Goal: Task Accomplishment & Management: Manage account settings

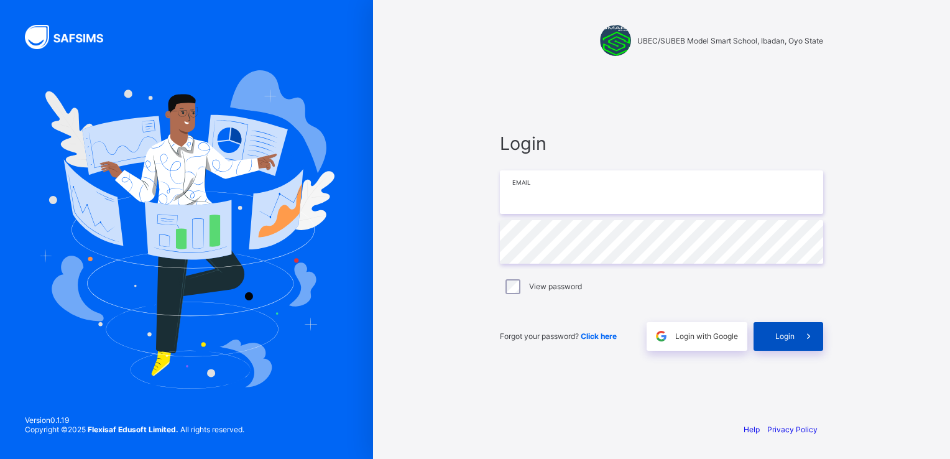
type input "**********"
click at [809, 334] on icon at bounding box center [808, 336] width 13 height 12
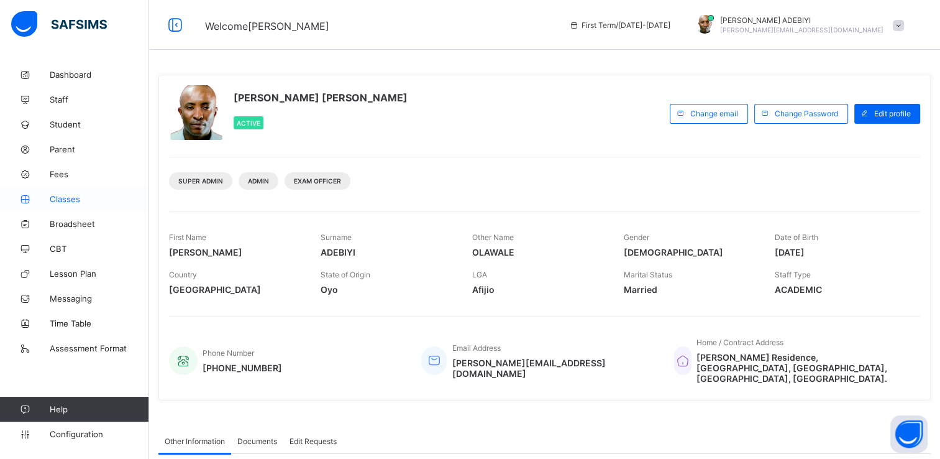
click at [72, 201] on span "Classes" at bounding box center [99, 199] width 99 height 10
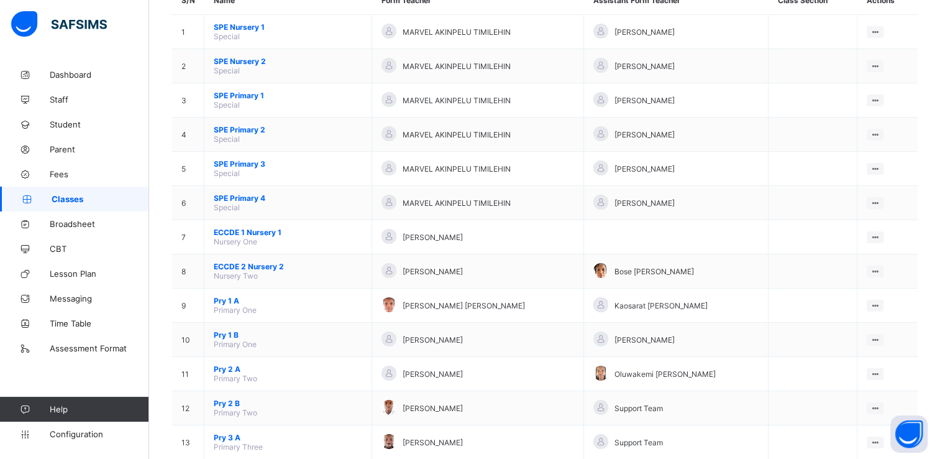
scroll to position [136, 0]
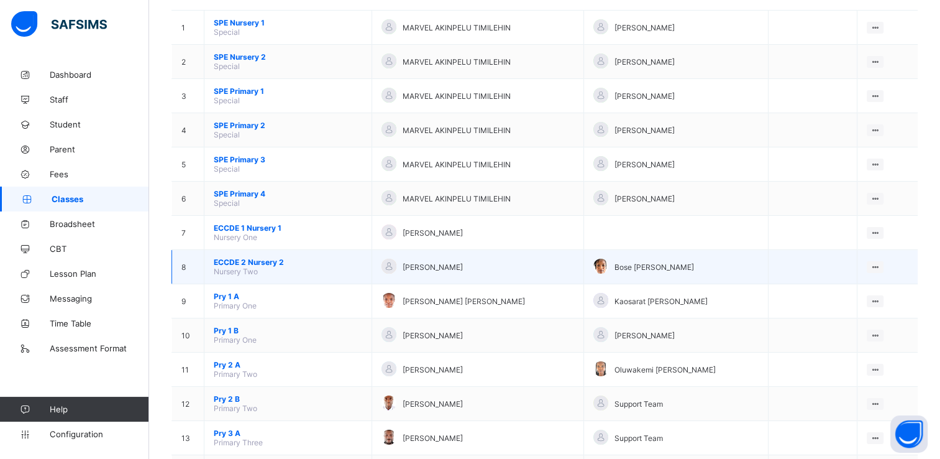
click at [266, 262] on span "ECCDE 2 Nursery 2" at bounding box center [288, 261] width 149 height 9
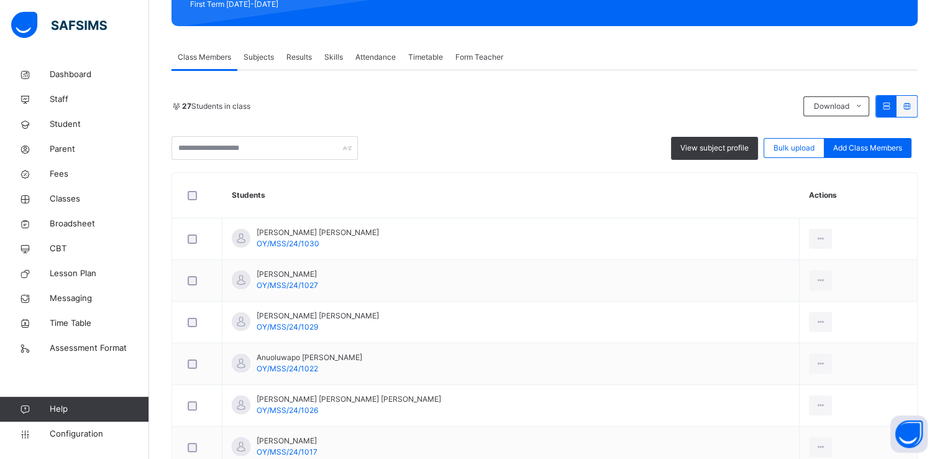
scroll to position [143, 0]
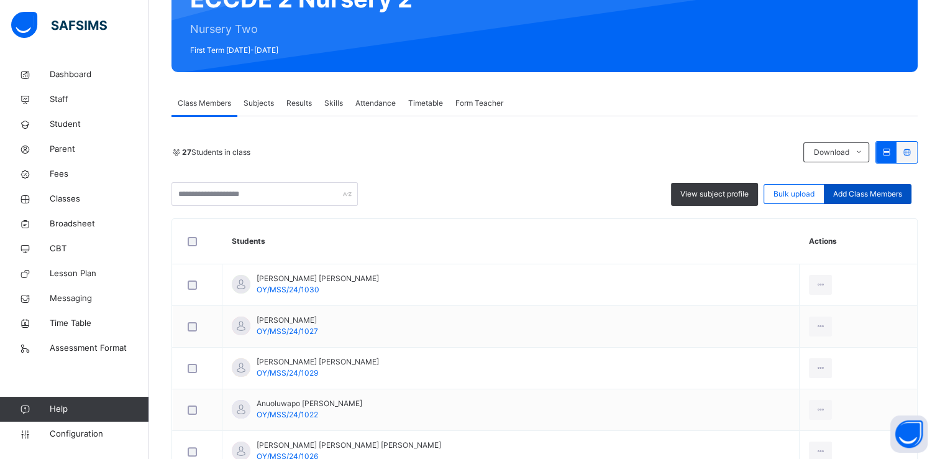
click at [870, 195] on span "Add Class Members" at bounding box center [868, 193] width 69 height 11
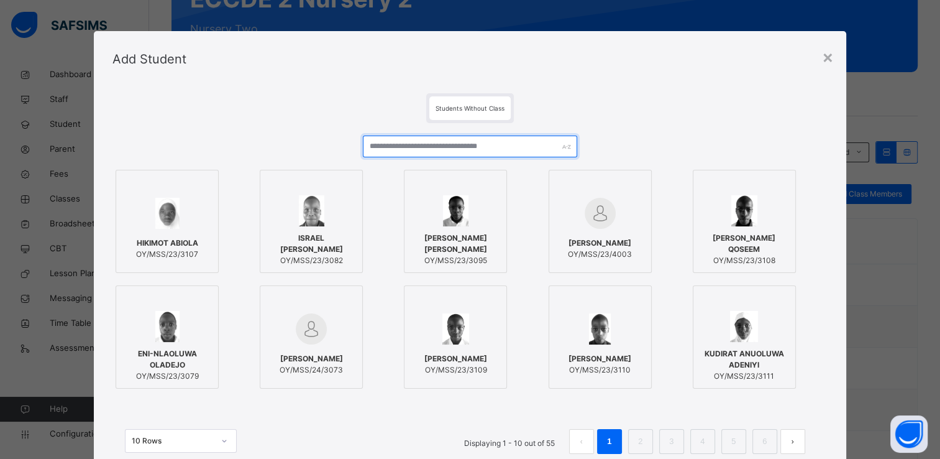
click at [446, 149] on input "text" at bounding box center [470, 147] width 214 height 22
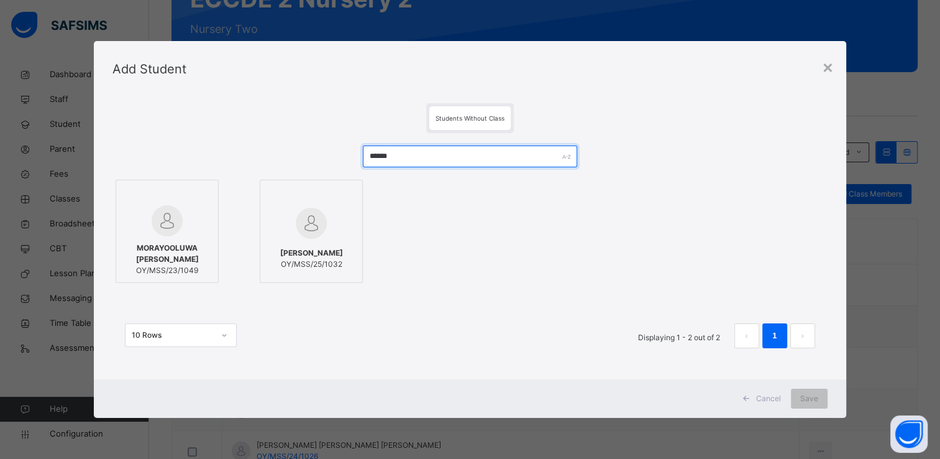
type input "******"
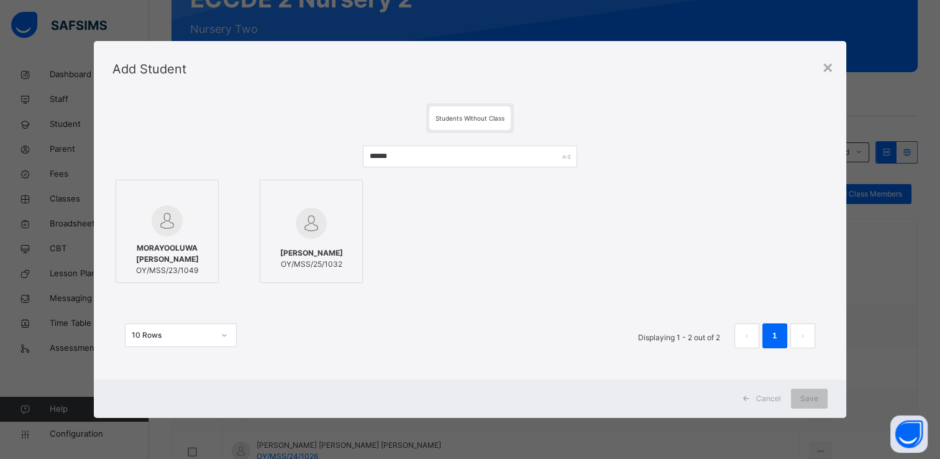
click at [303, 213] on img at bounding box center [311, 223] width 31 height 31
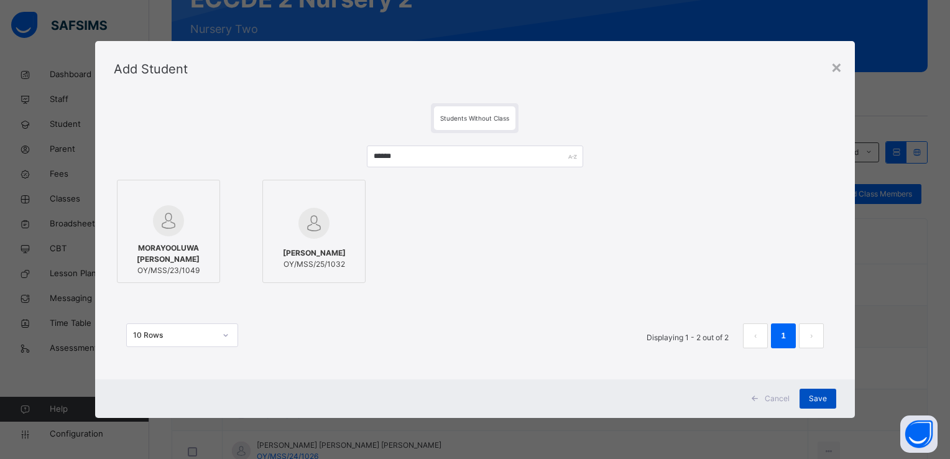
click at [816, 394] on span "Save" at bounding box center [818, 398] width 18 height 11
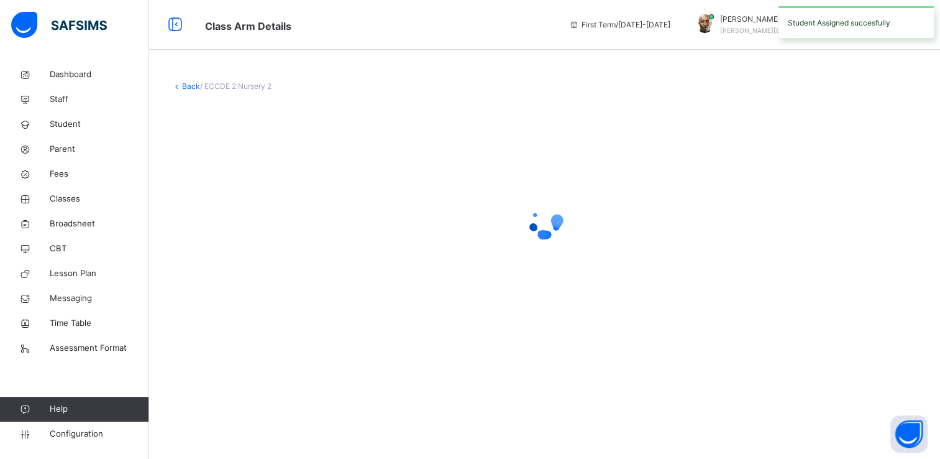
scroll to position [0, 0]
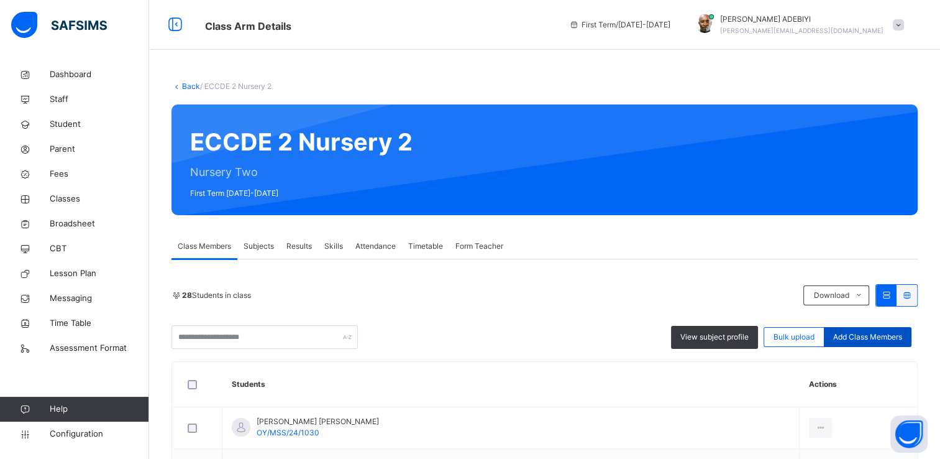
click at [862, 333] on span "Add Class Members" at bounding box center [868, 336] width 69 height 11
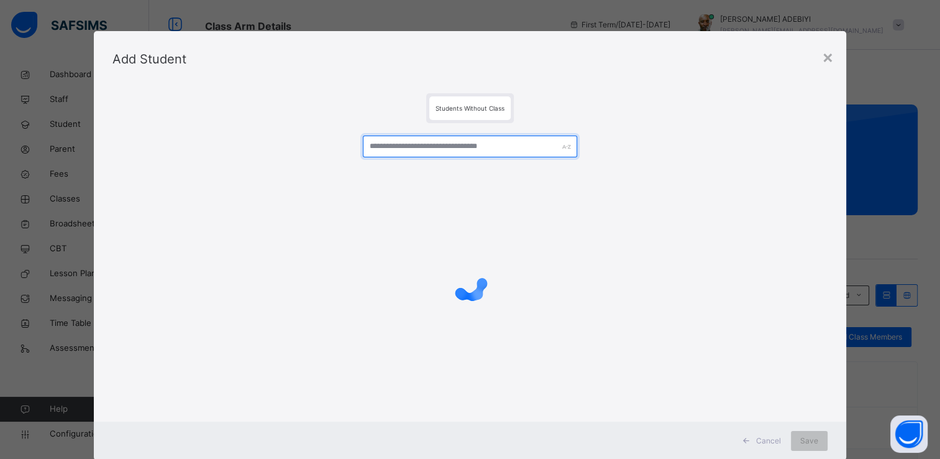
click at [390, 148] on input "text" at bounding box center [470, 147] width 214 height 22
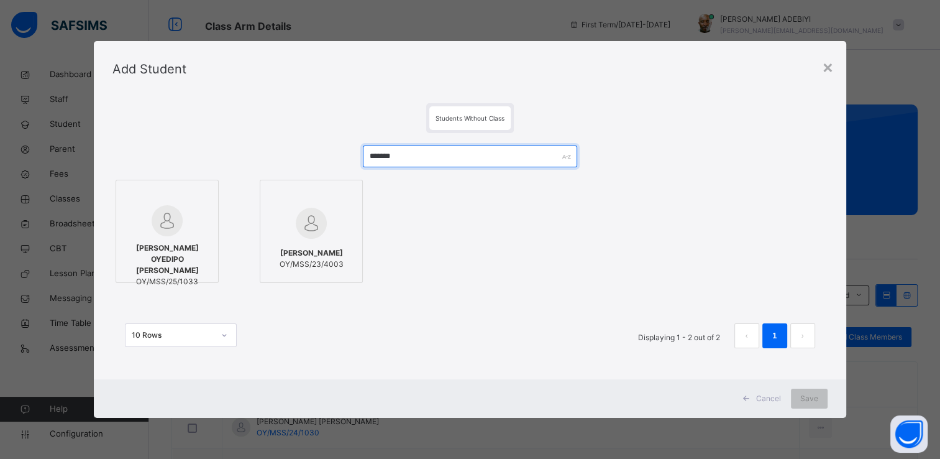
type input "*******"
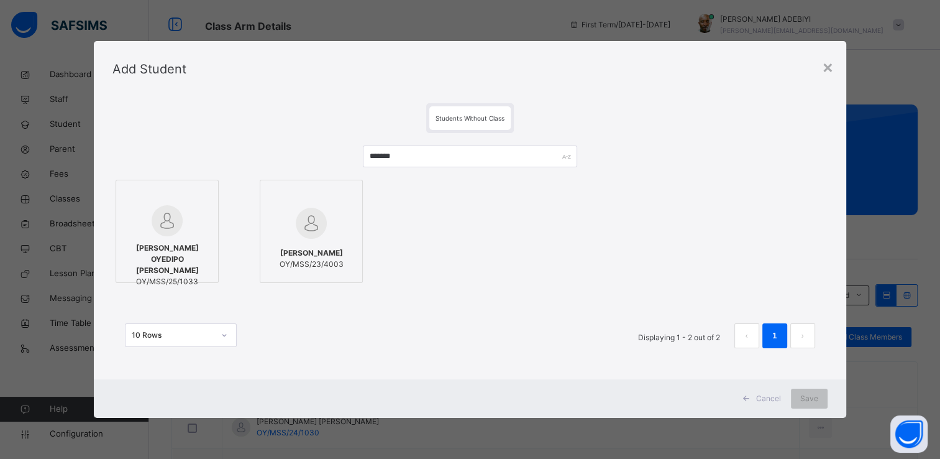
click at [162, 219] on img at bounding box center [167, 220] width 31 height 31
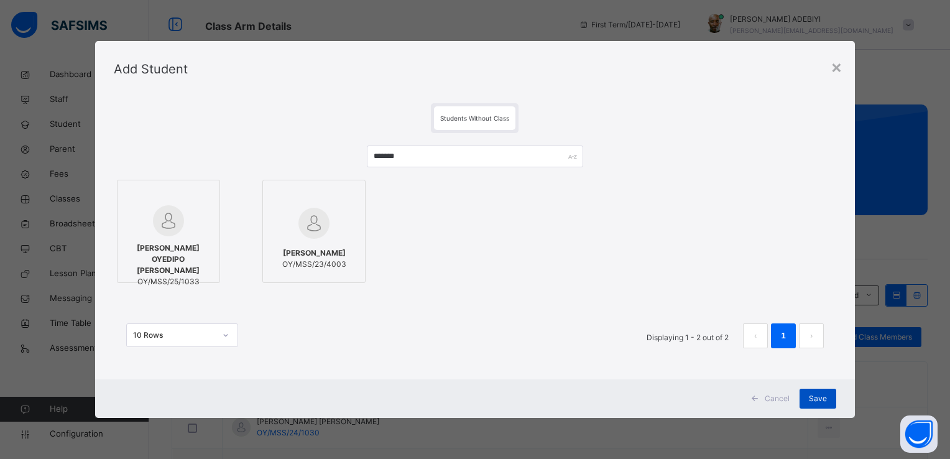
click at [809, 399] on span "Save" at bounding box center [818, 398] width 18 height 11
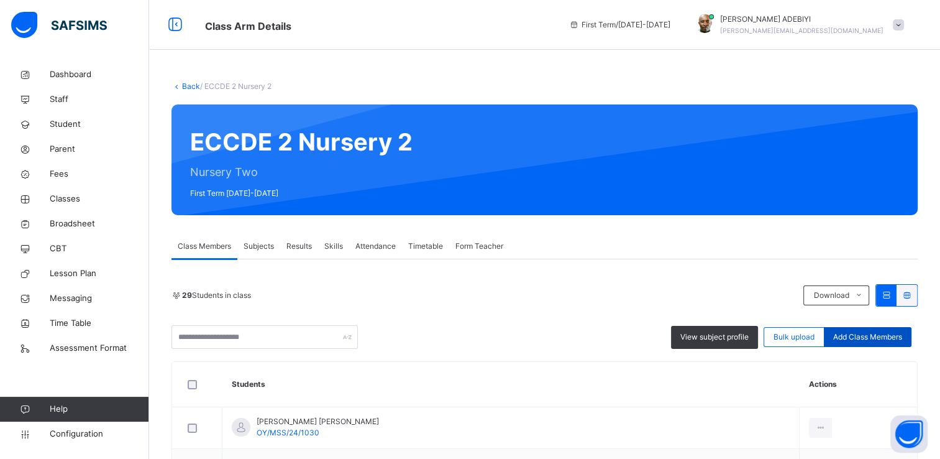
click at [885, 334] on span "Add Class Members" at bounding box center [868, 336] width 69 height 11
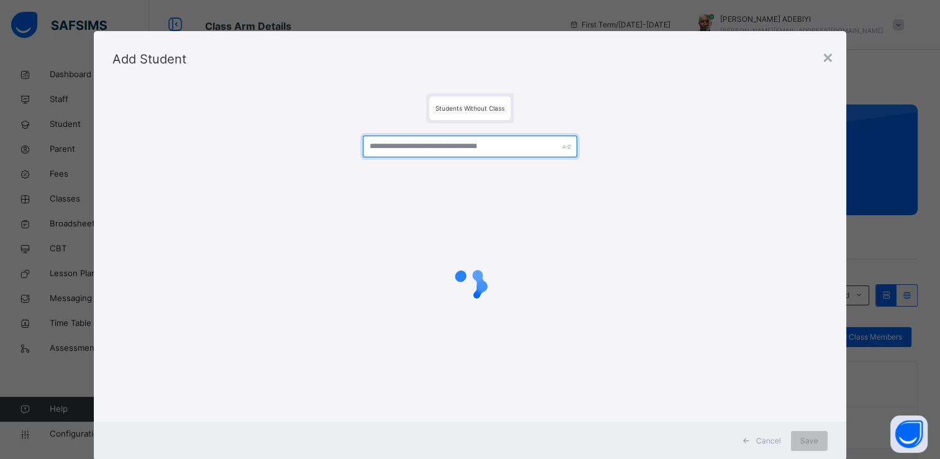
click at [475, 144] on input "text" at bounding box center [470, 147] width 214 height 22
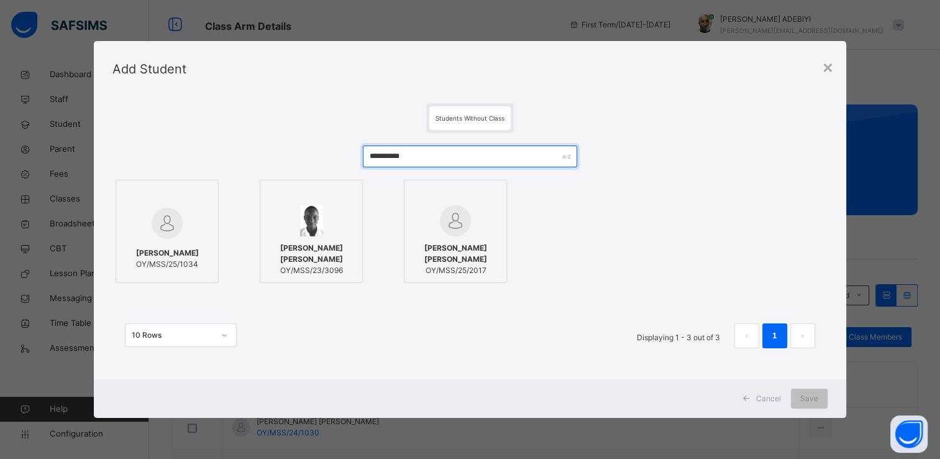
type input "**********"
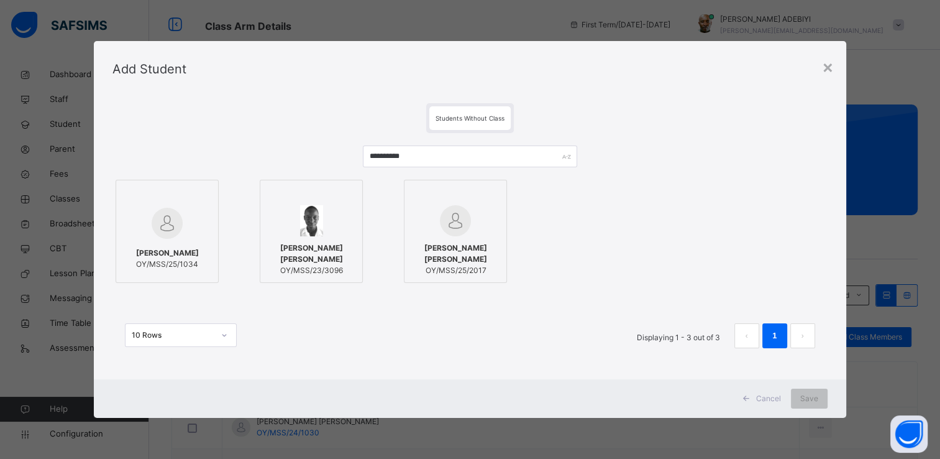
click at [170, 224] on img at bounding box center [167, 223] width 31 height 31
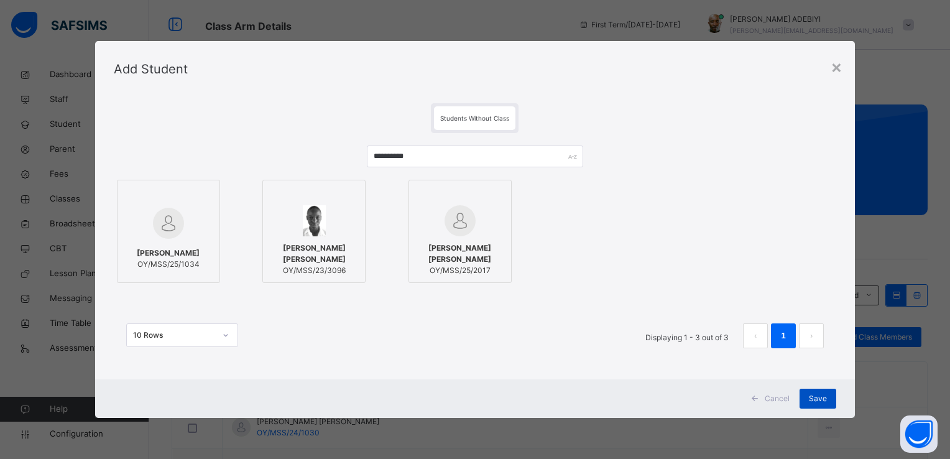
click at [817, 399] on span "Save" at bounding box center [818, 398] width 18 height 11
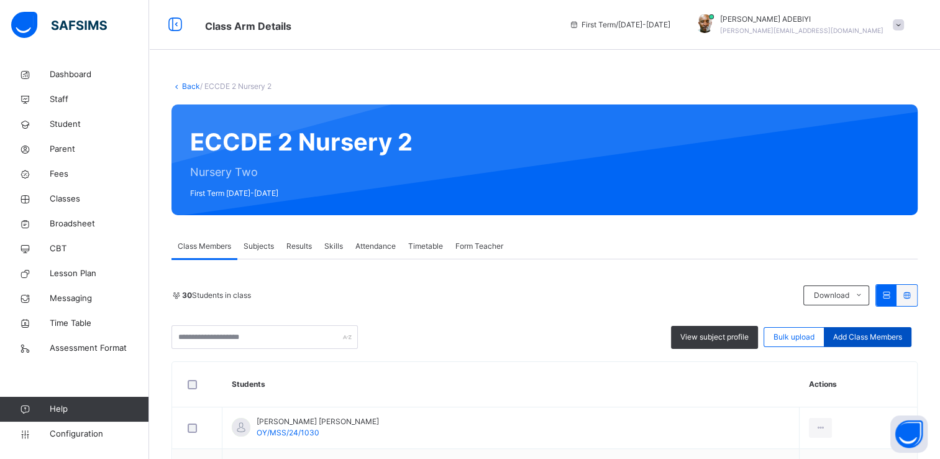
click at [856, 339] on span "Add Class Members" at bounding box center [868, 336] width 69 height 11
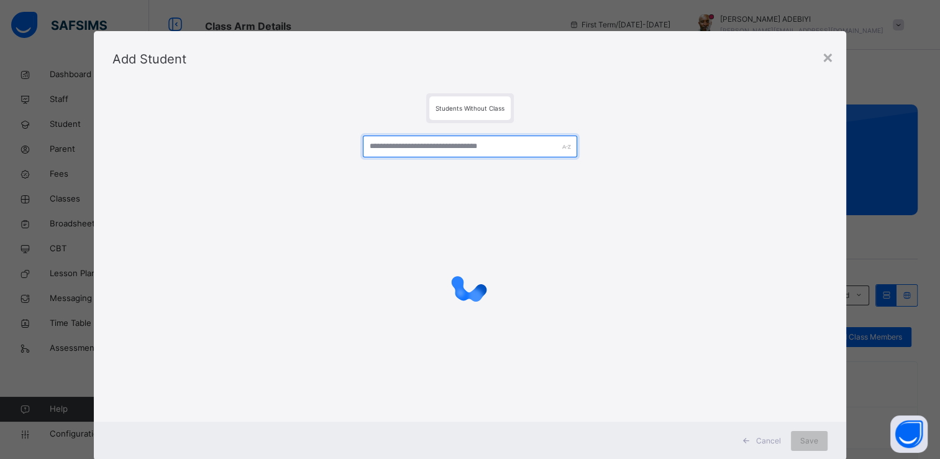
click at [411, 149] on input "text" at bounding box center [470, 147] width 214 height 22
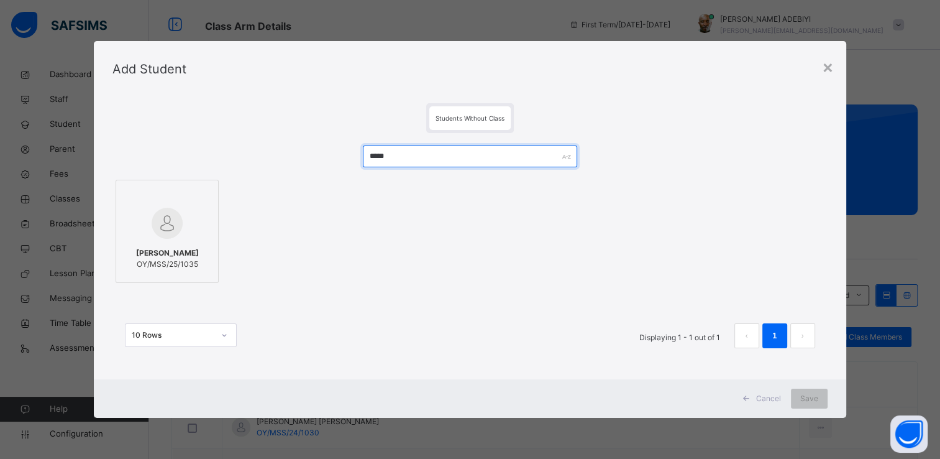
type input "*****"
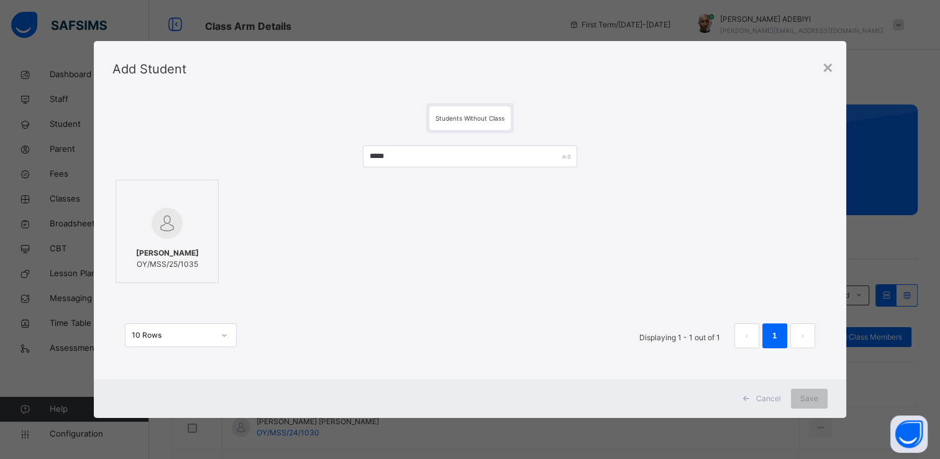
click at [191, 222] on div at bounding box center [167, 223] width 90 height 36
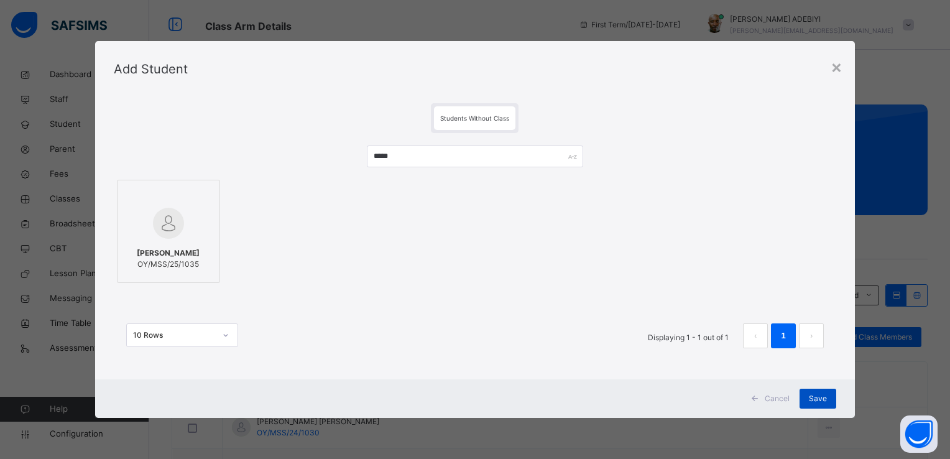
click at [819, 395] on span "Save" at bounding box center [818, 398] width 18 height 11
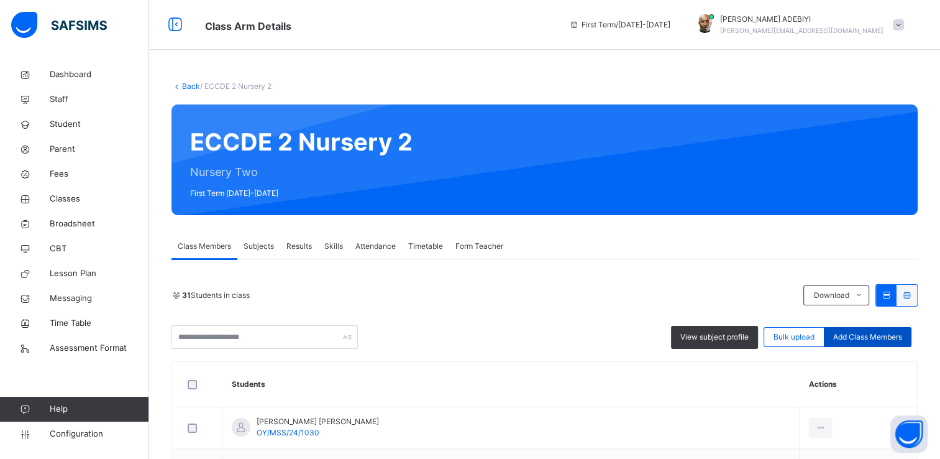
click at [894, 334] on span "Add Class Members" at bounding box center [868, 336] width 69 height 11
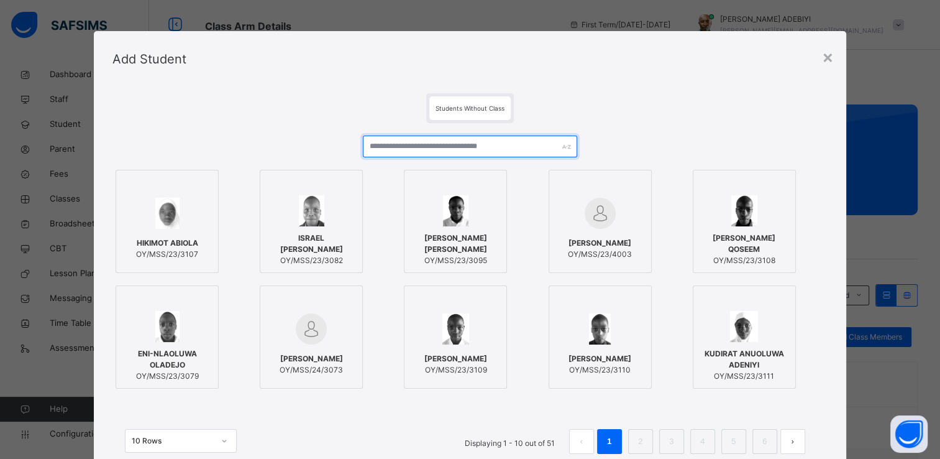
click at [505, 148] on input "text" at bounding box center [470, 147] width 214 height 22
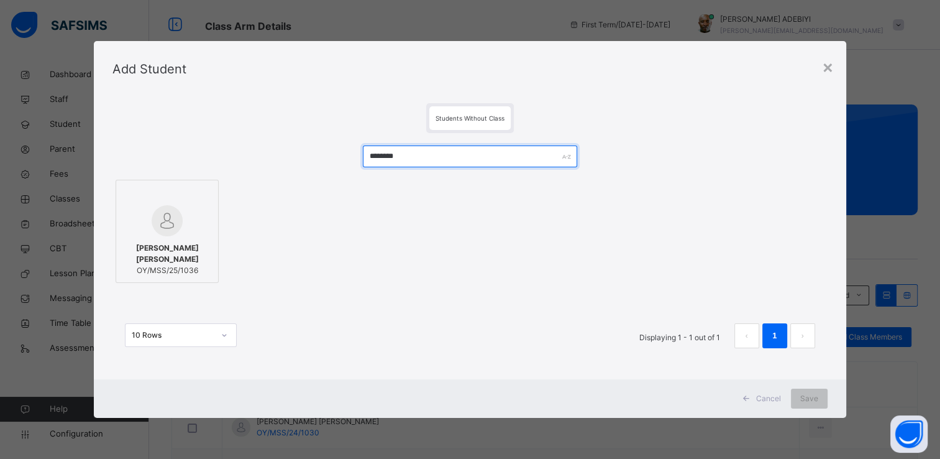
type input "********"
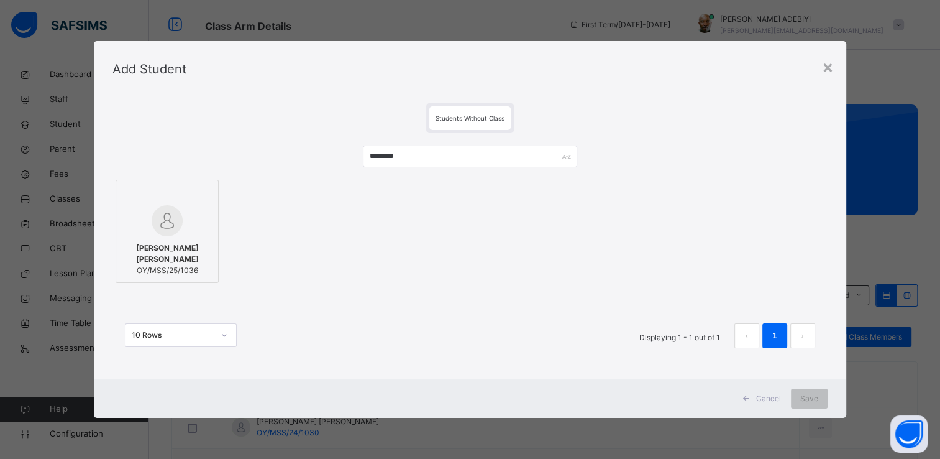
click at [139, 203] on div at bounding box center [167, 195] width 90 height 19
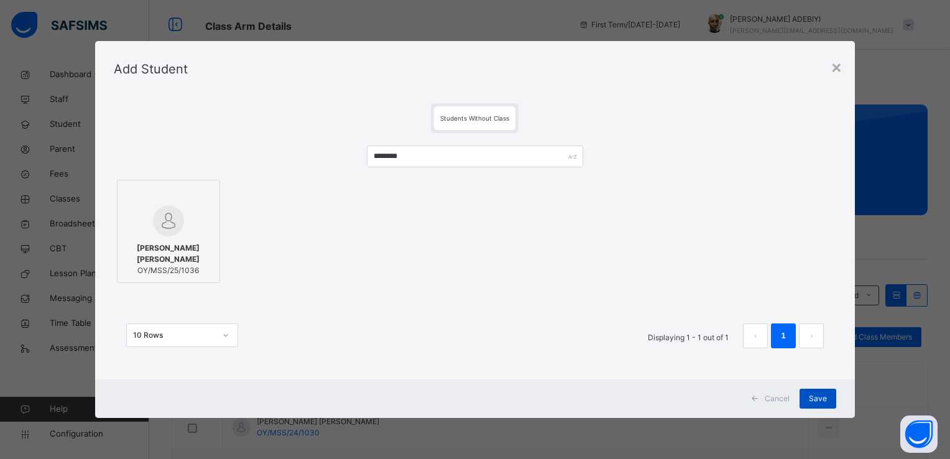
click at [828, 397] on div "Save" at bounding box center [817, 398] width 37 height 20
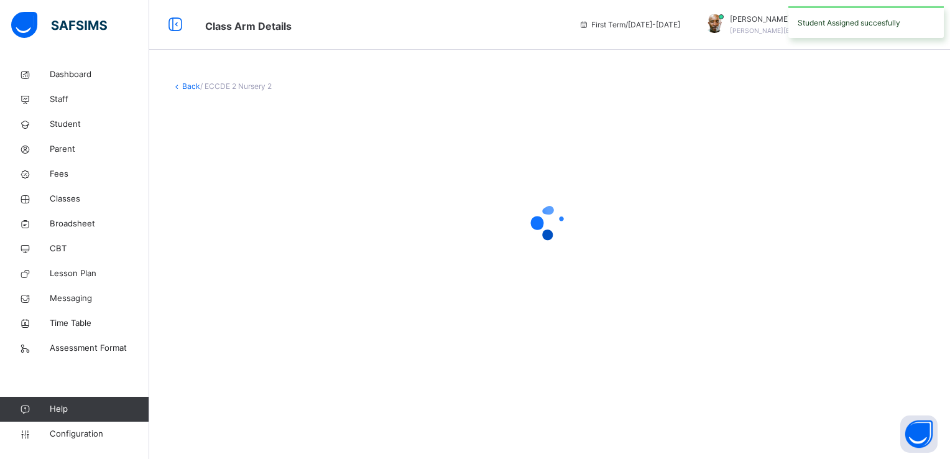
click at [828, 397] on div "Back / ECCDE 2 Nursery 2" at bounding box center [549, 229] width 801 height 459
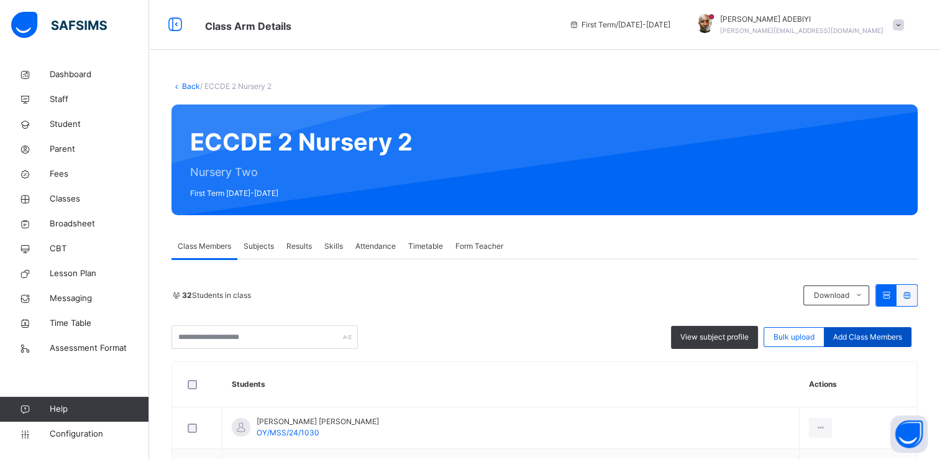
click at [863, 333] on span "Add Class Members" at bounding box center [868, 336] width 69 height 11
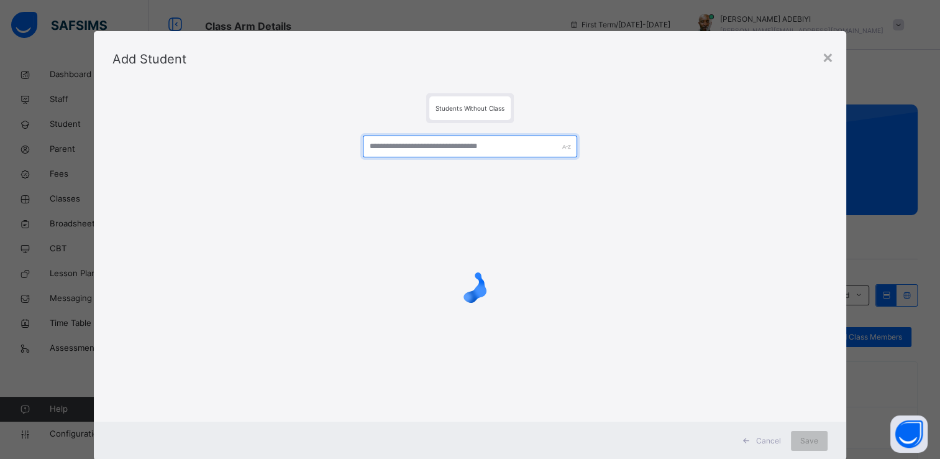
click at [462, 147] on input "text" at bounding box center [470, 147] width 214 height 22
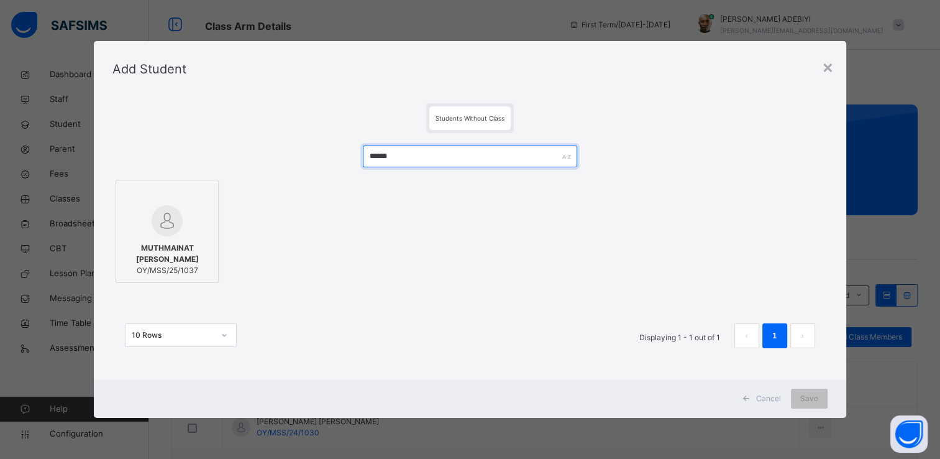
type input "******"
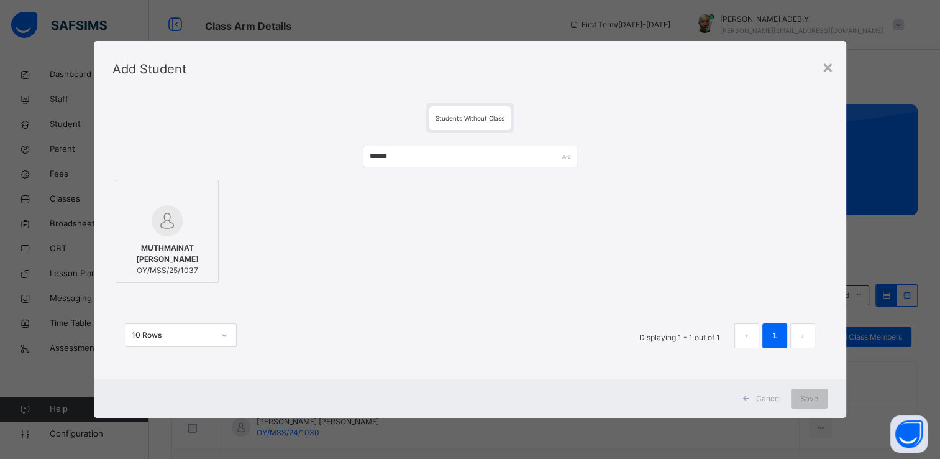
click at [189, 219] on div at bounding box center [167, 220] width 90 height 31
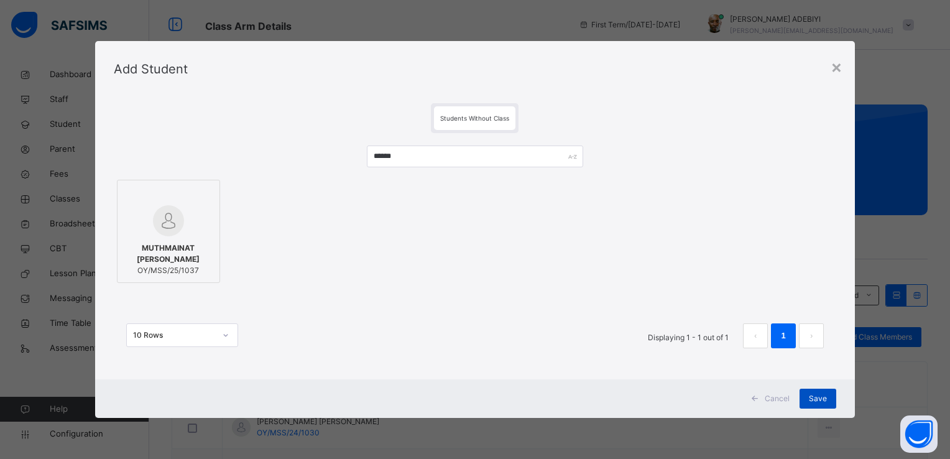
click at [818, 396] on span "Save" at bounding box center [818, 398] width 18 height 11
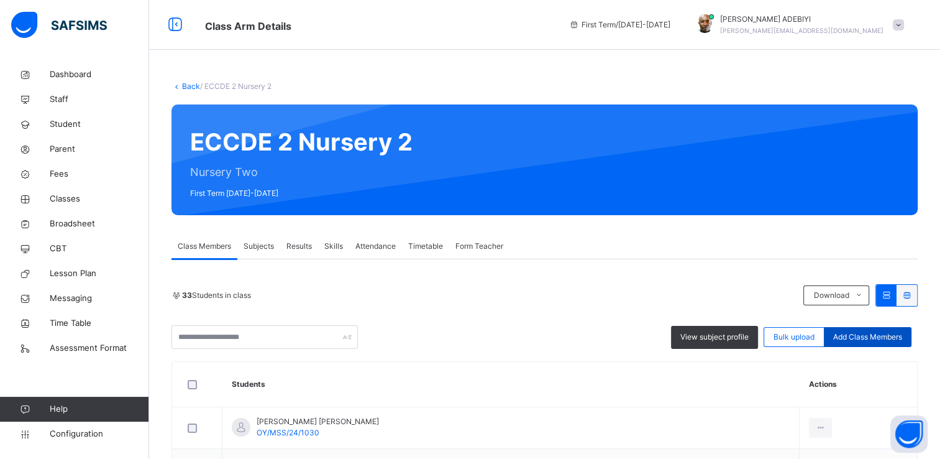
click at [899, 333] on span "Add Class Members" at bounding box center [868, 336] width 69 height 11
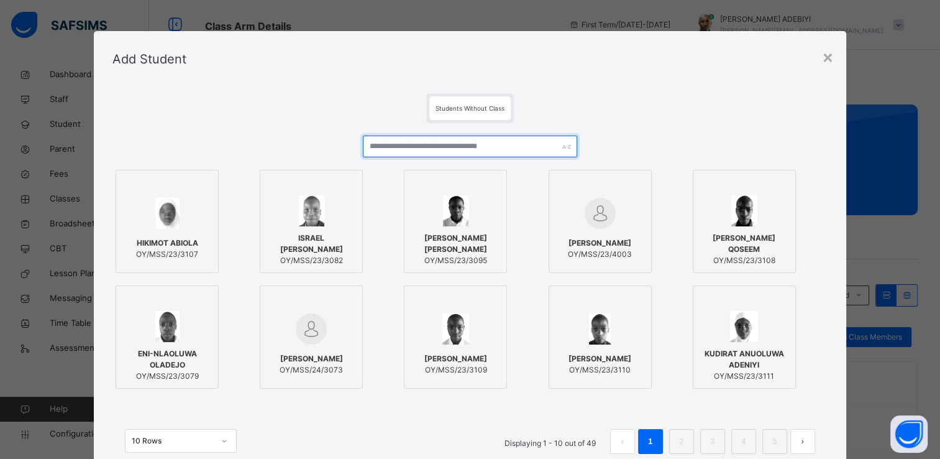
click at [461, 148] on input "text" at bounding box center [470, 147] width 214 height 22
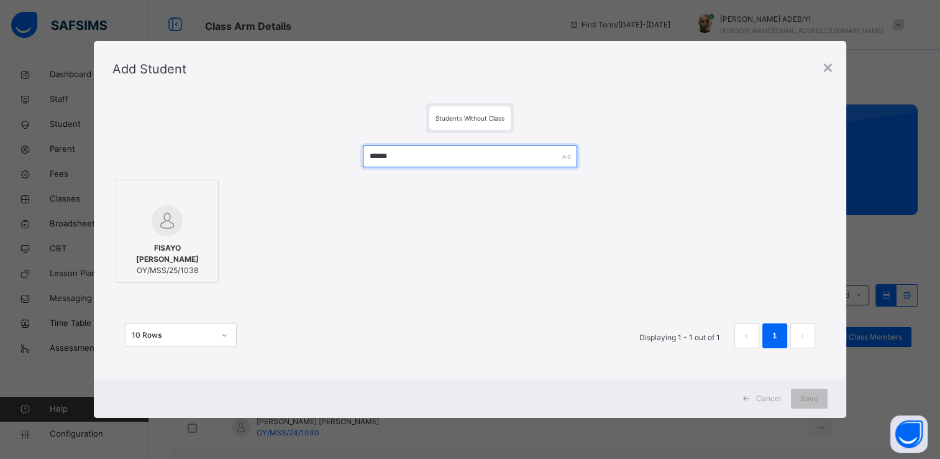
type input "******"
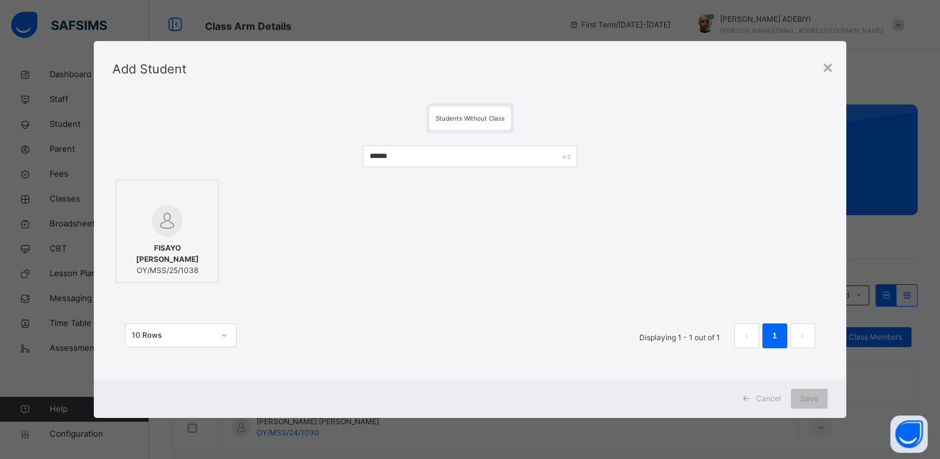
click at [179, 224] on div at bounding box center [167, 220] width 90 height 31
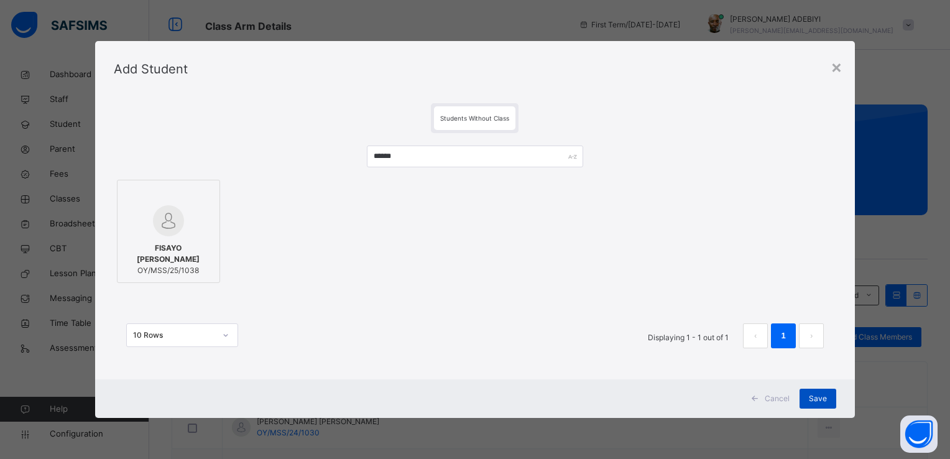
click at [829, 399] on div "Save" at bounding box center [817, 398] width 37 height 20
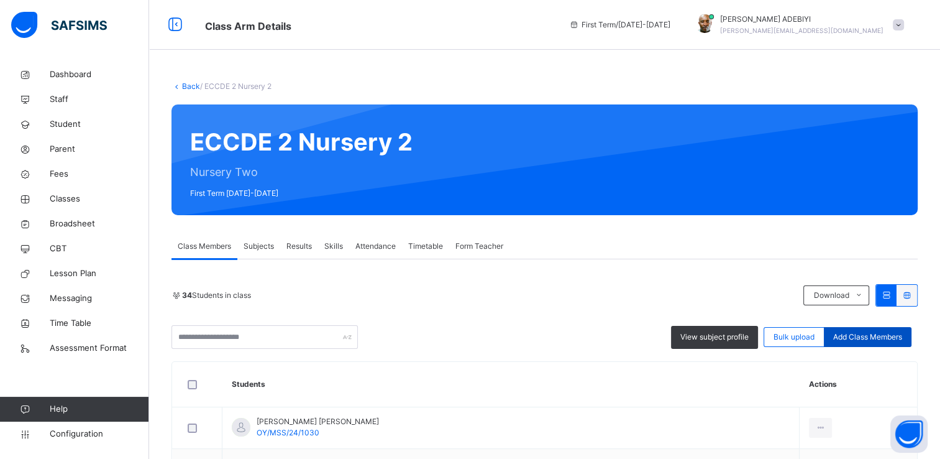
click at [857, 336] on span "Add Class Members" at bounding box center [868, 336] width 69 height 11
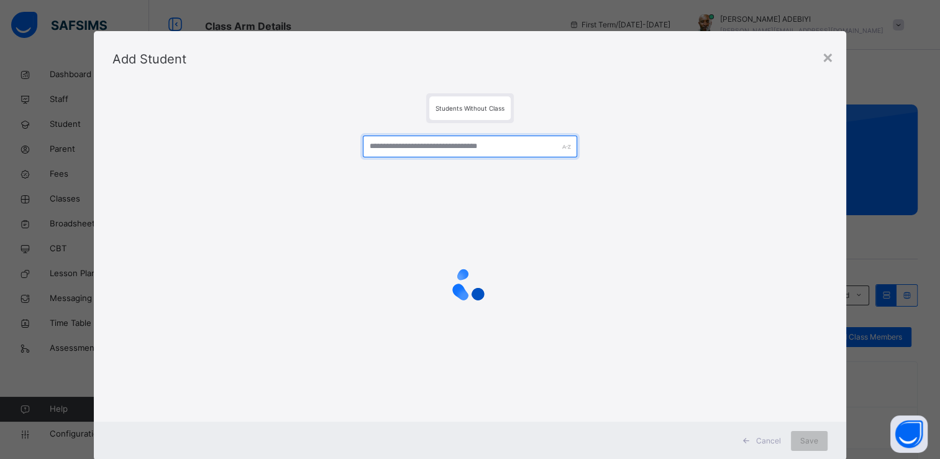
click at [469, 144] on input "text" at bounding box center [470, 147] width 214 height 22
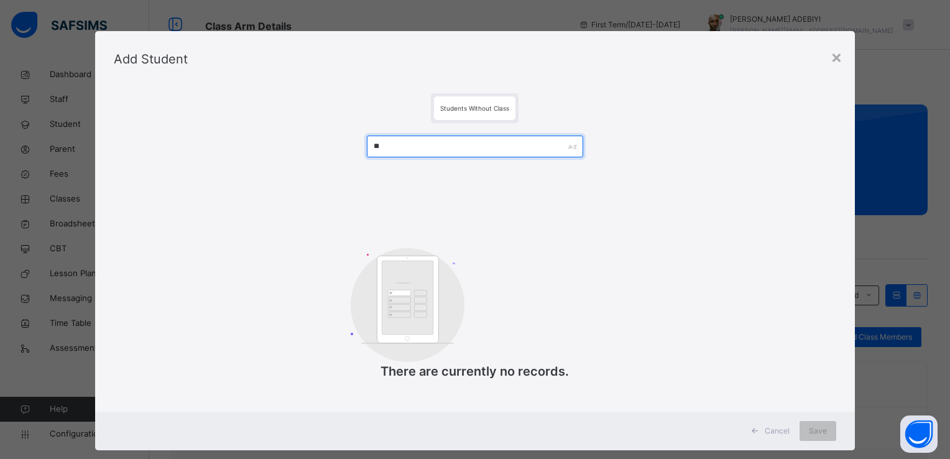
type input "*"
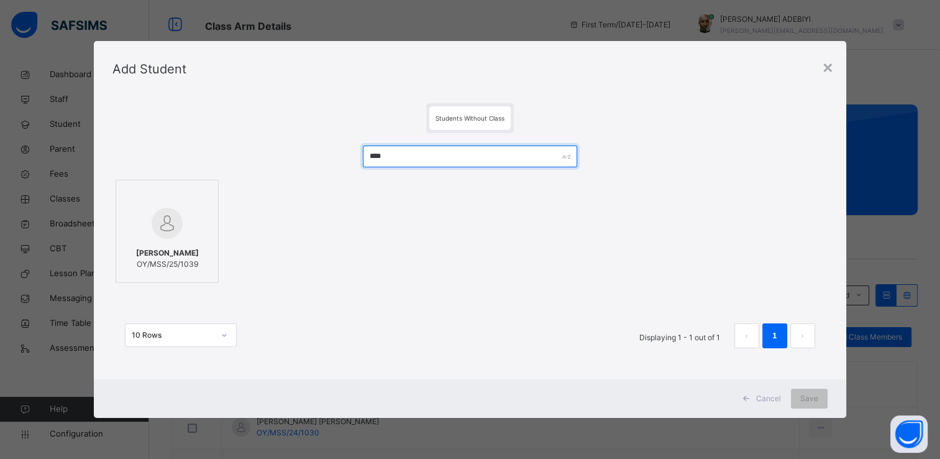
type input "****"
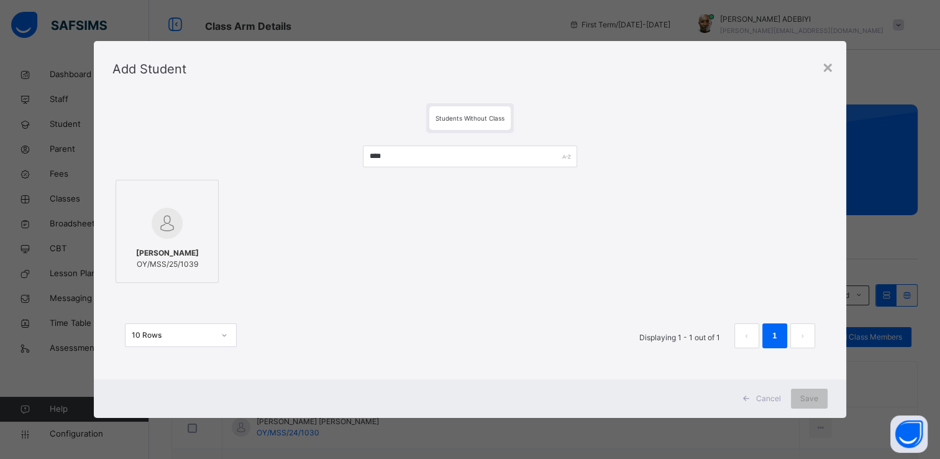
click at [173, 208] on img at bounding box center [167, 223] width 31 height 31
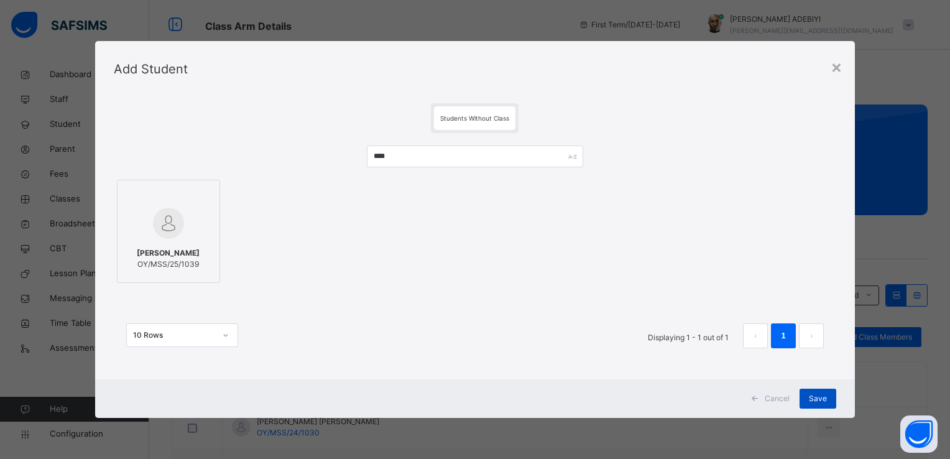
click at [816, 397] on span "Save" at bounding box center [818, 398] width 18 height 11
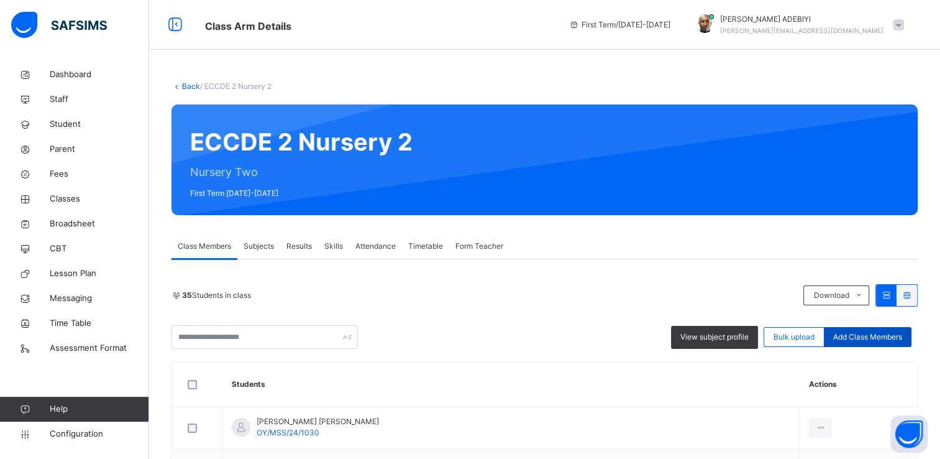
click at [863, 333] on span "Add Class Members" at bounding box center [868, 336] width 69 height 11
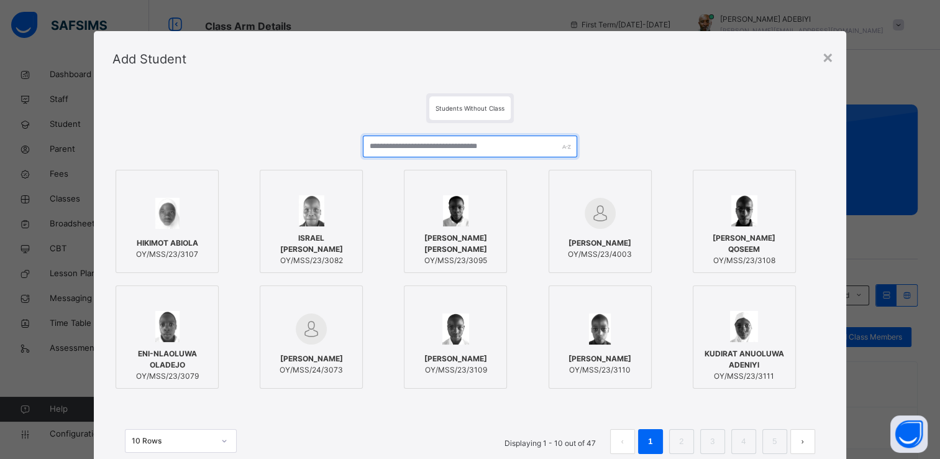
click at [453, 150] on input "text" at bounding box center [470, 147] width 214 height 22
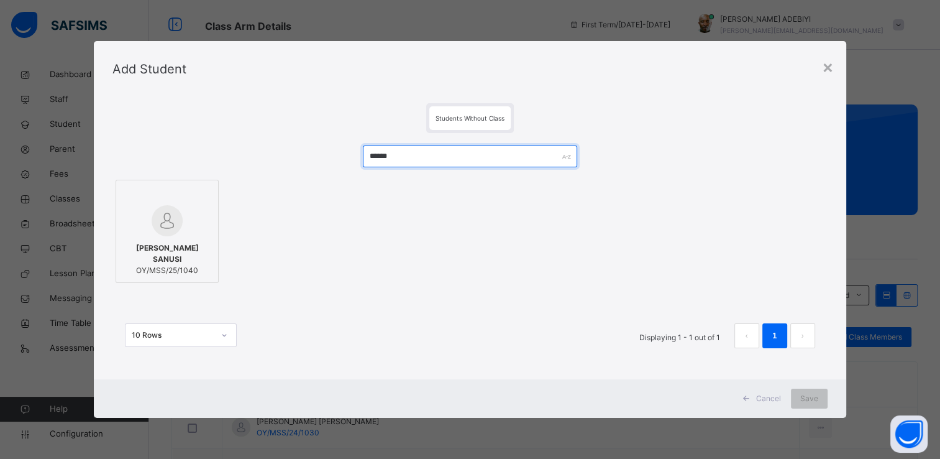
type input "******"
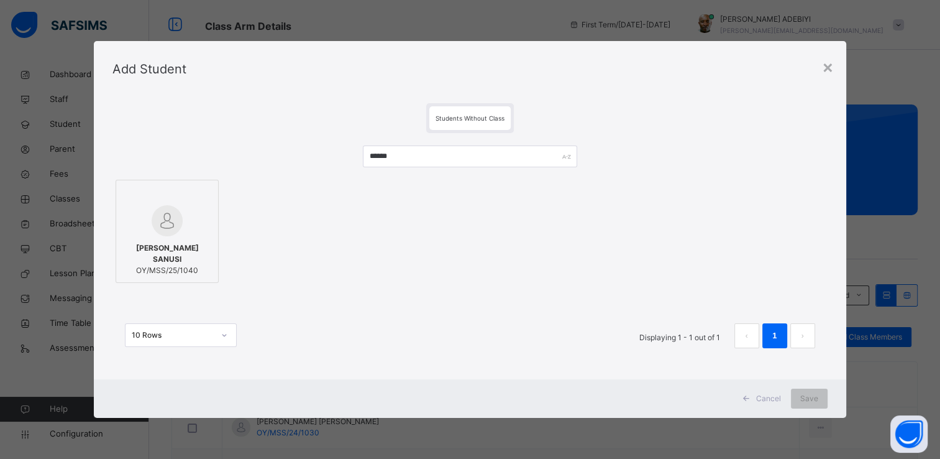
click at [167, 226] on img at bounding box center [167, 220] width 31 height 31
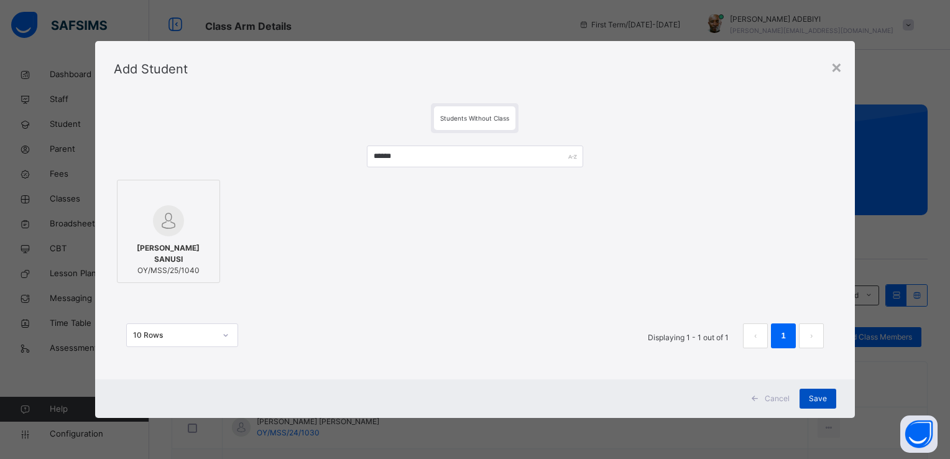
click at [810, 392] on div "Save" at bounding box center [817, 398] width 37 height 20
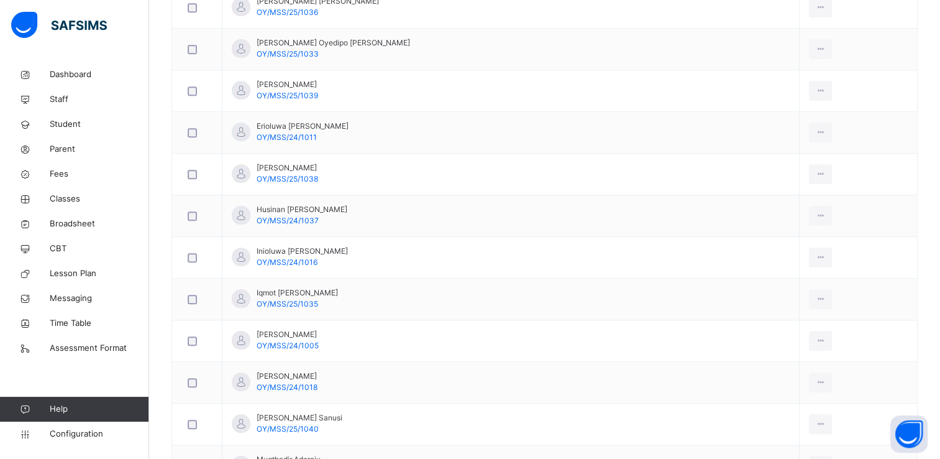
scroll to position [1167, 0]
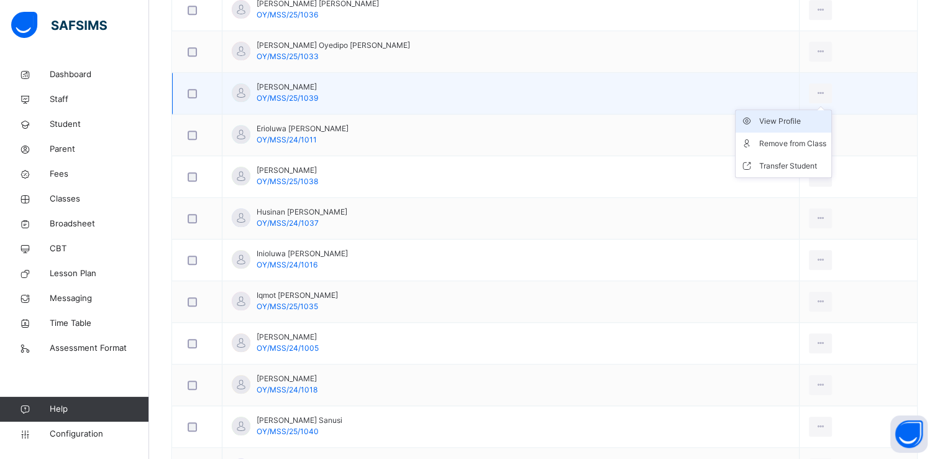
click at [771, 118] on div "View Profile" at bounding box center [793, 121] width 67 height 12
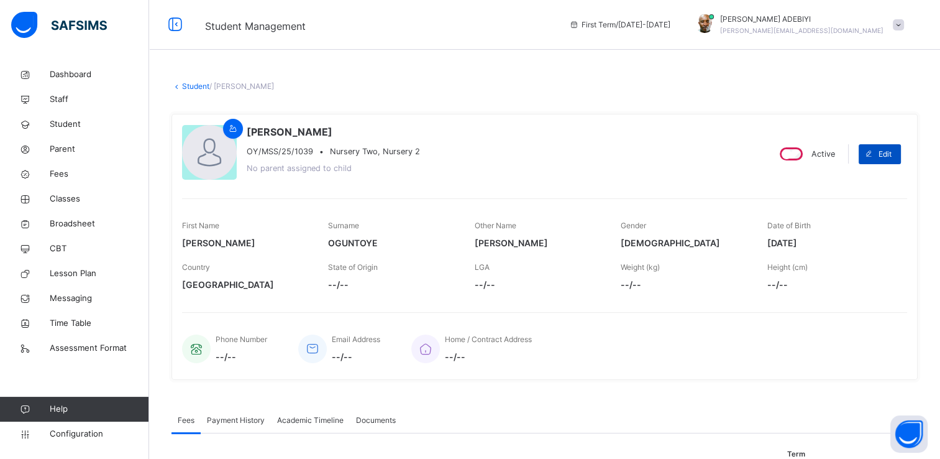
click at [892, 153] on span "Edit" at bounding box center [885, 154] width 13 height 11
select select "**"
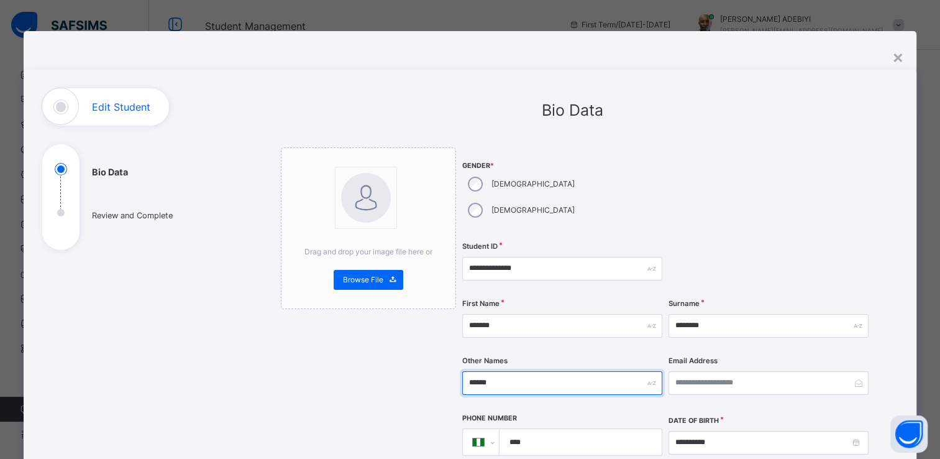
click at [492, 371] on input "******" at bounding box center [562, 383] width 200 height 24
type input "*"
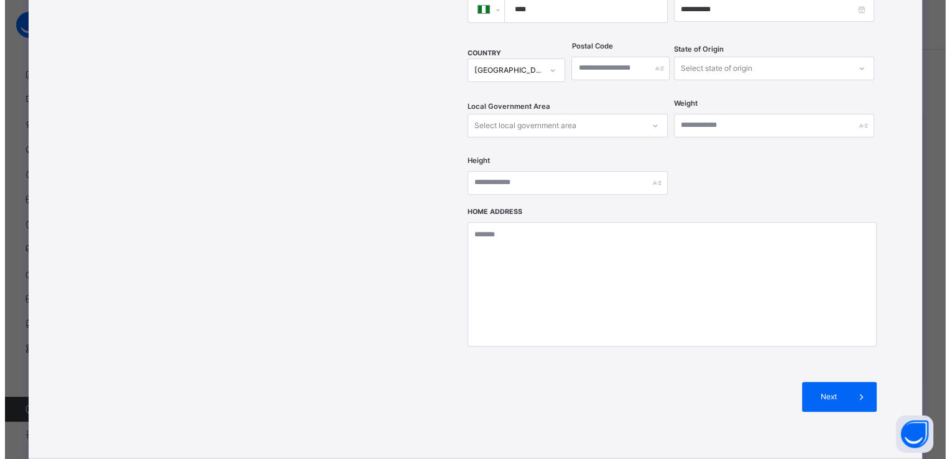
scroll to position [456, 0]
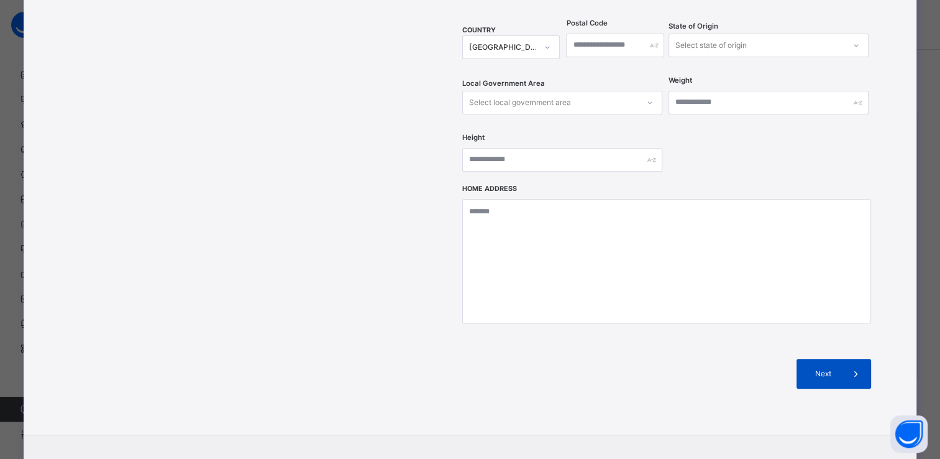
type input "*******"
click at [849, 366] on icon at bounding box center [856, 373] width 14 height 15
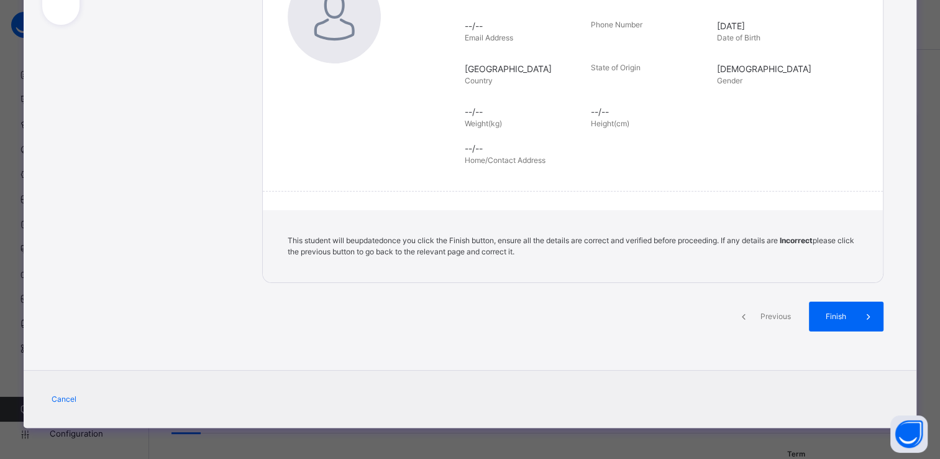
scroll to position [224, 0]
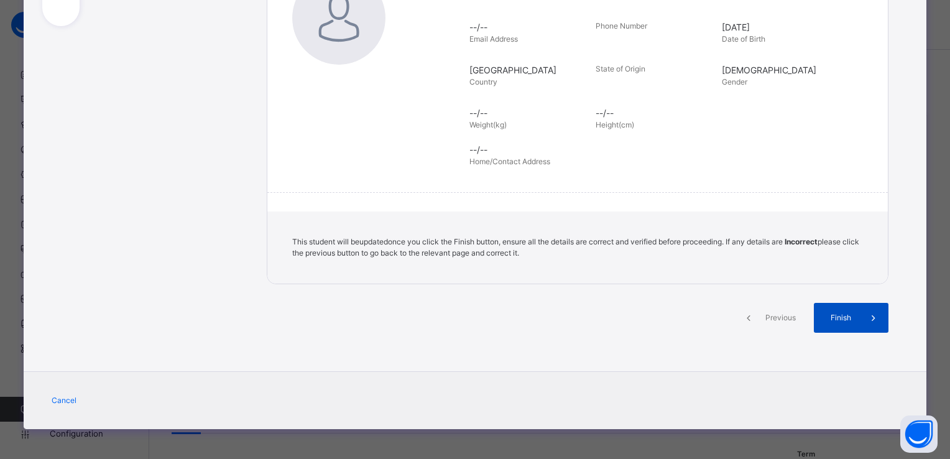
click at [866, 321] on icon at bounding box center [873, 317] width 14 height 15
click at [869, 316] on icon at bounding box center [873, 317] width 14 height 15
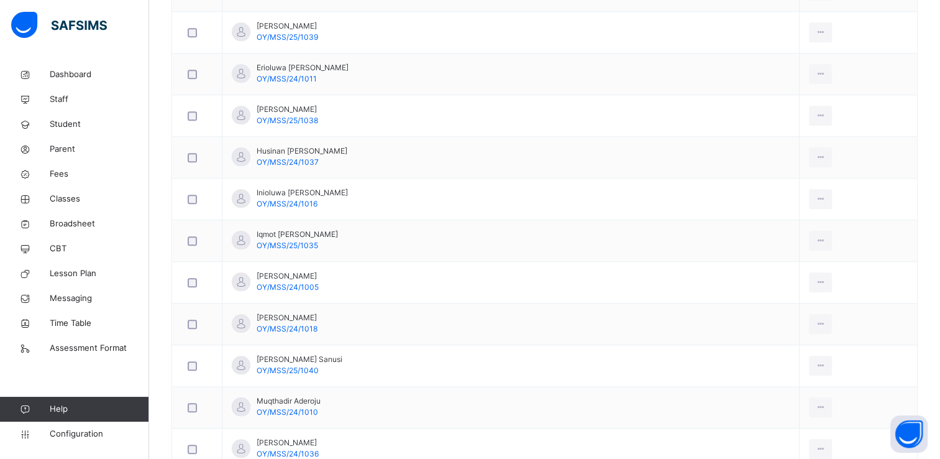
scroll to position [1233, 0]
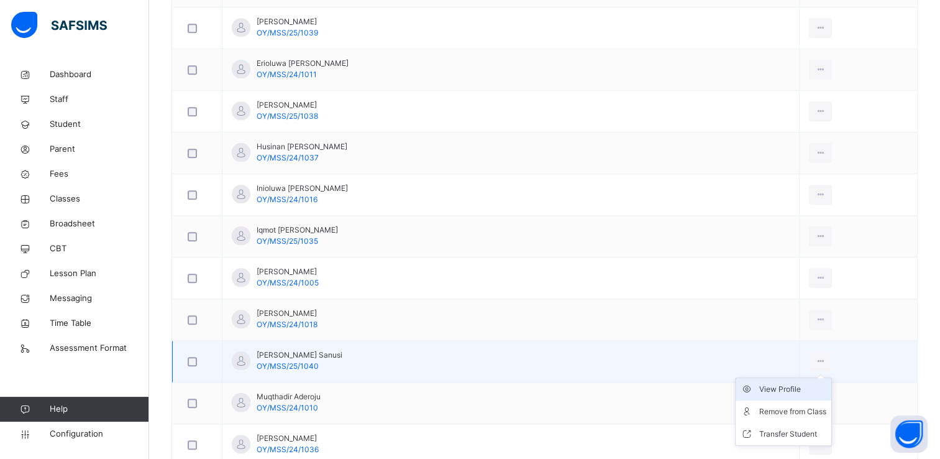
click at [766, 387] on div "View Profile" at bounding box center [793, 389] width 67 height 12
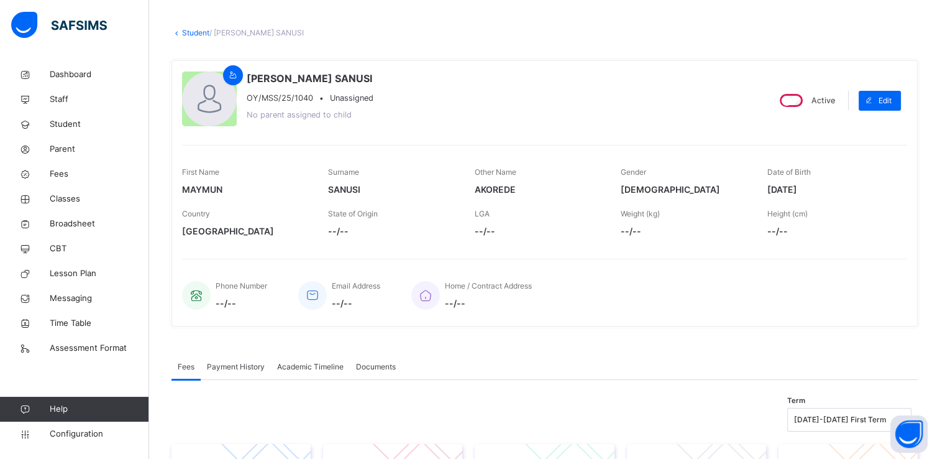
scroll to position [49, 0]
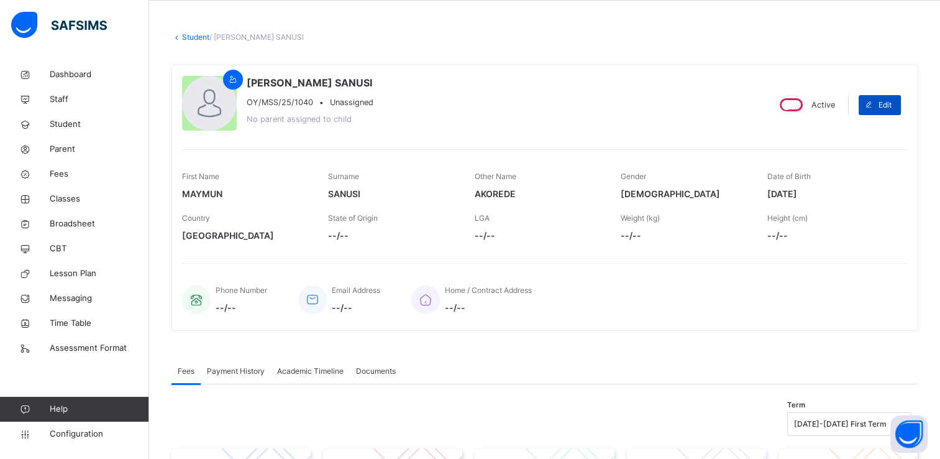
click at [892, 101] on span "Edit" at bounding box center [885, 104] width 13 height 11
select select "**"
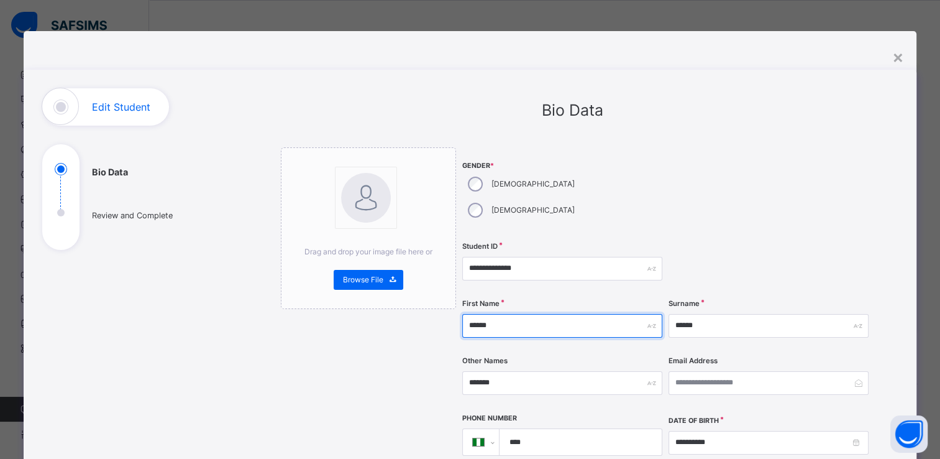
click at [490, 314] on input "******" at bounding box center [562, 326] width 200 height 24
type input "*******"
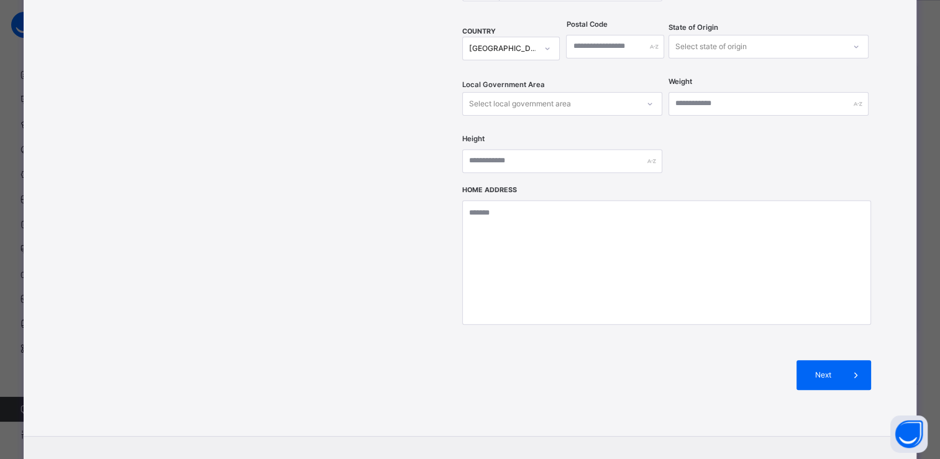
scroll to position [492, 0]
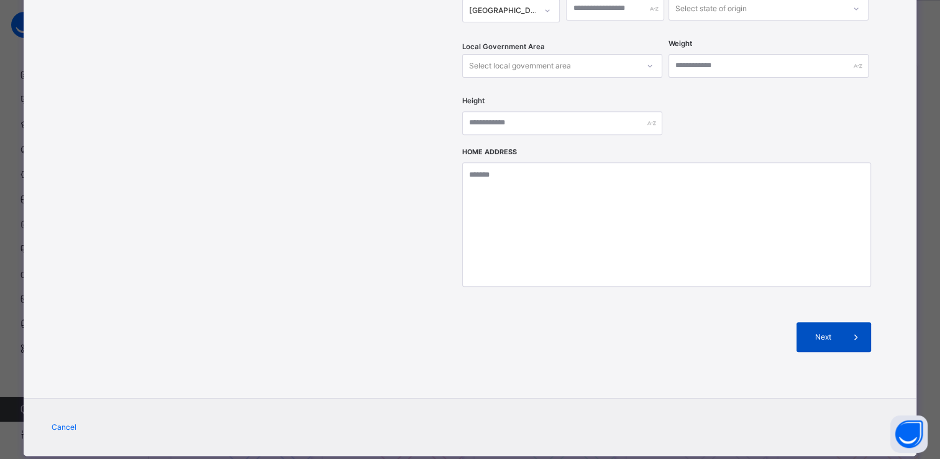
click at [853, 329] on icon at bounding box center [856, 336] width 14 height 15
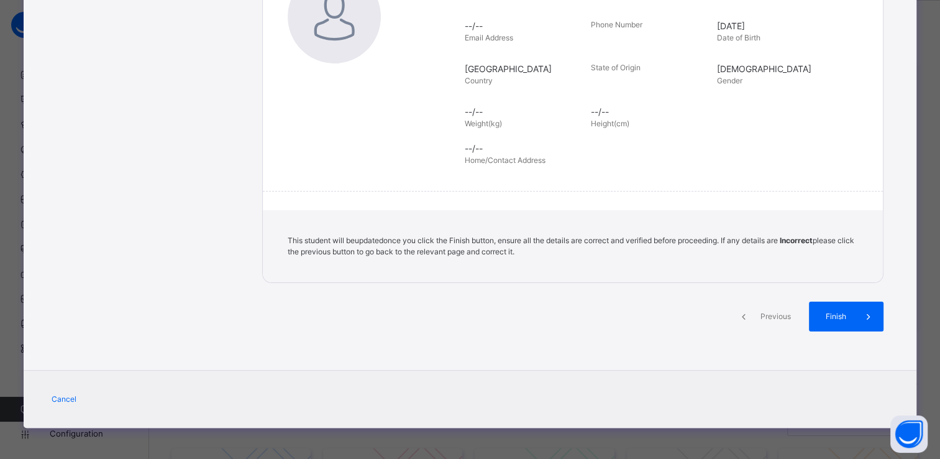
scroll to position [224, 0]
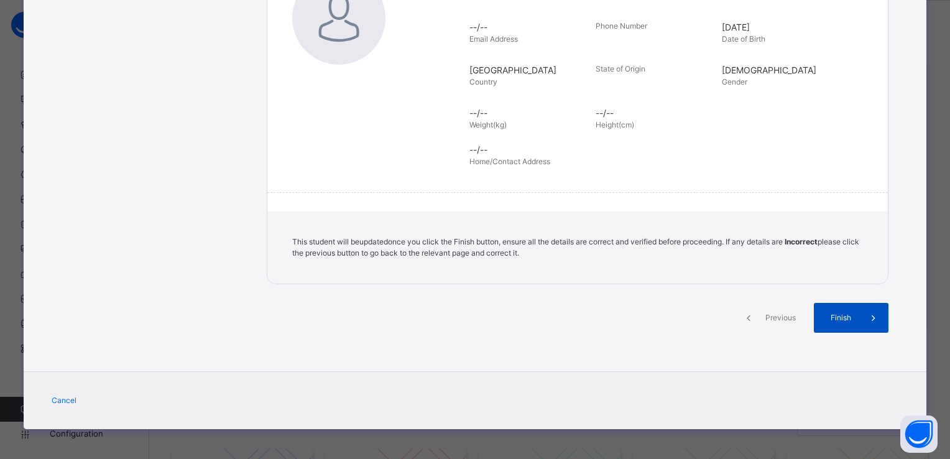
click at [878, 315] on span at bounding box center [873, 318] width 30 height 30
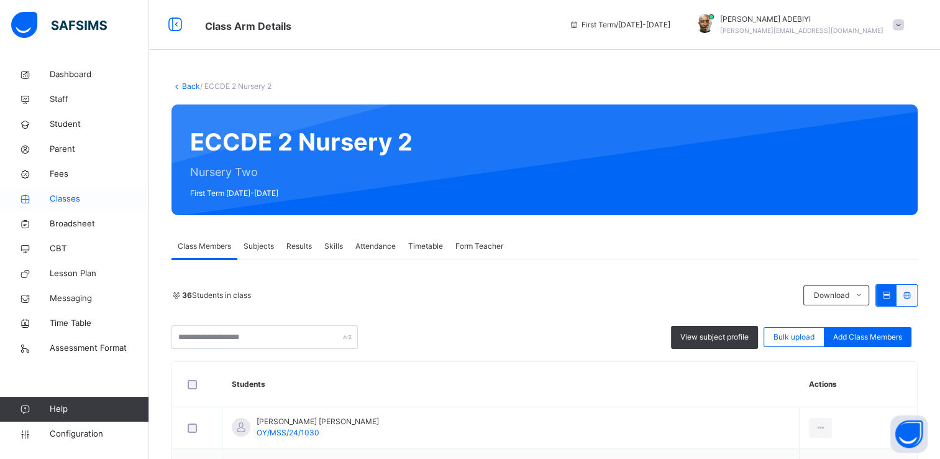
click at [77, 200] on span "Classes" at bounding box center [99, 199] width 99 height 12
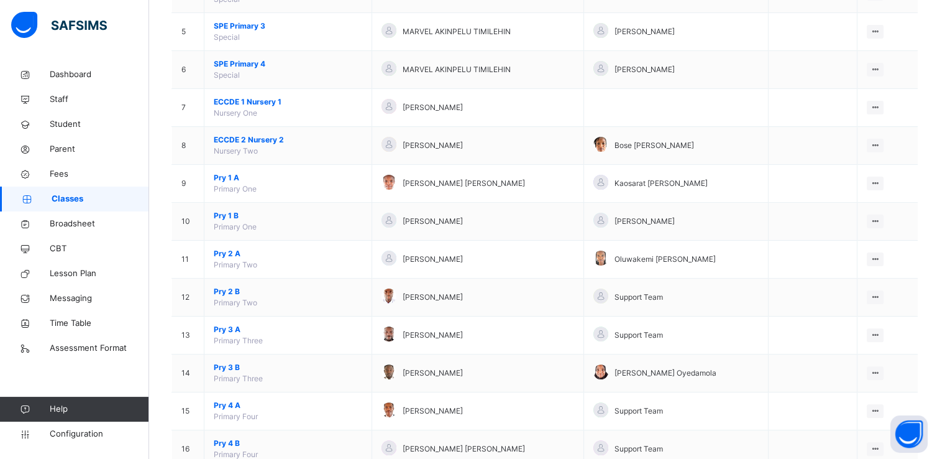
scroll to position [310, 0]
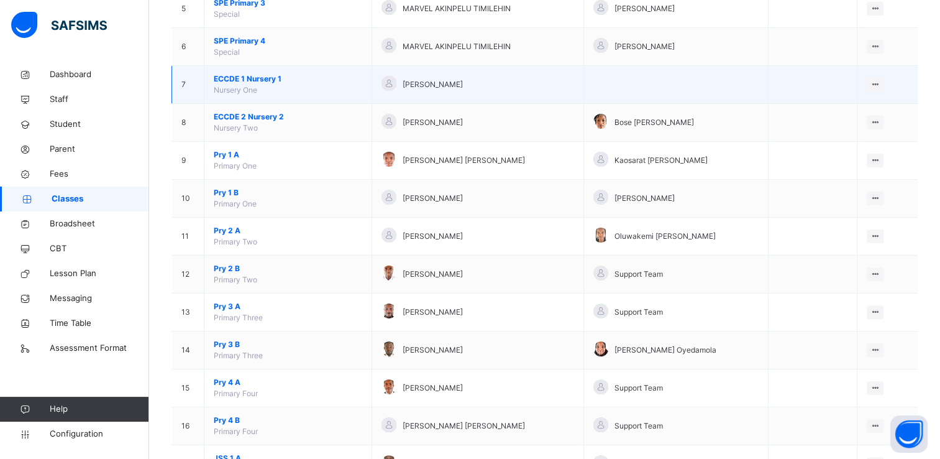
click at [249, 81] on span "ECCDE 1 Nursery 1" at bounding box center [288, 78] width 149 height 11
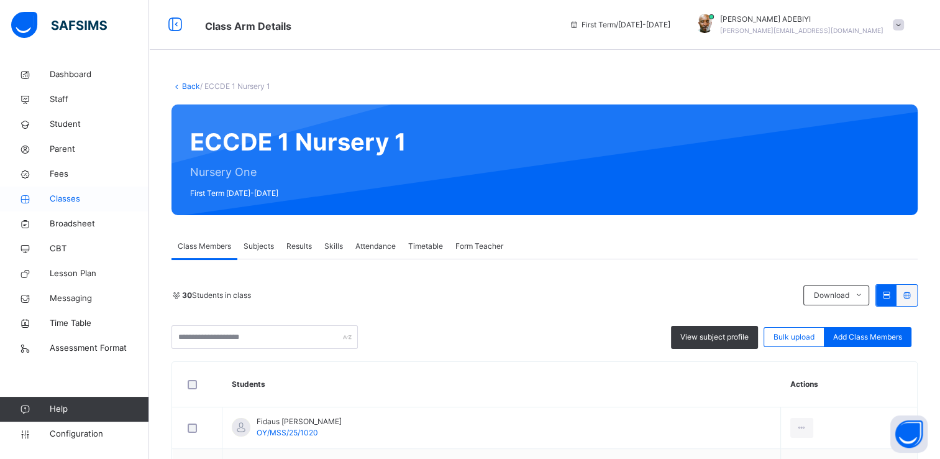
click at [67, 200] on span "Classes" at bounding box center [99, 199] width 99 height 12
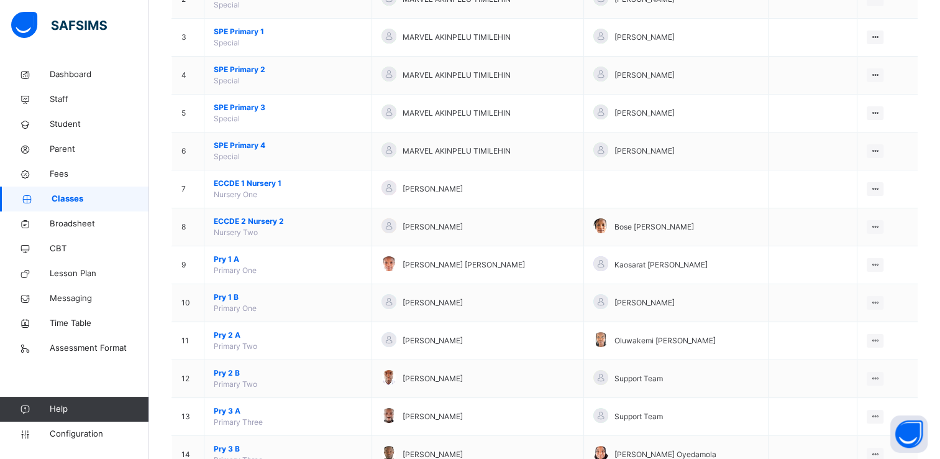
scroll to position [211, 0]
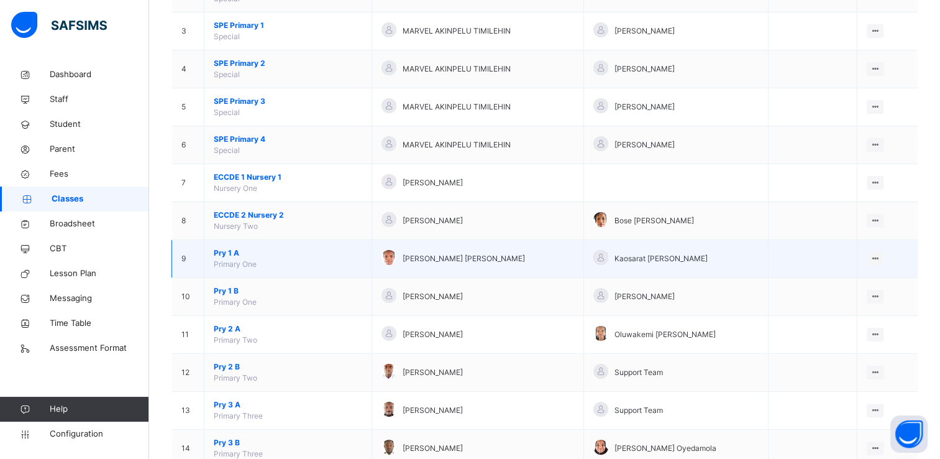
click at [221, 250] on span "Pry 1 A" at bounding box center [288, 252] width 149 height 11
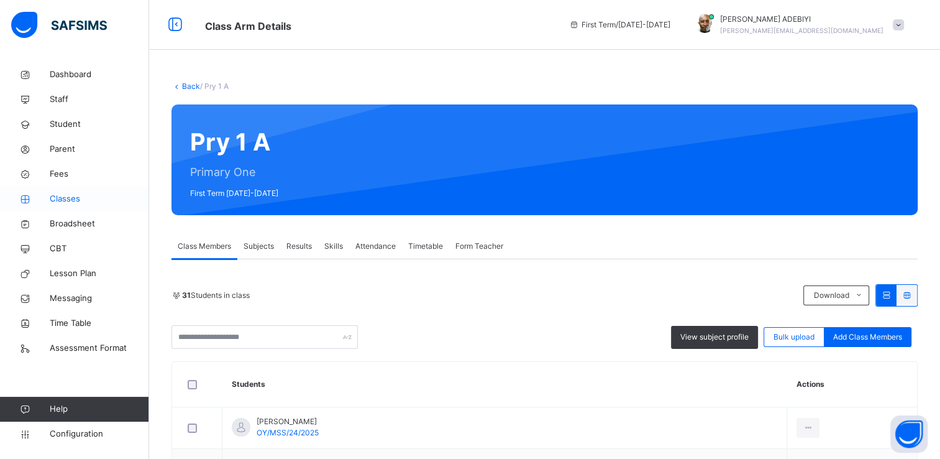
click at [66, 201] on span "Classes" at bounding box center [99, 199] width 99 height 12
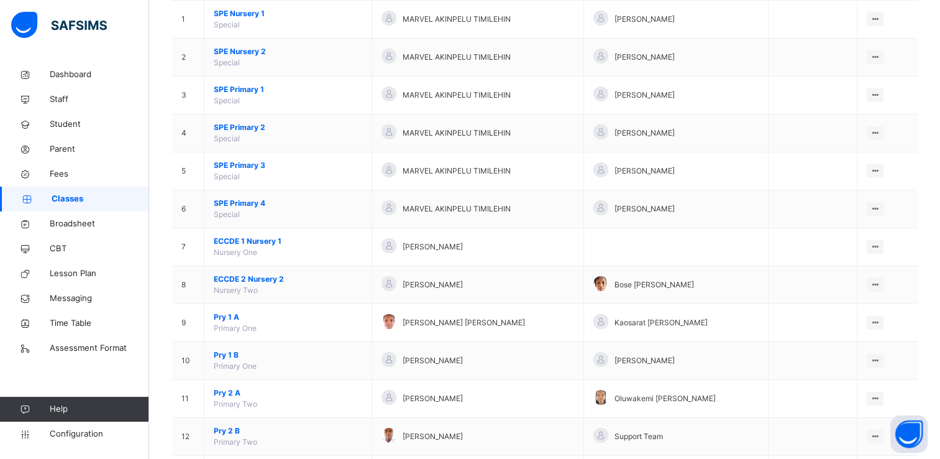
scroll to position [190, 0]
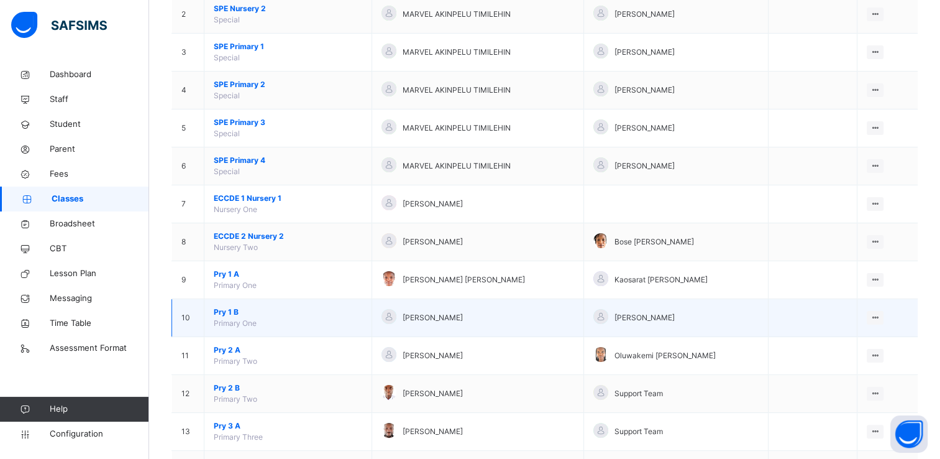
click at [224, 307] on span "Pry 1 B" at bounding box center [288, 311] width 149 height 11
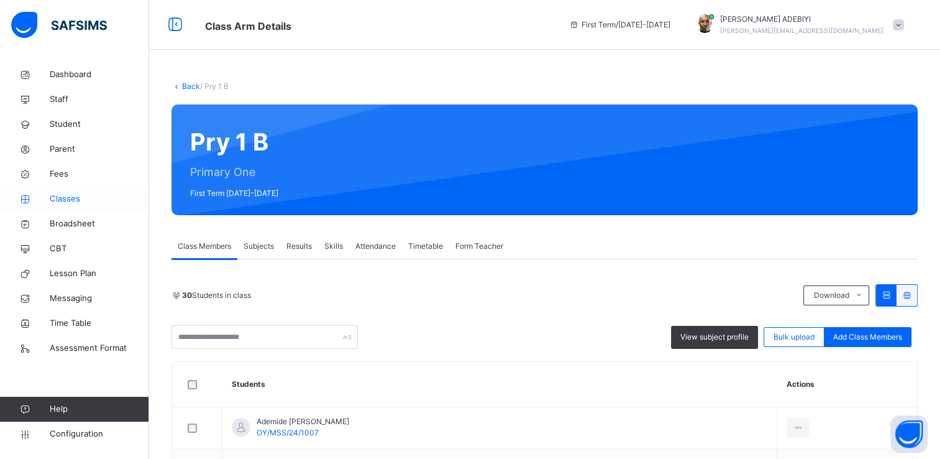
click at [71, 198] on span "Classes" at bounding box center [99, 199] width 99 height 12
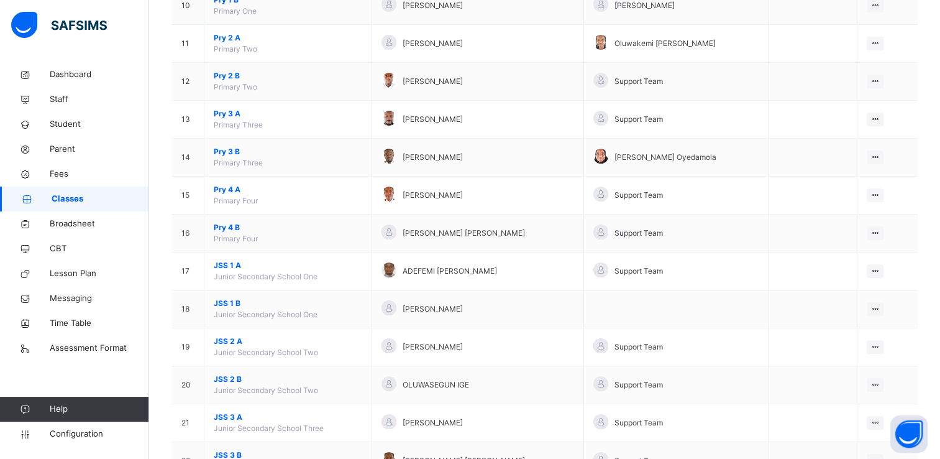
scroll to position [502, 0]
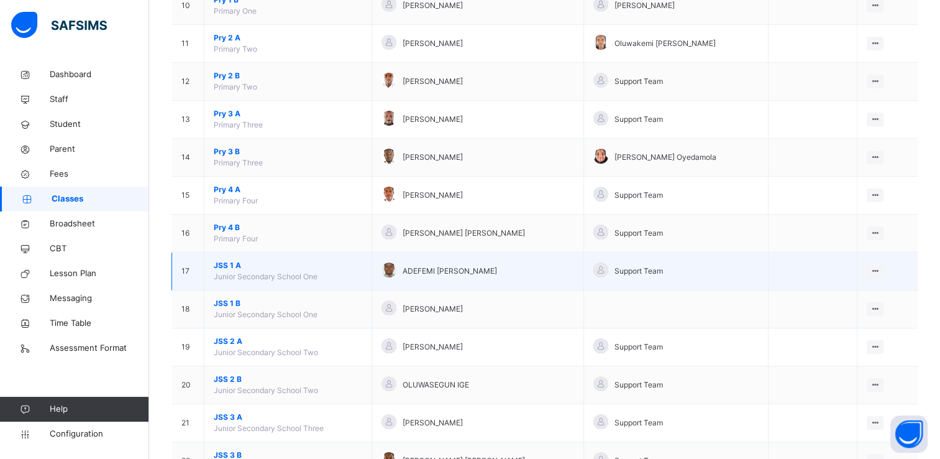
click at [220, 262] on span "JSS 1 A" at bounding box center [288, 265] width 149 height 11
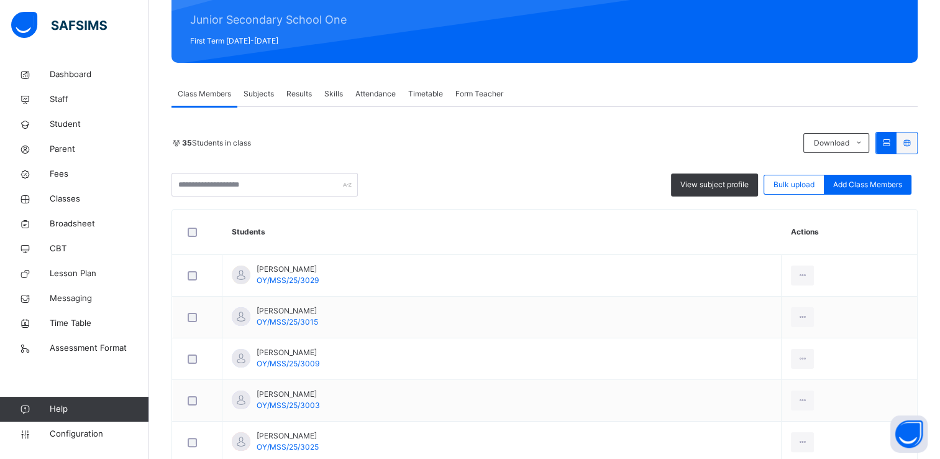
scroll to position [139, 0]
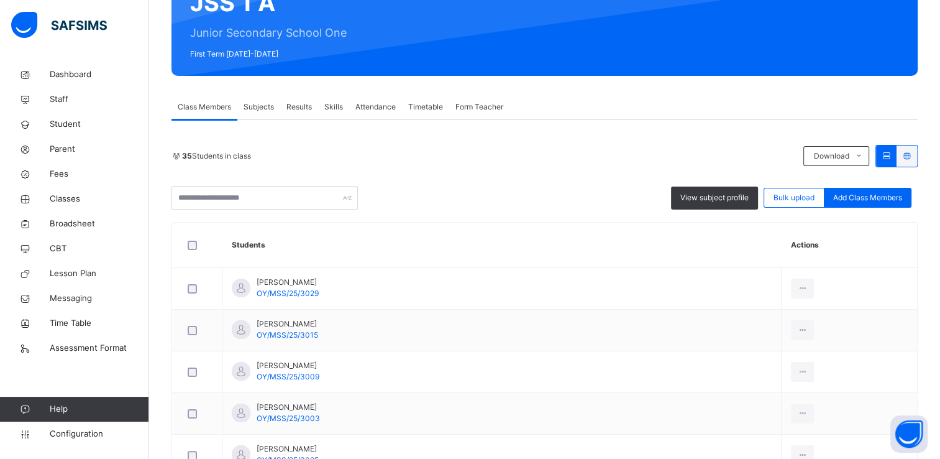
click at [480, 108] on span "Form Teacher" at bounding box center [480, 106] width 48 height 11
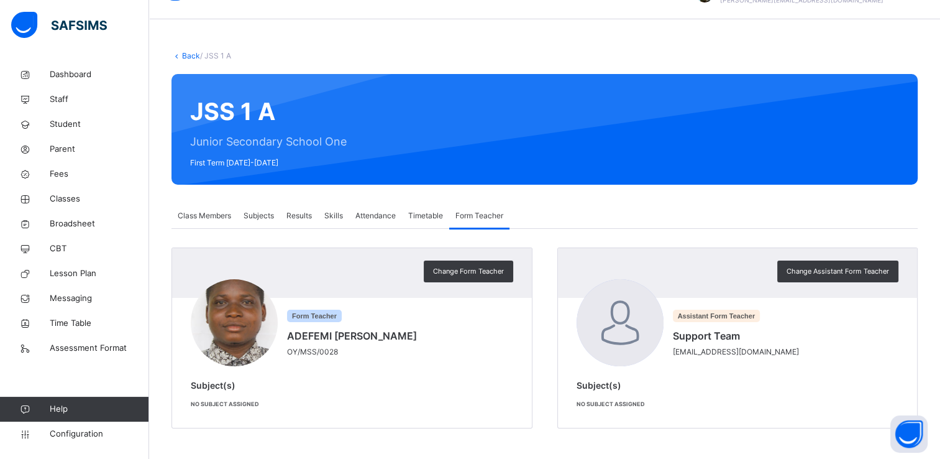
click at [267, 213] on span "Subjects" at bounding box center [259, 215] width 30 height 11
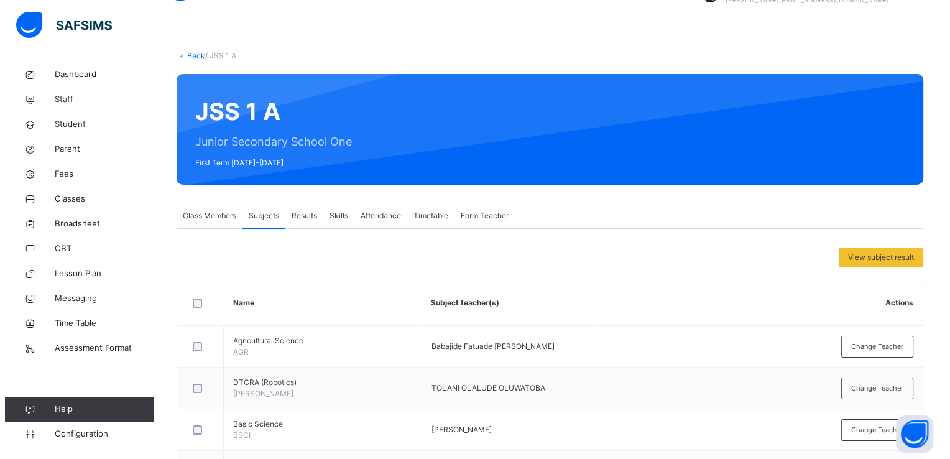
scroll to position [139, 0]
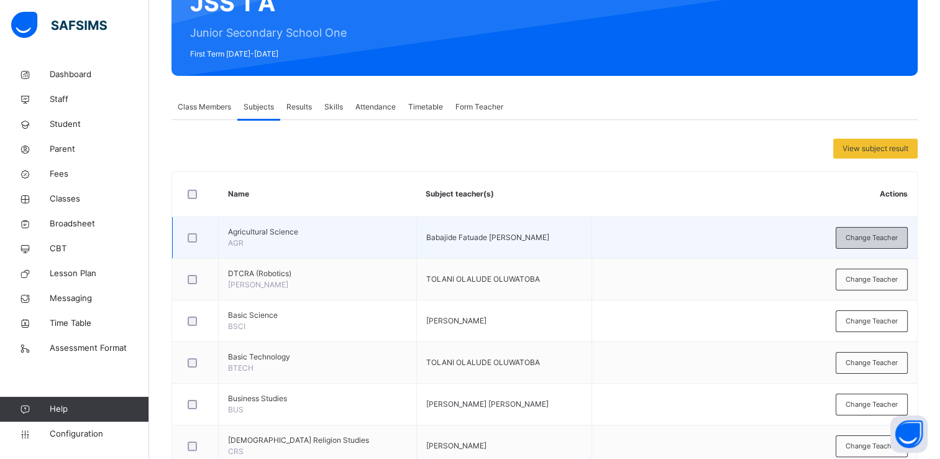
click at [868, 235] on span "Change Teacher" at bounding box center [872, 237] width 52 height 11
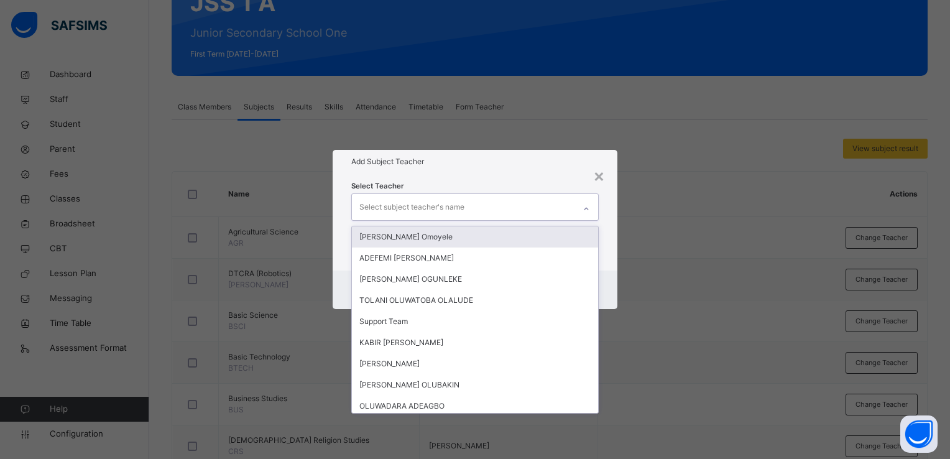
click at [586, 211] on icon at bounding box center [585, 209] width 7 height 12
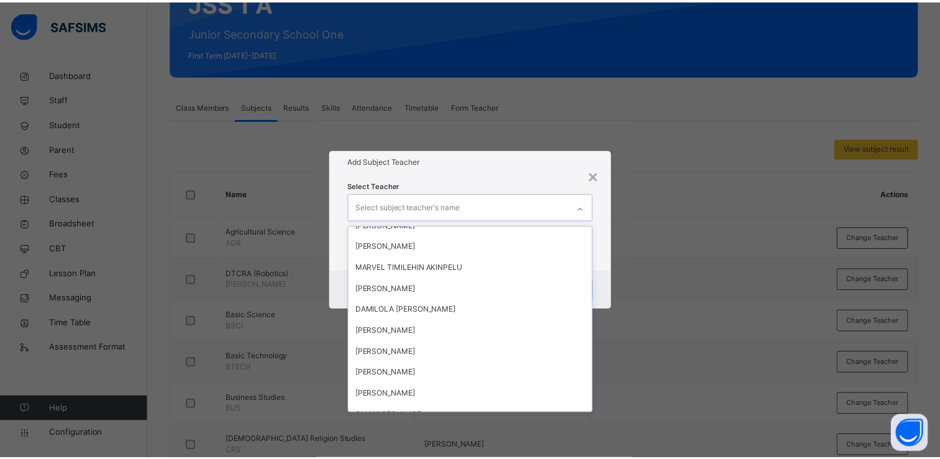
scroll to position [395, 0]
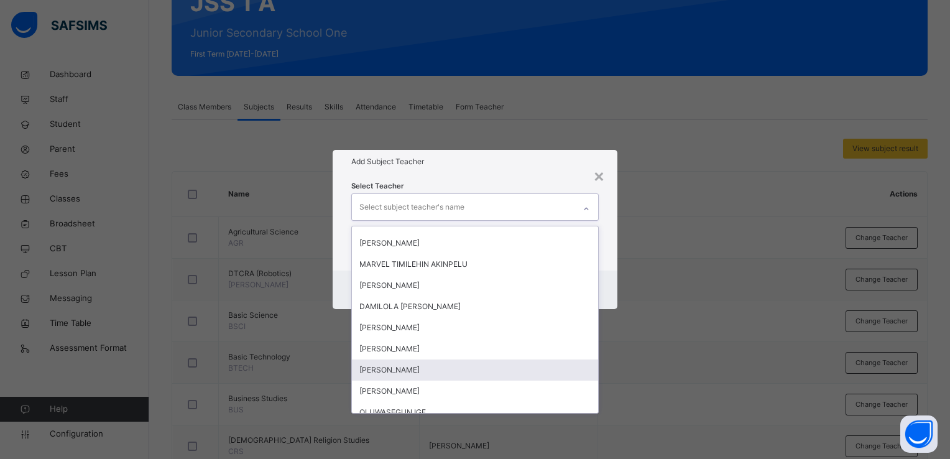
click at [530, 364] on div "[PERSON_NAME]" at bounding box center [475, 369] width 246 height 21
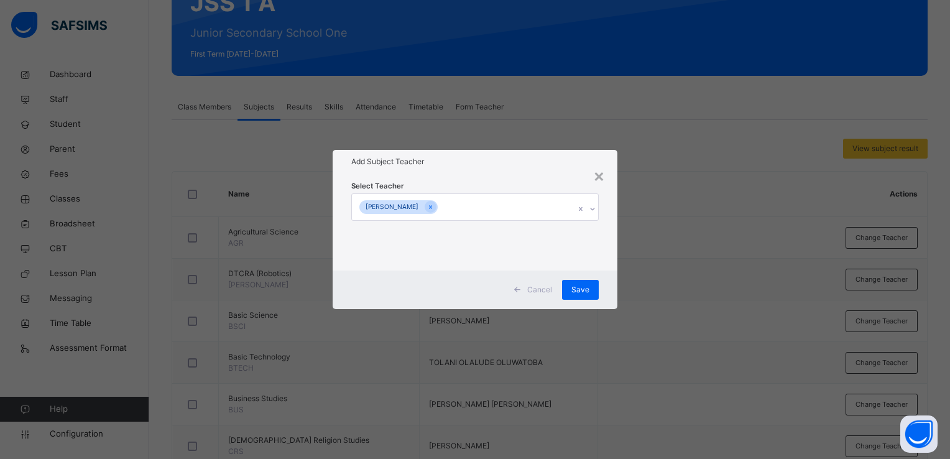
click at [617, 264] on div "× Add Subject Teacher Select Teacher AYODELE OWOLABI Cancel Save" at bounding box center [475, 229] width 950 height 459
click at [589, 287] on span "Save" at bounding box center [580, 289] width 18 height 11
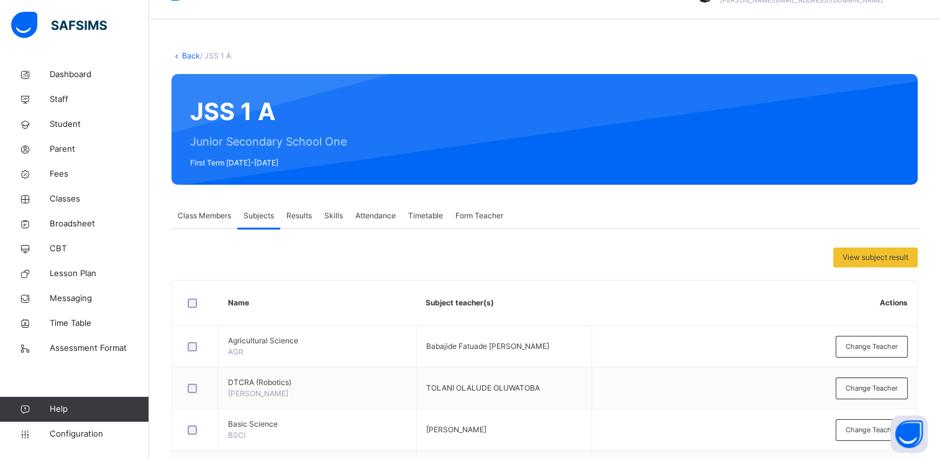
scroll to position [0, 0]
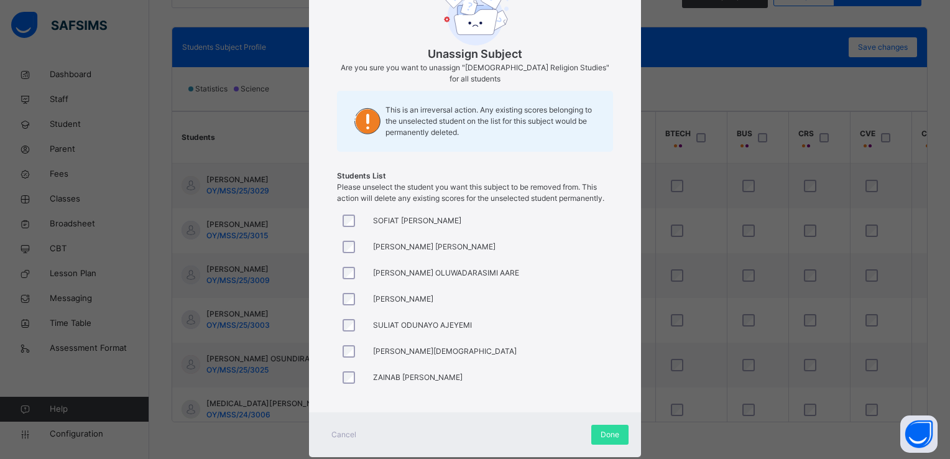
scroll to position [109, 0]
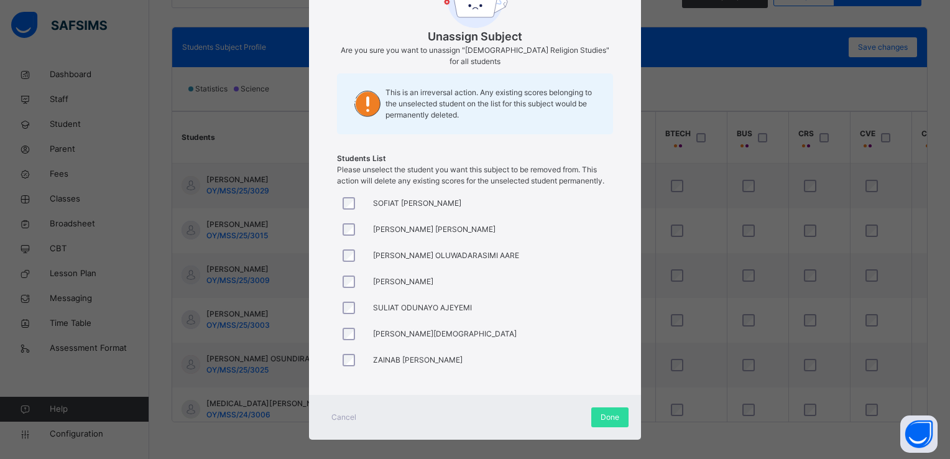
drag, startPoint x: 608, startPoint y: 320, endPoint x: 600, endPoint y: 466, distance: 145.7
click at [600, 458] on html "Class Arm Details First Term / 2025-2026 ALEXANDER ADEBIYI a.alexander@oyostate…" at bounding box center [475, 60] width 950 height 797
drag, startPoint x: 600, startPoint y: 466, endPoint x: 595, endPoint y: 404, distance: 61.7
click at [595, 407] on div "Done" at bounding box center [609, 417] width 37 height 20
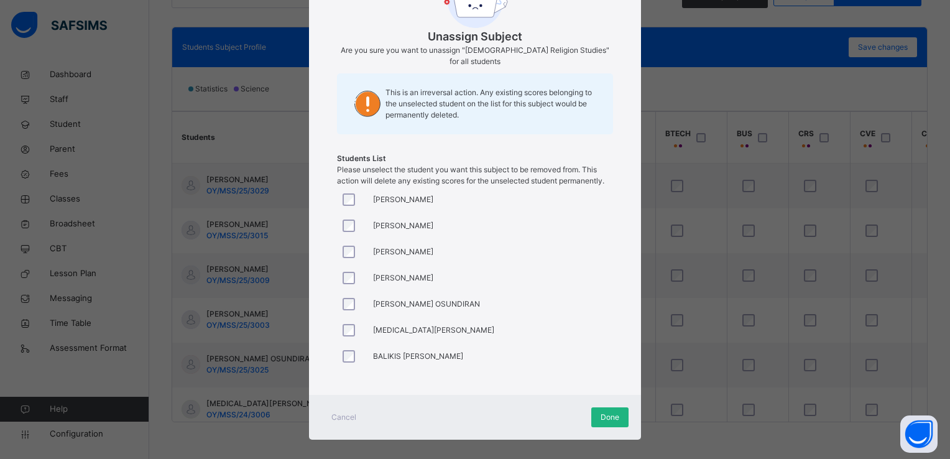
click at [612, 411] on span "Done" at bounding box center [609, 416] width 19 height 11
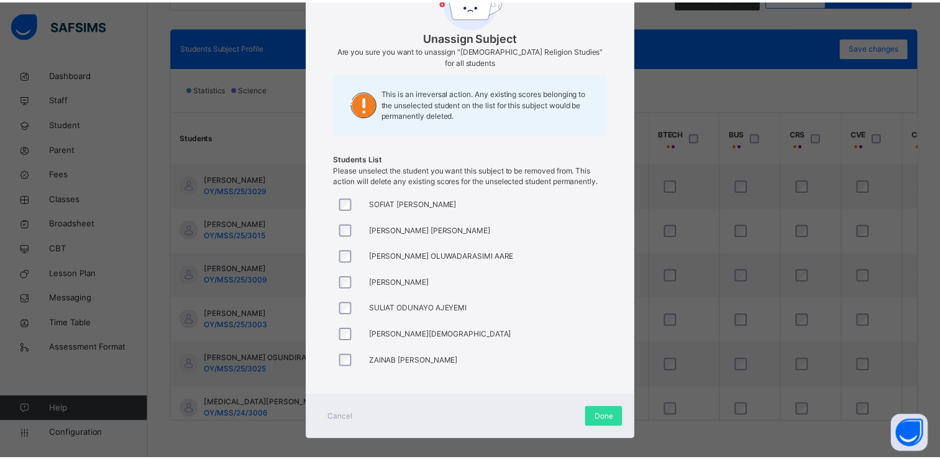
scroll to position [727, 0]
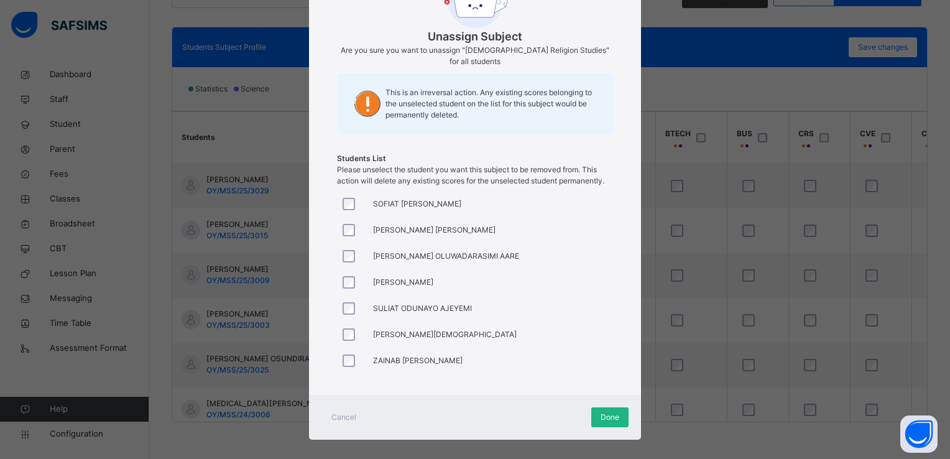
click at [607, 411] on span "Done" at bounding box center [609, 416] width 19 height 11
click at [605, 411] on span "Done" at bounding box center [609, 416] width 19 height 11
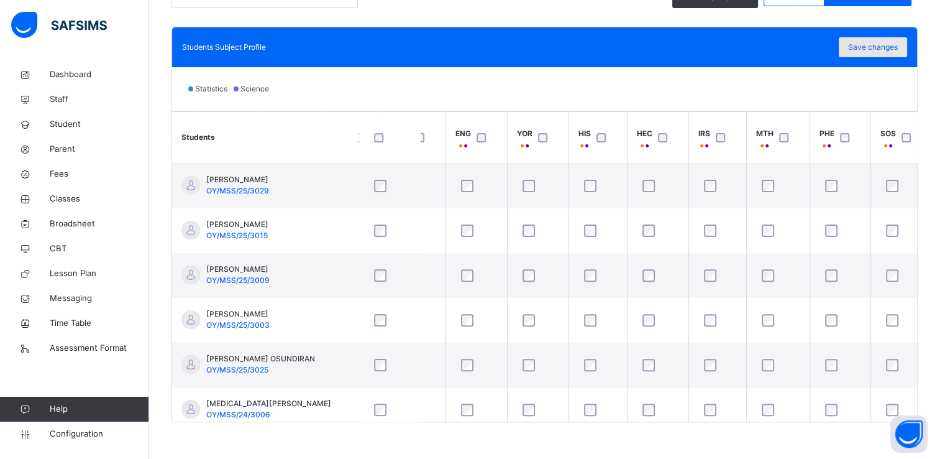
click at [870, 43] on span "Save changes" at bounding box center [873, 47] width 50 height 11
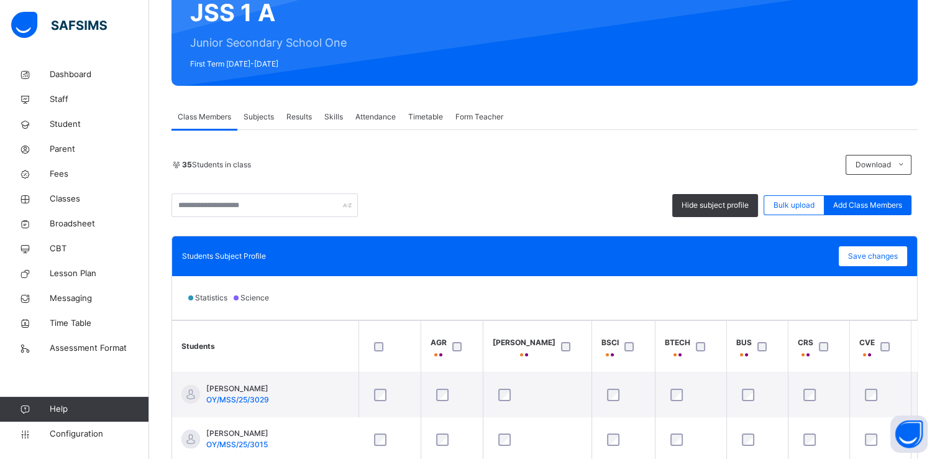
scroll to position [109, 0]
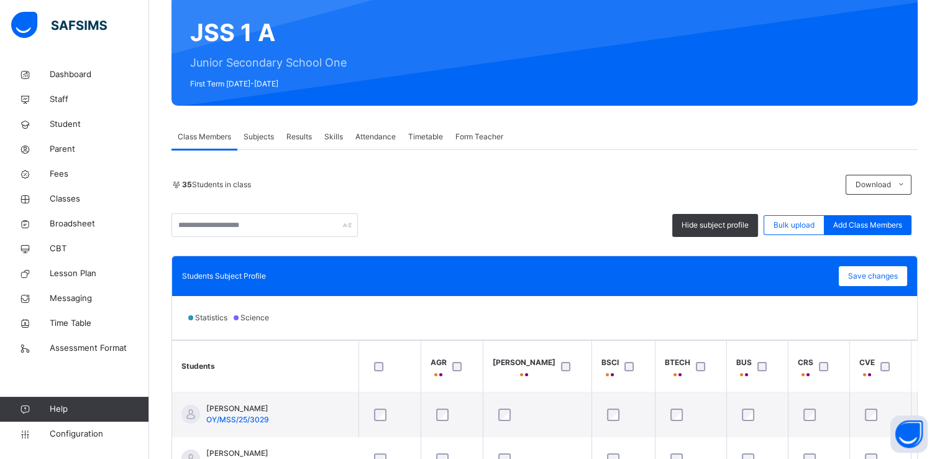
click at [260, 131] on span "Subjects" at bounding box center [259, 136] width 30 height 11
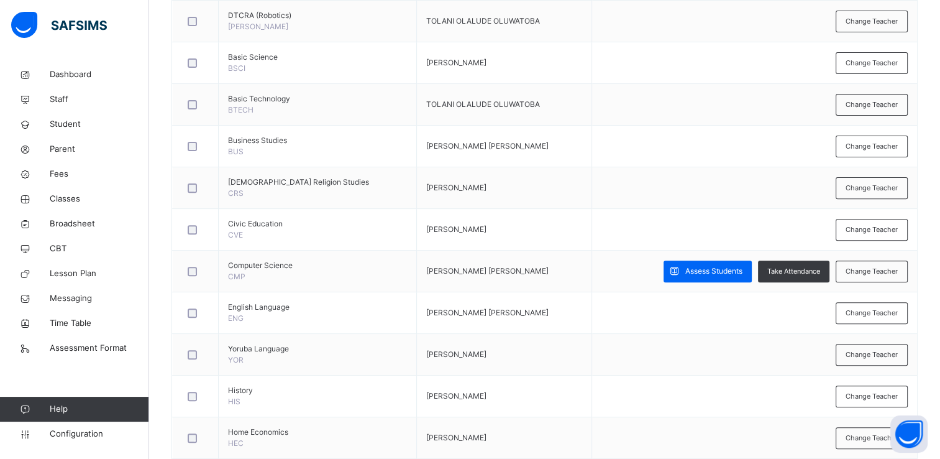
scroll to position [395, 0]
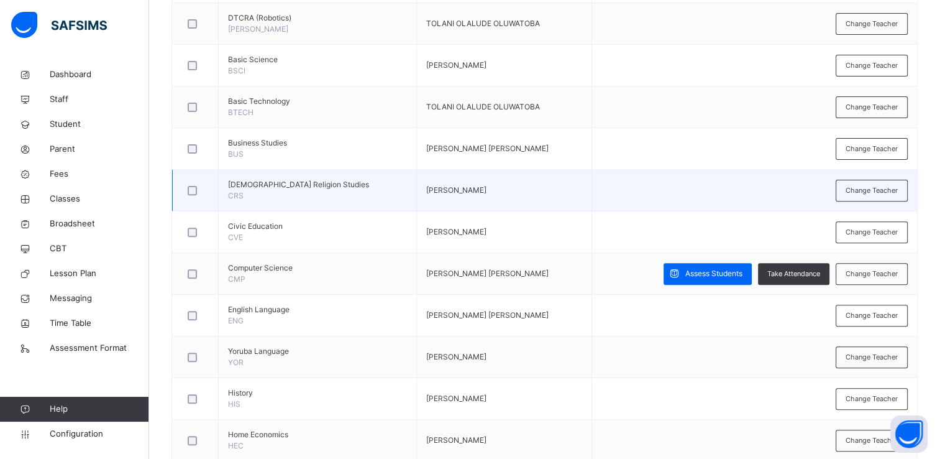
click at [191, 195] on div at bounding box center [195, 190] width 27 height 26
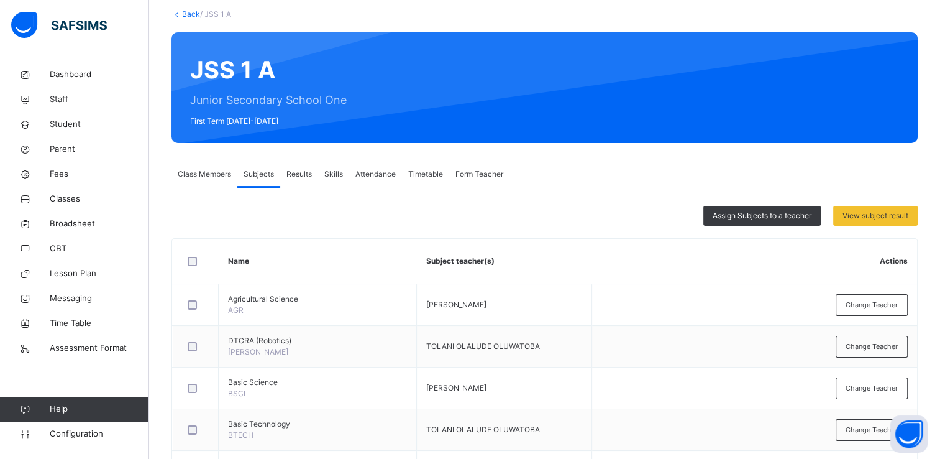
scroll to position [68, 0]
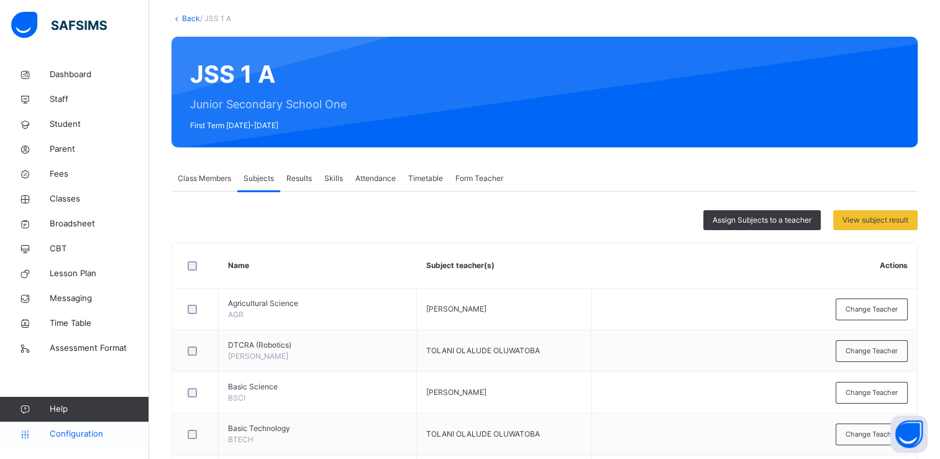
click at [75, 436] on span "Configuration" at bounding box center [99, 434] width 99 height 12
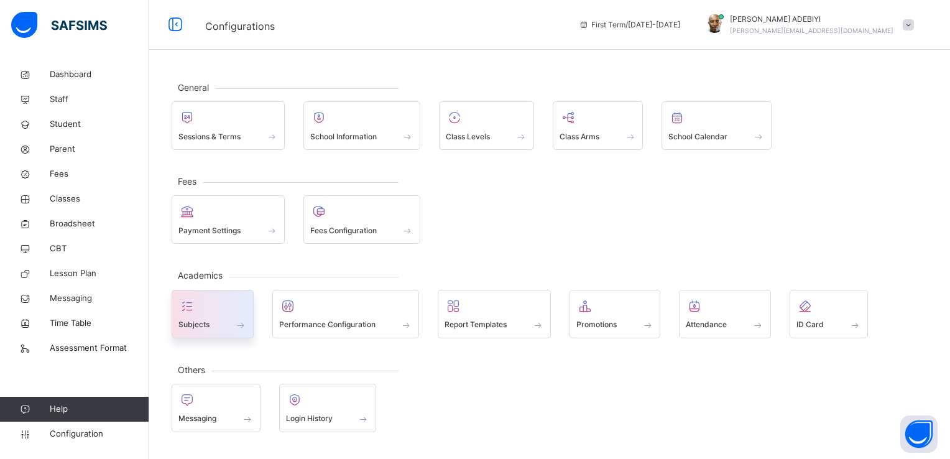
click at [250, 310] on div "Subjects" at bounding box center [213, 314] width 82 height 48
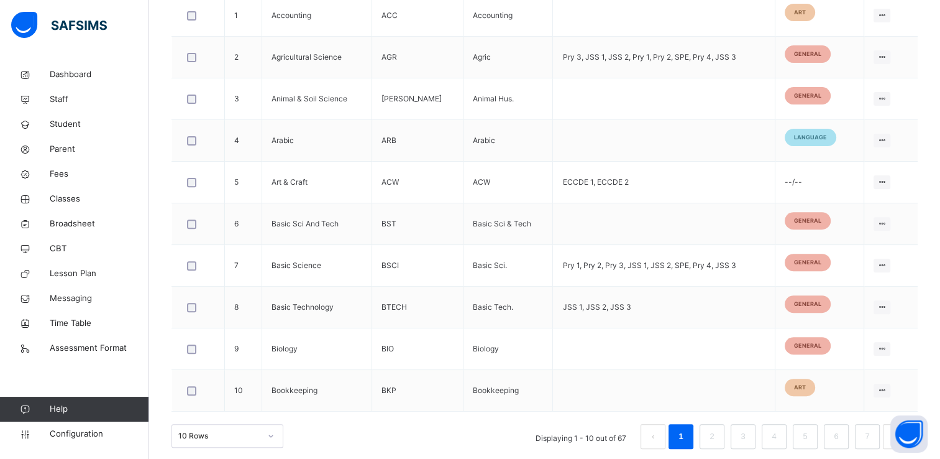
scroll to position [413, 0]
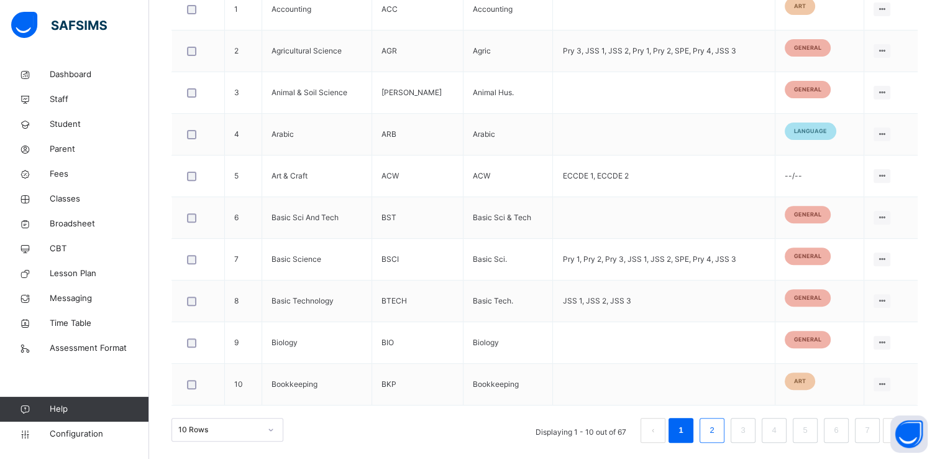
click at [718, 428] on link "2" at bounding box center [712, 430] width 12 height 16
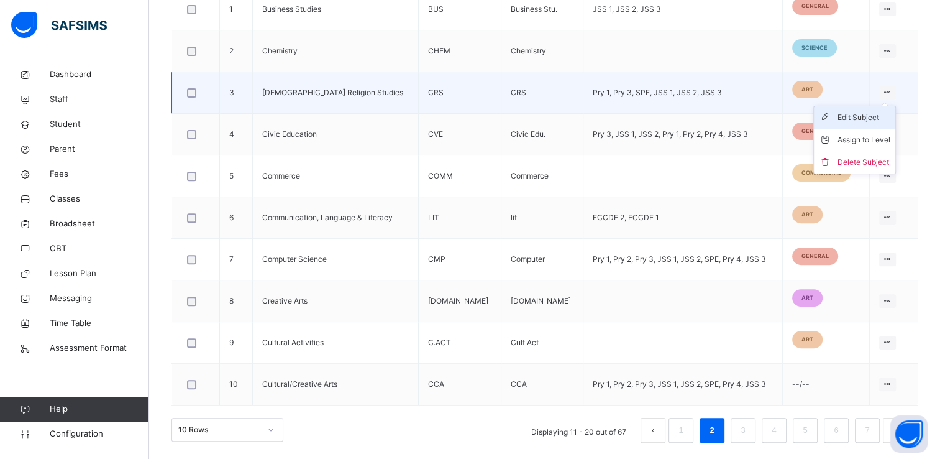
click at [860, 122] on div "Edit Subject" at bounding box center [864, 117] width 53 height 12
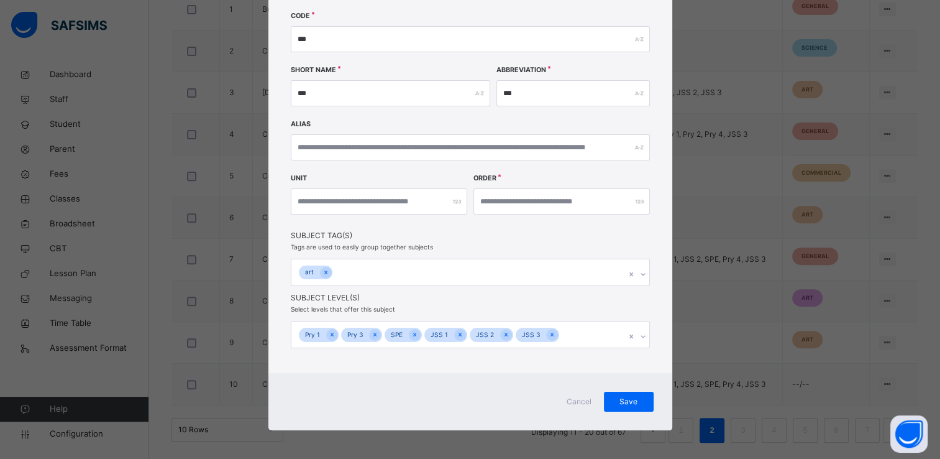
scroll to position [137, 0]
click at [549, 334] on icon at bounding box center [552, 333] width 7 height 9
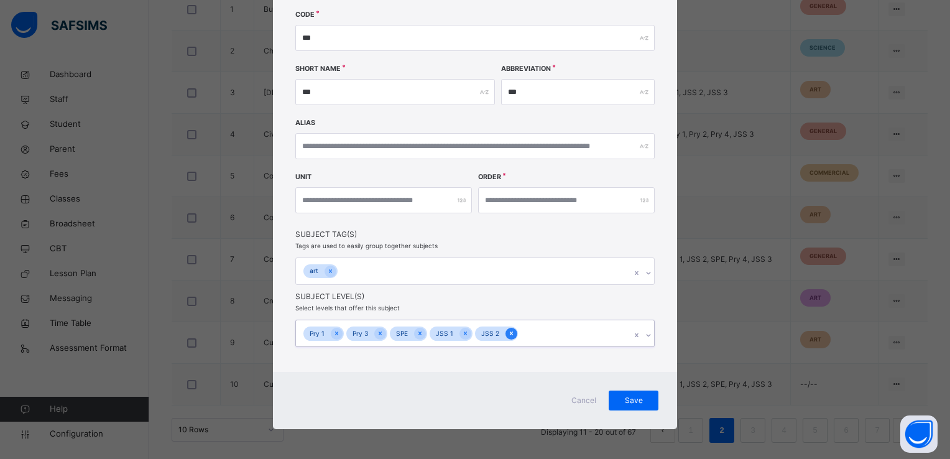
click at [508, 333] on icon at bounding box center [511, 333] width 7 height 9
click at [462, 333] on icon at bounding box center [465, 333] width 7 height 9
click at [636, 395] on span "Save" at bounding box center [633, 400] width 31 height 11
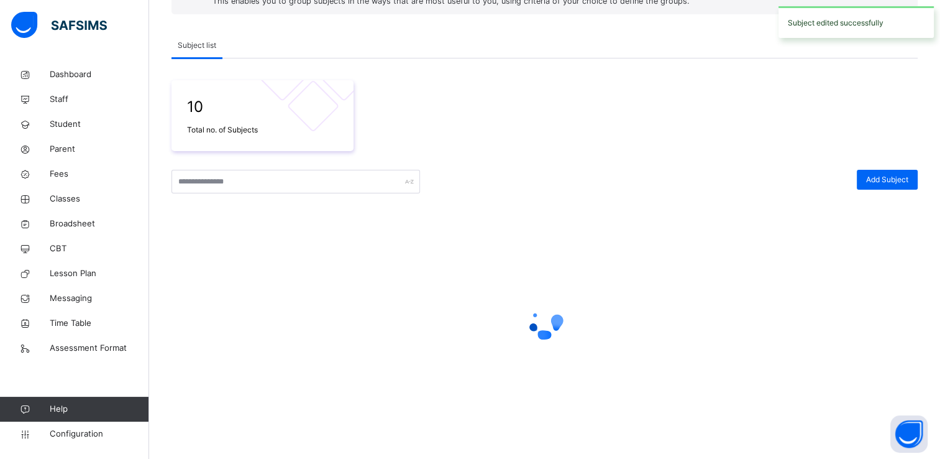
scroll to position [413, 0]
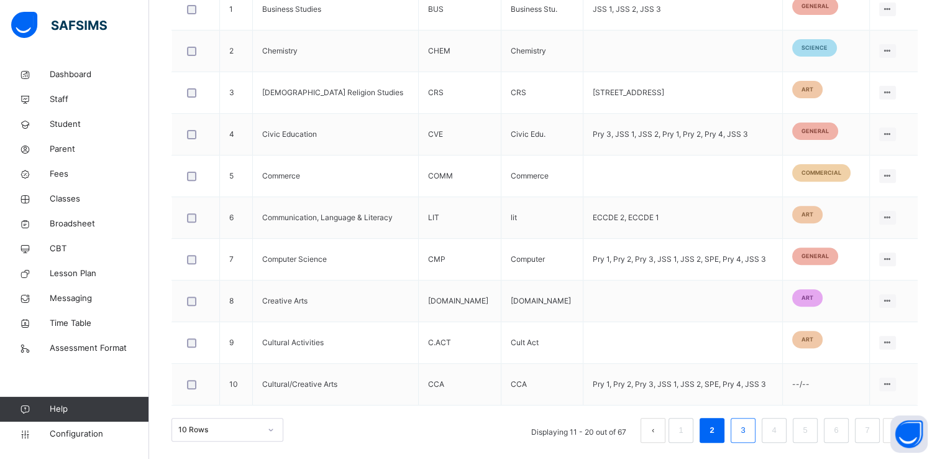
click at [749, 422] on link "3" at bounding box center [743, 430] width 12 height 16
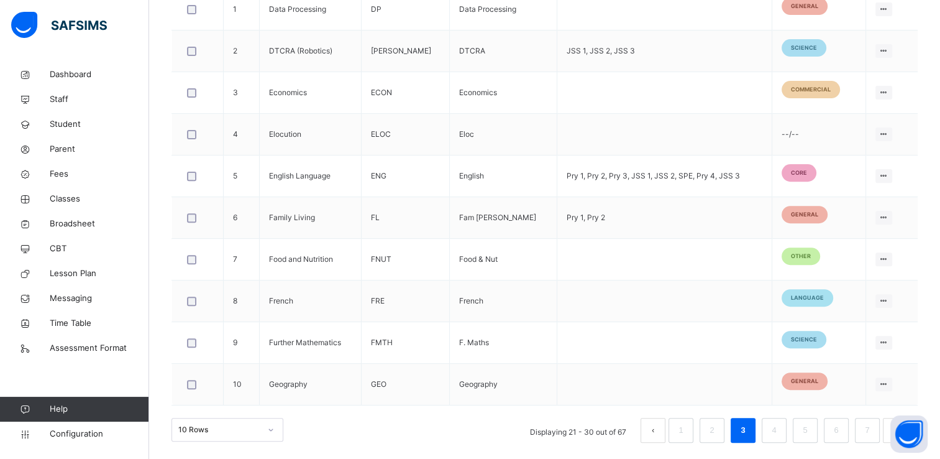
click at [749, 422] on link "3" at bounding box center [743, 430] width 12 height 16
click at [774, 426] on li "4" at bounding box center [774, 430] width 25 height 25
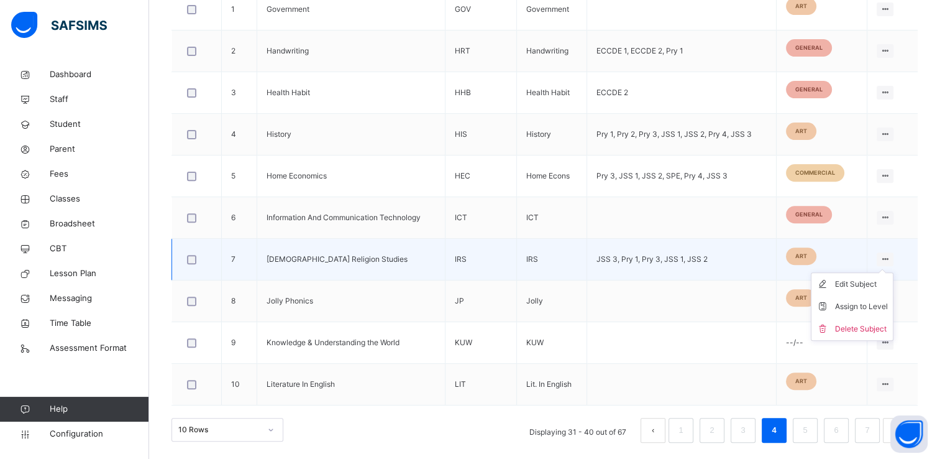
click at [880, 278] on div "Edit Subject" at bounding box center [861, 284] width 53 height 12
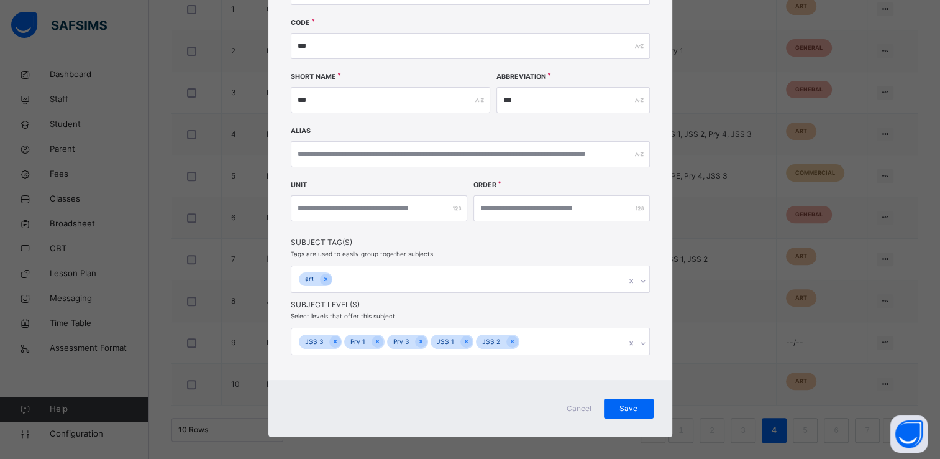
scroll to position [137, 0]
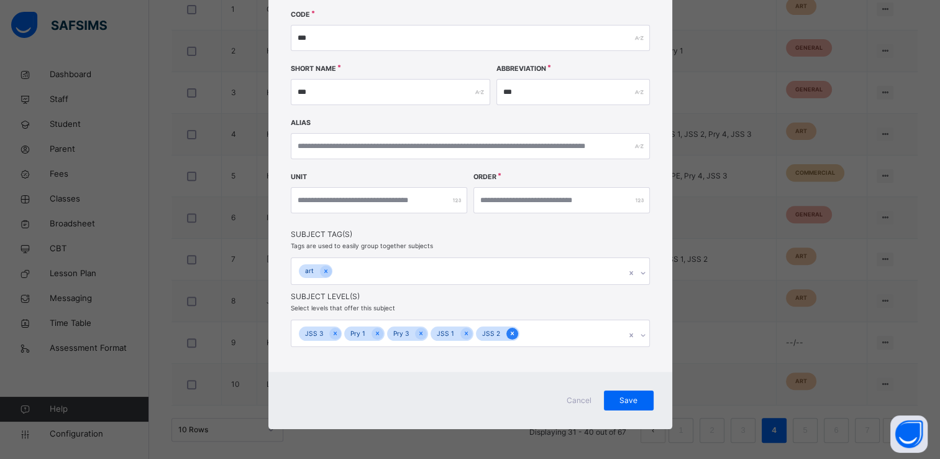
click at [509, 334] on icon at bounding box center [512, 333] width 7 height 9
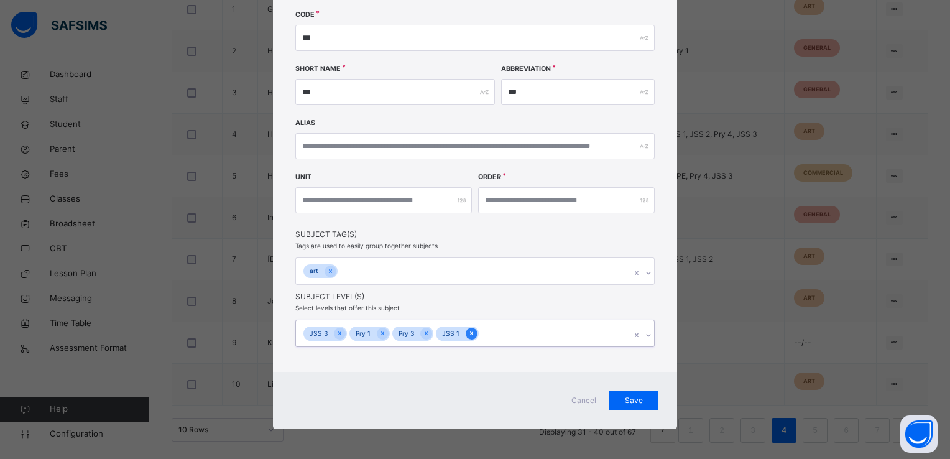
click at [468, 334] on icon at bounding box center [471, 333] width 7 height 9
click at [336, 330] on icon at bounding box center [339, 333] width 7 height 9
click at [640, 396] on span "Save" at bounding box center [633, 400] width 31 height 11
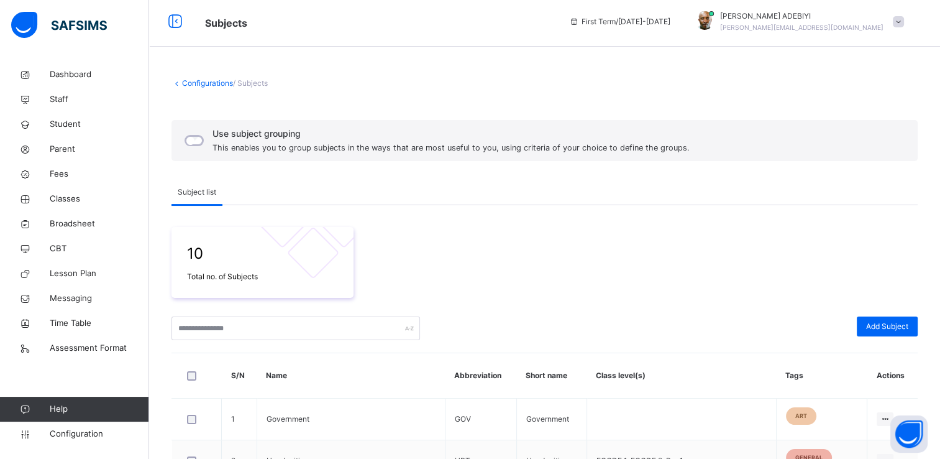
scroll to position [0, 0]
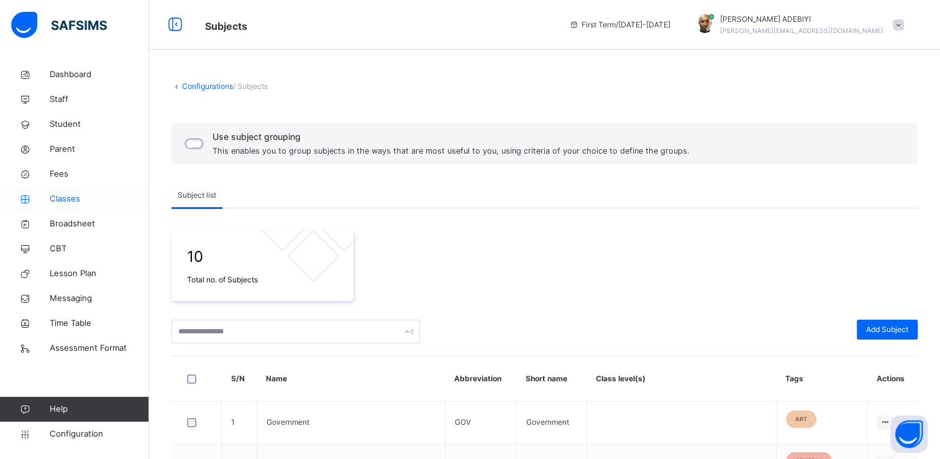
click at [57, 198] on span "Classes" at bounding box center [99, 199] width 99 height 12
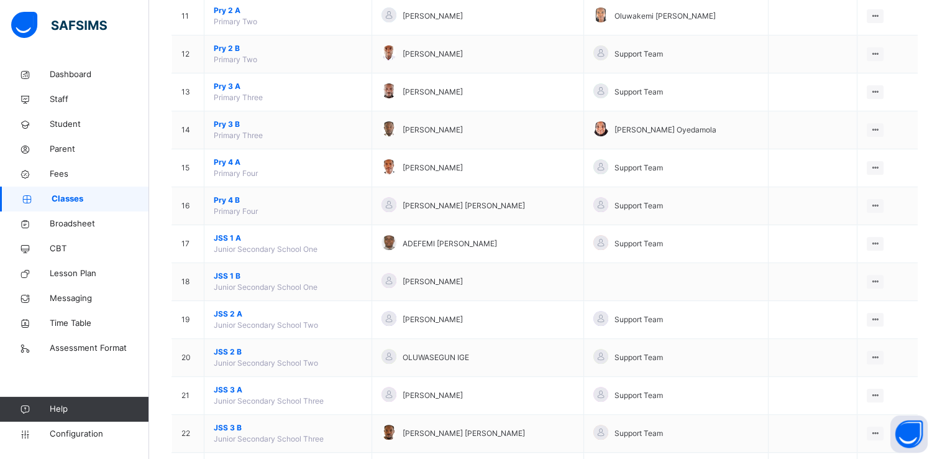
scroll to position [532, 0]
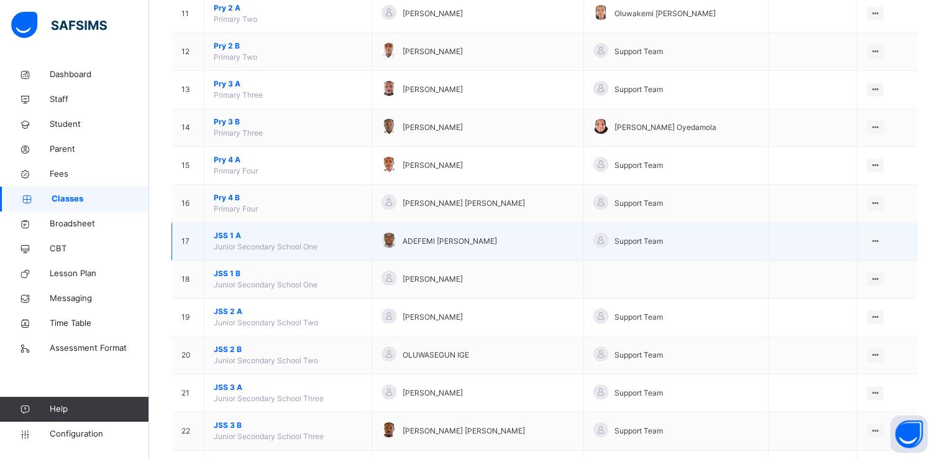
click at [230, 231] on span "JSS 1 A" at bounding box center [288, 235] width 149 height 11
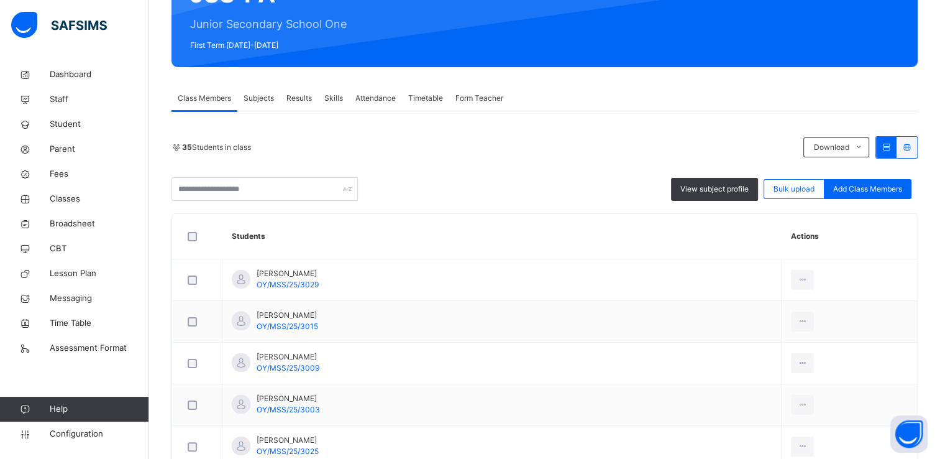
scroll to position [146, 0]
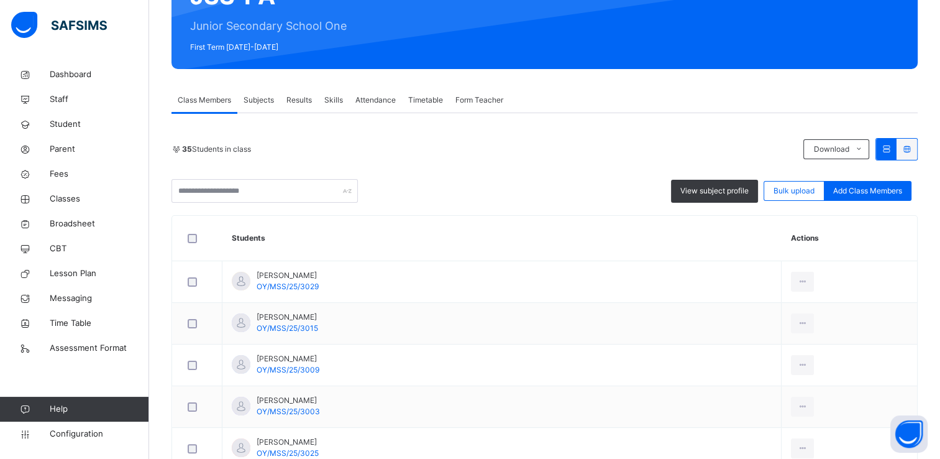
click at [256, 99] on span "Subjects" at bounding box center [259, 99] width 30 height 11
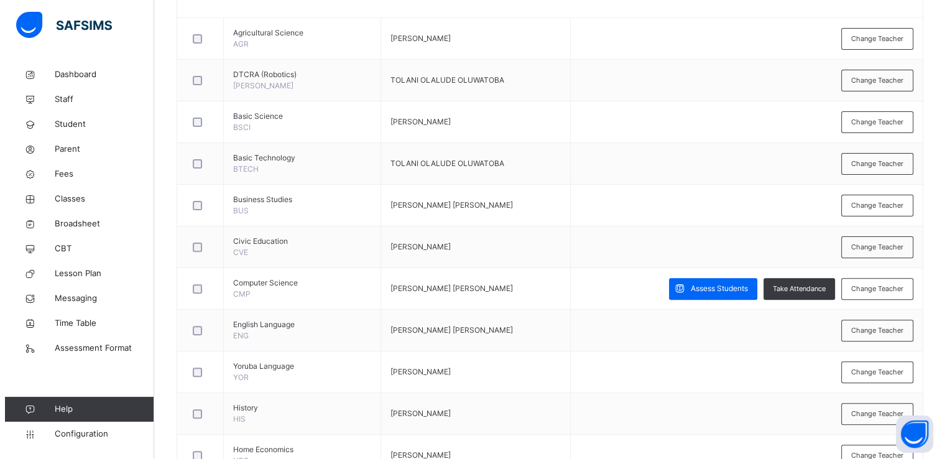
scroll to position [341, 0]
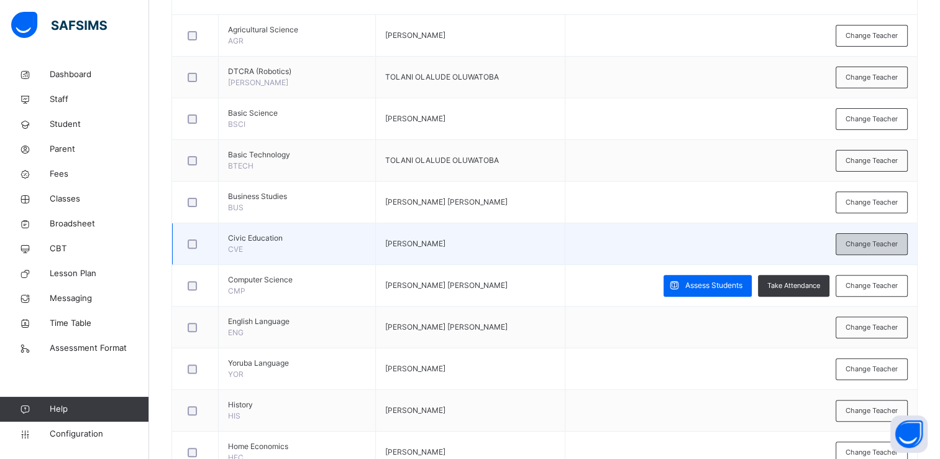
click at [862, 241] on span "Change Teacher" at bounding box center [872, 244] width 52 height 11
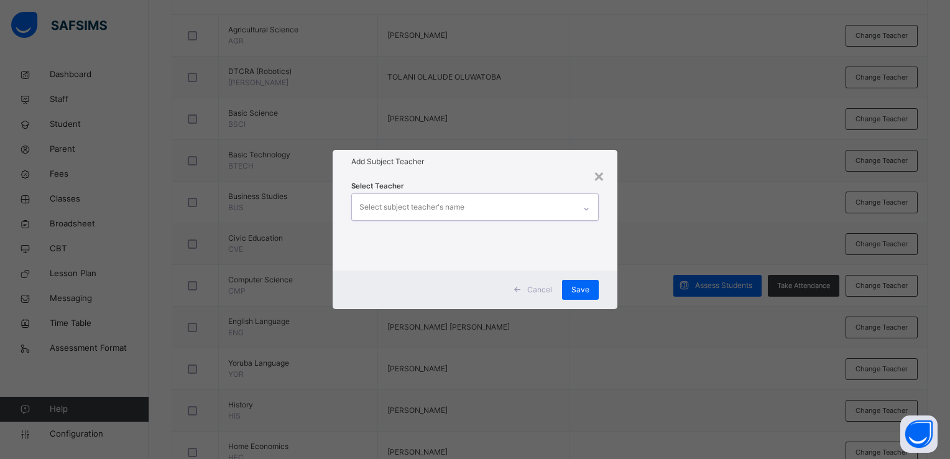
click at [586, 208] on icon at bounding box center [585, 209] width 7 height 12
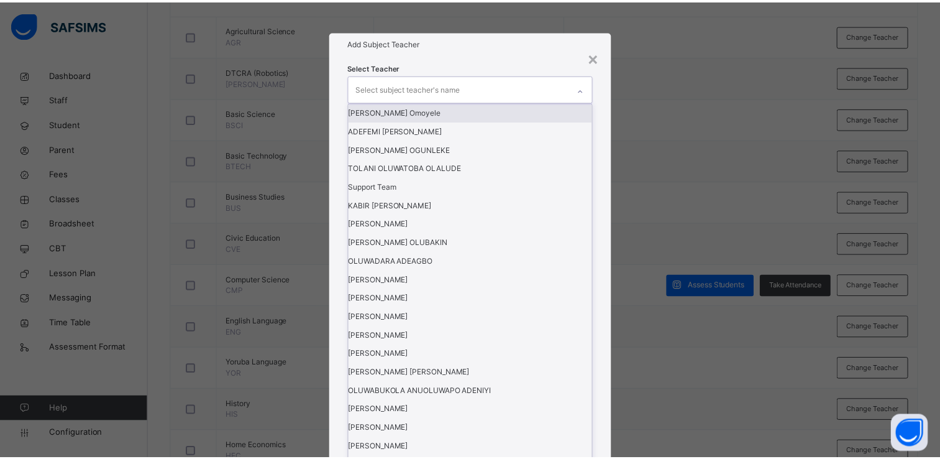
scroll to position [377, 0]
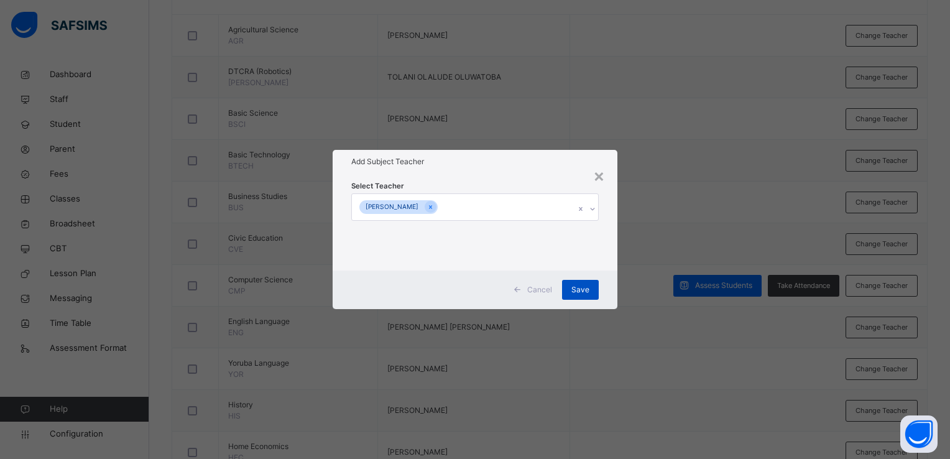
click at [584, 290] on span "Save" at bounding box center [580, 289] width 18 height 11
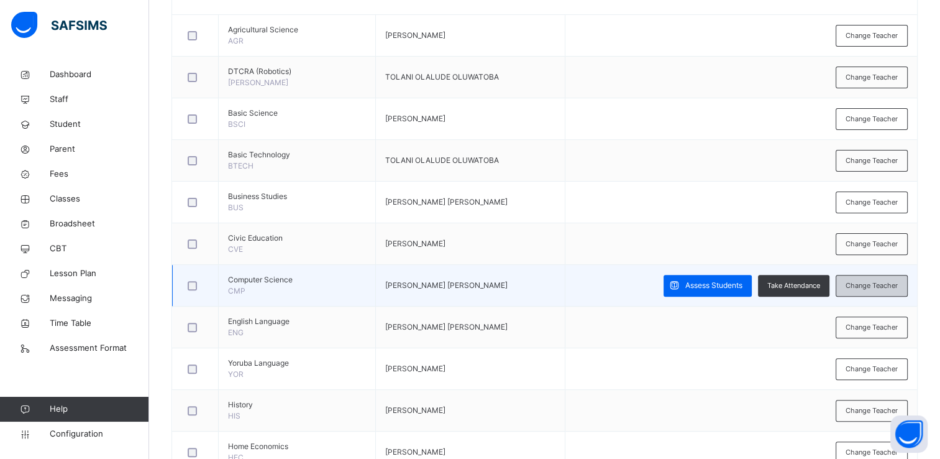
click at [862, 282] on span "Change Teacher" at bounding box center [872, 285] width 52 height 11
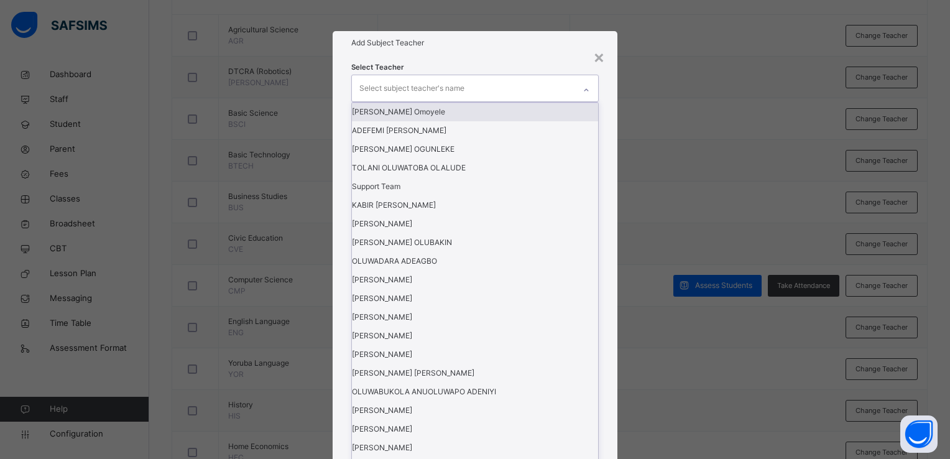
click at [585, 91] on icon at bounding box center [586, 90] width 4 height 2
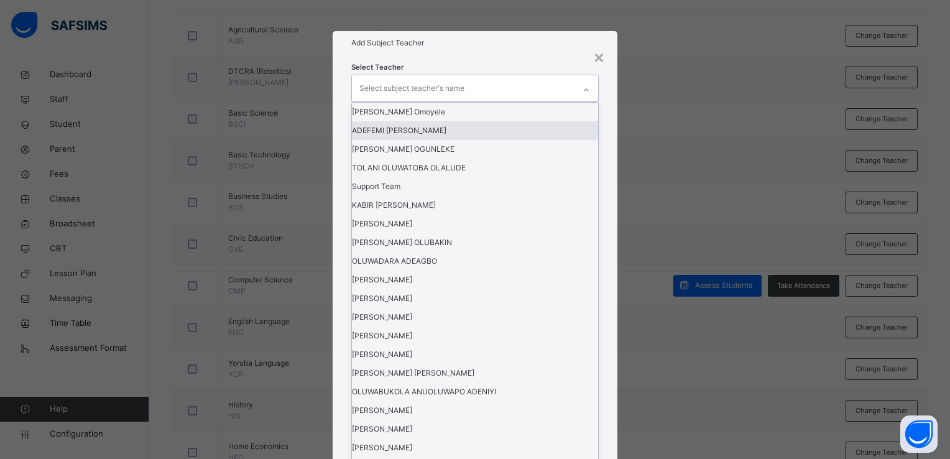
click at [532, 140] on div "ADEFEMI [PERSON_NAME]" at bounding box center [475, 130] width 246 height 19
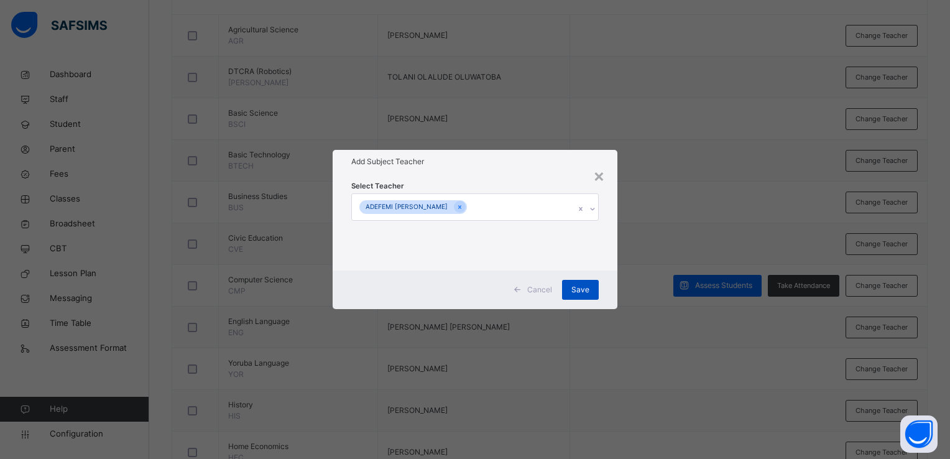
click at [587, 288] on span "Save" at bounding box center [580, 289] width 18 height 11
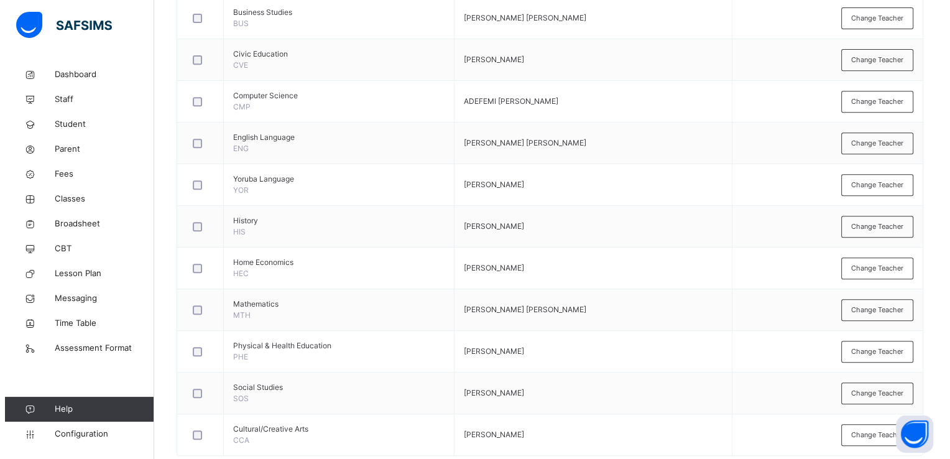
scroll to position [551, 0]
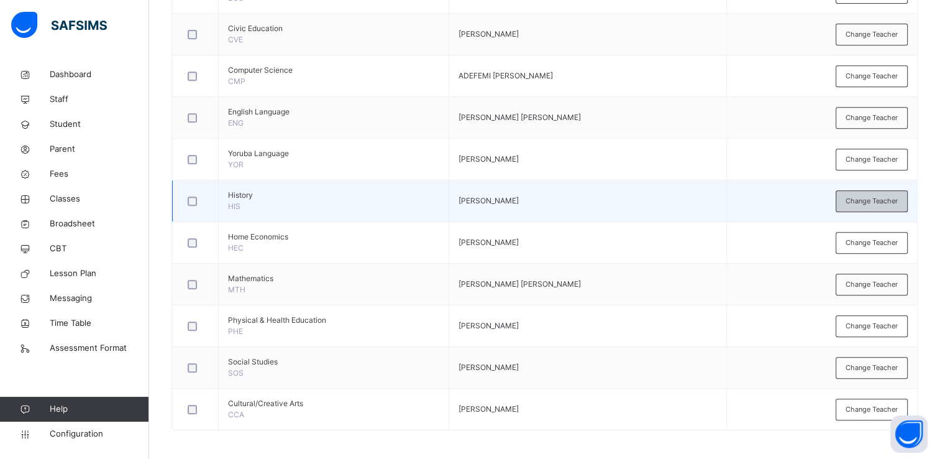
click at [859, 199] on span "Change Teacher" at bounding box center [872, 201] width 52 height 11
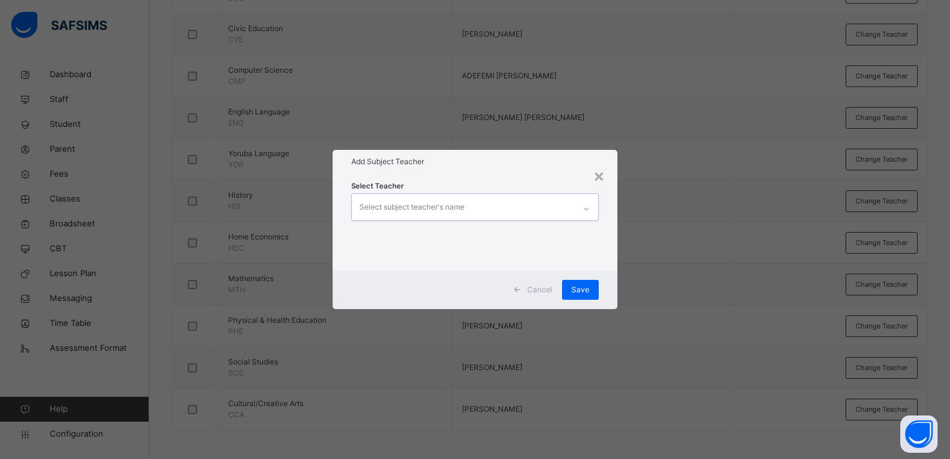
click at [589, 208] on icon at bounding box center [585, 209] width 7 height 12
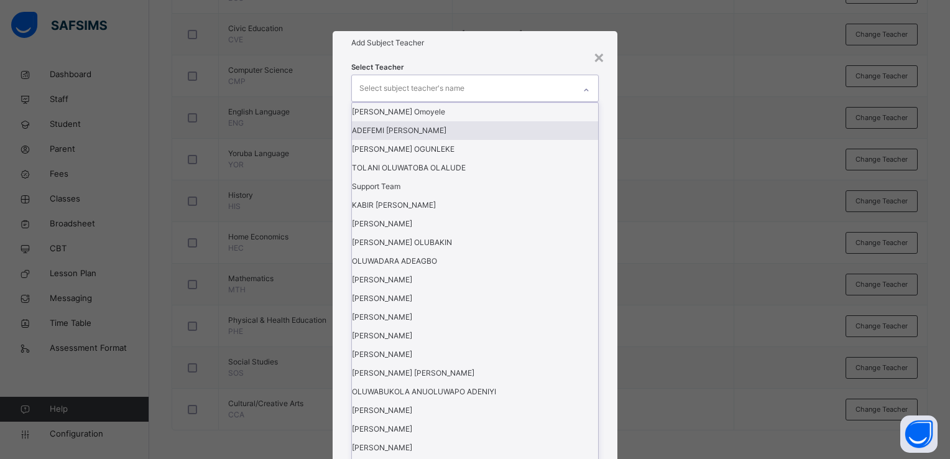
scroll to position [295, 0]
click at [512, 457] on div "[PERSON_NAME]" at bounding box center [475, 466] width 246 height 19
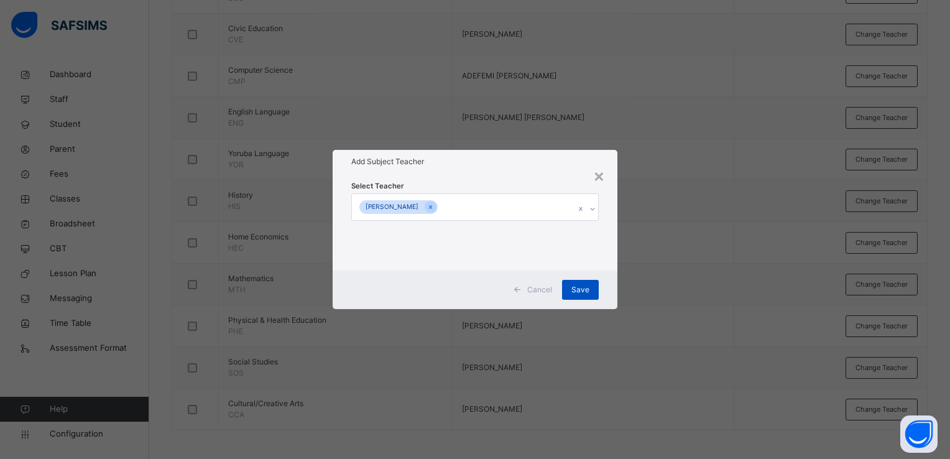
click at [583, 285] on span "Save" at bounding box center [580, 289] width 18 height 11
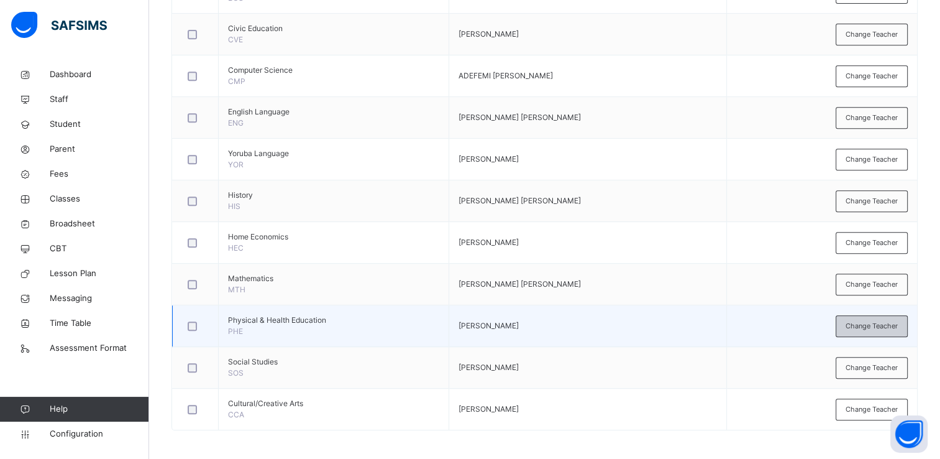
click at [867, 321] on span "Change Teacher" at bounding box center [872, 326] width 52 height 11
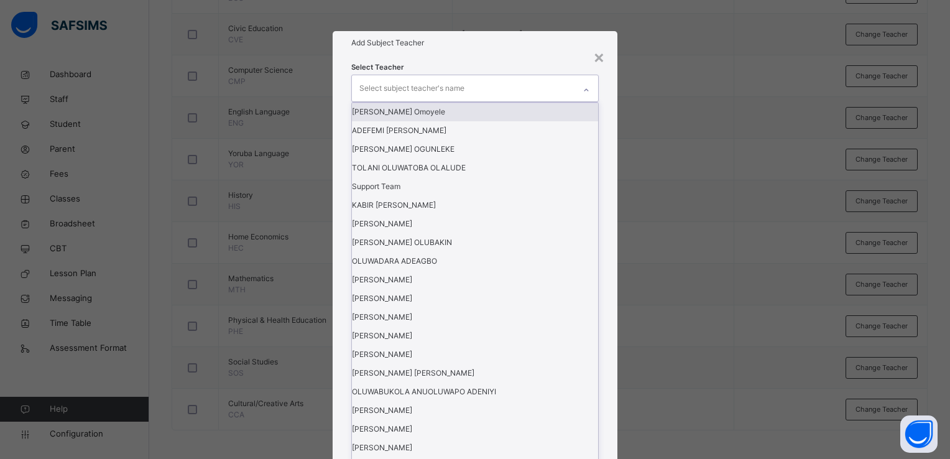
click at [589, 96] on icon at bounding box center [585, 90] width 7 height 12
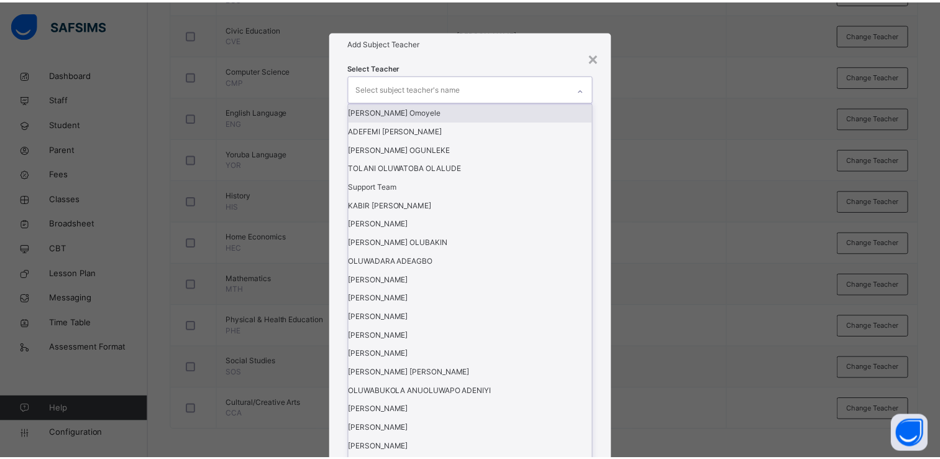
scroll to position [355, 0]
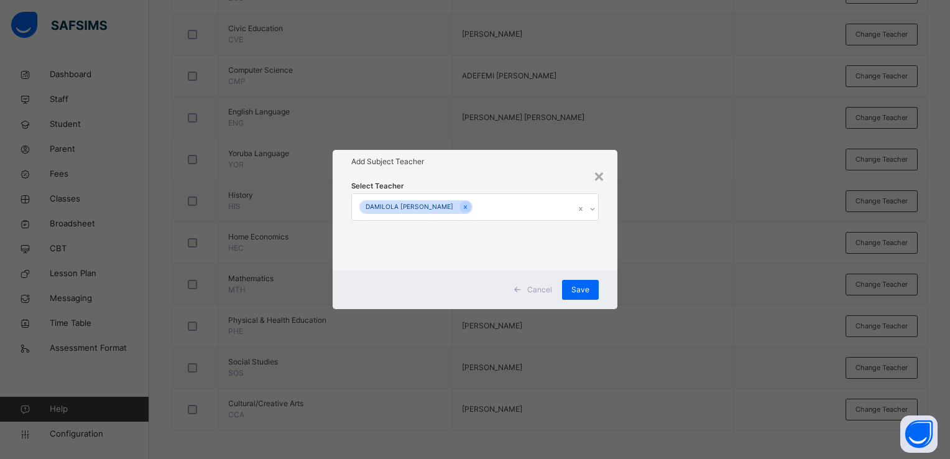
click at [617, 280] on div "× Add Subject Teacher Select Teacher DAMILOLA SERAH ODERINDE Cancel Save" at bounding box center [475, 229] width 950 height 459
click at [590, 290] on div "Save" at bounding box center [580, 290] width 37 height 20
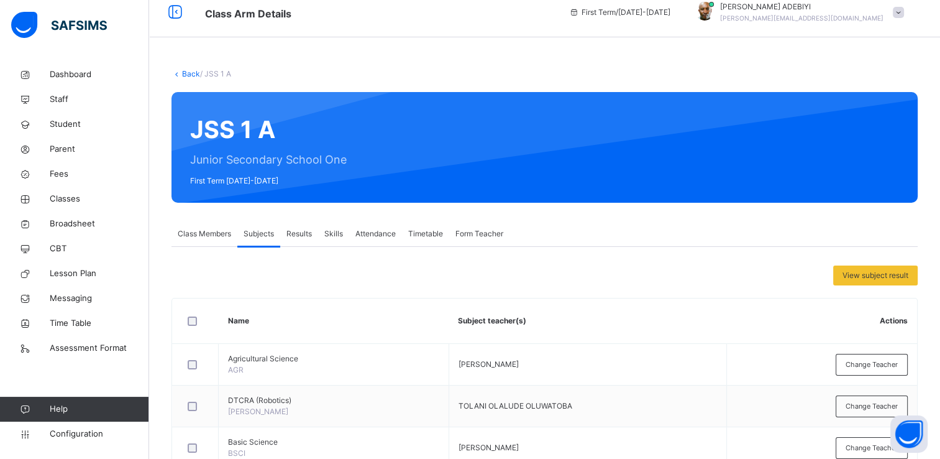
scroll to position [0, 0]
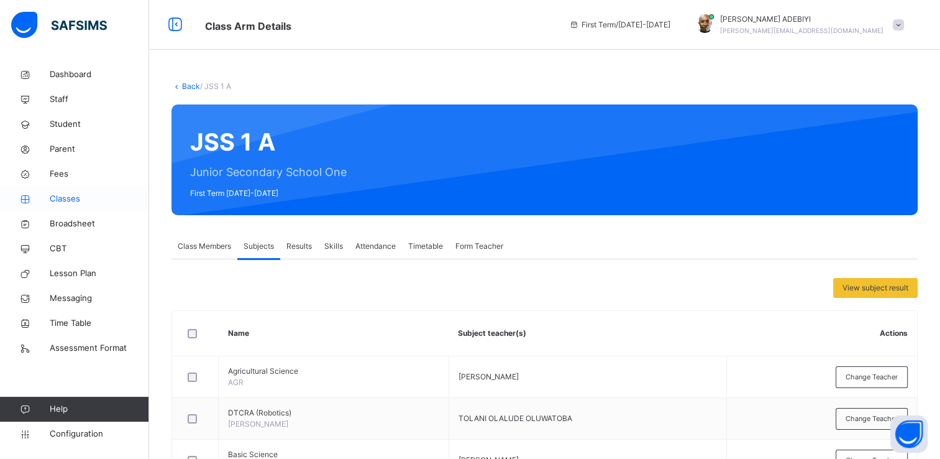
click at [71, 202] on span "Classes" at bounding box center [99, 199] width 99 height 12
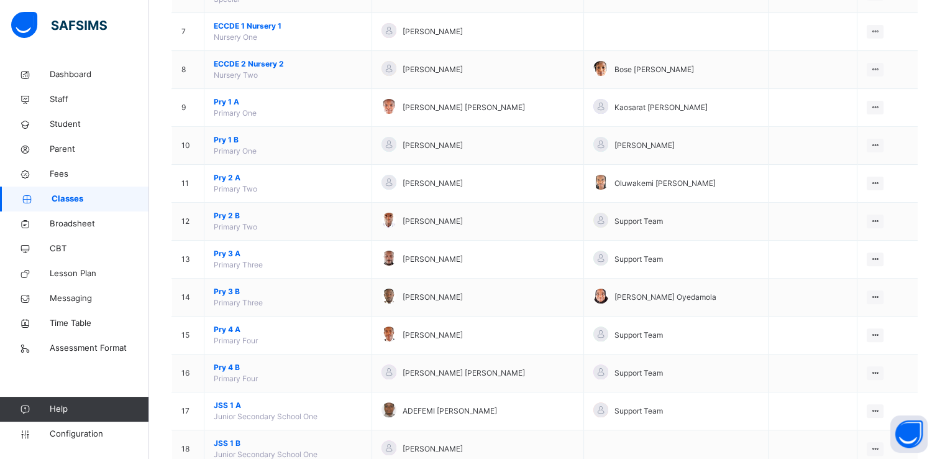
scroll to position [369, 0]
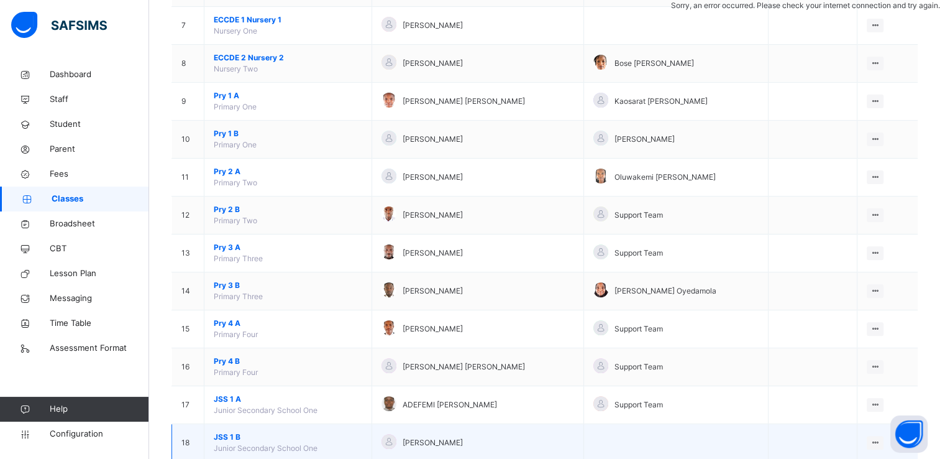
click at [229, 433] on span "JSS 1 B" at bounding box center [288, 436] width 149 height 11
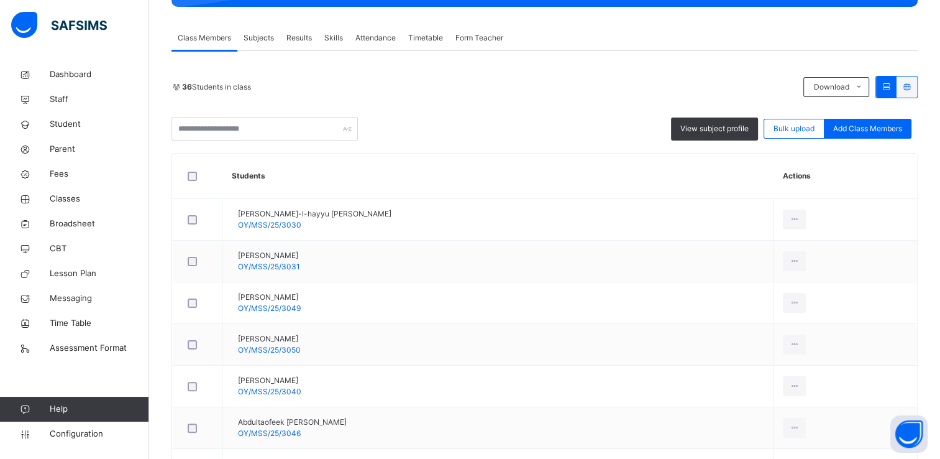
scroll to position [40, 0]
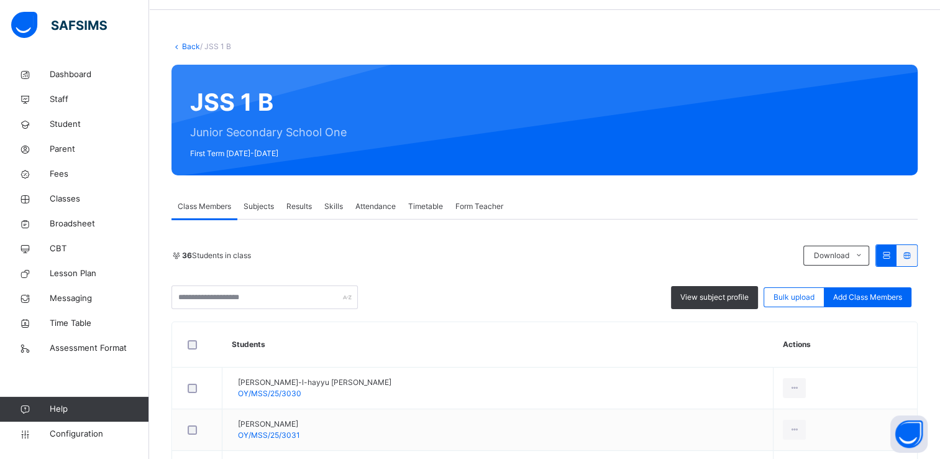
click at [252, 206] on span "Subjects" at bounding box center [259, 206] width 30 height 11
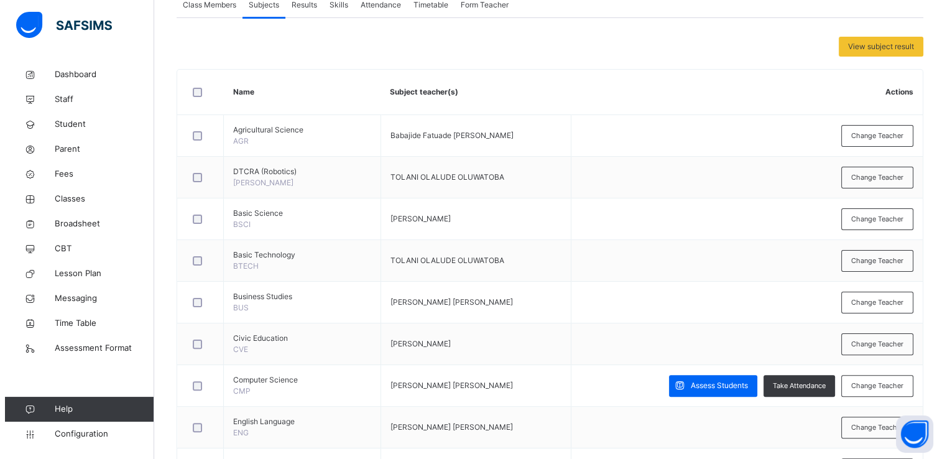
scroll to position [246, 0]
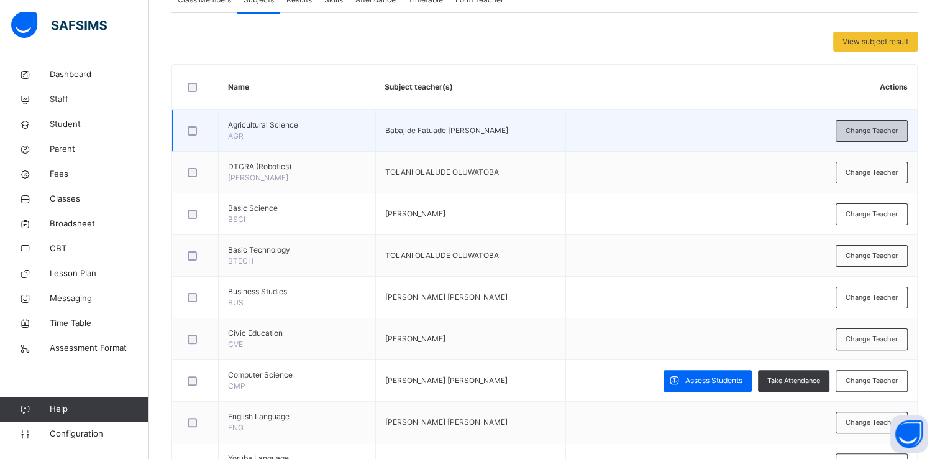
click at [871, 131] on span "Change Teacher" at bounding box center [872, 131] width 52 height 11
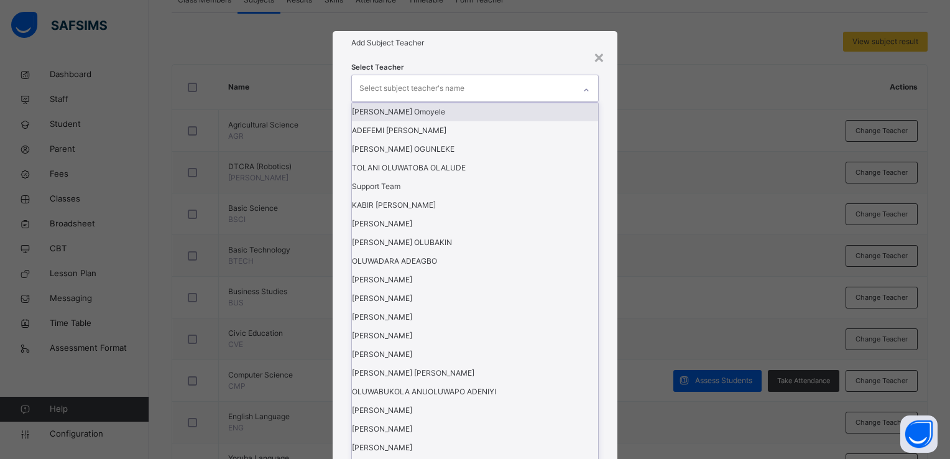
click at [582, 100] on div at bounding box center [586, 90] width 21 height 20
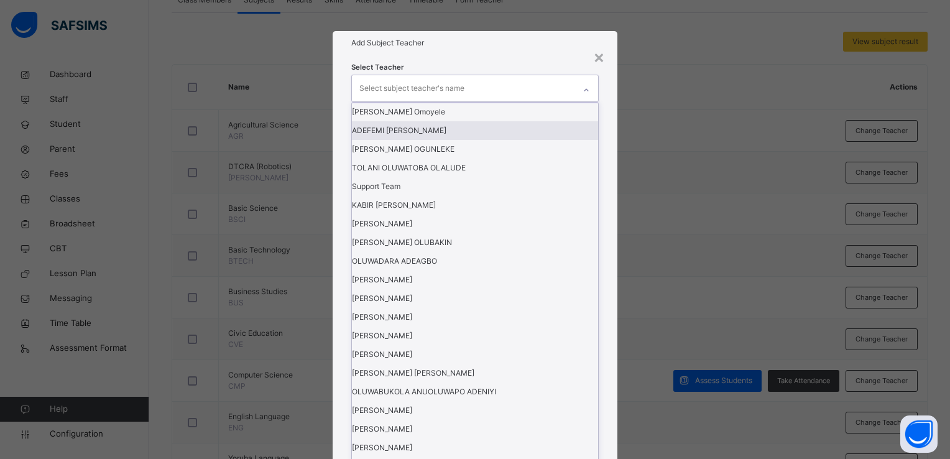
scroll to position [420, 0]
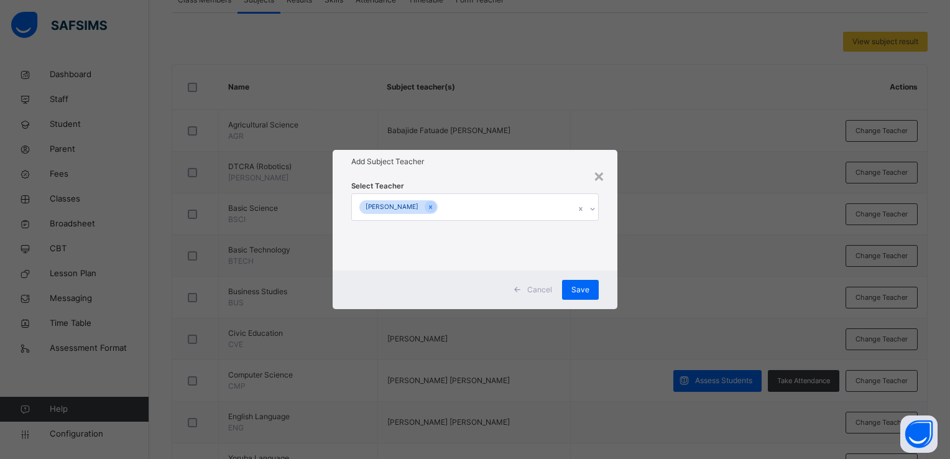
click at [603, 303] on div "Cancel Save" at bounding box center [475, 289] width 285 height 39
click at [594, 291] on div "Save" at bounding box center [580, 290] width 37 height 20
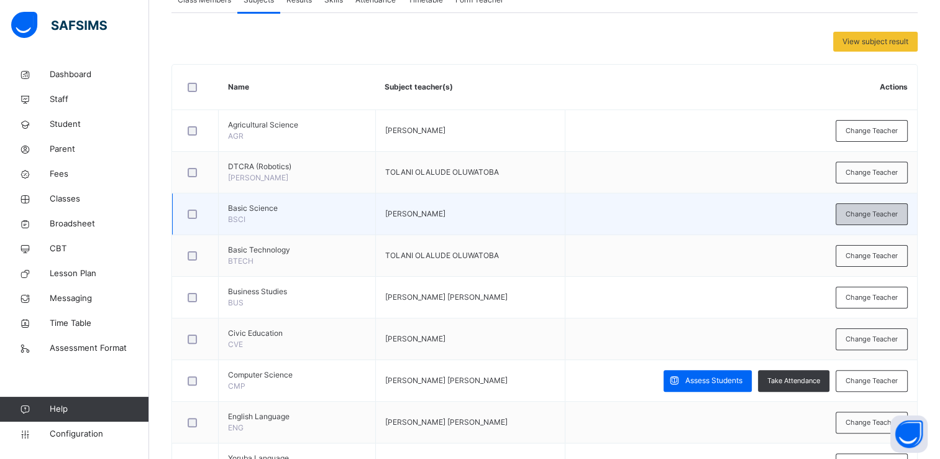
click at [894, 211] on span "Change Teacher" at bounding box center [872, 214] width 52 height 11
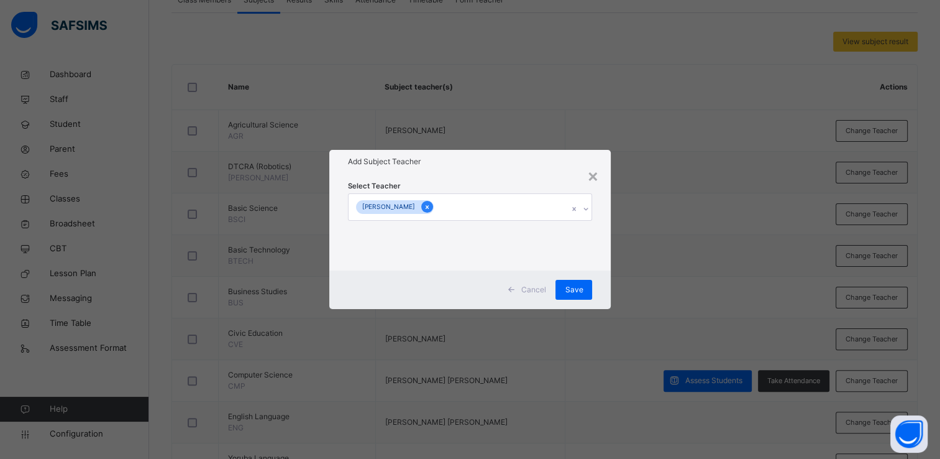
click at [431, 205] on icon at bounding box center [427, 207] width 7 height 9
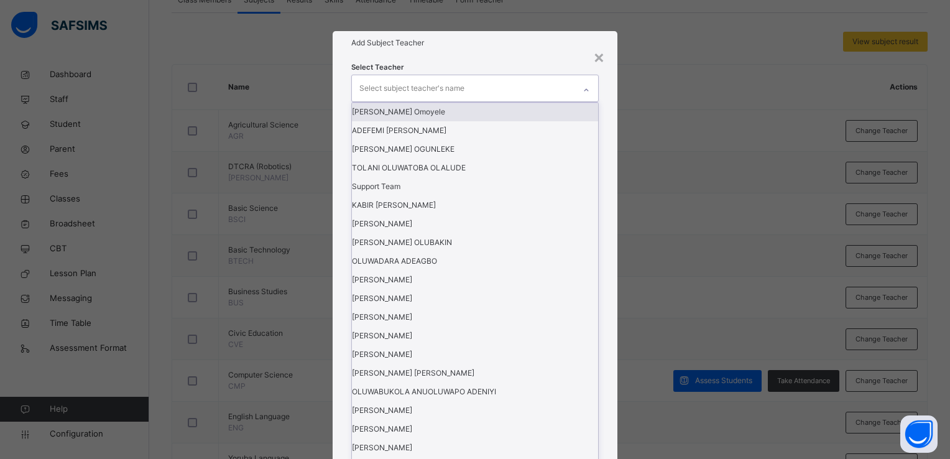
click at [585, 96] on icon at bounding box center [585, 90] width 7 height 12
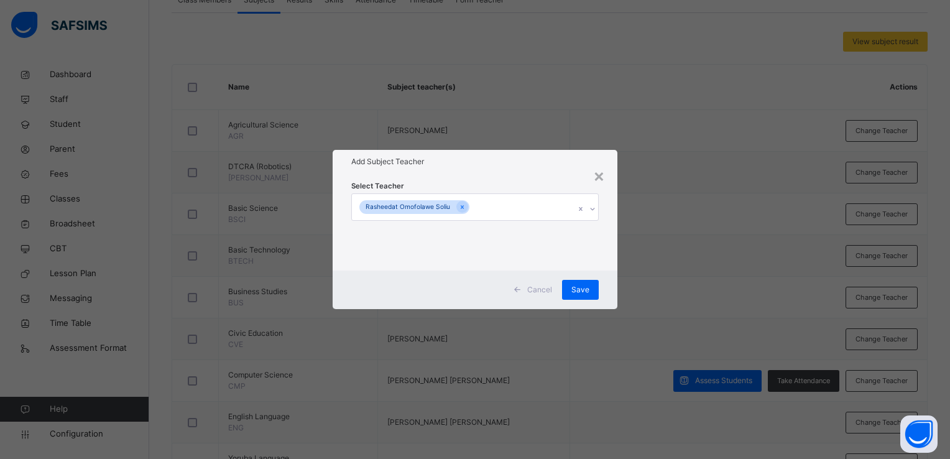
click at [614, 288] on div "Cancel Save" at bounding box center [475, 289] width 285 height 39
click at [588, 287] on span "Save" at bounding box center [580, 289] width 18 height 11
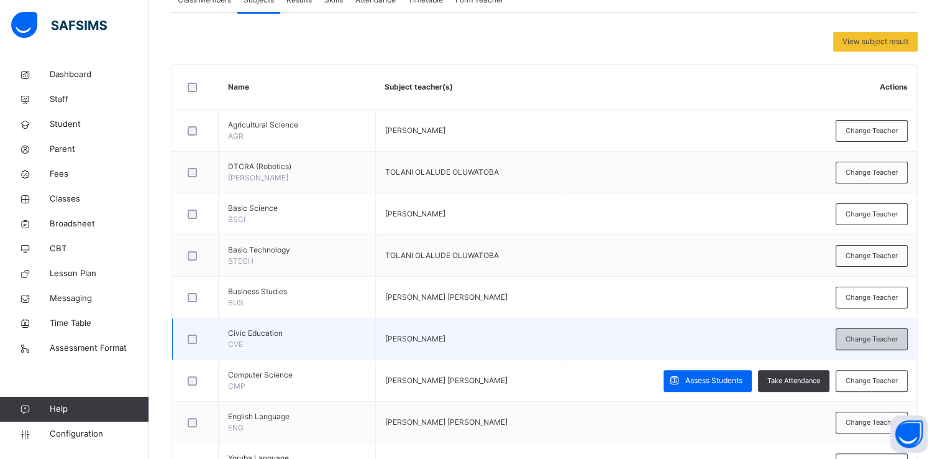
click at [863, 340] on span "Change Teacher" at bounding box center [872, 339] width 52 height 11
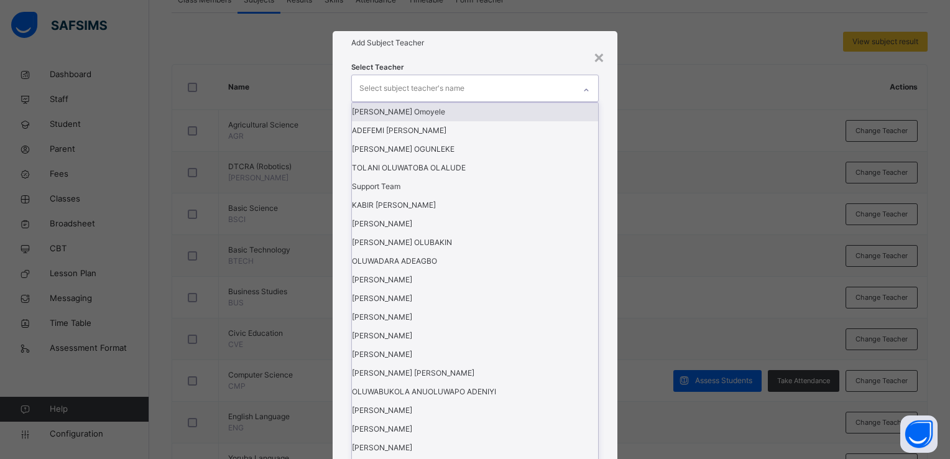
click at [584, 96] on icon at bounding box center [585, 90] width 7 height 12
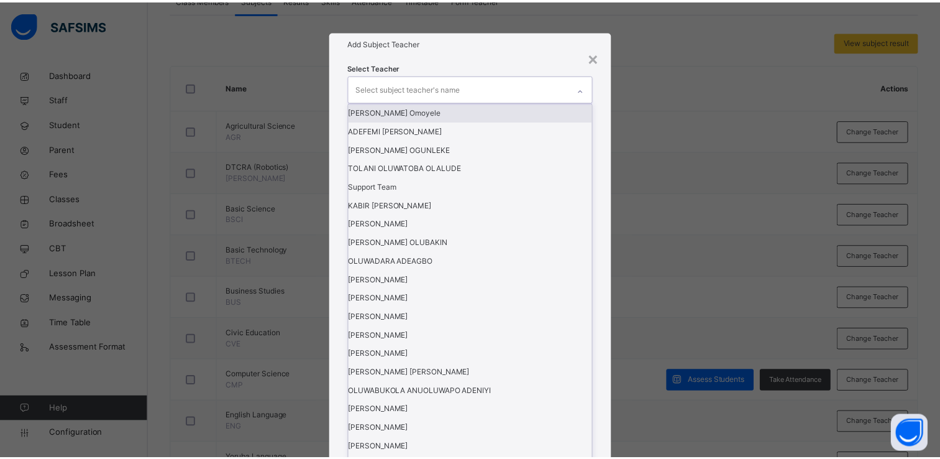
scroll to position [361, 0]
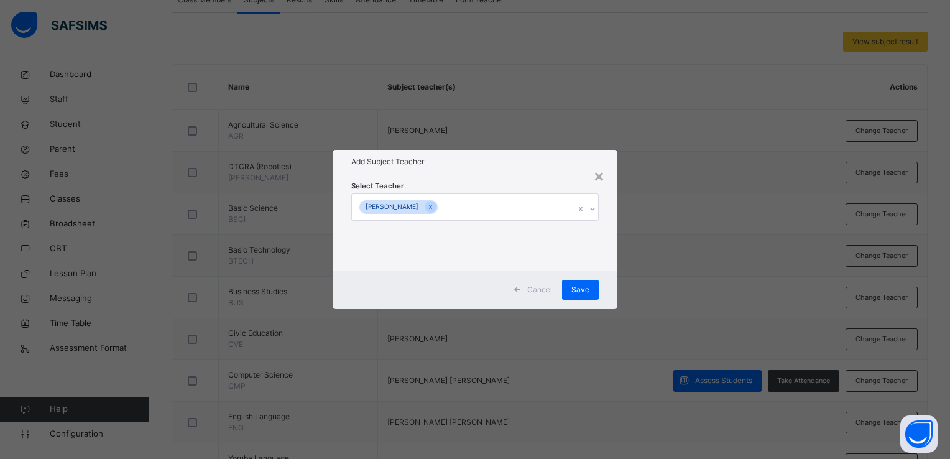
click at [607, 289] on div "Cancel Save" at bounding box center [475, 289] width 285 height 39
click at [589, 287] on span "Save" at bounding box center [580, 289] width 18 height 11
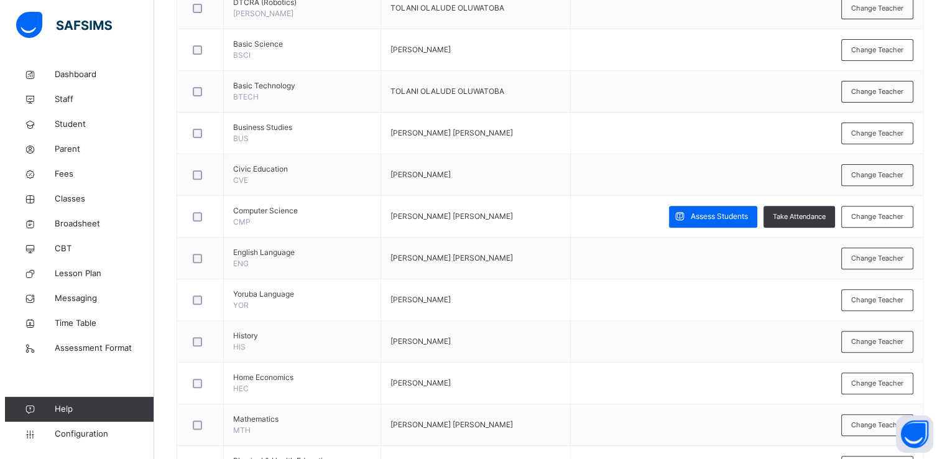
scroll to position [414, 0]
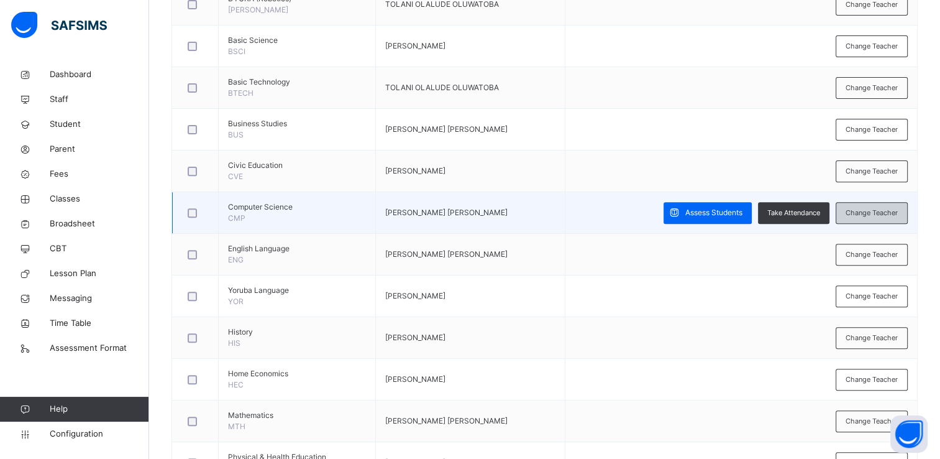
click at [855, 208] on span "Change Teacher" at bounding box center [872, 213] width 52 height 11
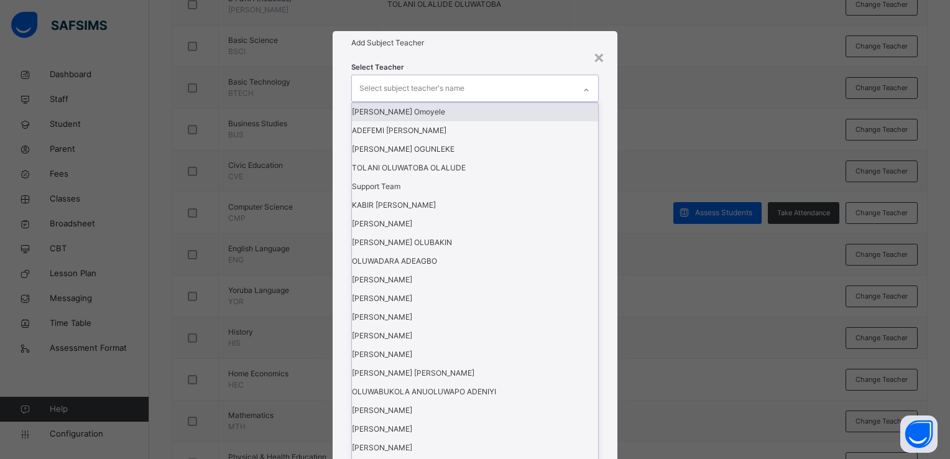
click at [585, 91] on icon at bounding box center [586, 90] width 4 height 2
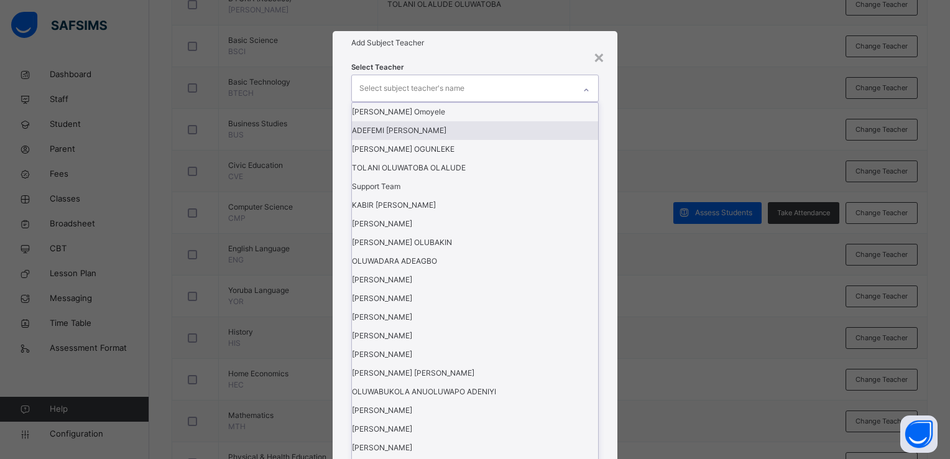
click at [535, 140] on div "ADEFEMI [PERSON_NAME]" at bounding box center [475, 130] width 246 height 19
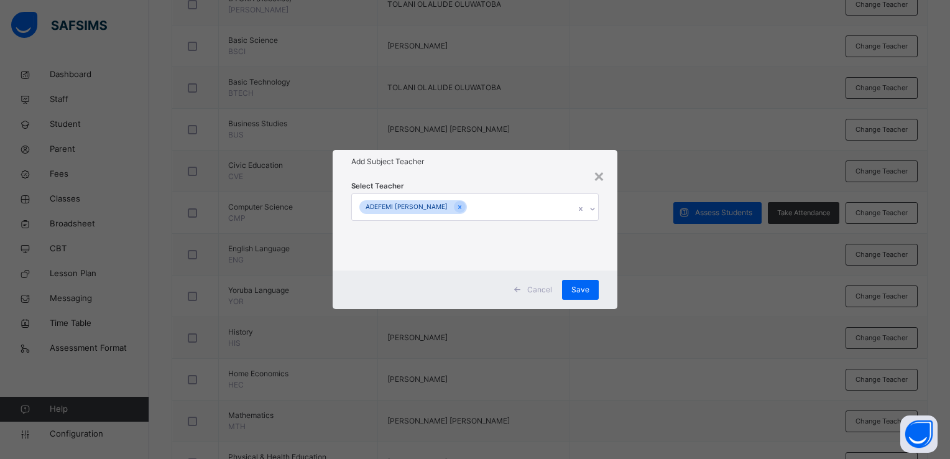
click at [604, 285] on div "Cancel Save" at bounding box center [475, 289] width 285 height 39
click at [585, 287] on span "Save" at bounding box center [580, 289] width 18 height 11
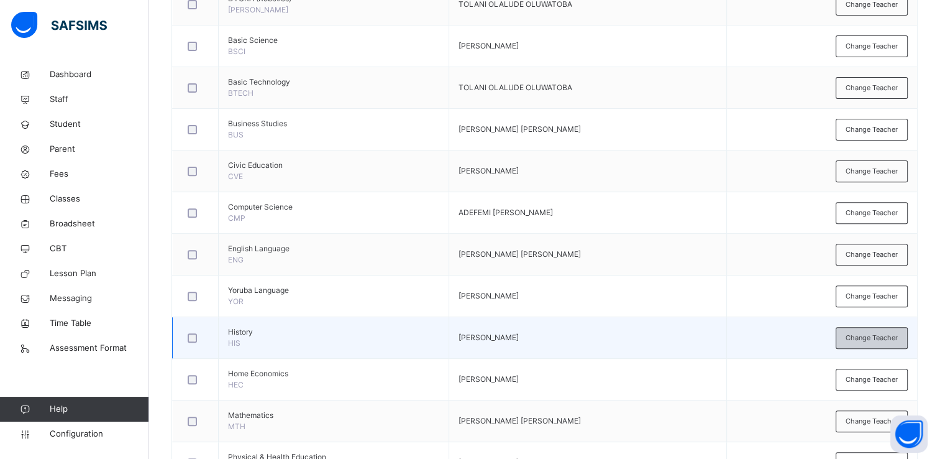
click at [860, 333] on span "Change Teacher" at bounding box center [872, 338] width 52 height 11
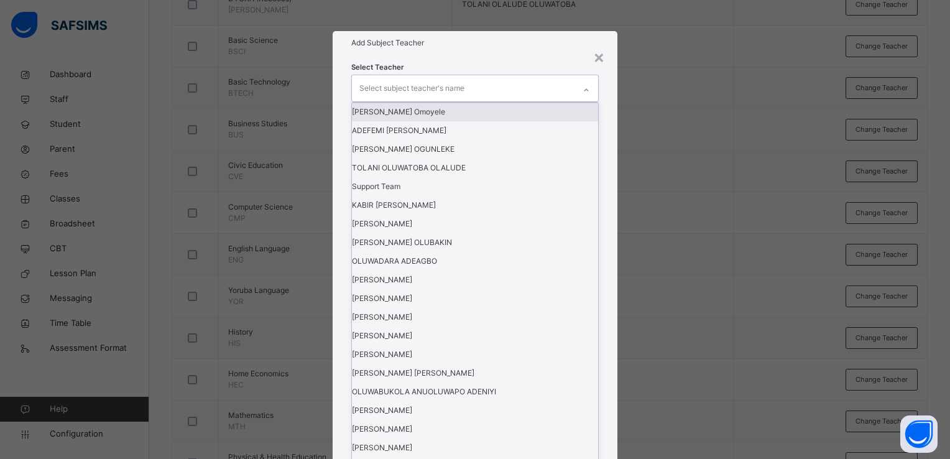
click at [588, 91] on icon at bounding box center [586, 90] width 4 height 2
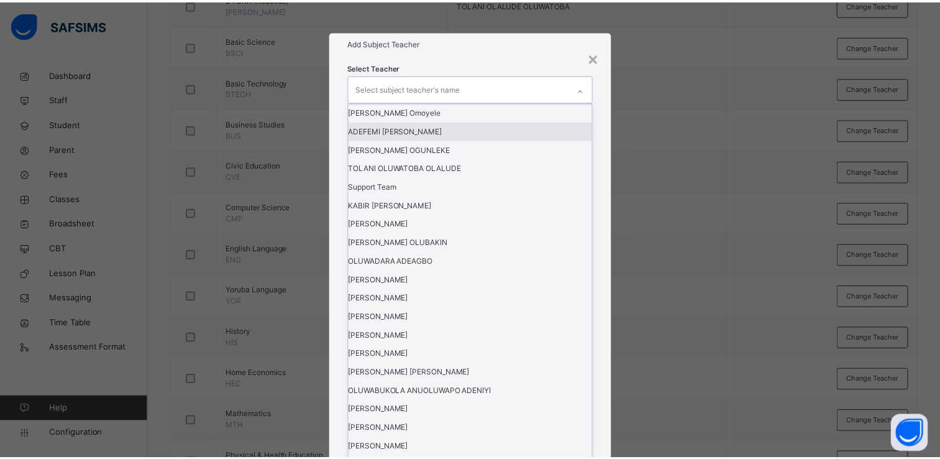
scroll to position [381, 0]
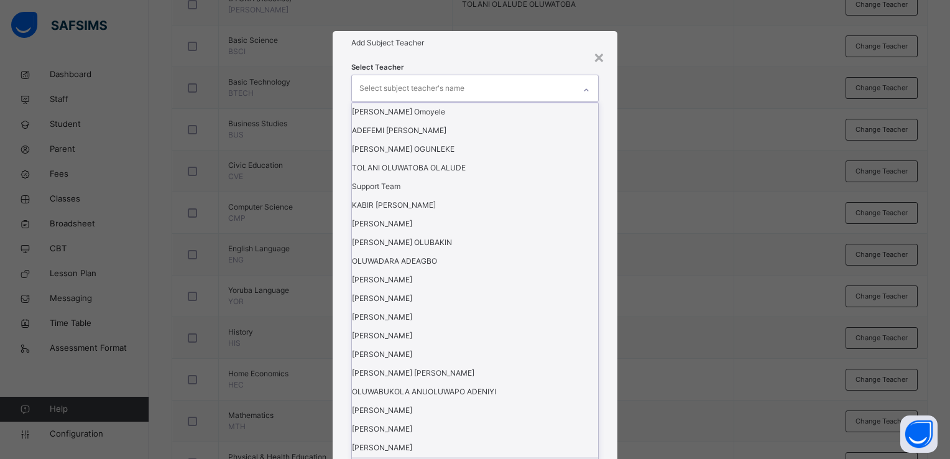
click at [523, 457] on div "[PERSON_NAME]" at bounding box center [475, 466] width 246 height 19
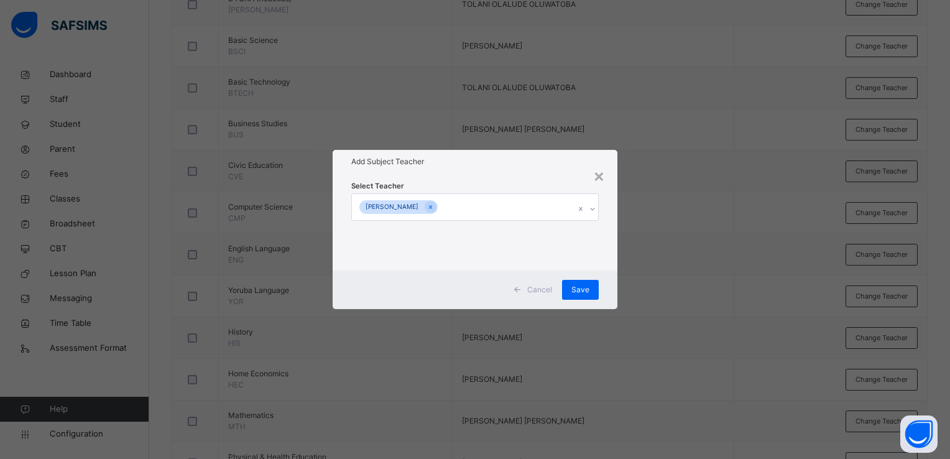
click at [614, 279] on div "Cancel Save" at bounding box center [475, 289] width 285 height 39
click at [588, 289] on span "Save" at bounding box center [580, 289] width 18 height 11
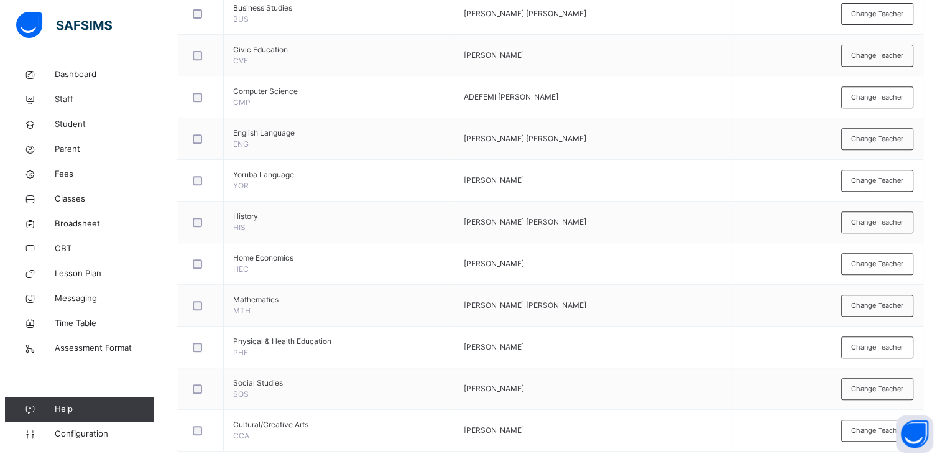
scroll to position [551, 0]
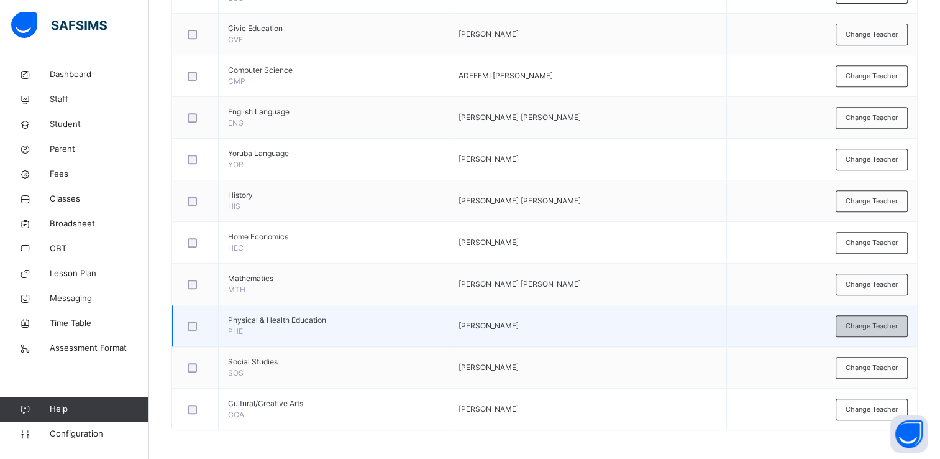
click at [897, 321] on span "Change Teacher" at bounding box center [872, 326] width 52 height 11
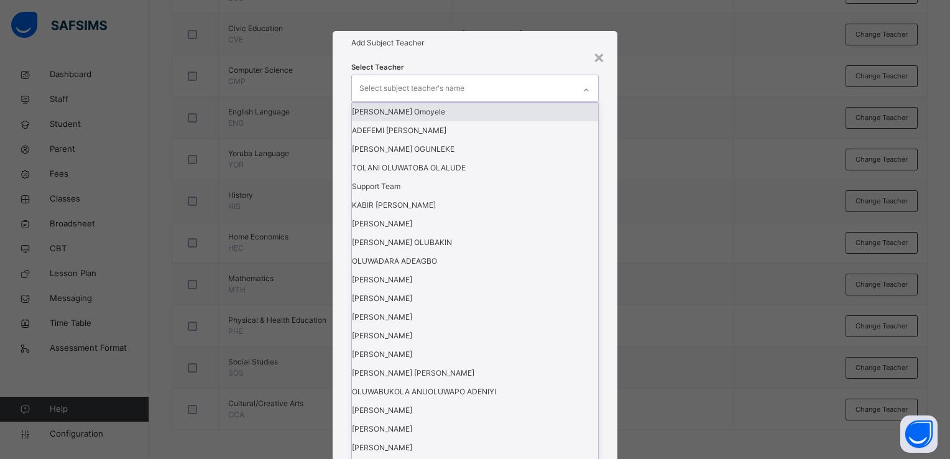
click at [587, 96] on icon at bounding box center [585, 90] width 7 height 12
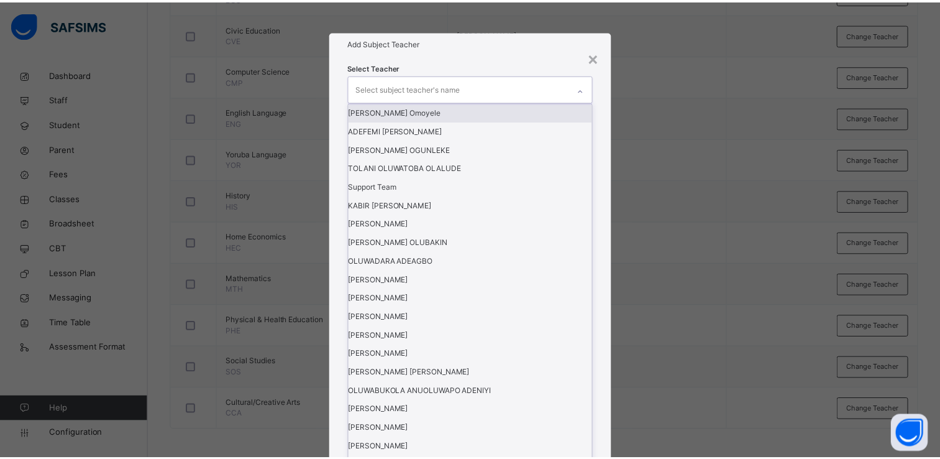
scroll to position [330, 0]
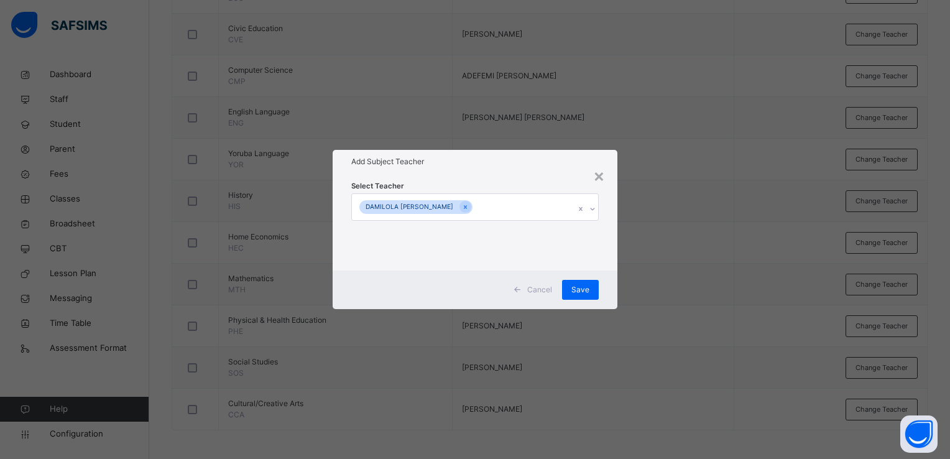
click at [609, 295] on div "Cancel Save" at bounding box center [475, 289] width 285 height 39
click at [582, 288] on span "Save" at bounding box center [580, 289] width 18 height 11
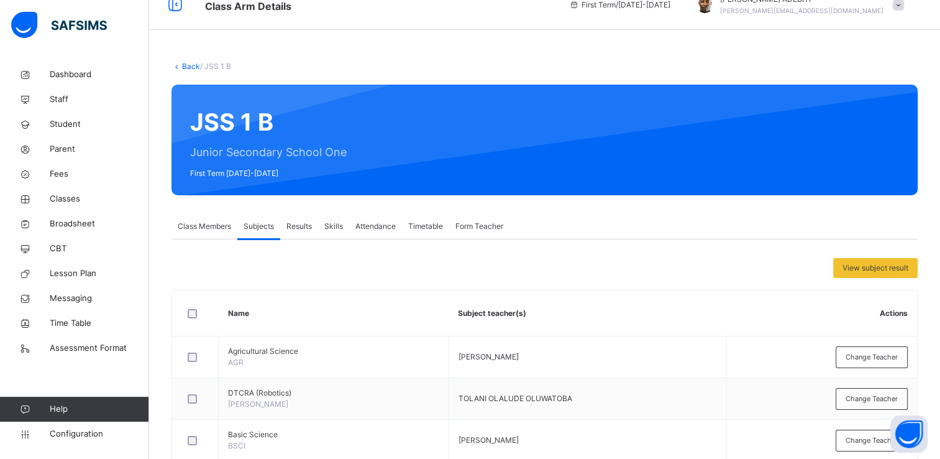
scroll to position [16, 0]
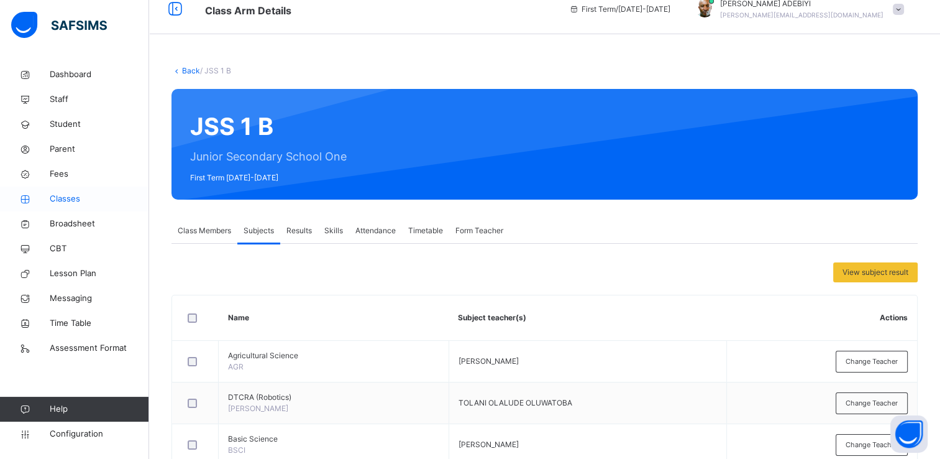
click at [69, 198] on span "Classes" at bounding box center [99, 199] width 99 height 12
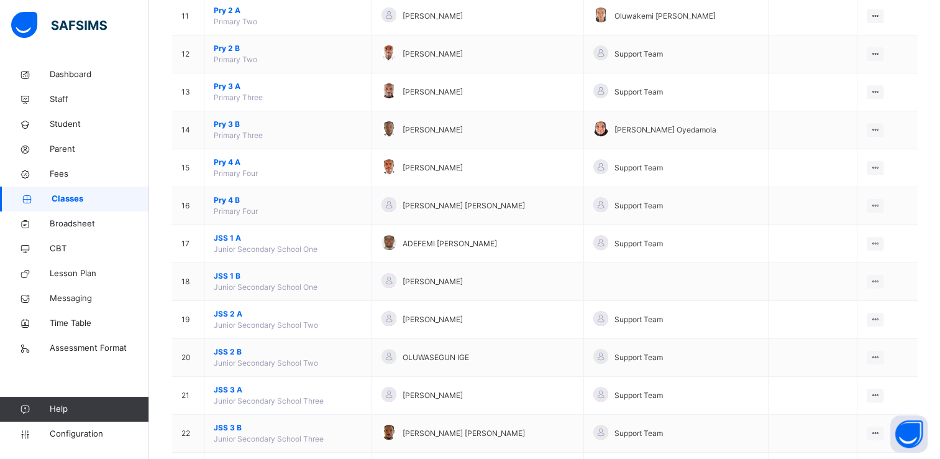
scroll to position [596, 0]
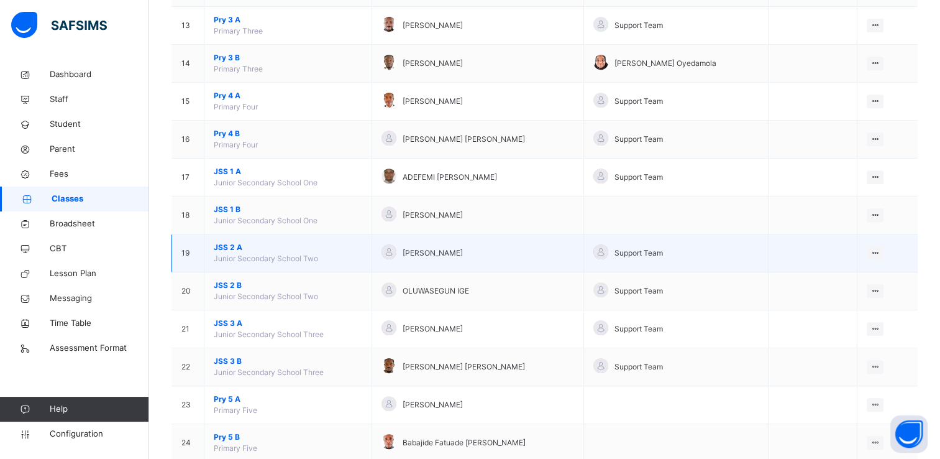
click at [227, 242] on span "JSS 2 A" at bounding box center [288, 247] width 149 height 11
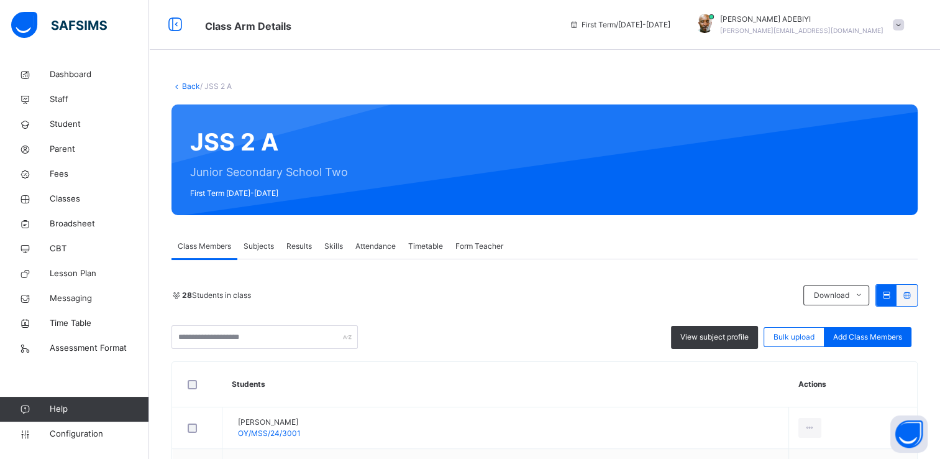
click at [255, 244] on span "Subjects" at bounding box center [259, 246] width 30 height 11
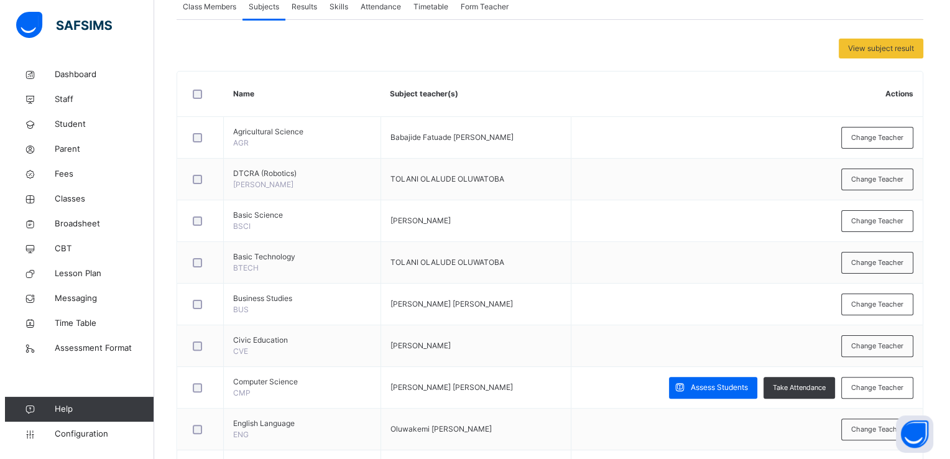
scroll to position [239, 0]
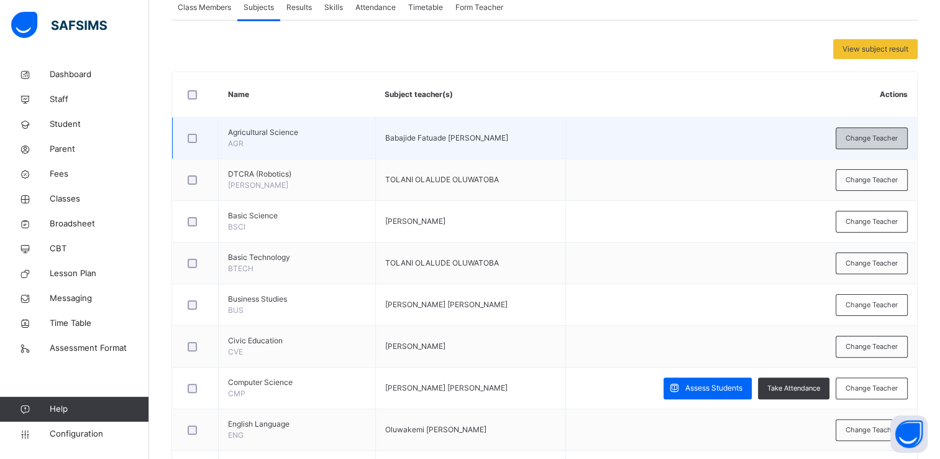
click at [878, 138] on span "Change Teacher" at bounding box center [872, 138] width 52 height 11
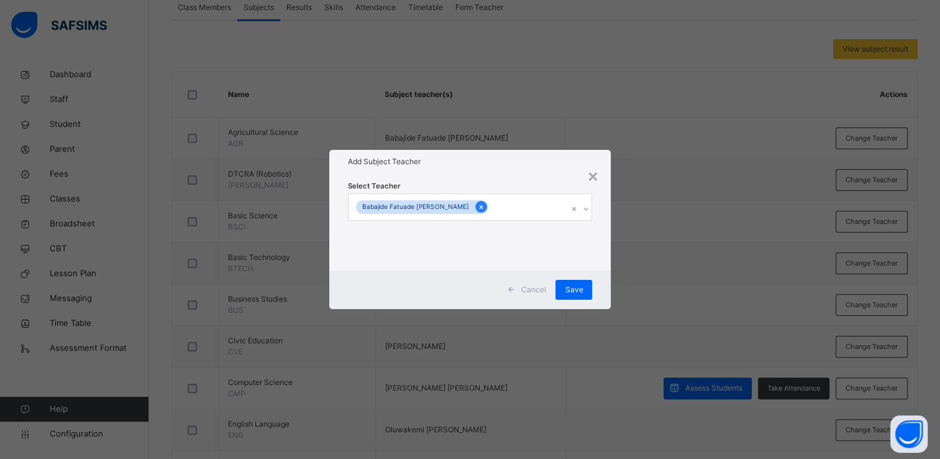
click at [479, 208] on icon at bounding box center [480, 207] width 3 height 4
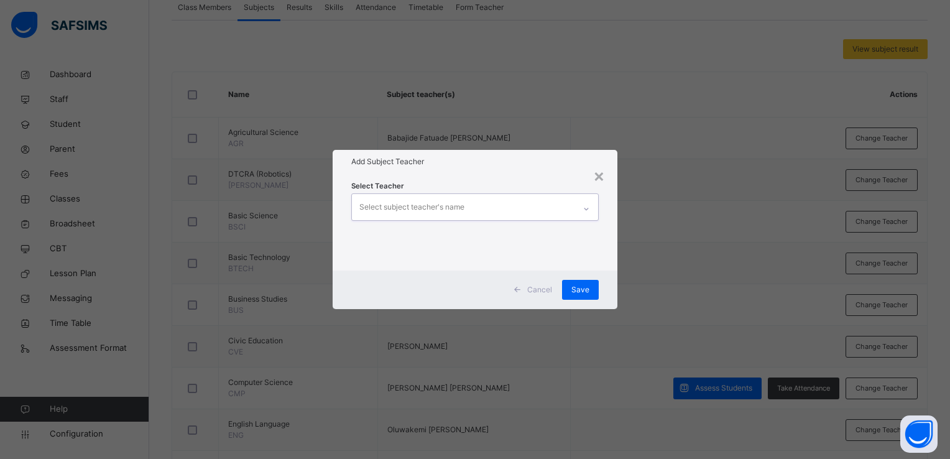
click at [585, 208] on icon at bounding box center [586, 209] width 4 height 2
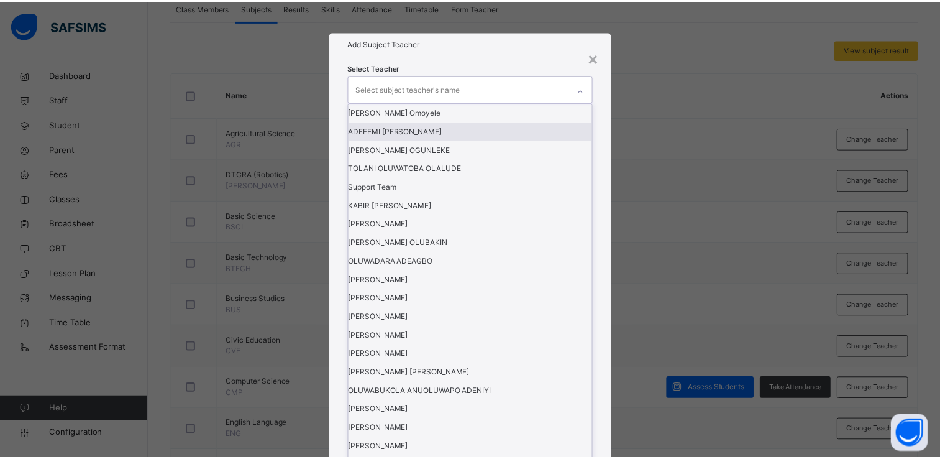
scroll to position [395, 0]
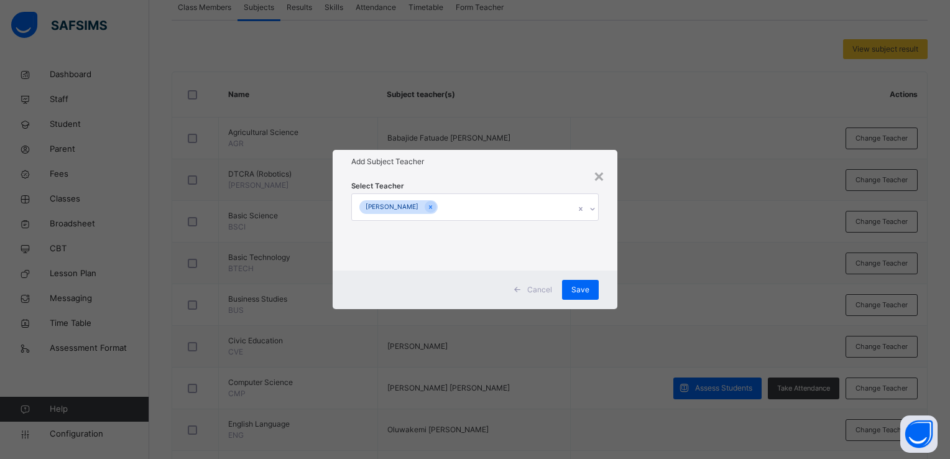
click at [605, 297] on div "Cancel Save" at bounding box center [475, 289] width 285 height 39
click at [583, 287] on span "Save" at bounding box center [580, 289] width 18 height 11
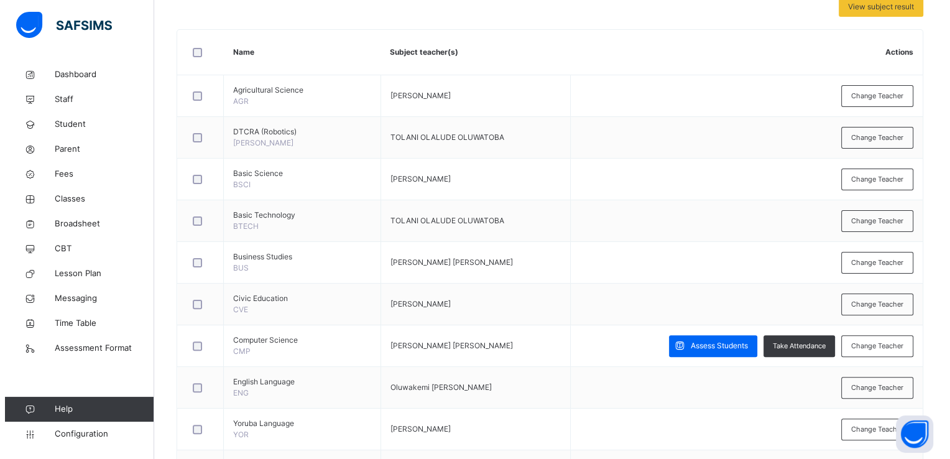
scroll to position [286, 0]
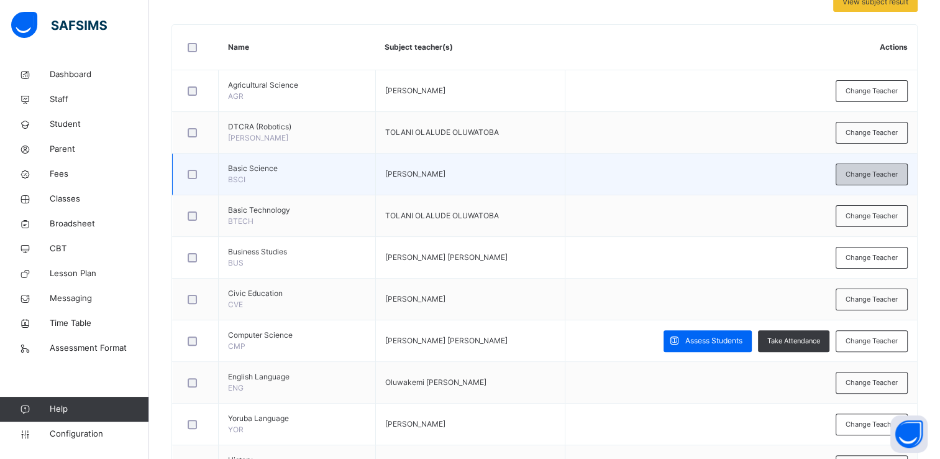
click at [868, 170] on span "Change Teacher" at bounding box center [872, 174] width 52 height 11
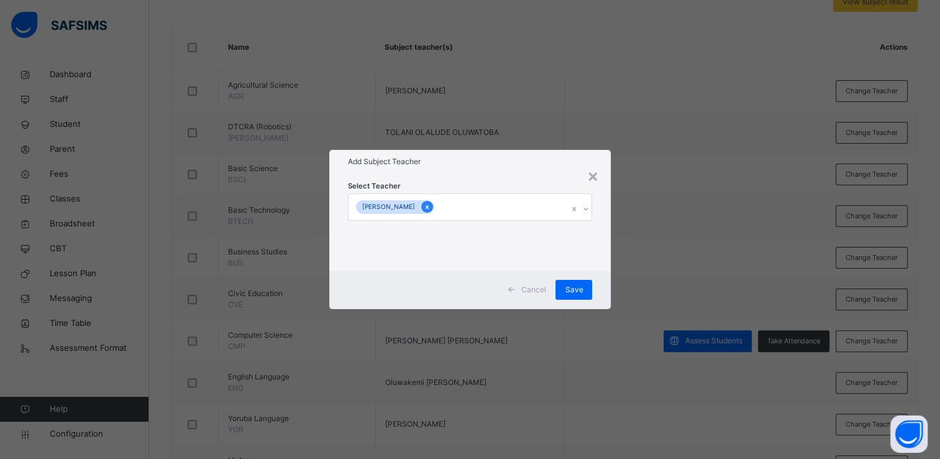
click at [428, 208] on icon at bounding box center [426, 207] width 3 height 4
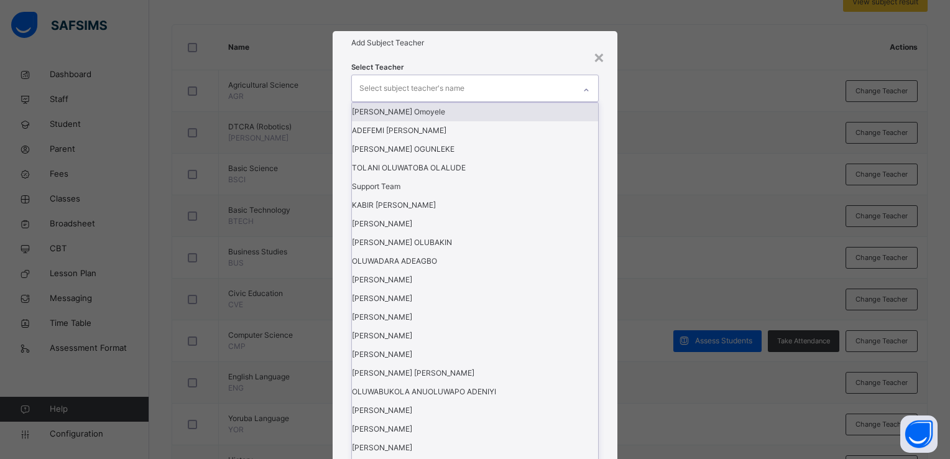
click at [584, 96] on icon at bounding box center [585, 90] width 7 height 12
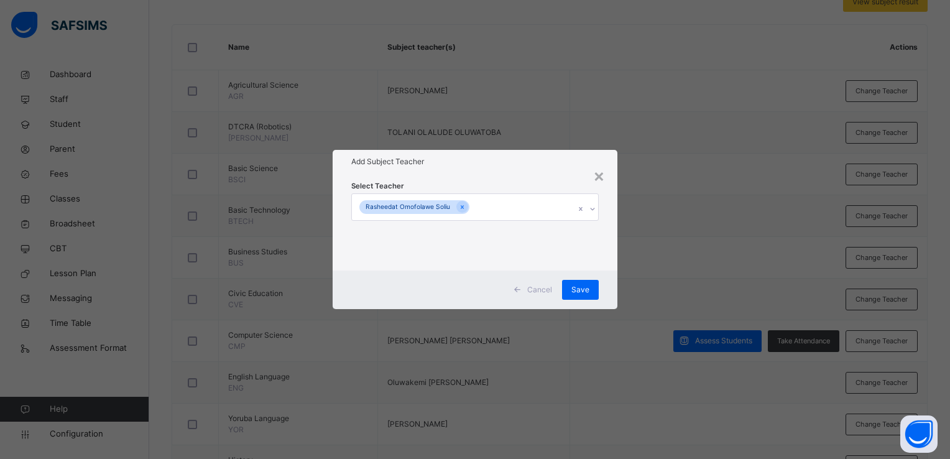
click at [602, 287] on div "Cancel Save" at bounding box center [475, 289] width 285 height 39
click at [583, 292] on span "Save" at bounding box center [580, 289] width 18 height 11
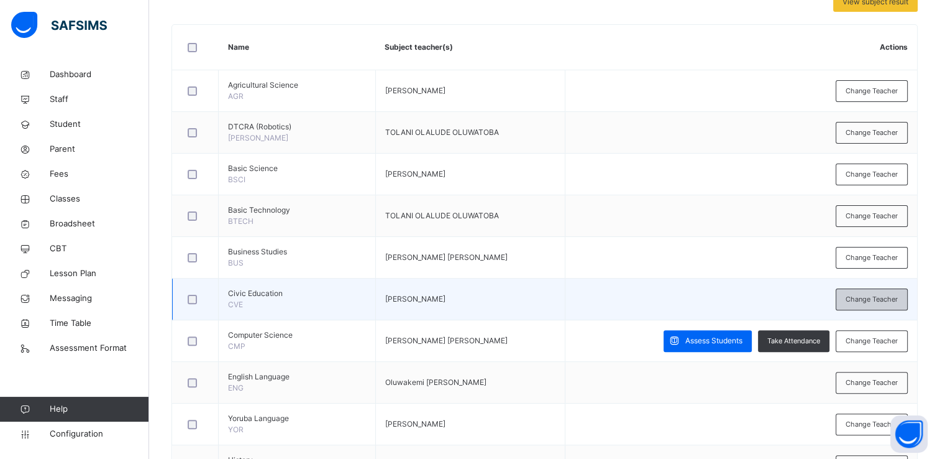
click at [879, 302] on span "Change Teacher" at bounding box center [872, 299] width 52 height 11
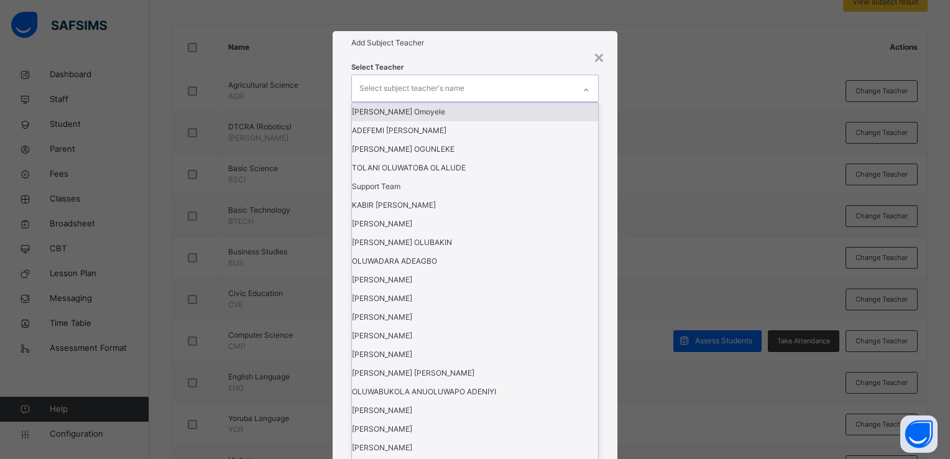
click at [587, 91] on icon at bounding box center [586, 90] width 4 height 2
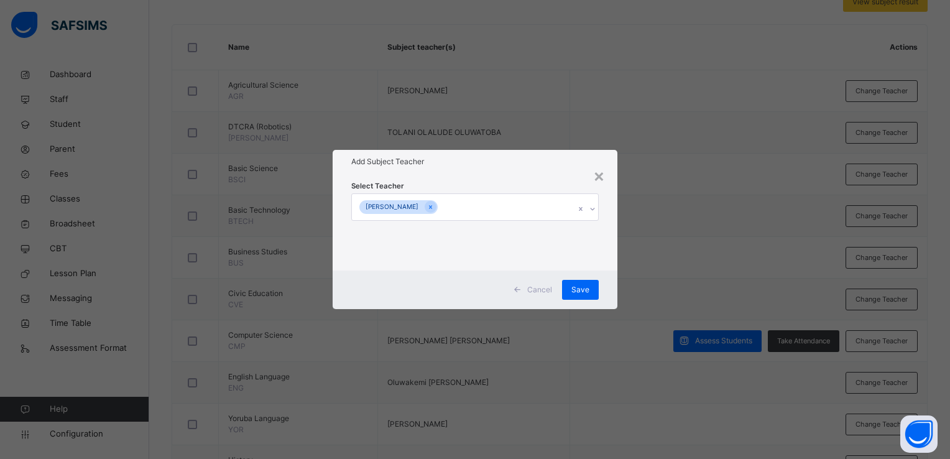
click at [607, 302] on div "Cancel Save" at bounding box center [475, 289] width 285 height 39
click at [590, 293] on div "Save" at bounding box center [580, 290] width 37 height 20
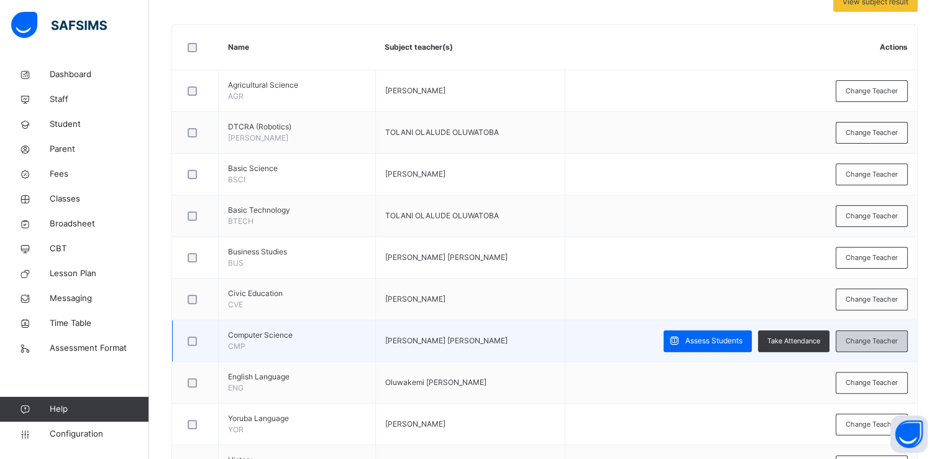
click at [865, 336] on span "Change Teacher" at bounding box center [872, 341] width 52 height 11
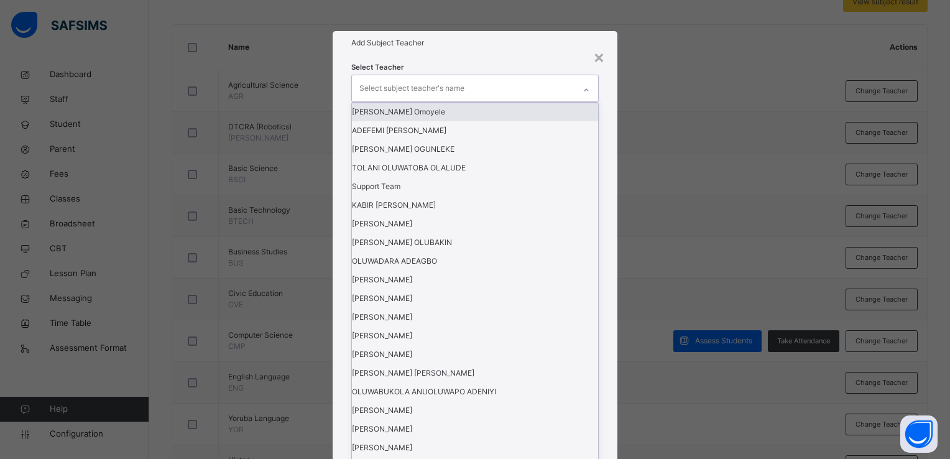
click at [584, 96] on icon at bounding box center [585, 90] width 7 height 12
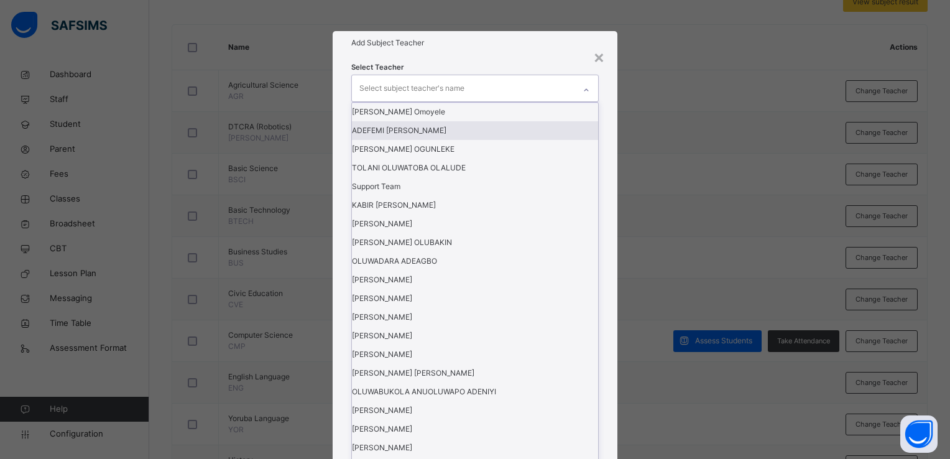
click at [531, 140] on div "ADEFEMI [PERSON_NAME]" at bounding box center [475, 130] width 246 height 19
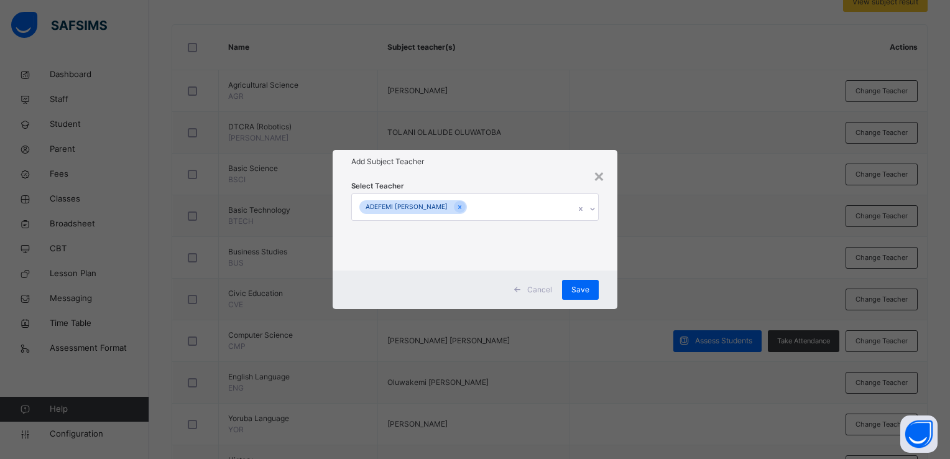
click at [605, 282] on div "Cancel Save" at bounding box center [475, 289] width 285 height 39
click at [587, 285] on span "Save" at bounding box center [580, 289] width 18 height 11
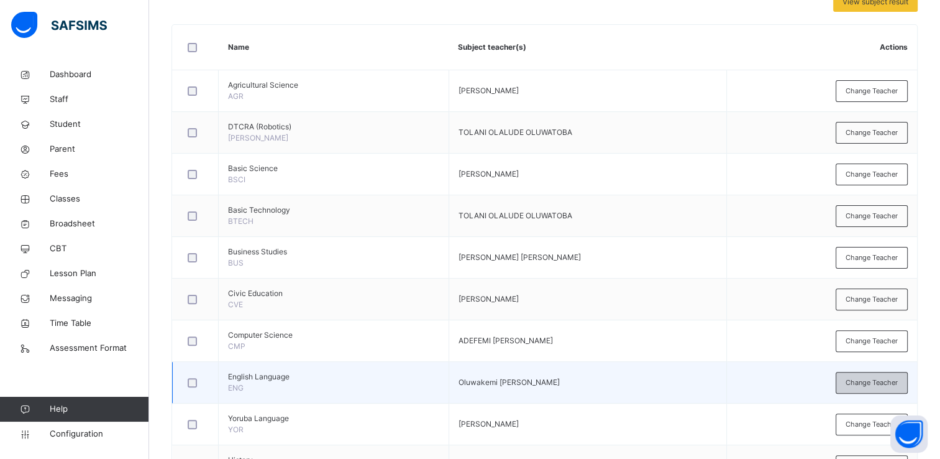
click at [898, 379] on span "Change Teacher" at bounding box center [872, 382] width 52 height 11
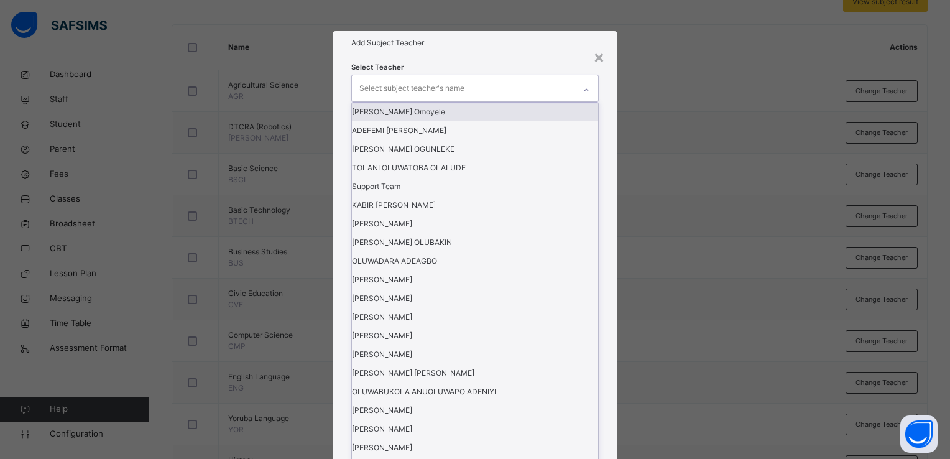
click at [587, 96] on icon at bounding box center [585, 90] width 7 height 12
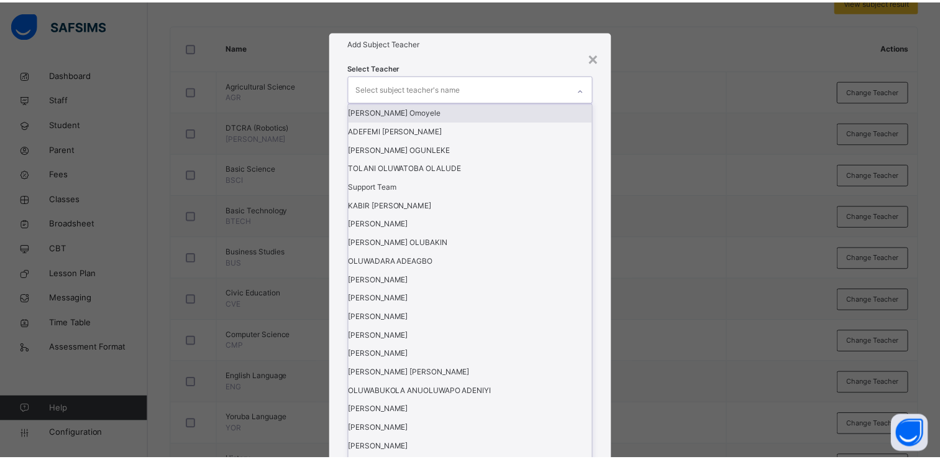
scroll to position [198, 0]
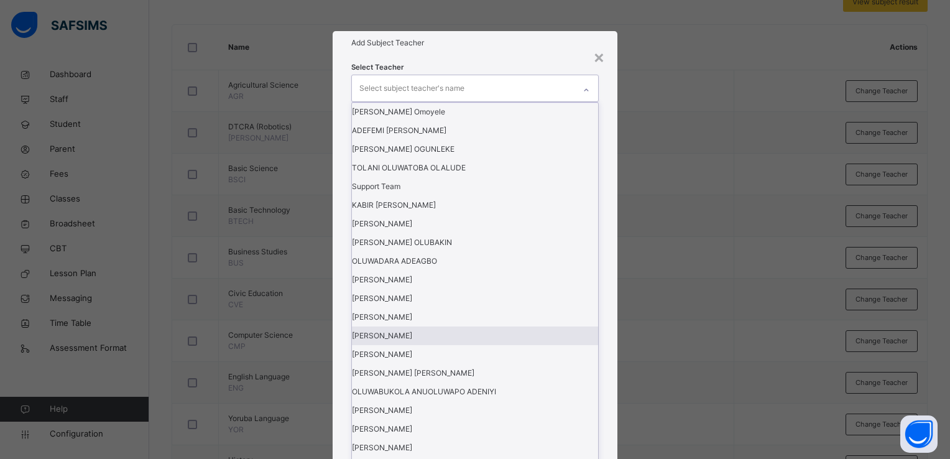
click at [556, 326] on div "[PERSON_NAME]" at bounding box center [475, 335] width 246 height 19
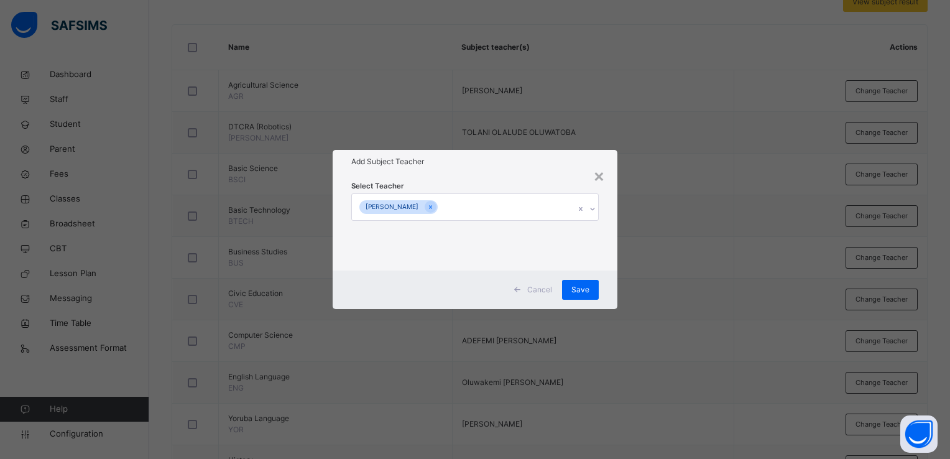
click at [607, 296] on div "Cancel Save" at bounding box center [475, 289] width 285 height 39
click at [584, 288] on span "Save" at bounding box center [580, 289] width 18 height 11
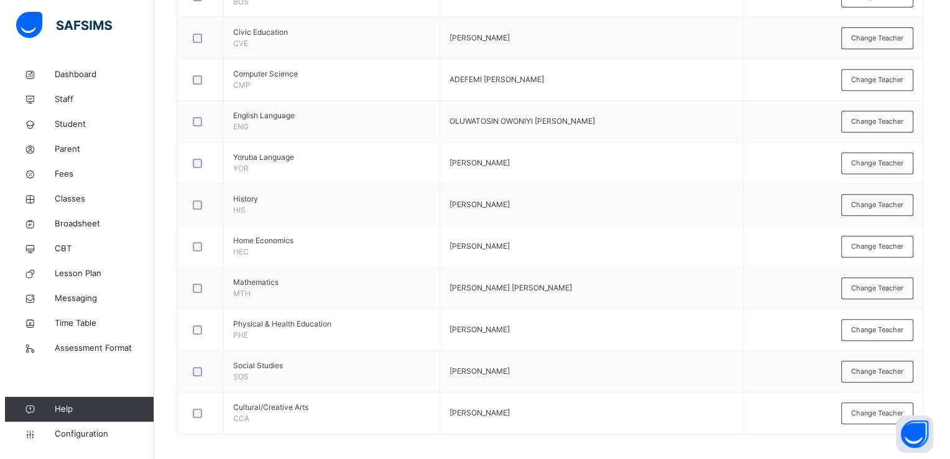
scroll to position [551, 0]
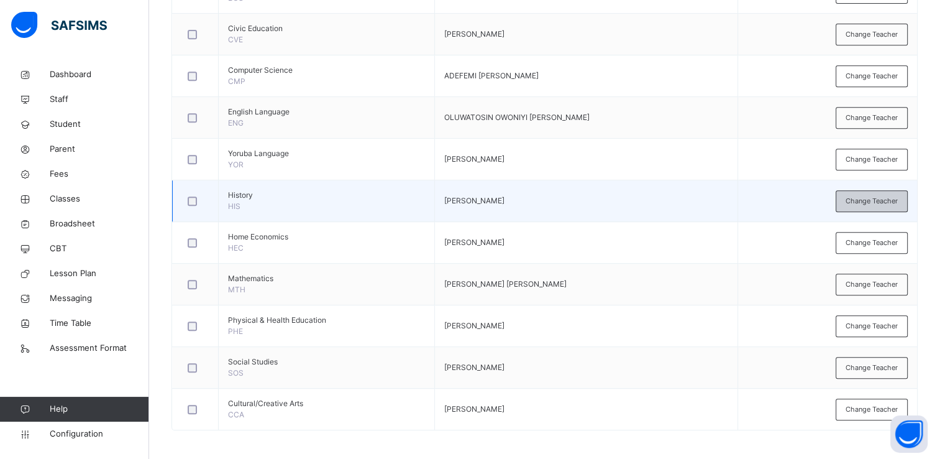
click at [891, 200] on span "Change Teacher" at bounding box center [872, 201] width 52 height 11
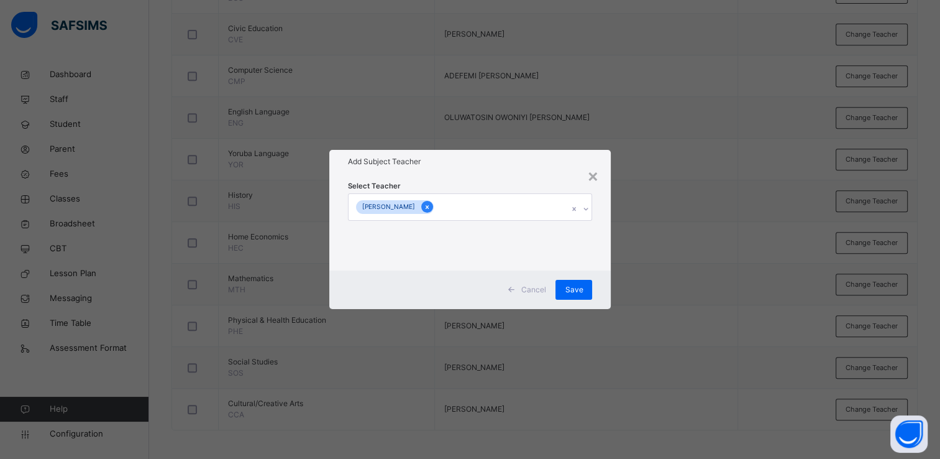
click at [431, 203] on icon at bounding box center [427, 207] width 7 height 9
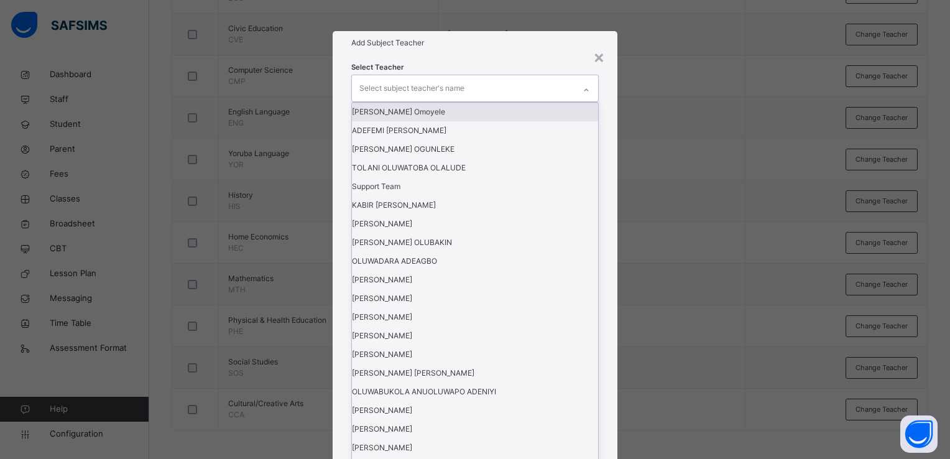
click at [587, 96] on icon at bounding box center [585, 90] width 7 height 12
click at [541, 457] on div "[PERSON_NAME]" at bounding box center [475, 466] width 246 height 19
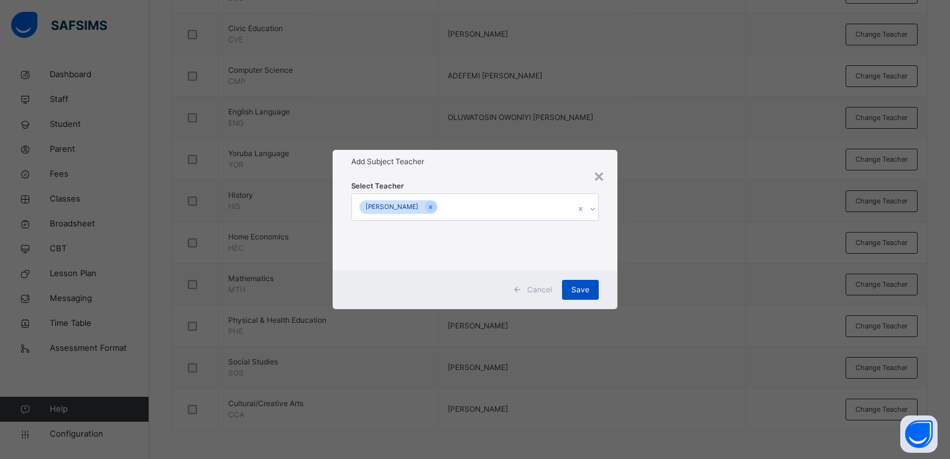
click at [587, 285] on span "Save" at bounding box center [580, 289] width 18 height 11
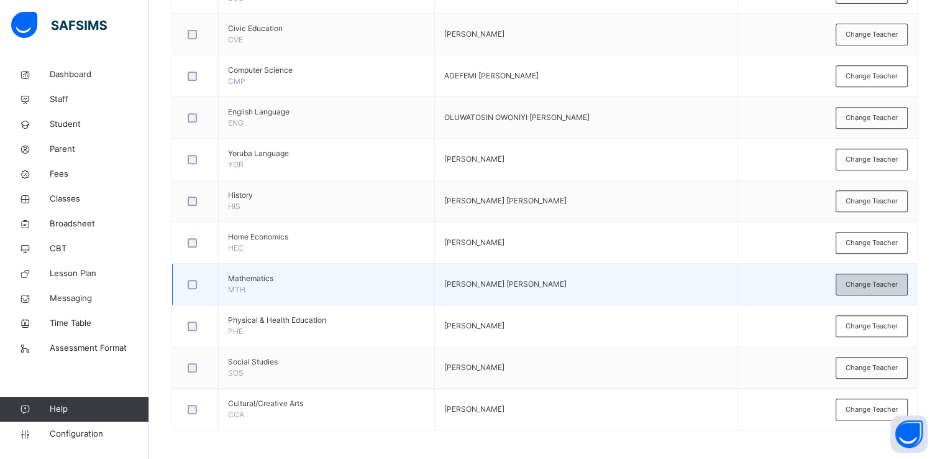
click at [870, 283] on span "Change Teacher" at bounding box center [872, 284] width 52 height 11
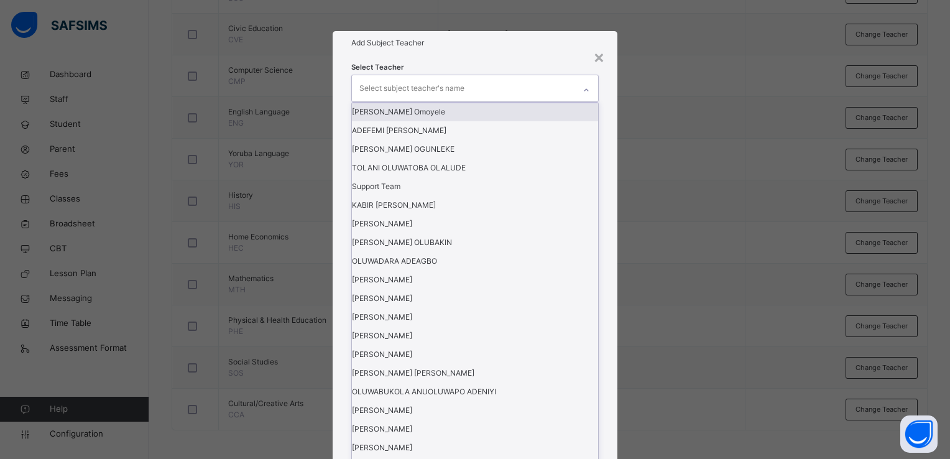
click at [584, 96] on icon at bounding box center [585, 90] width 7 height 12
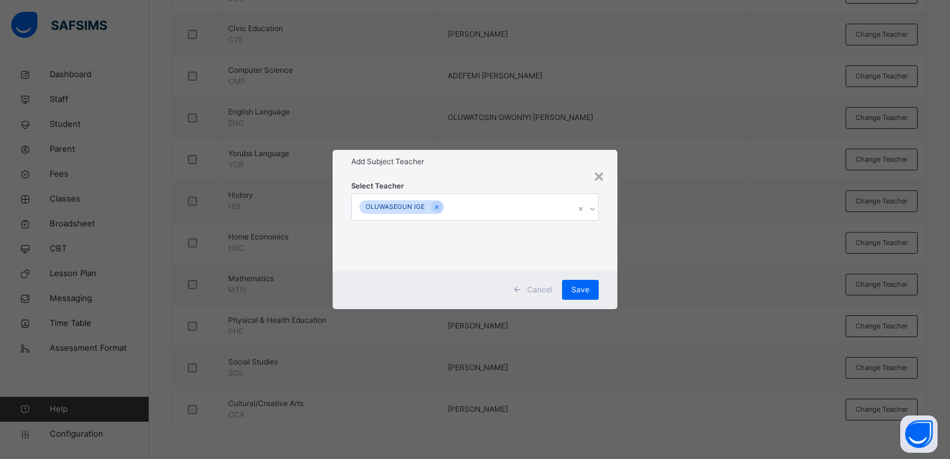
click at [609, 301] on div "Cancel Save" at bounding box center [475, 289] width 285 height 39
click at [589, 290] on span "Save" at bounding box center [580, 289] width 18 height 11
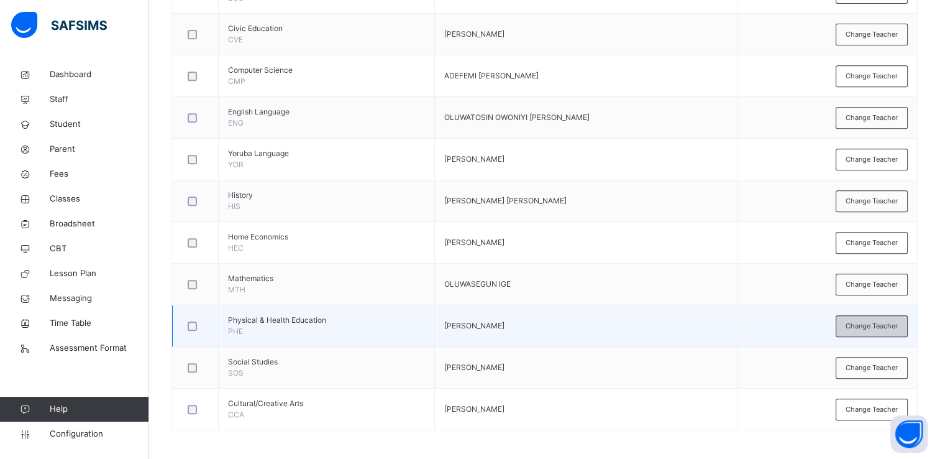
click at [868, 323] on span "Change Teacher" at bounding box center [872, 326] width 52 height 11
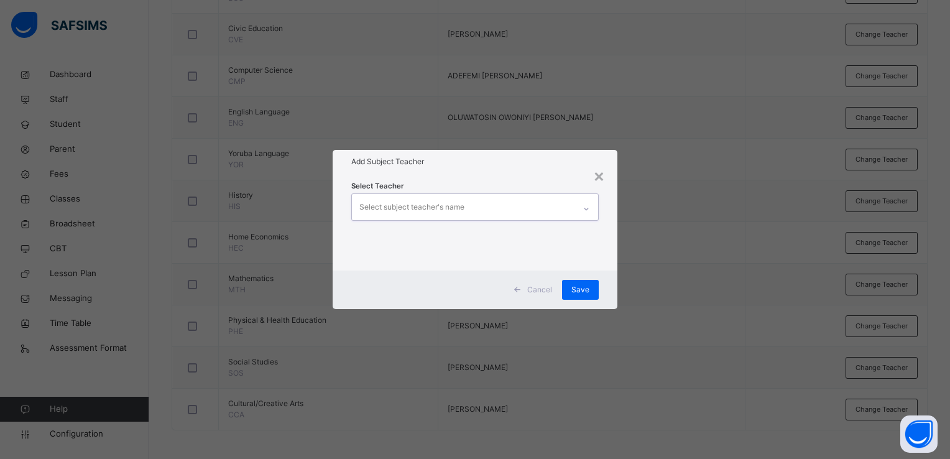
click at [586, 208] on icon at bounding box center [585, 209] width 7 height 12
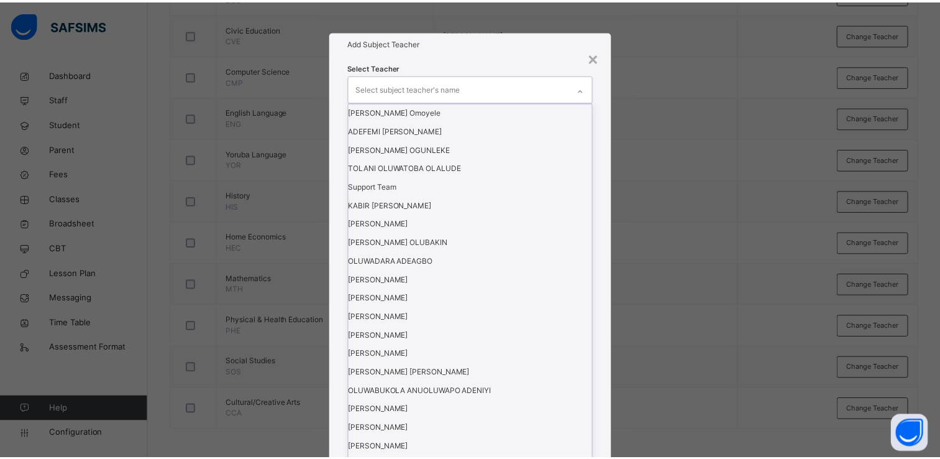
scroll to position [346, 0]
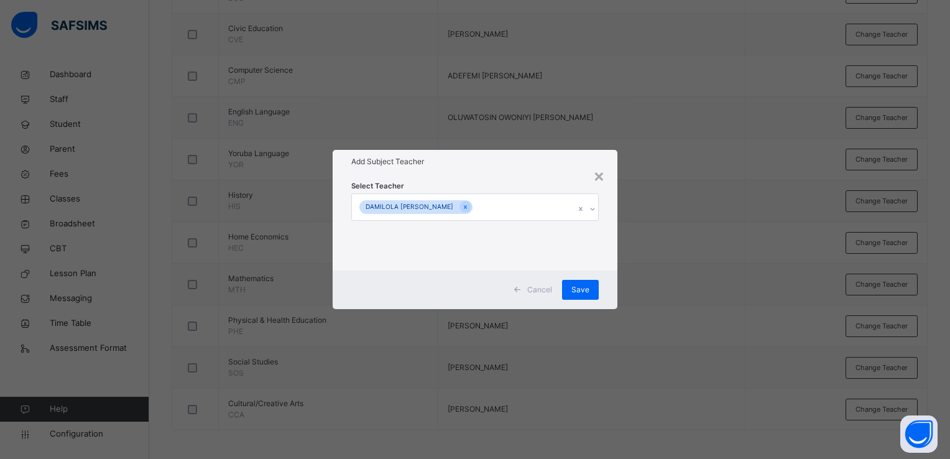
click at [612, 297] on div "Cancel Save" at bounding box center [475, 289] width 285 height 39
click at [587, 287] on span "Save" at bounding box center [580, 289] width 18 height 11
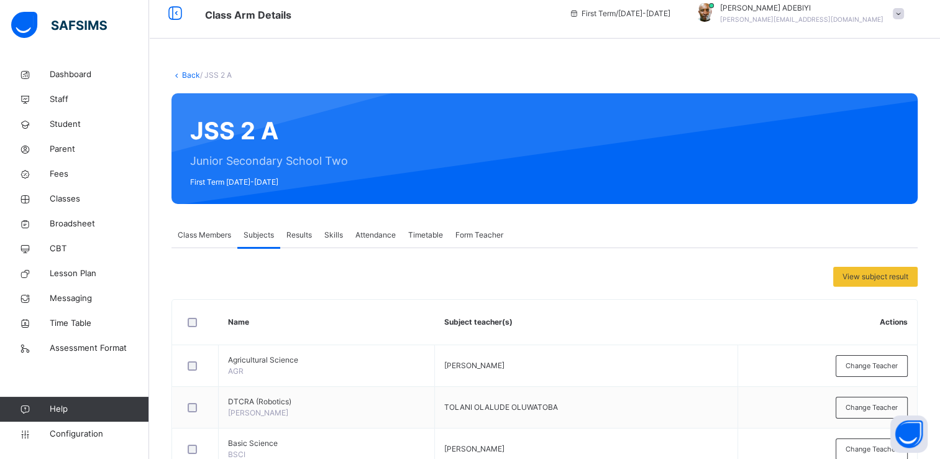
scroll to position [0, 0]
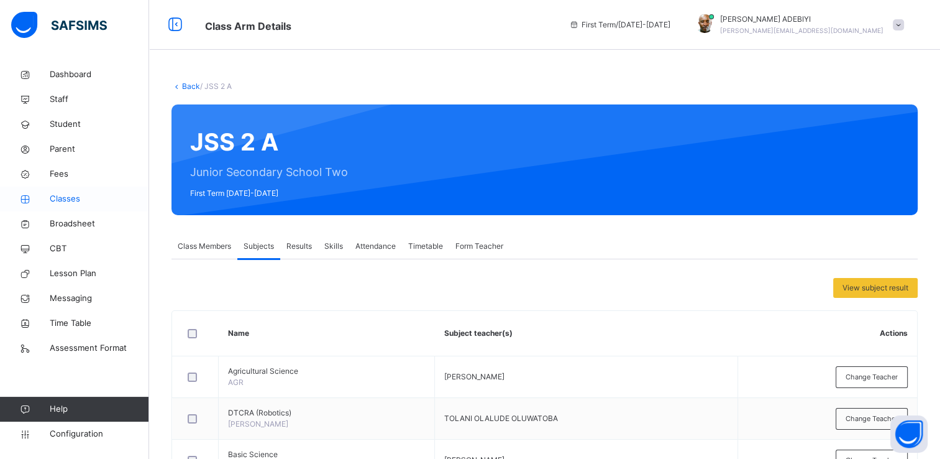
click at [70, 201] on span "Classes" at bounding box center [99, 199] width 99 height 12
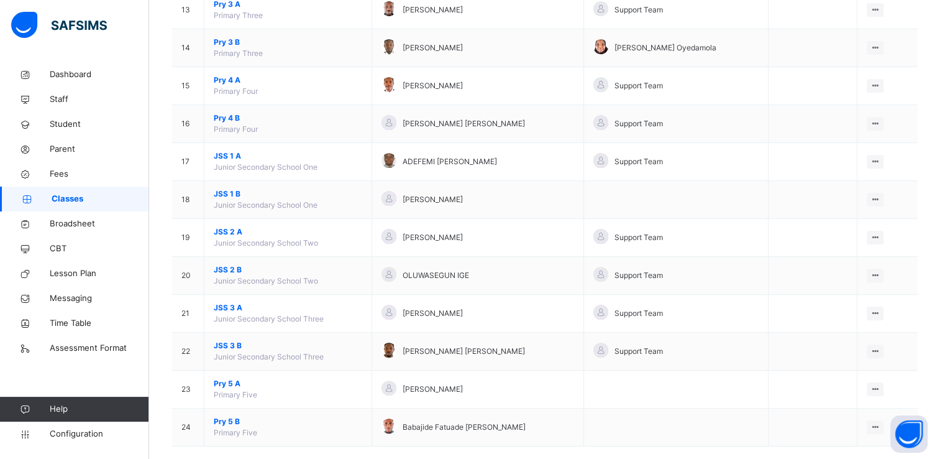
scroll to position [627, 0]
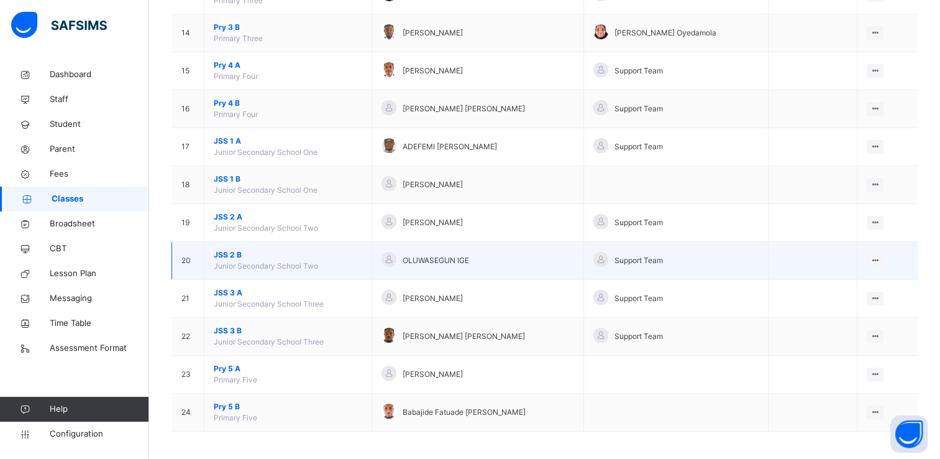
click at [227, 250] on span "JSS 2 B" at bounding box center [288, 254] width 149 height 11
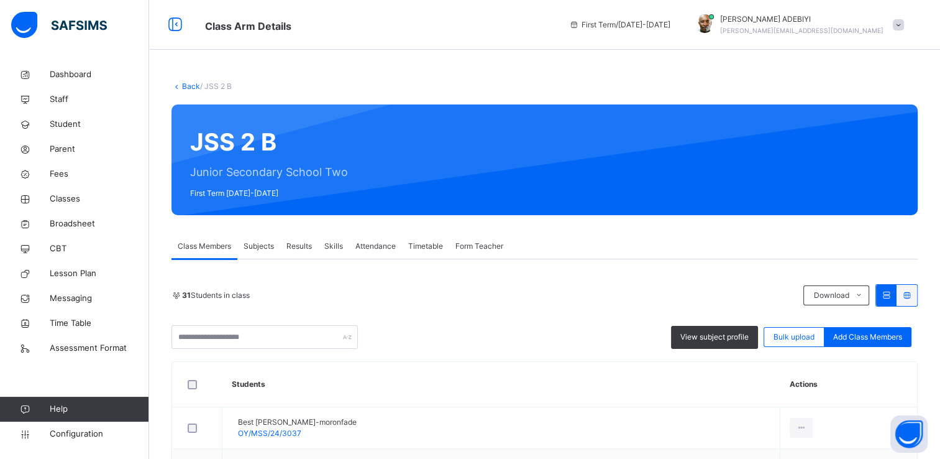
click at [255, 246] on span "Subjects" at bounding box center [259, 246] width 30 height 11
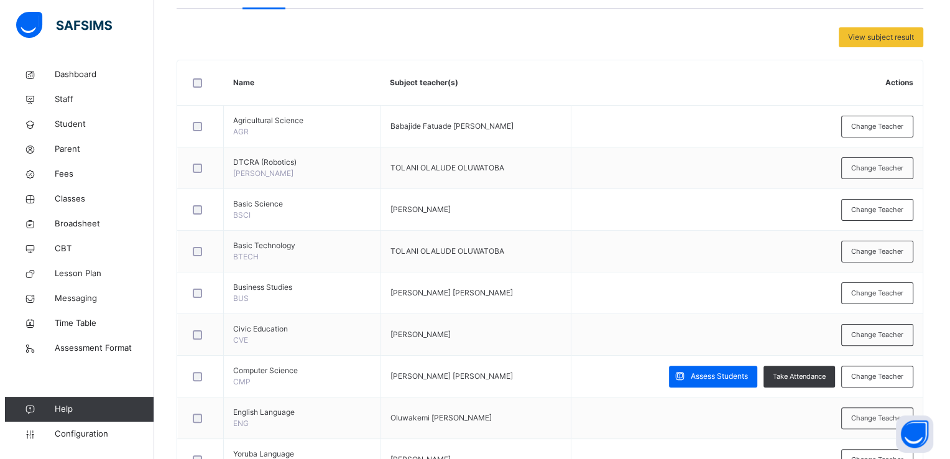
scroll to position [254, 0]
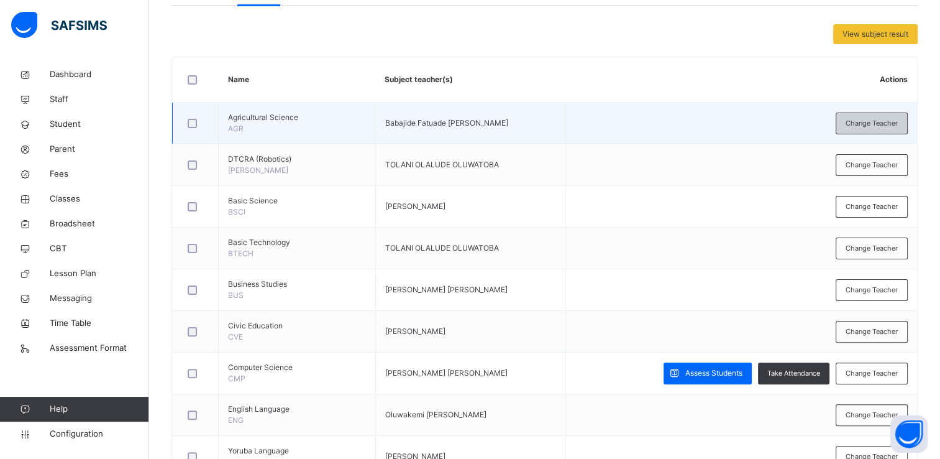
click at [858, 120] on span "Change Teacher" at bounding box center [872, 123] width 52 height 11
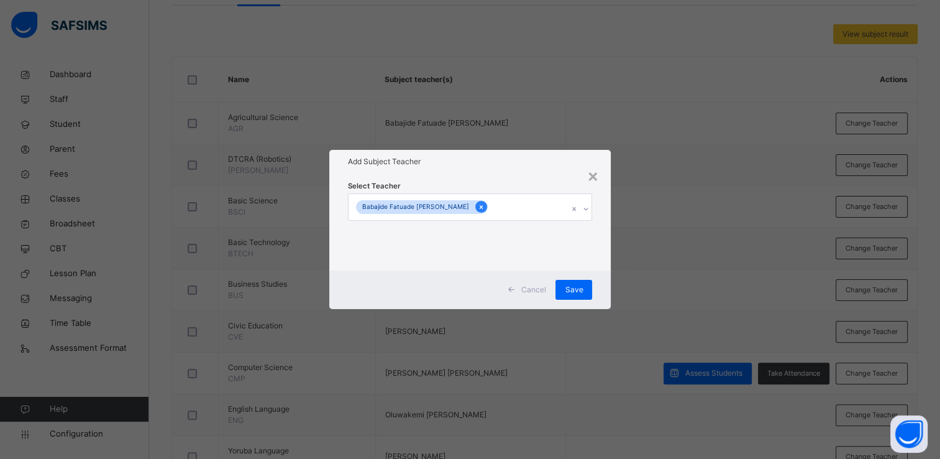
click at [478, 207] on icon at bounding box center [481, 207] width 7 height 9
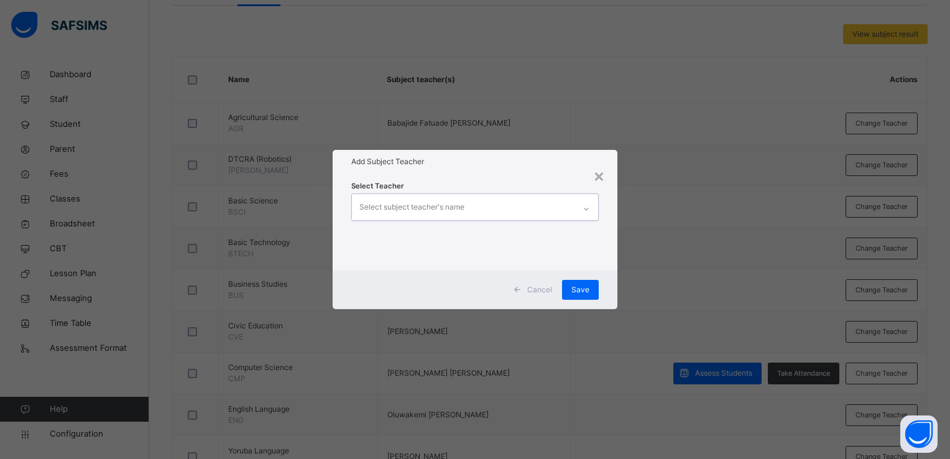
click at [581, 208] on div at bounding box center [586, 209] width 21 height 20
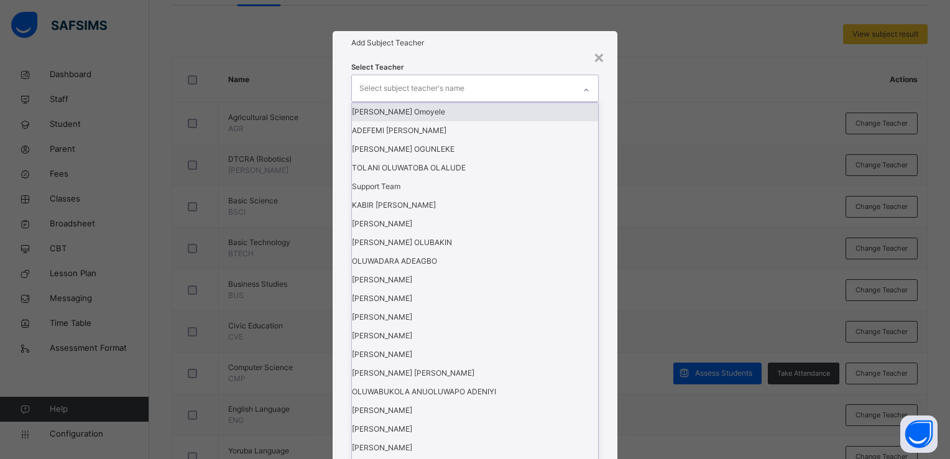
scroll to position [443, 0]
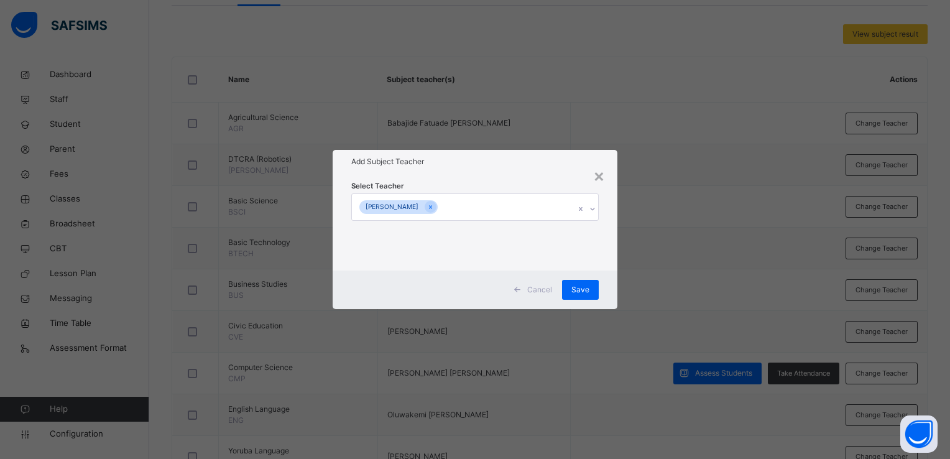
click at [609, 300] on div "Cancel Save" at bounding box center [475, 289] width 285 height 39
click at [582, 288] on span "Save" at bounding box center [580, 289] width 18 height 11
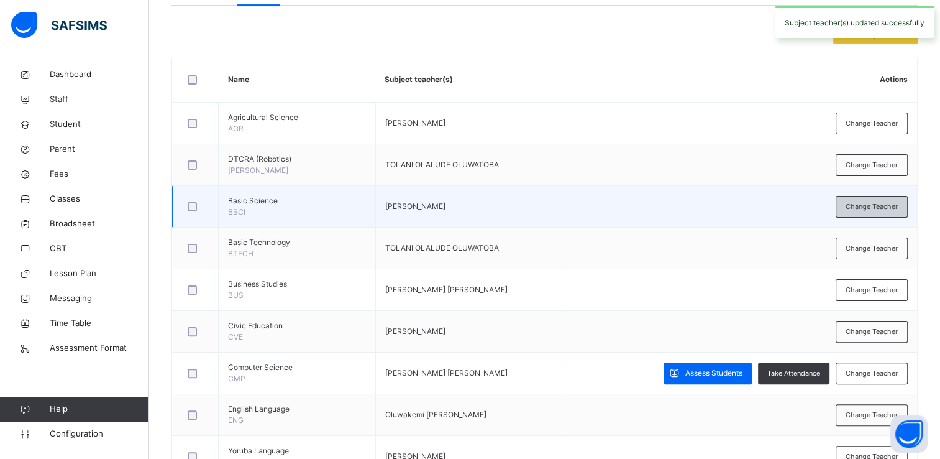
click at [873, 203] on span "Change Teacher" at bounding box center [872, 206] width 52 height 11
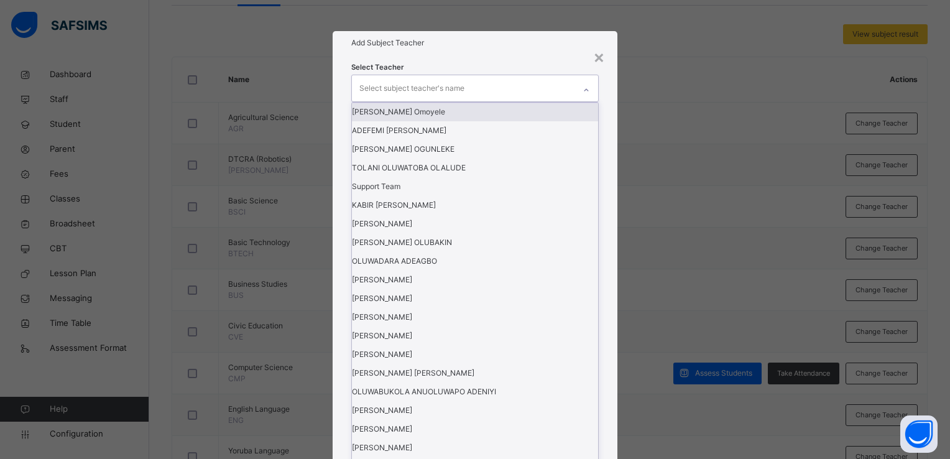
click at [584, 96] on icon at bounding box center [585, 90] width 7 height 12
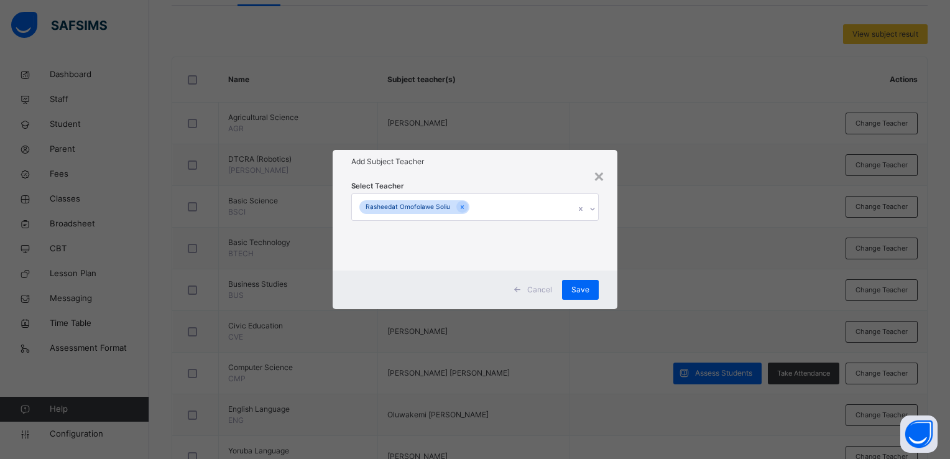
click at [609, 293] on div "Cancel Save" at bounding box center [475, 289] width 285 height 39
click at [584, 283] on div "Save" at bounding box center [580, 290] width 37 height 20
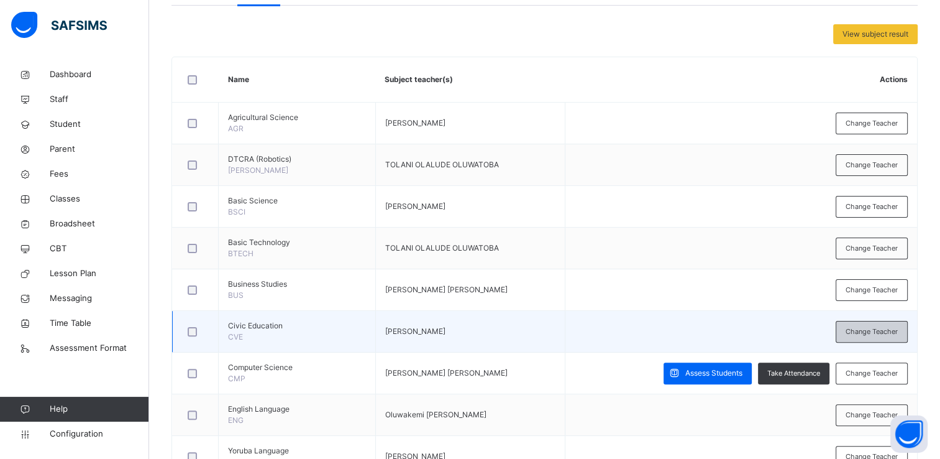
click at [868, 330] on span "Change Teacher" at bounding box center [872, 331] width 52 height 11
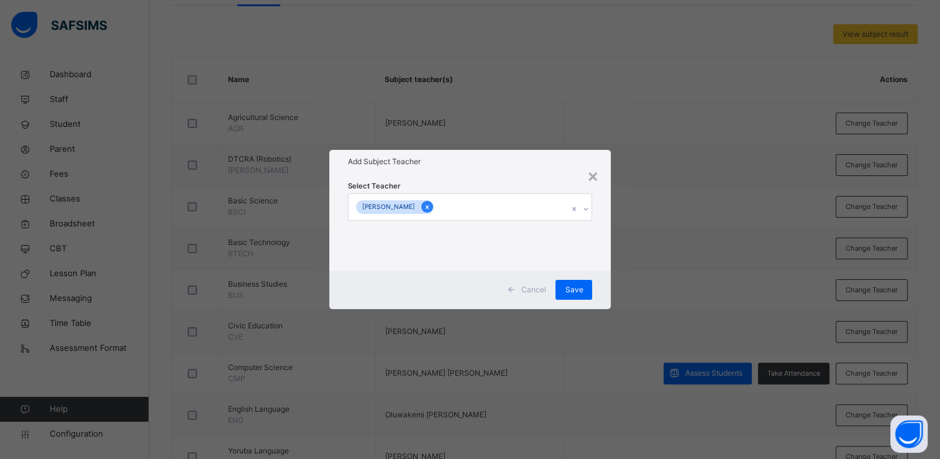
click at [428, 206] on icon at bounding box center [426, 207] width 3 height 4
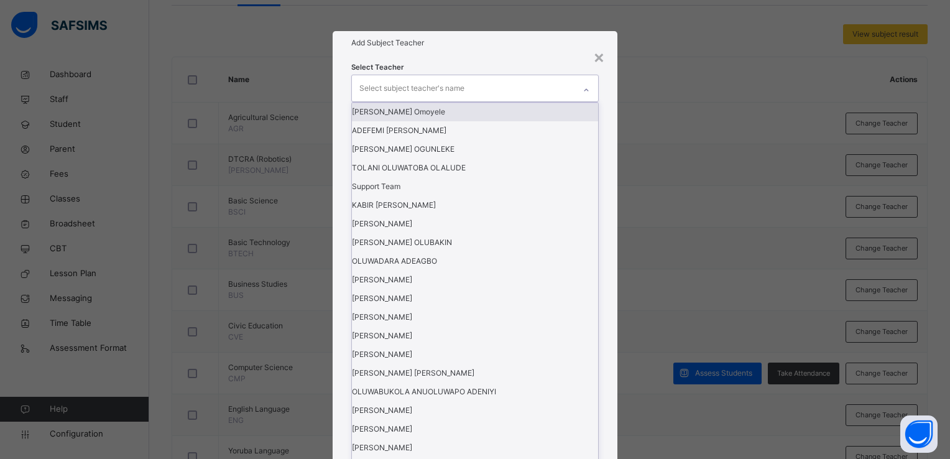
click at [586, 96] on icon at bounding box center [585, 90] width 7 height 12
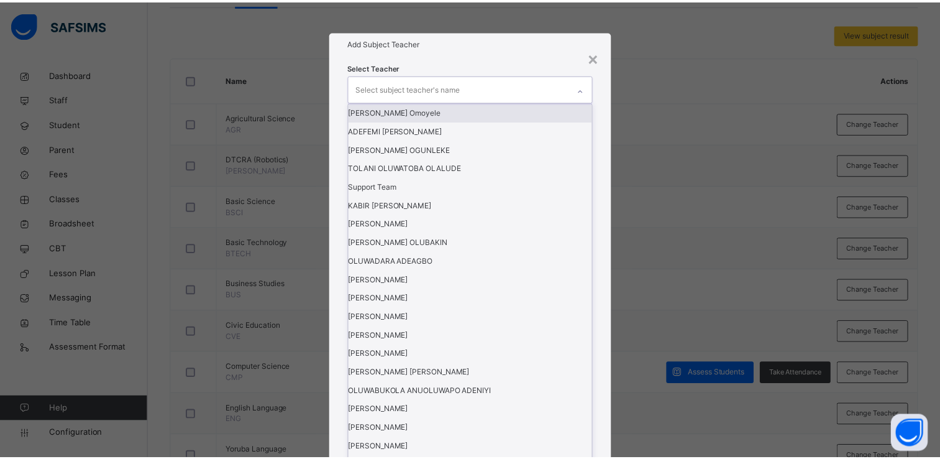
scroll to position [374, 0]
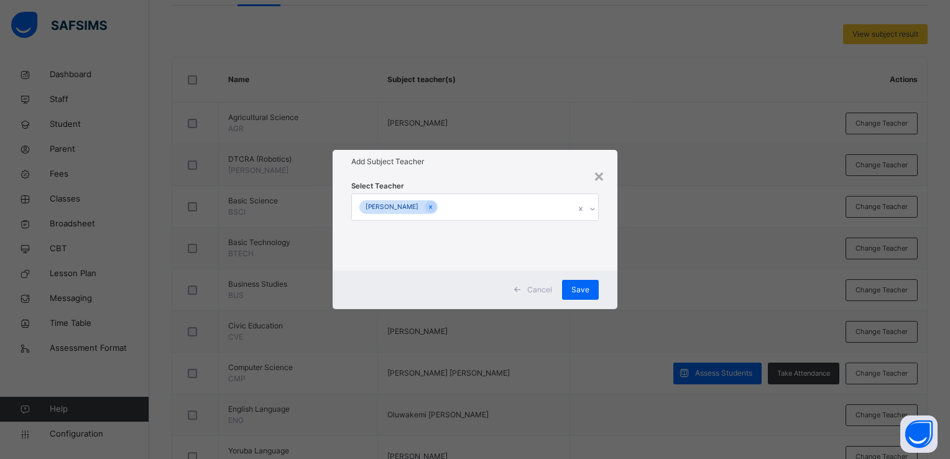
click at [607, 298] on div "Cancel Save" at bounding box center [475, 289] width 285 height 39
click at [584, 287] on span "Save" at bounding box center [580, 289] width 18 height 11
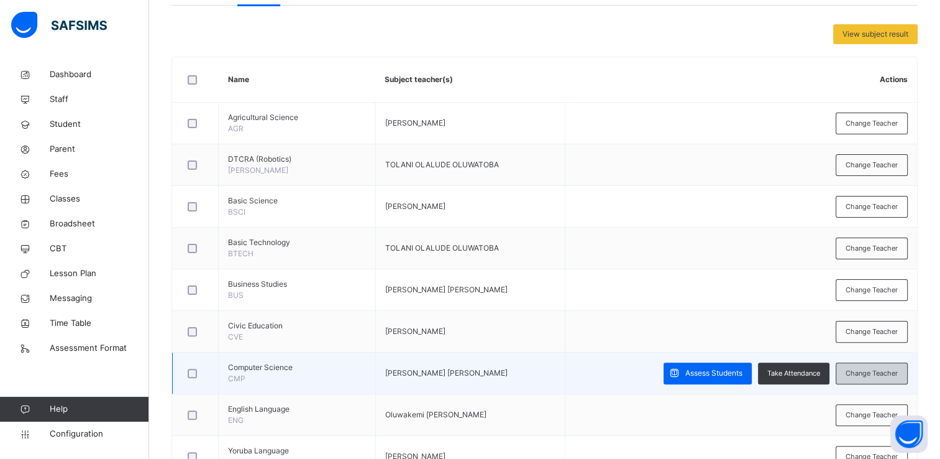
click at [862, 370] on span "Change Teacher" at bounding box center [872, 373] width 52 height 11
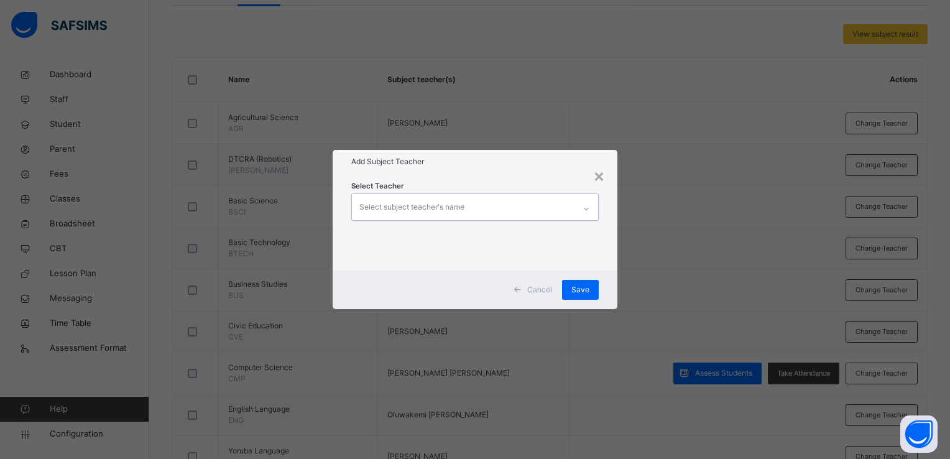
click at [588, 206] on icon at bounding box center [585, 209] width 7 height 12
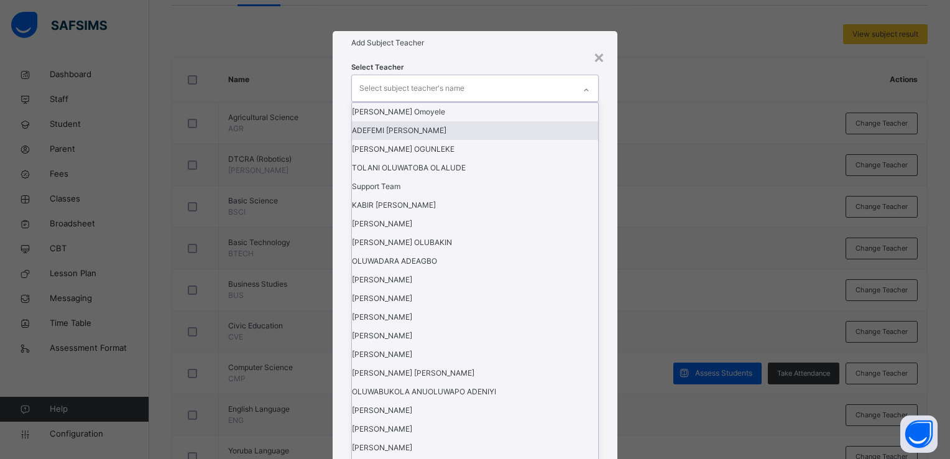
click at [564, 140] on div "ADEFEMI [PERSON_NAME]" at bounding box center [475, 130] width 246 height 19
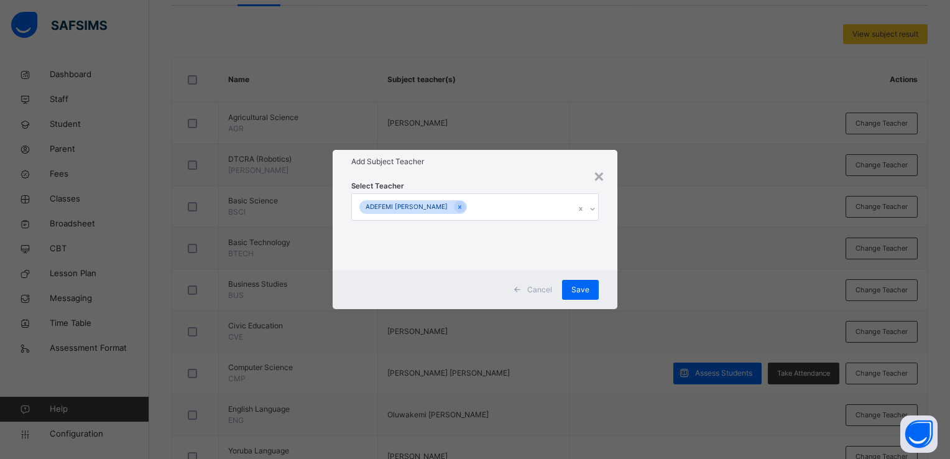
click at [607, 272] on div "Cancel Save" at bounding box center [475, 289] width 285 height 39
click at [587, 287] on span "Save" at bounding box center [580, 289] width 18 height 11
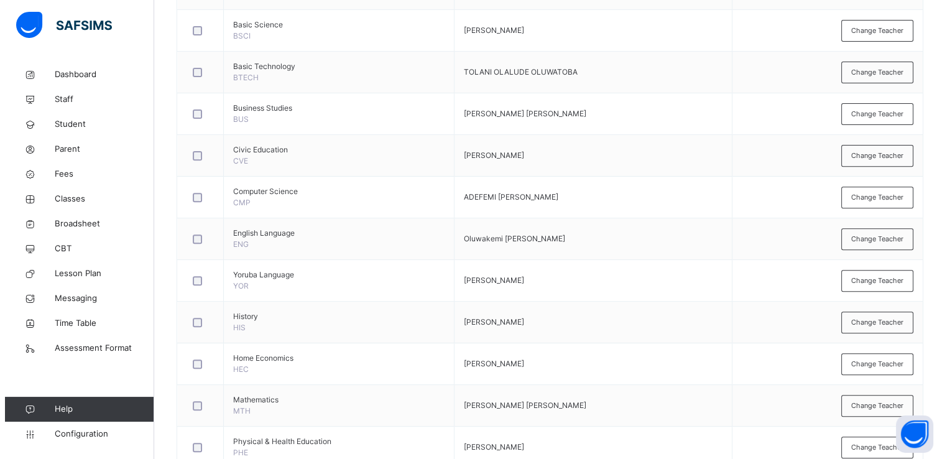
scroll to position [438, 0]
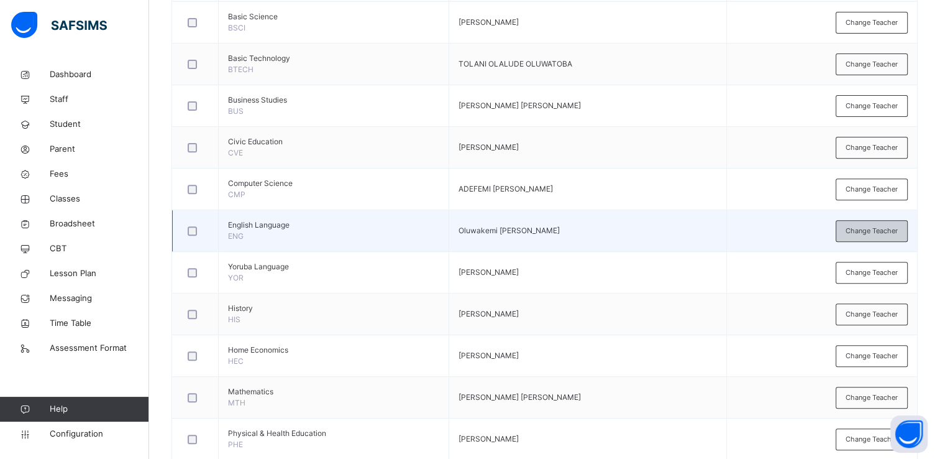
click at [875, 230] on span "Change Teacher" at bounding box center [872, 231] width 52 height 11
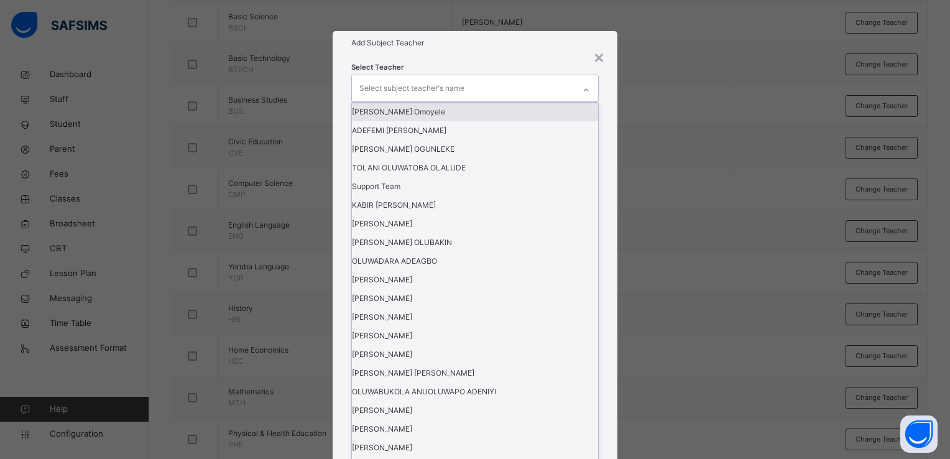
click at [584, 96] on icon at bounding box center [585, 90] width 7 height 12
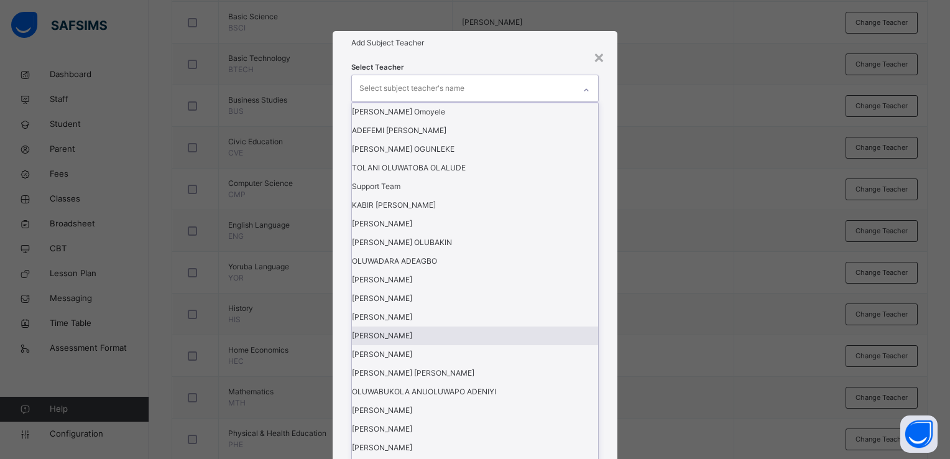
click at [554, 326] on div "[PERSON_NAME]" at bounding box center [475, 335] width 246 height 19
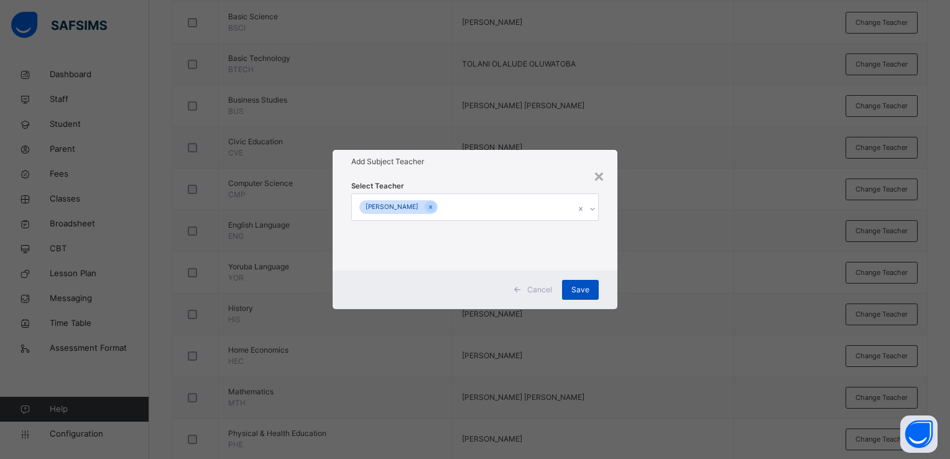
click at [588, 290] on span "Save" at bounding box center [580, 289] width 18 height 11
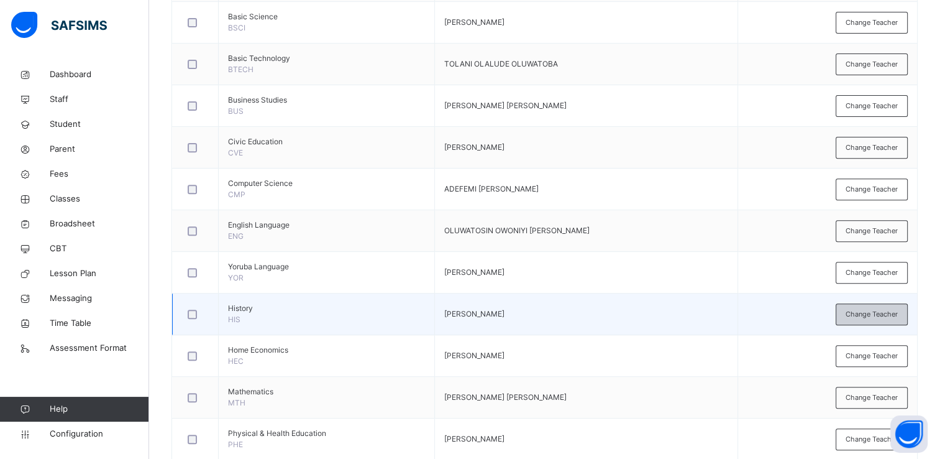
click at [885, 309] on span "Change Teacher" at bounding box center [872, 314] width 52 height 11
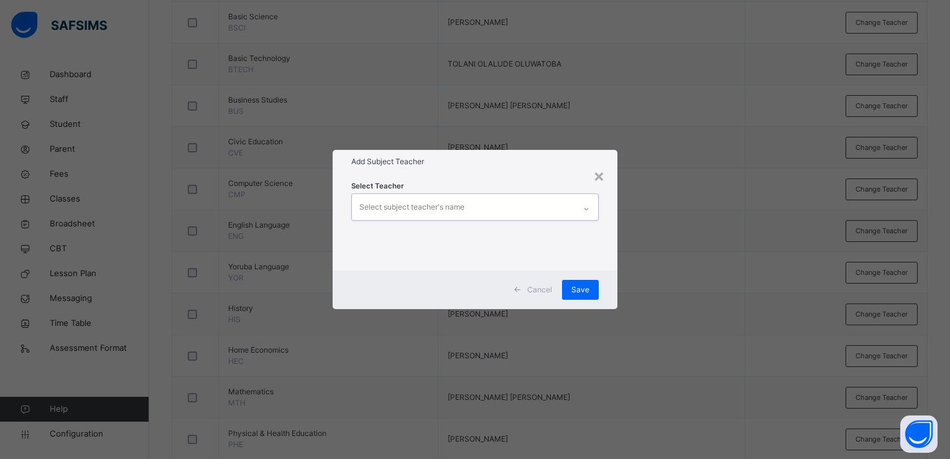
click at [584, 208] on icon at bounding box center [585, 209] width 7 height 12
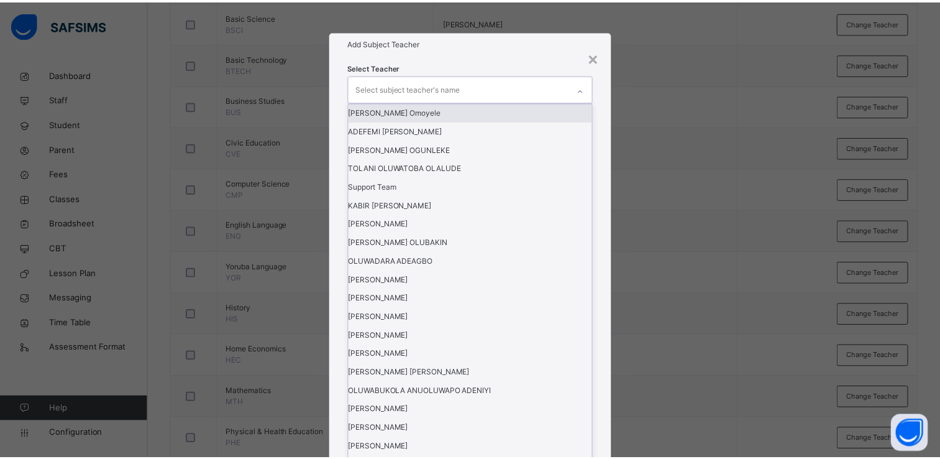
scroll to position [339, 0]
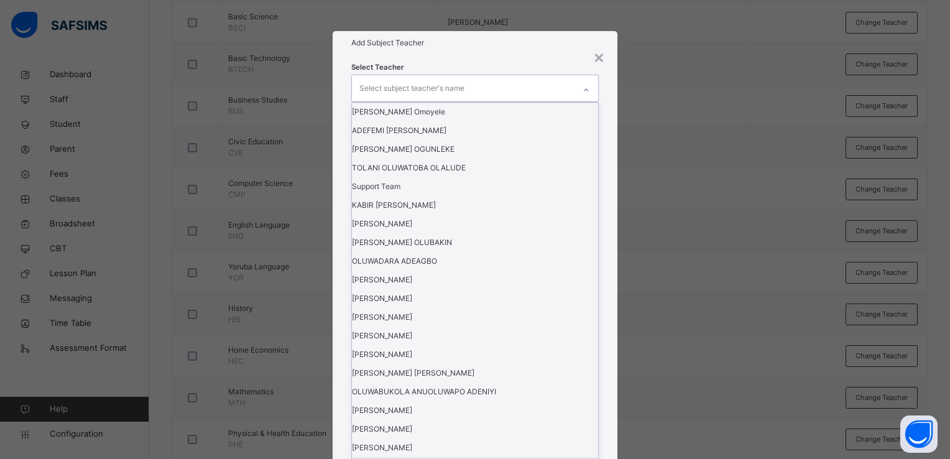
click at [576, 457] on div "[PERSON_NAME]" at bounding box center [475, 466] width 246 height 19
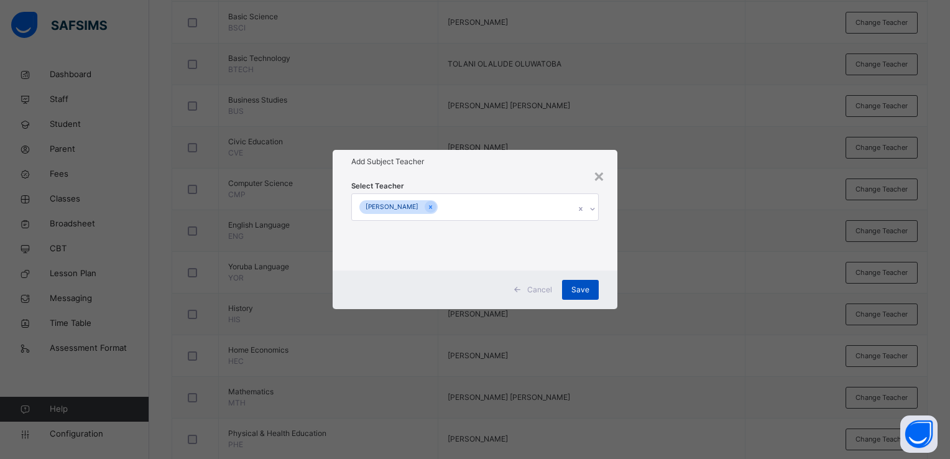
click at [589, 285] on span "Save" at bounding box center [580, 289] width 18 height 11
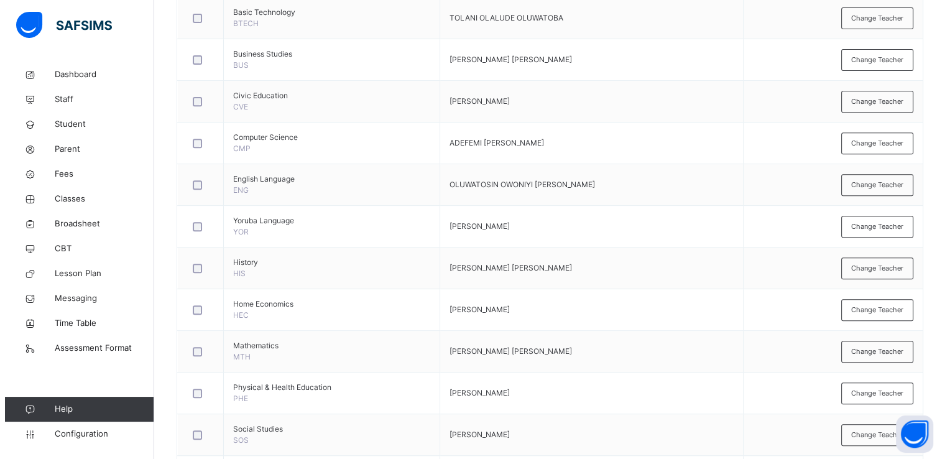
scroll to position [501, 0]
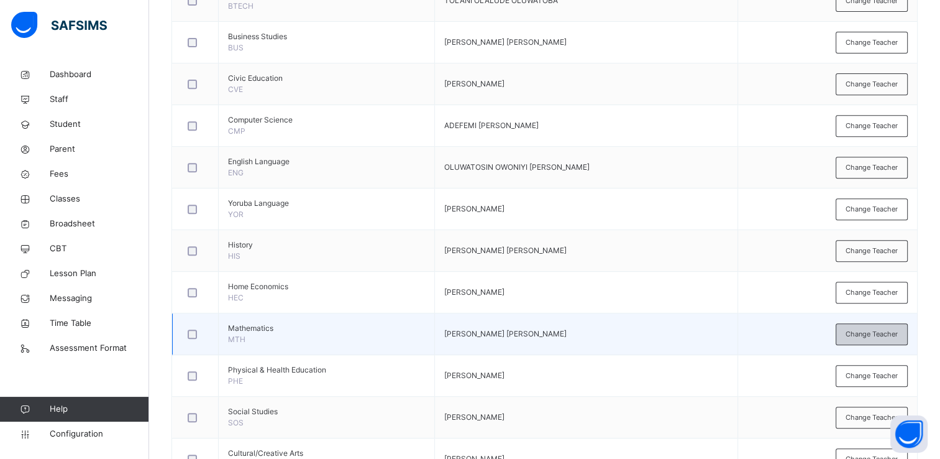
click at [893, 330] on span "Change Teacher" at bounding box center [872, 334] width 52 height 11
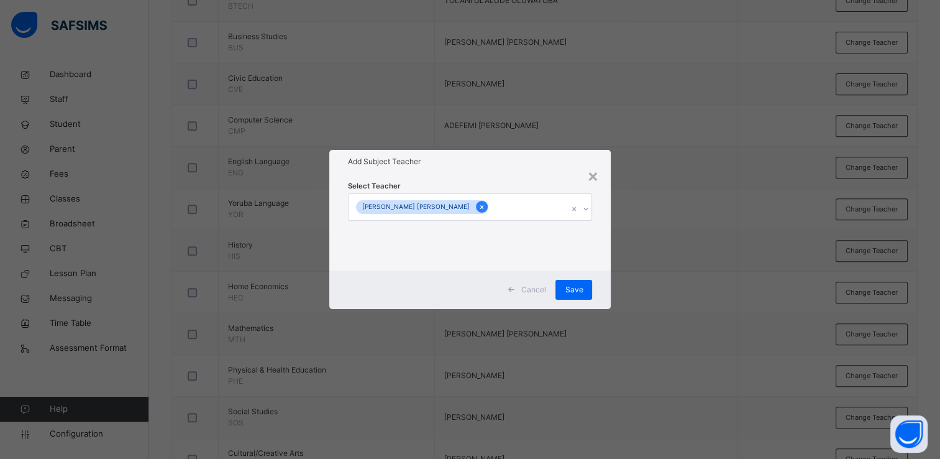
click at [476, 206] on div at bounding box center [482, 207] width 12 height 12
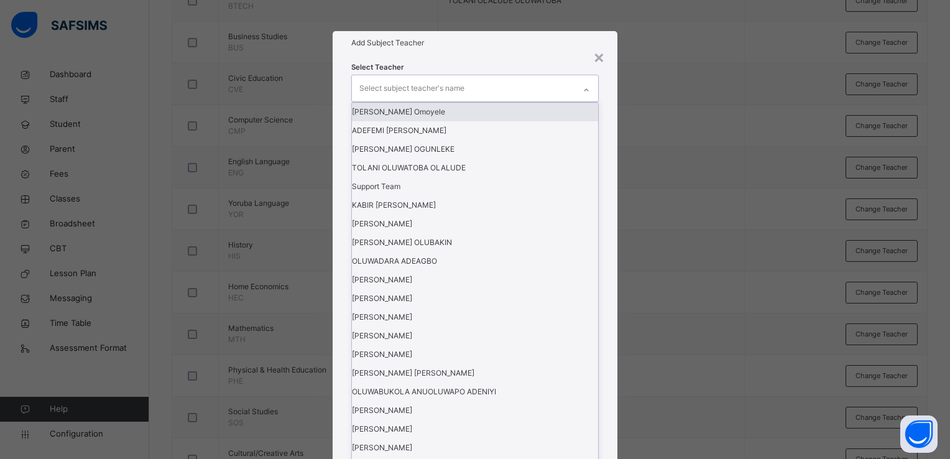
click at [585, 96] on icon at bounding box center [585, 90] width 7 height 12
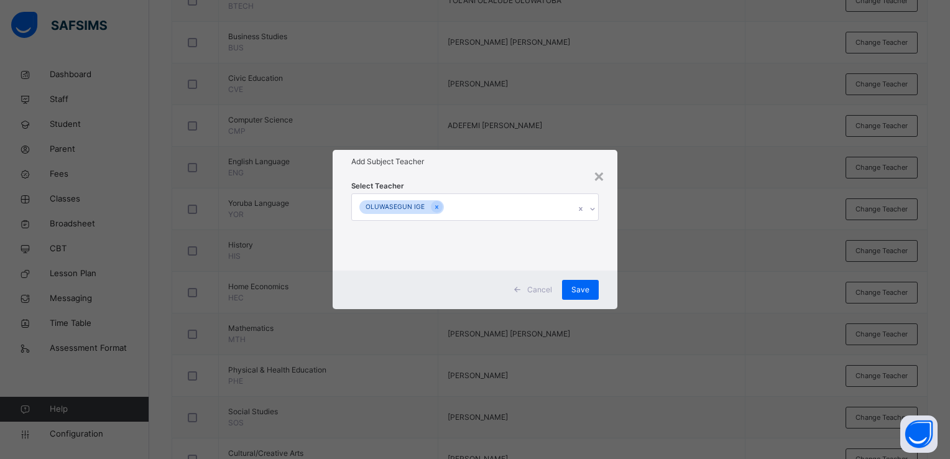
click at [602, 292] on div "Cancel Save" at bounding box center [475, 289] width 285 height 39
click at [584, 286] on span "Save" at bounding box center [580, 289] width 18 height 11
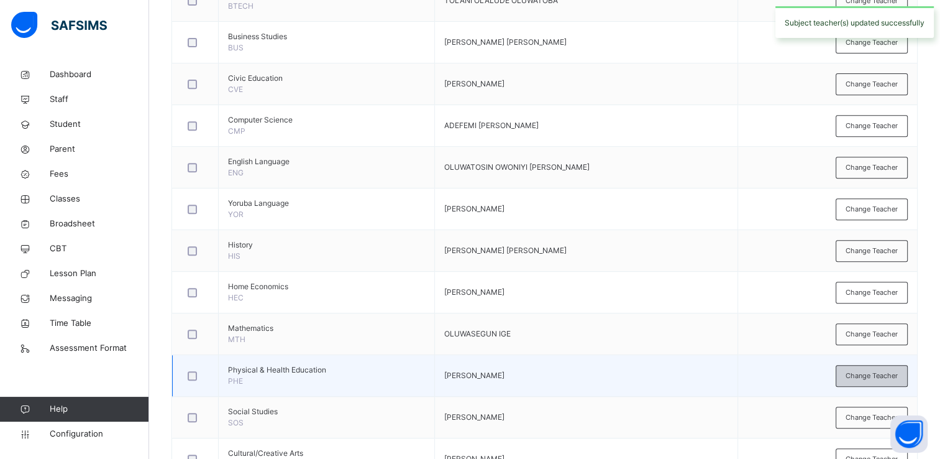
click at [863, 371] on span "Change Teacher" at bounding box center [872, 375] width 52 height 11
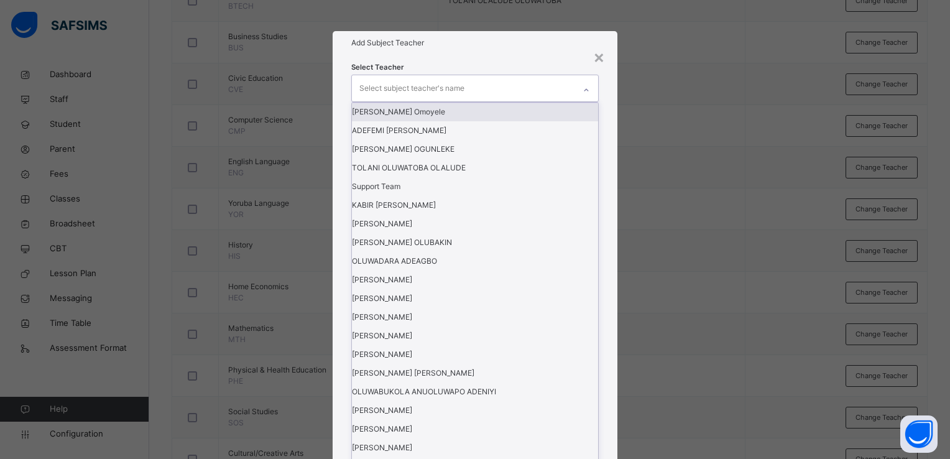
click at [587, 96] on icon at bounding box center [585, 90] width 7 height 12
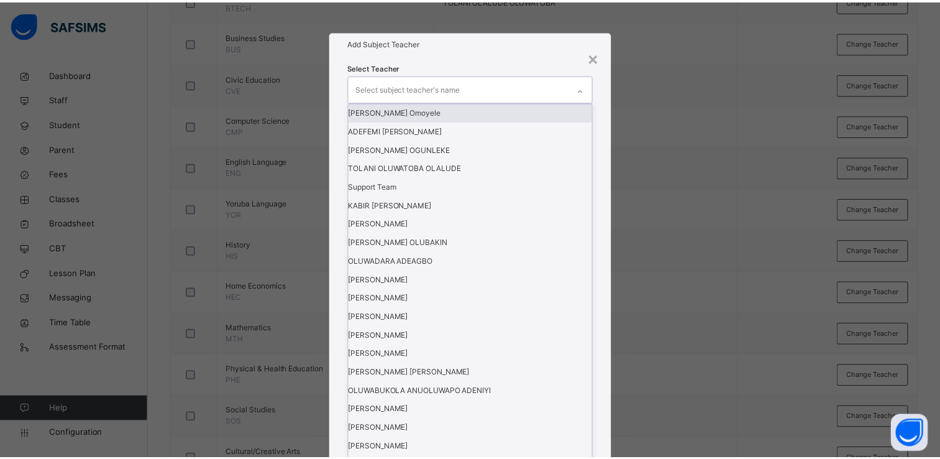
scroll to position [339, 0]
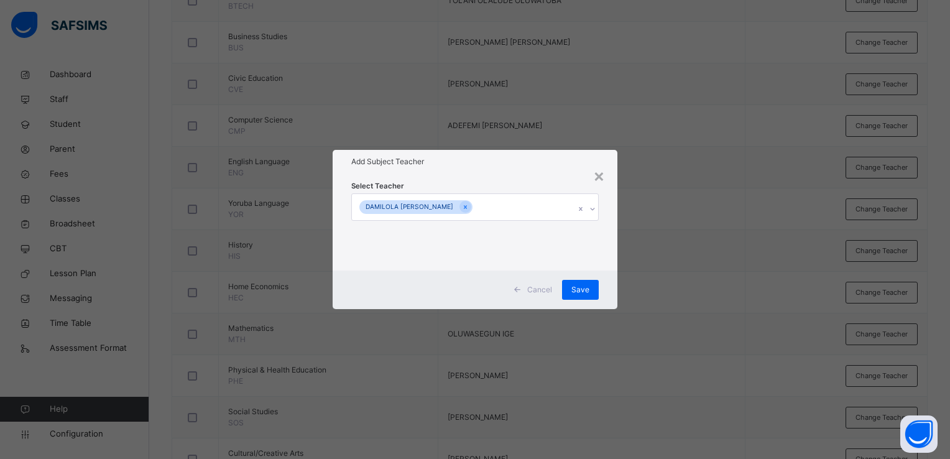
click at [607, 297] on div "Cancel Save" at bounding box center [475, 289] width 285 height 39
click at [585, 287] on span "Save" at bounding box center [580, 289] width 18 height 11
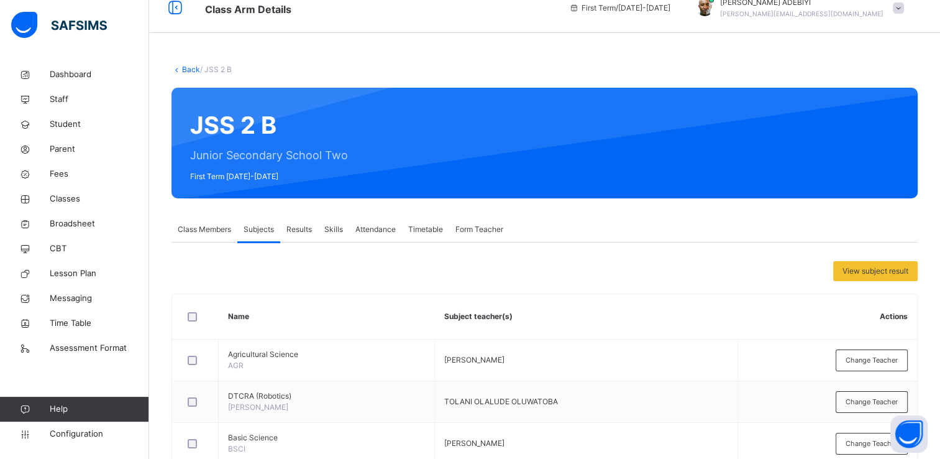
scroll to position [14, 0]
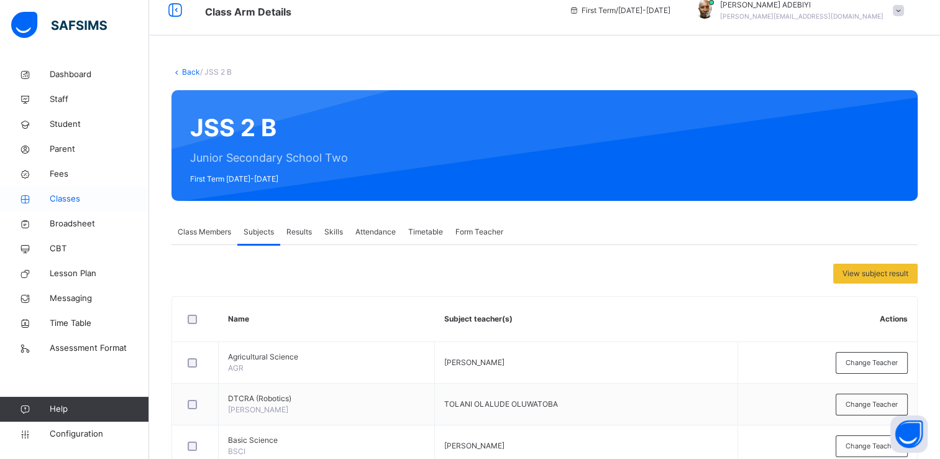
click at [68, 196] on span "Classes" at bounding box center [99, 199] width 99 height 12
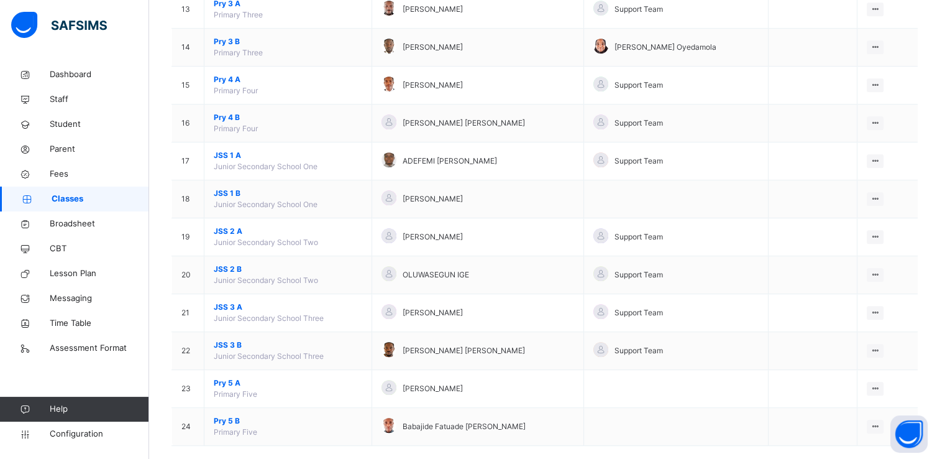
scroll to position [627, 0]
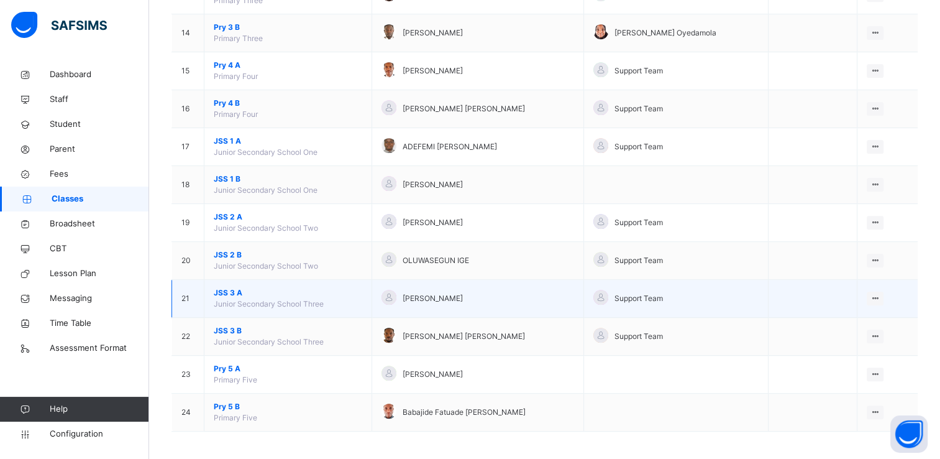
click at [229, 288] on span "JSS 3 A" at bounding box center [288, 292] width 149 height 11
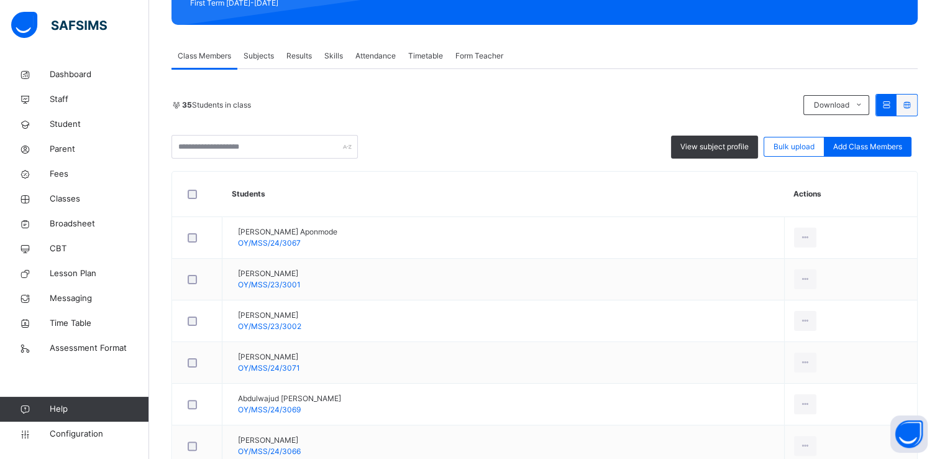
scroll to position [204, 0]
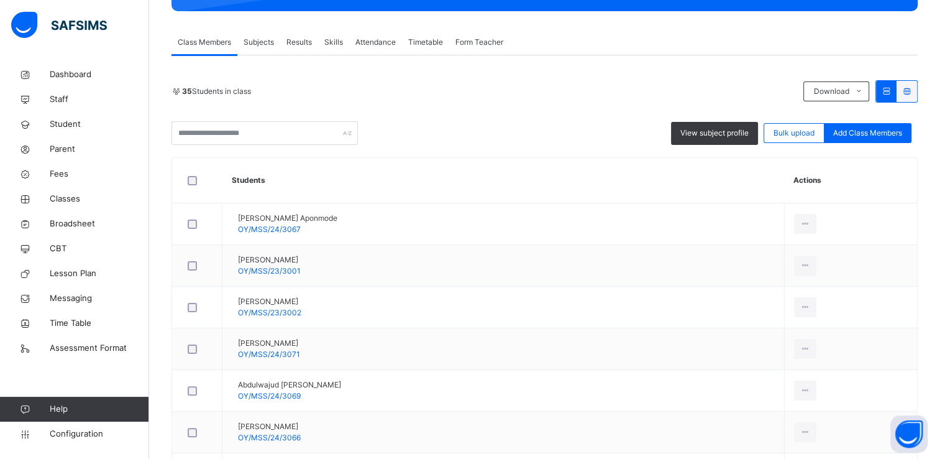
click at [257, 40] on span "Subjects" at bounding box center [259, 42] width 30 height 11
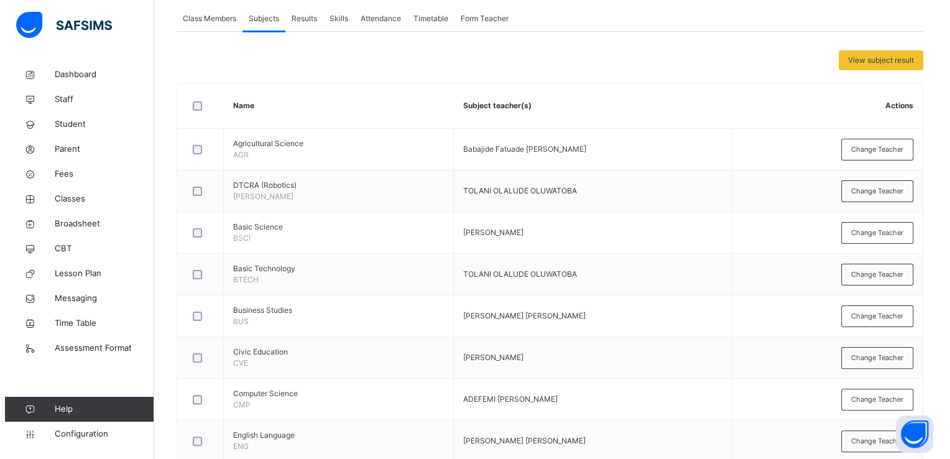
scroll to position [234, 0]
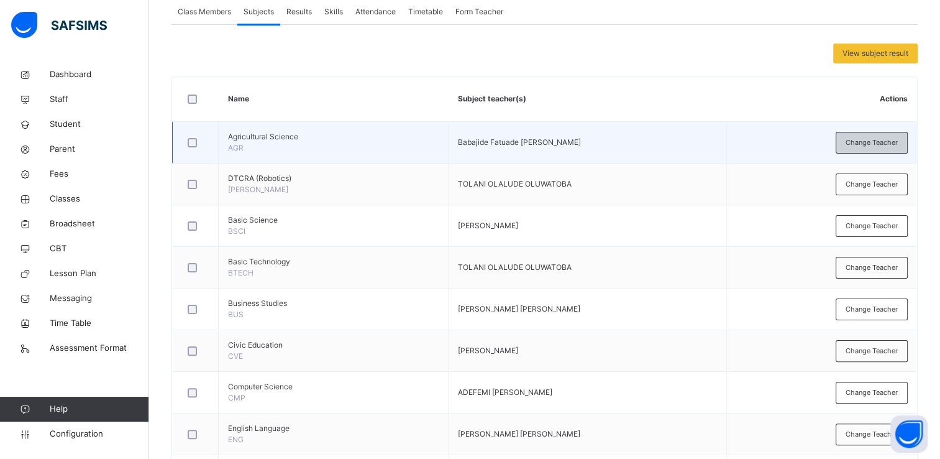
click at [890, 140] on span "Change Teacher" at bounding box center [872, 142] width 52 height 11
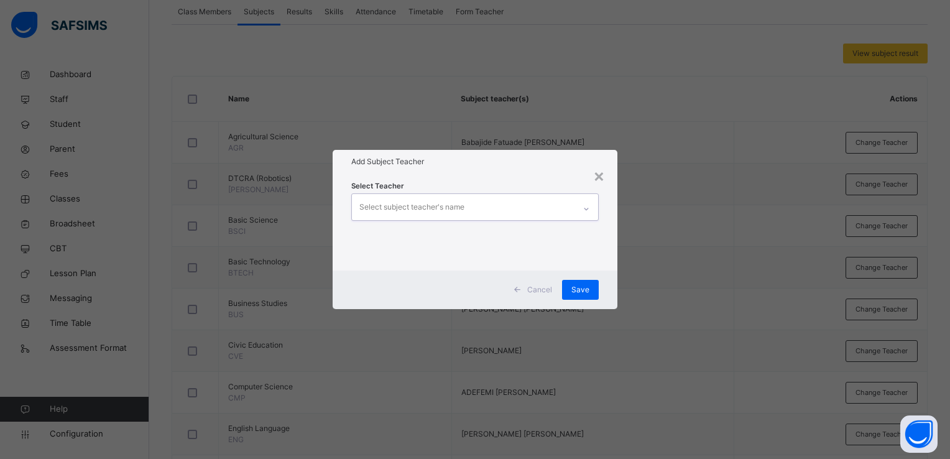
click at [588, 206] on icon at bounding box center [585, 209] width 7 height 12
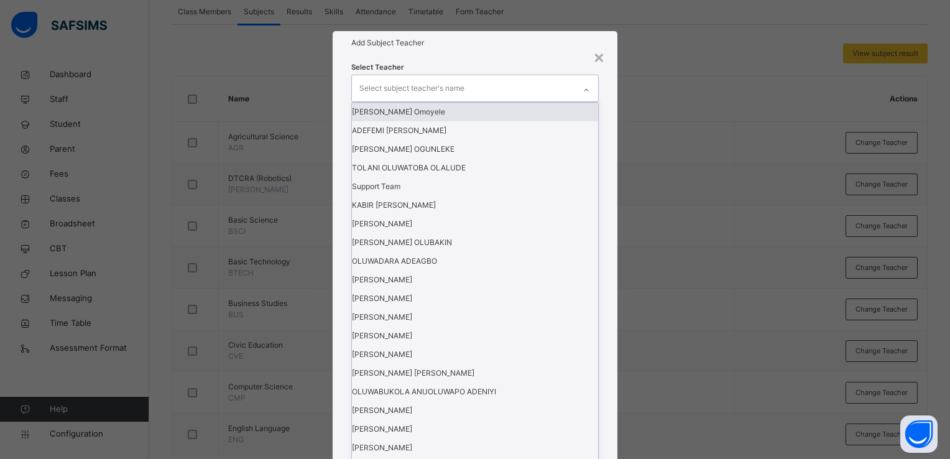
scroll to position [405, 0]
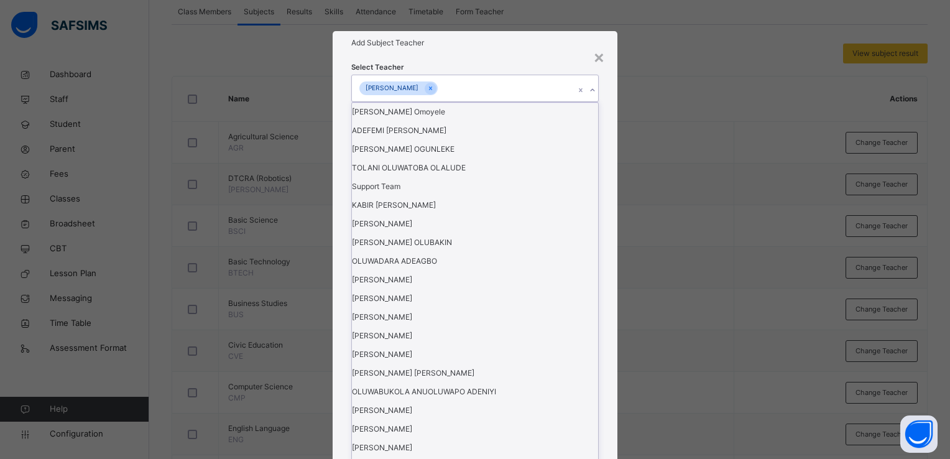
scroll to position [242, 0]
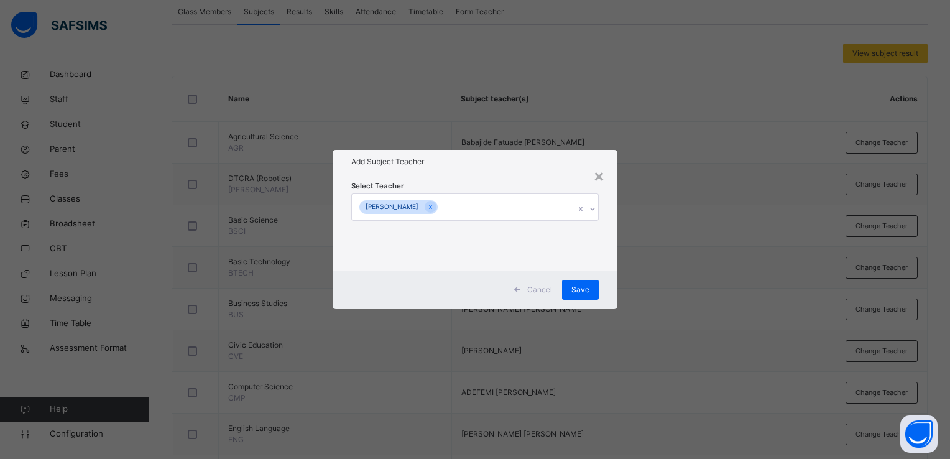
click at [611, 284] on div "Cancel Save" at bounding box center [475, 289] width 285 height 39
click at [587, 287] on span "Save" at bounding box center [580, 289] width 18 height 11
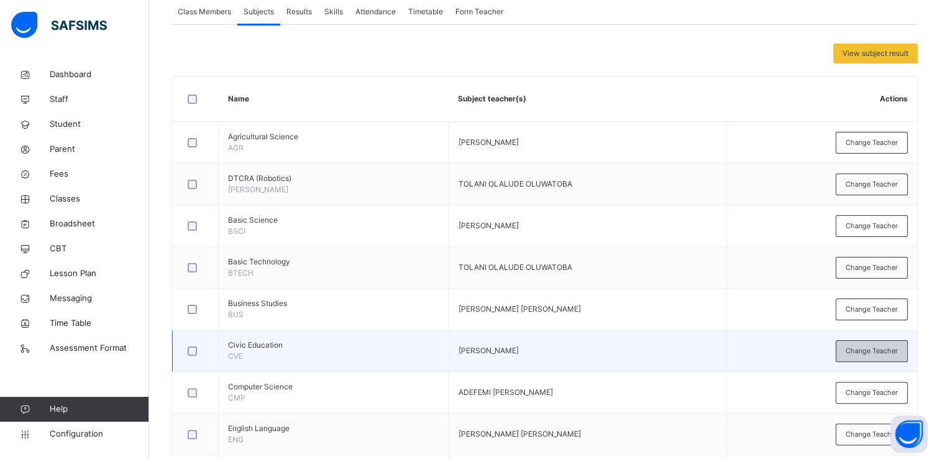
click at [855, 348] on span "Change Teacher" at bounding box center [872, 351] width 52 height 11
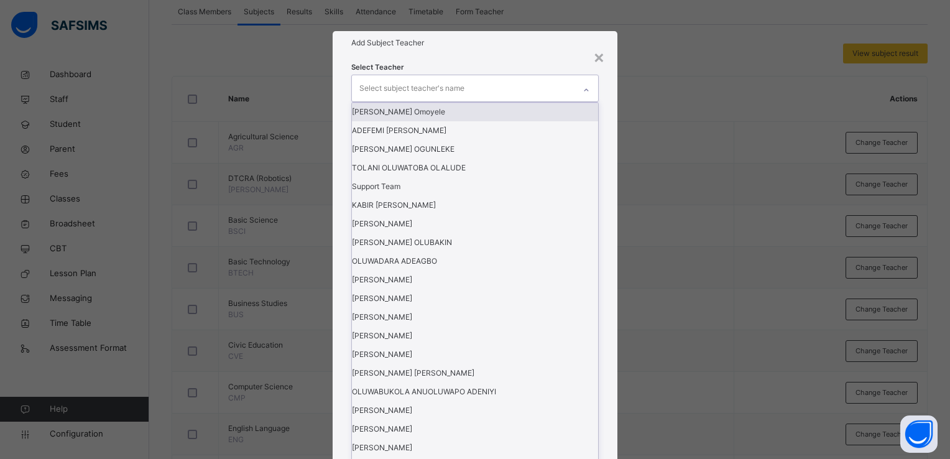
click at [585, 96] on icon at bounding box center [585, 90] width 7 height 12
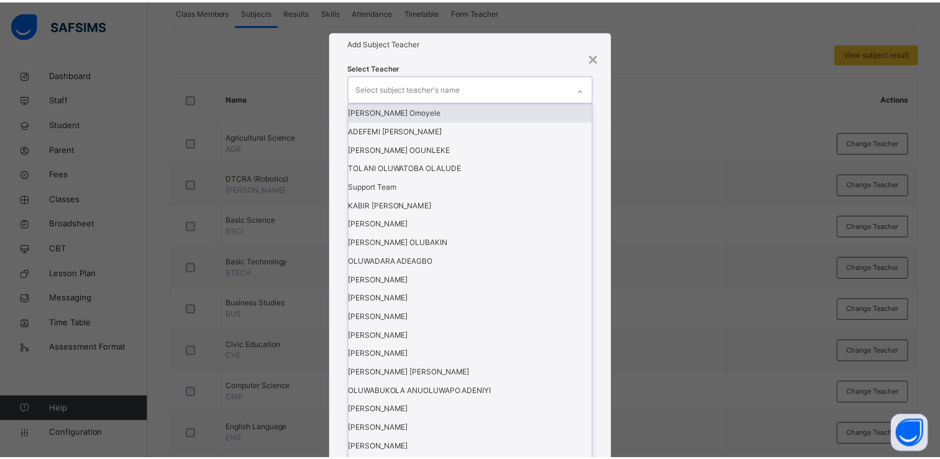
scroll to position [383, 0]
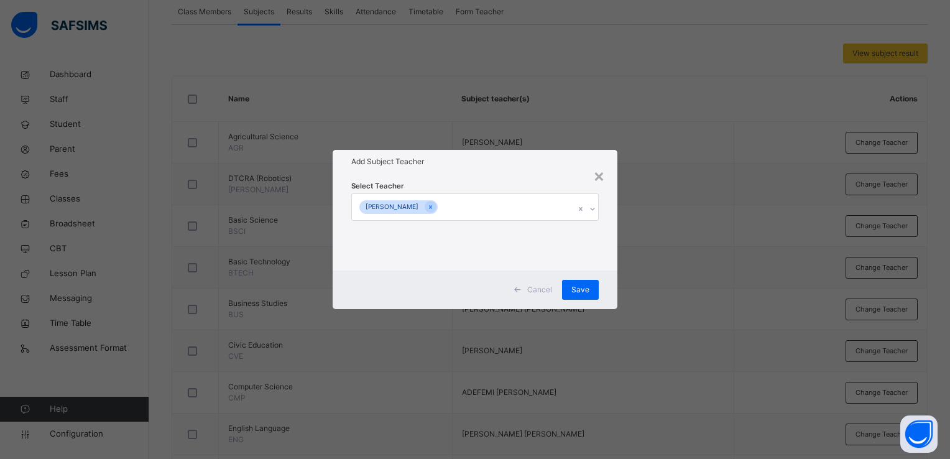
click at [602, 300] on div "Cancel Save" at bounding box center [475, 289] width 285 height 39
click at [581, 288] on span "Save" at bounding box center [580, 289] width 18 height 11
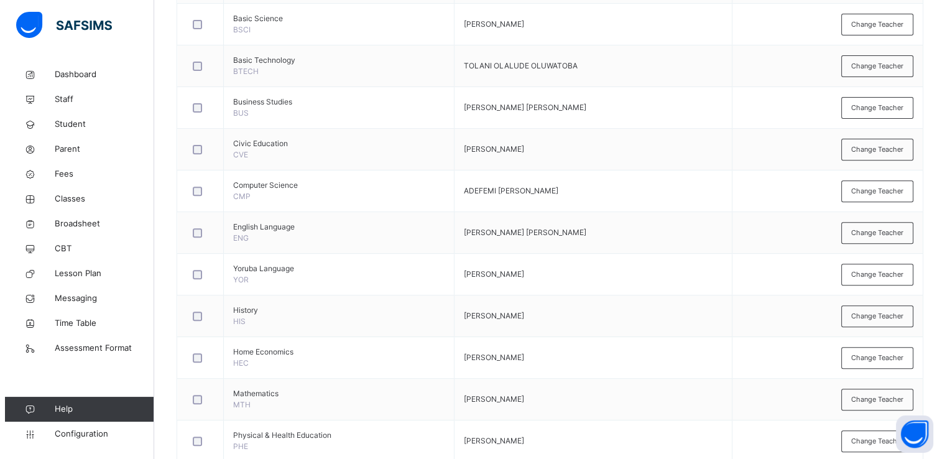
scroll to position [441, 0]
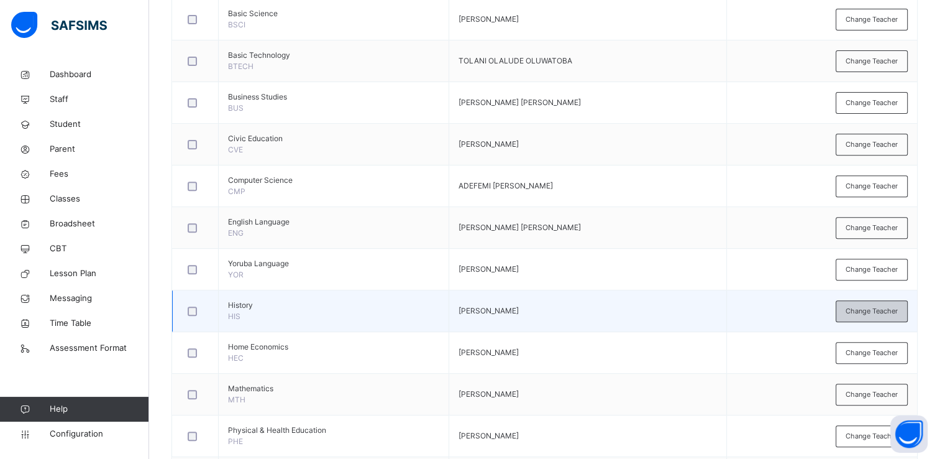
click at [894, 314] on span "Change Teacher" at bounding box center [872, 311] width 52 height 11
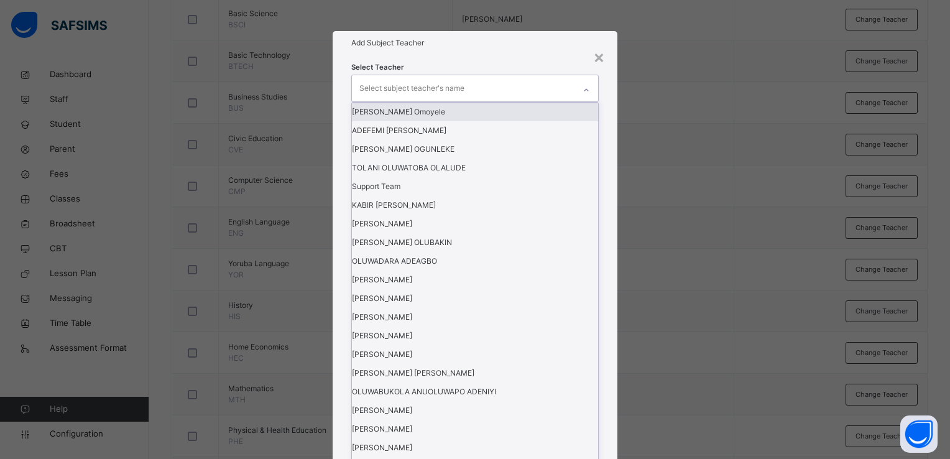
click at [583, 96] on icon at bounding box center [585, 90] width 7 height 12
click at [569, 457] on div "[PERSON_NAME]" at bounding box center [475, 466] width 246 height 19
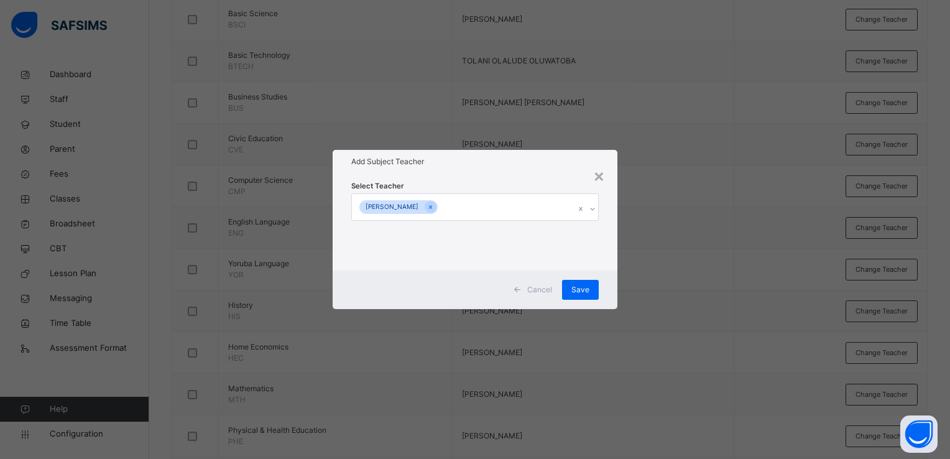
click at [607, 301] on div "Cancel Save" at bounding box center [475, 289] width 285 height 39
click at [592, 289] on div "Save" at bounding box center [580, 290] width 37 height 20
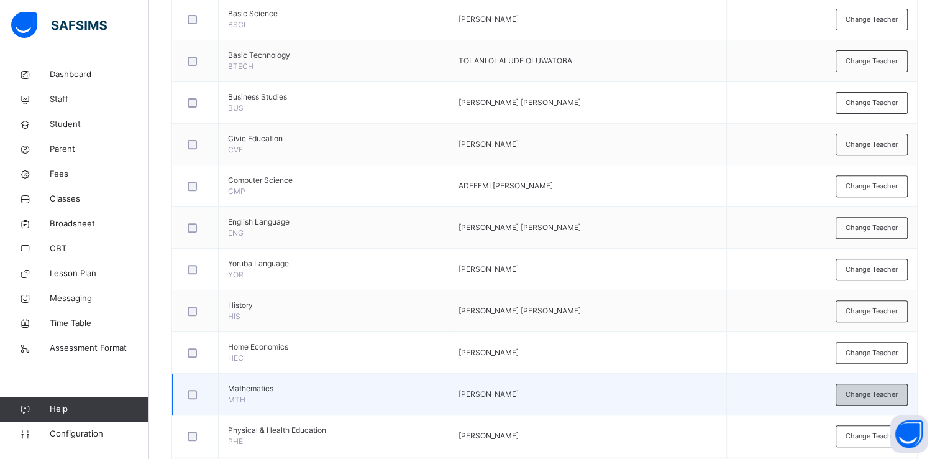
click at [866, 393] on span "Change Teacher" at bounding box center [872, 394] width 52 height 11
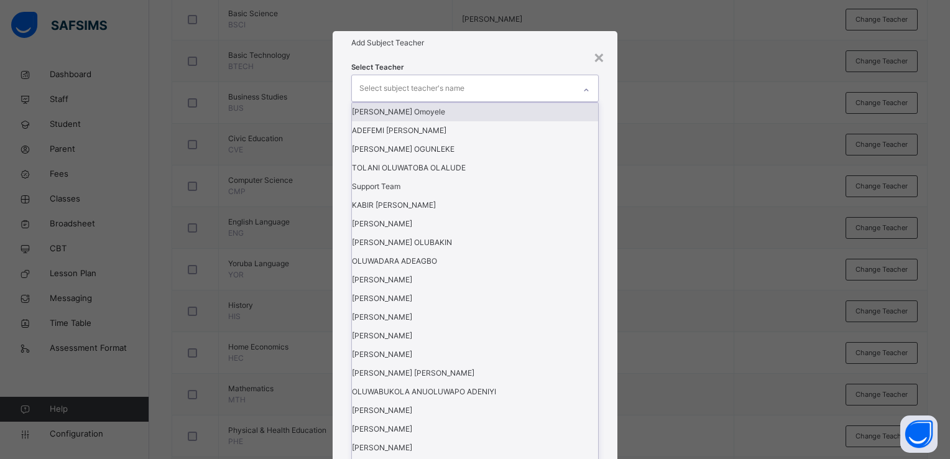
click at [591, 100] on div at bounding box center [586, 90] width 21 height 20
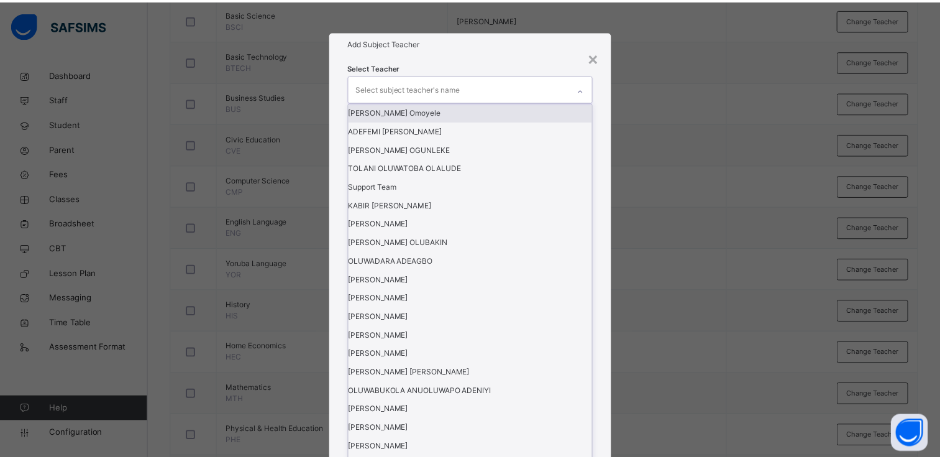
scroll to position [198, 0]
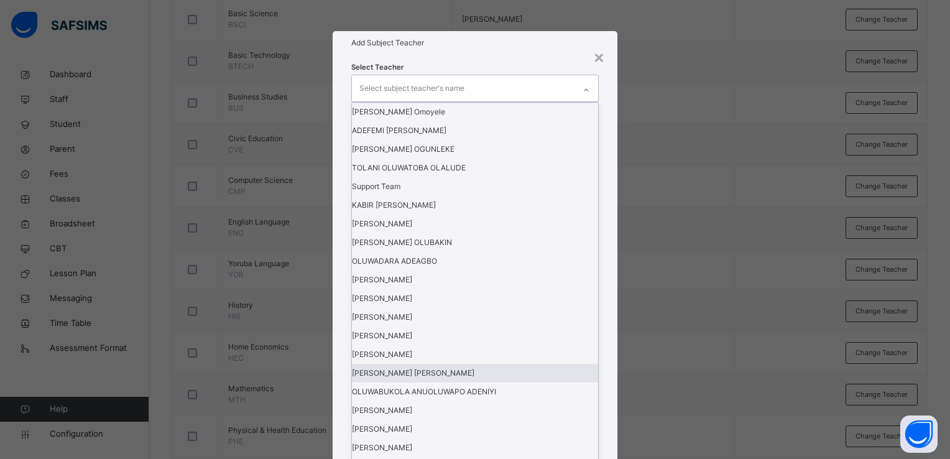
click at [518, 364] on div "[PERSON_NAME] [PERSON_NAME]" at bounding box center [475, 373] width 246 height 19
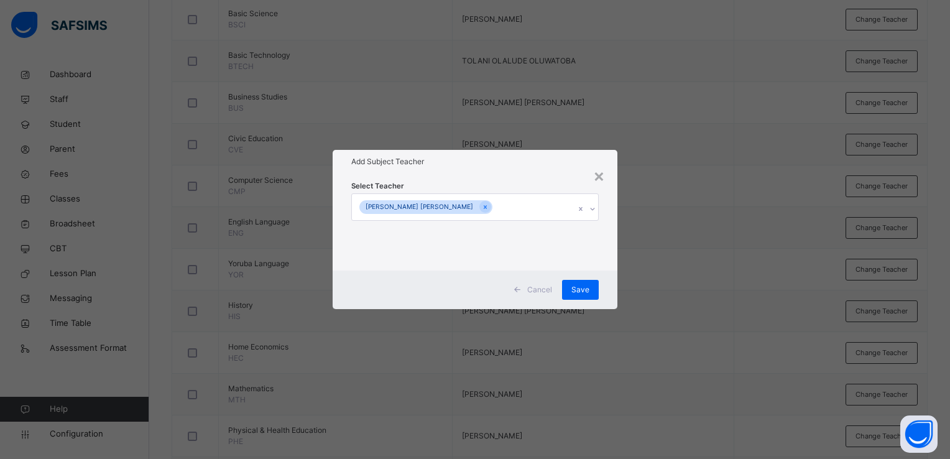
click at [605, 298] on div "Cancel Save" at bounding box center [475, 289] width 285 height 39
click at [582, 283] on div "Save" at bounding box center [580, 290] width 37 height 20
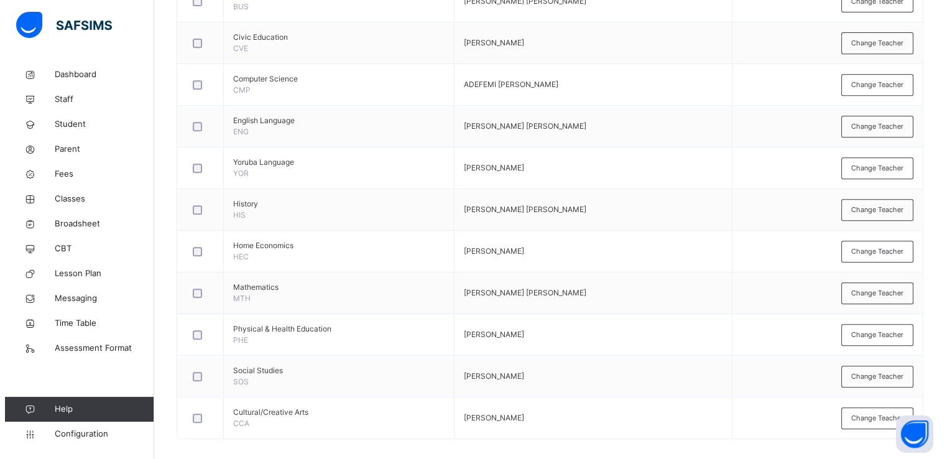
scroll to position [551, 0]
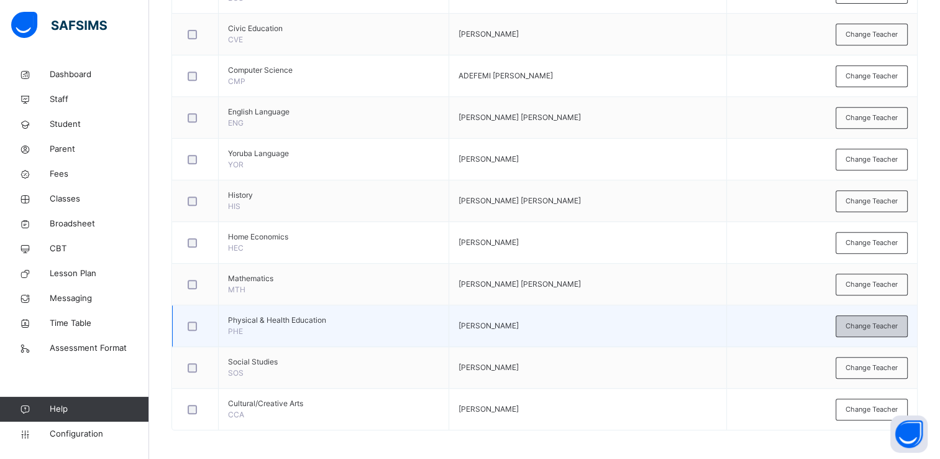
click at [875, 321] on span "Change Teacher" at bounding box center [872, 326] width 52 height 11
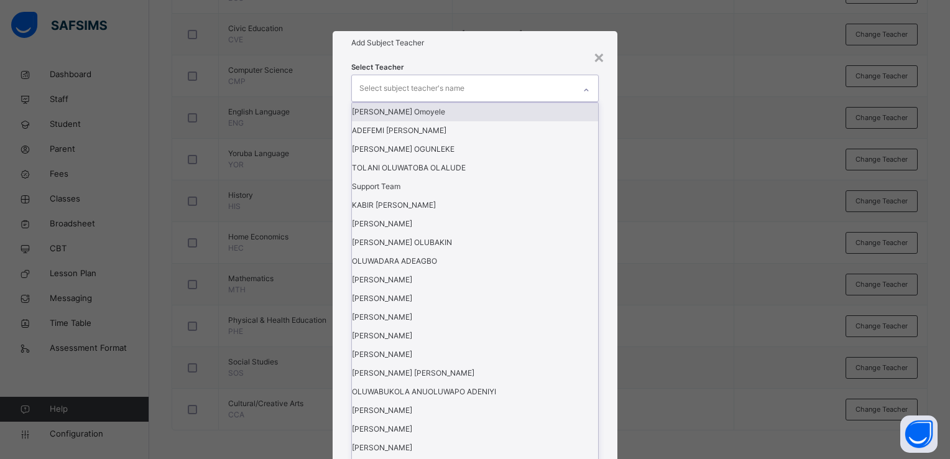
click at [586, 96] on icon at bounding box center [585, 90] width 7 height 12
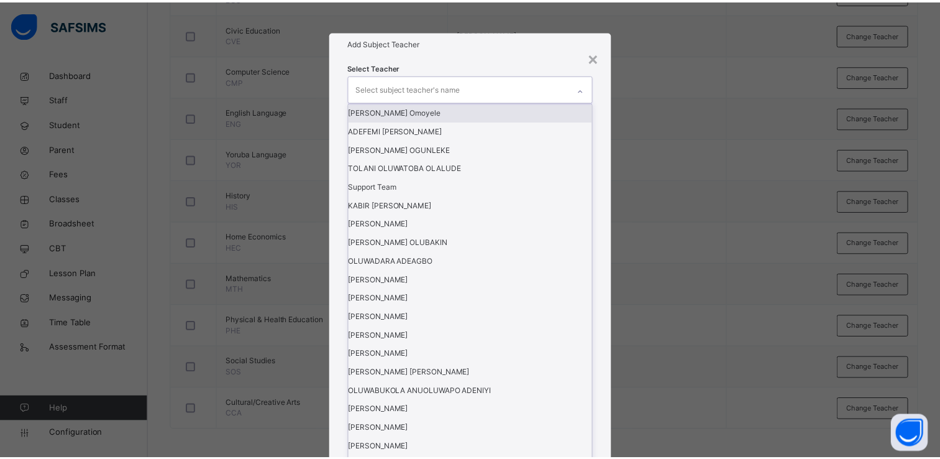
scroll to position [392, 0]
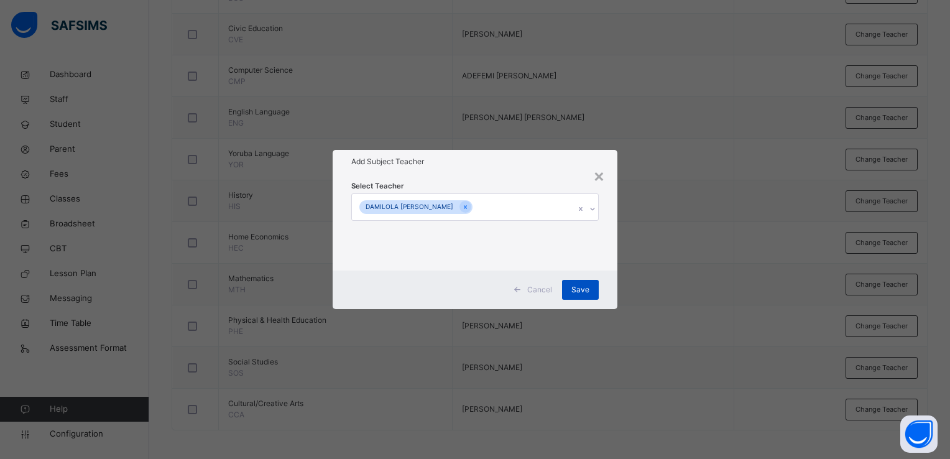
click at [584, 288] on span "Save" at bounding box center [580, 289] width 18 height 11
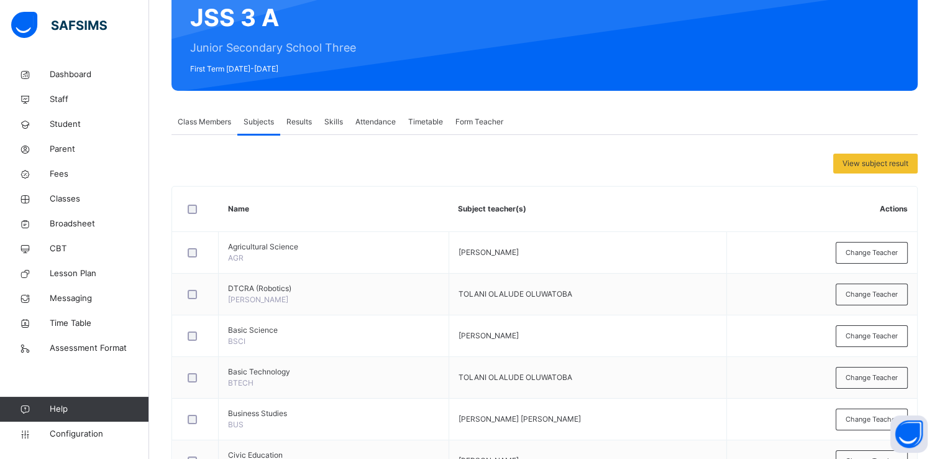
scroll to position [122, 0]
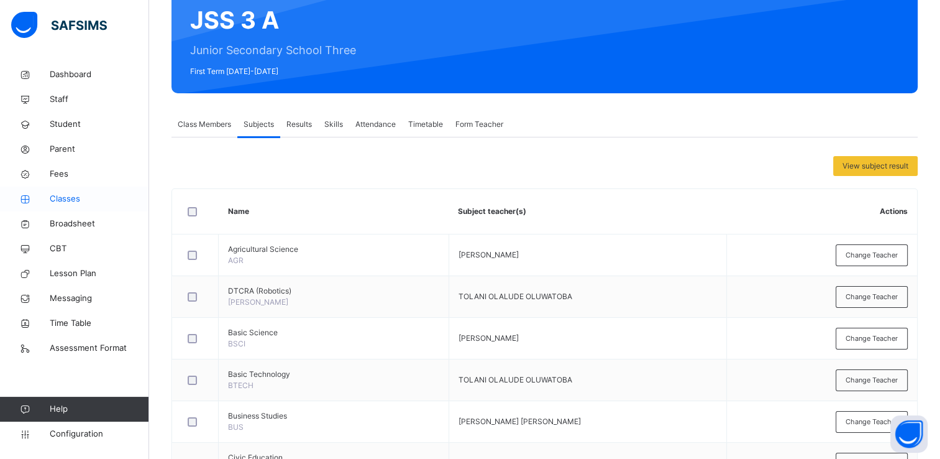
click at [70, 200] on span "Classes" at bounding box center [99, 199] width 99 height 12
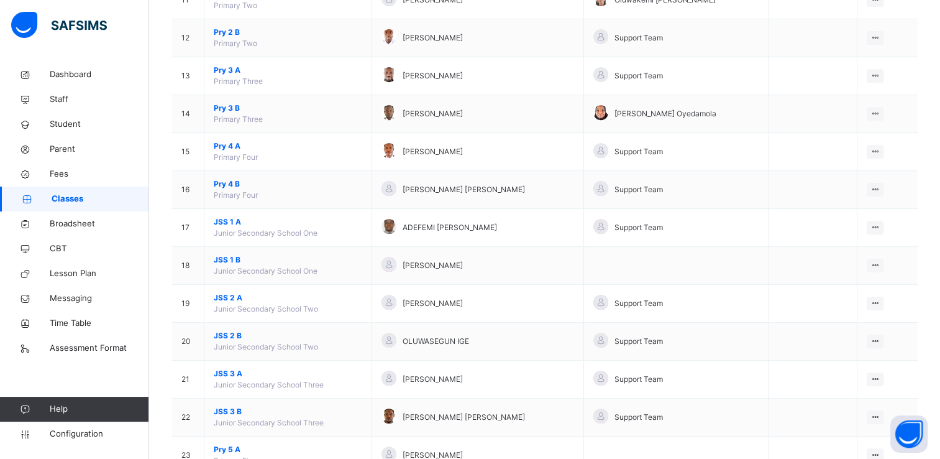
scroll to position [579, 0]
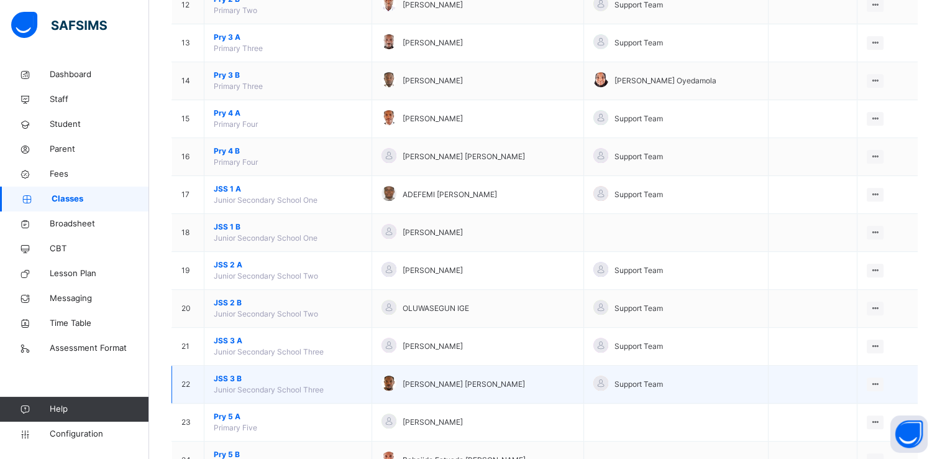
click at [229, 374] on span "JSS 3 B" at bounding box center [288, 378] width 149 height 11
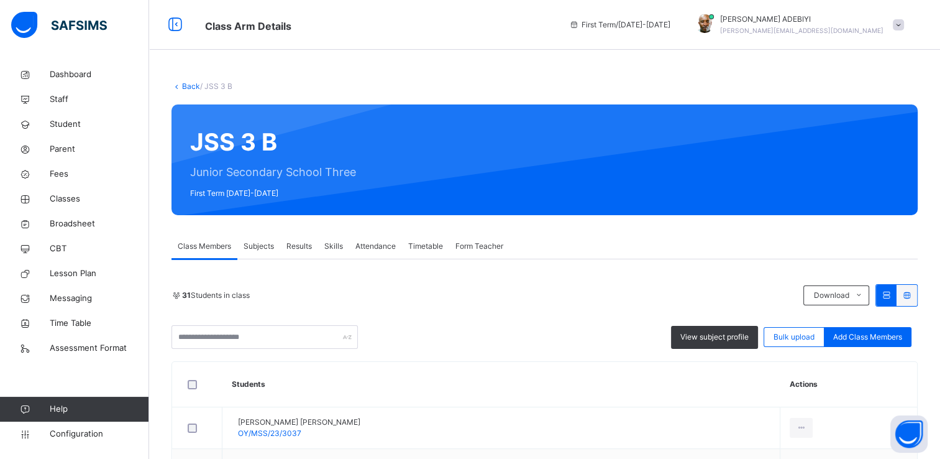
click at [260, 245] on span "Subjects" at bounding box center [259, 246] width 30 height 11
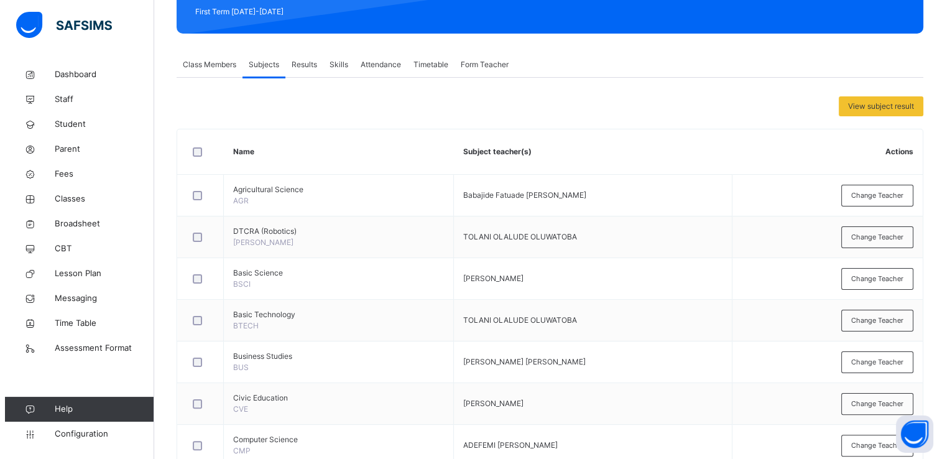
scroll to position [204, 0]
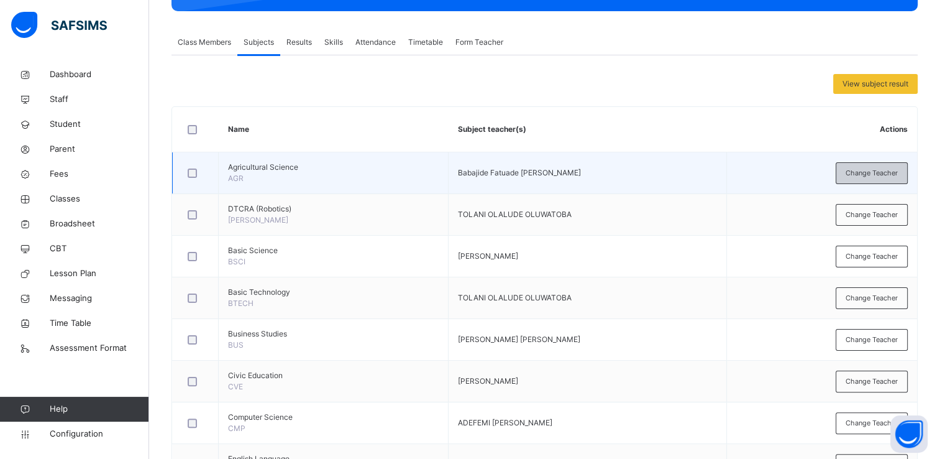
click at [878, 171] on span "Change Teacher" at bounding box center [872, 173] width 52 height 11
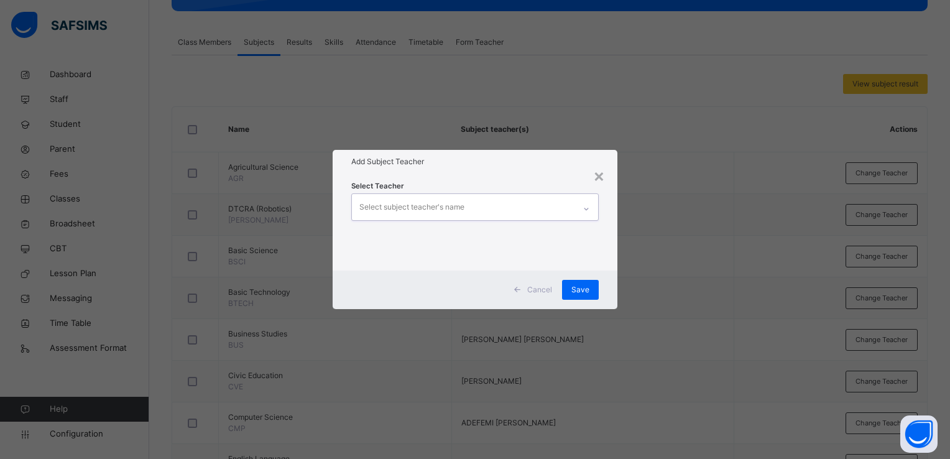
click at [583, 208] on icon at bounding box center [585, 209] width 7 height 12
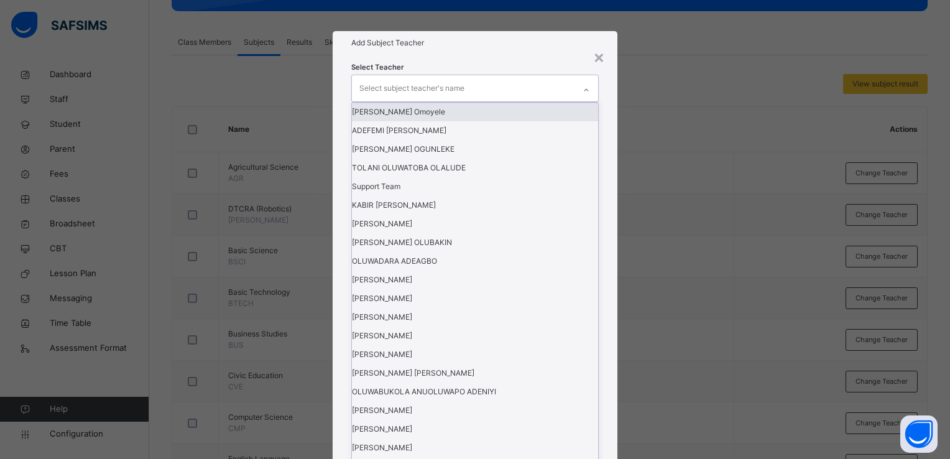
scroll to position [374, 0]
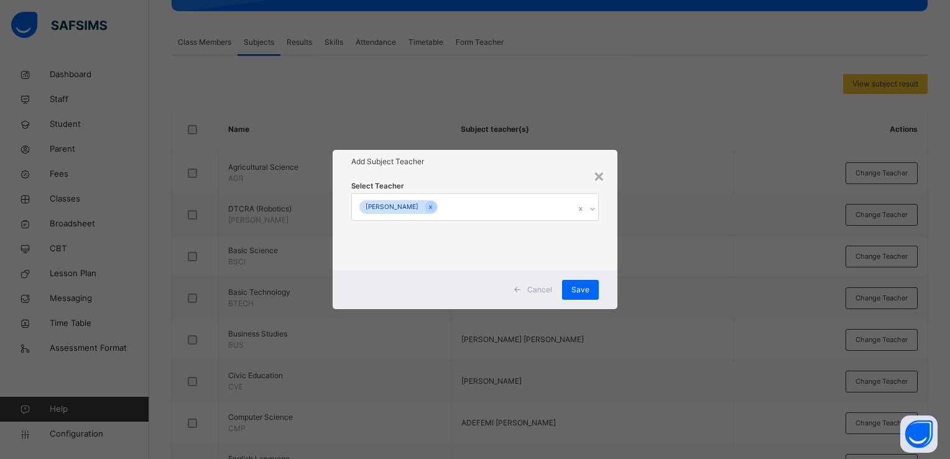
click at [609, 291] on div "Cancel Save" at bounding box center [475, 289] width 285 height 39
click at [583, 287] on span "Save" at bounding box center [580, 289] width 18 height 11
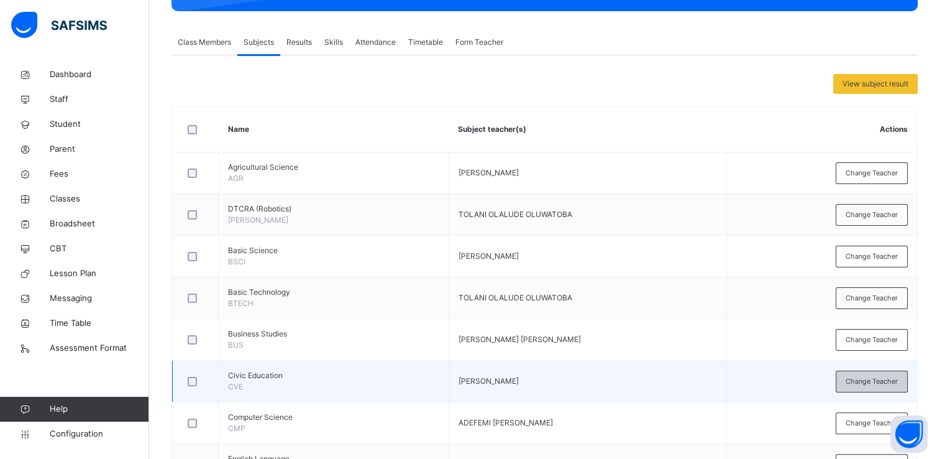
click at [876, 381] on span "Change Teacher" at bounding box center [872, 381] width 52 height 11
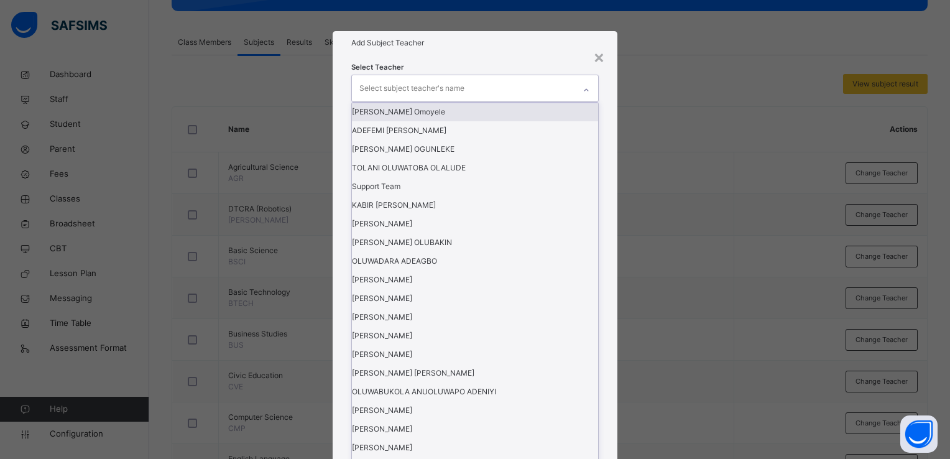
click at [587, 96] on icon at bounding box center [585, 90] width 7 height 12
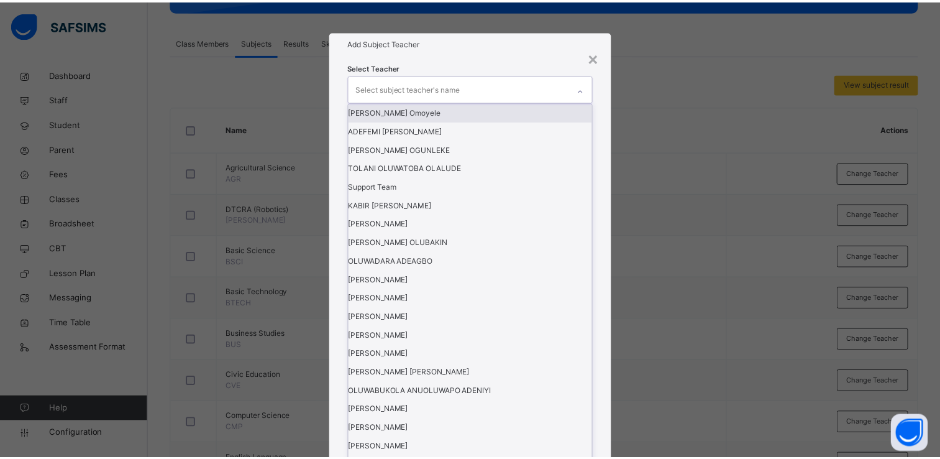
scroll to position [389, 0]
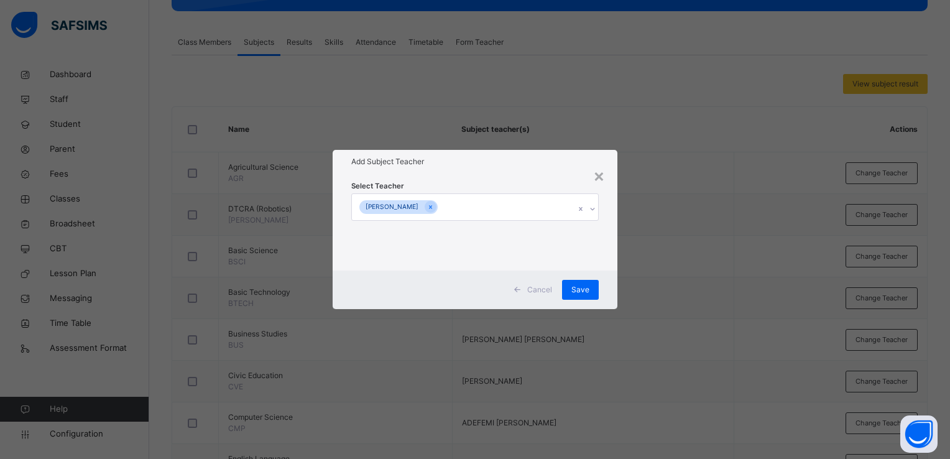
click at [609, 297] on div "Cancel Save" at bounding box center [475, 289] width 285 height 39
click at [587, 287] on span "Save" at bounding box center [580, 289] width 18 height 11
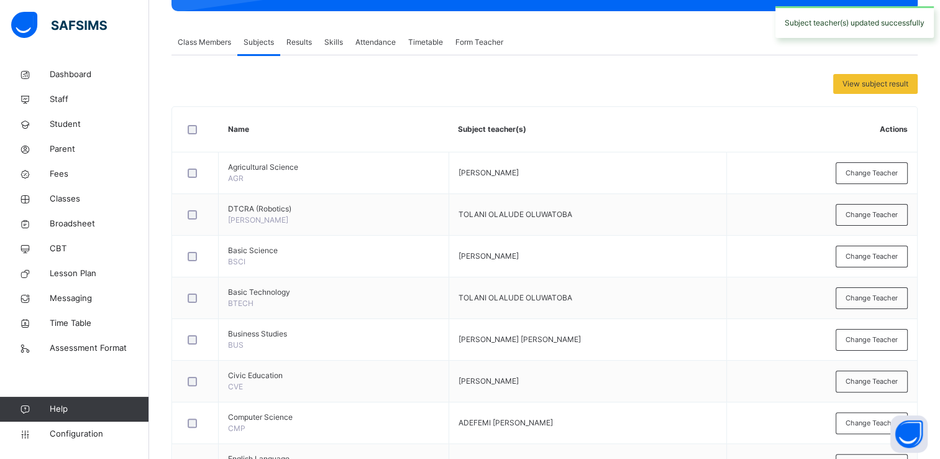
scroll to position [206, 0]
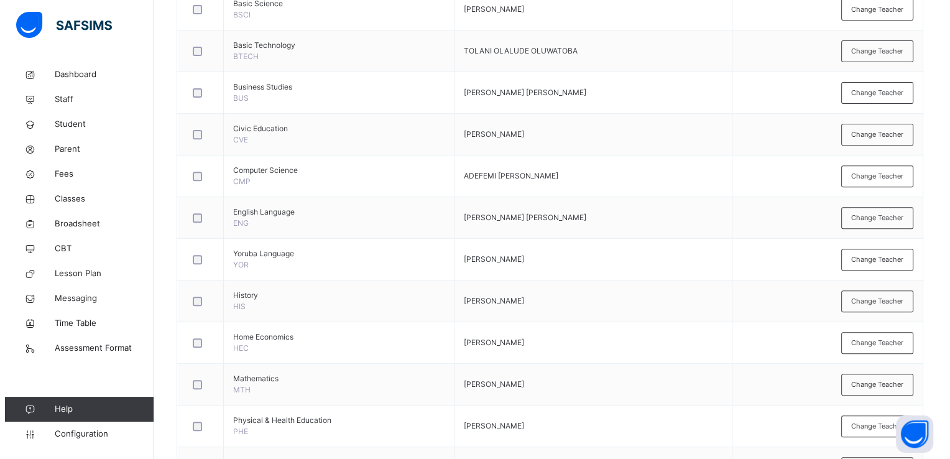
scroll to position [453, 0]
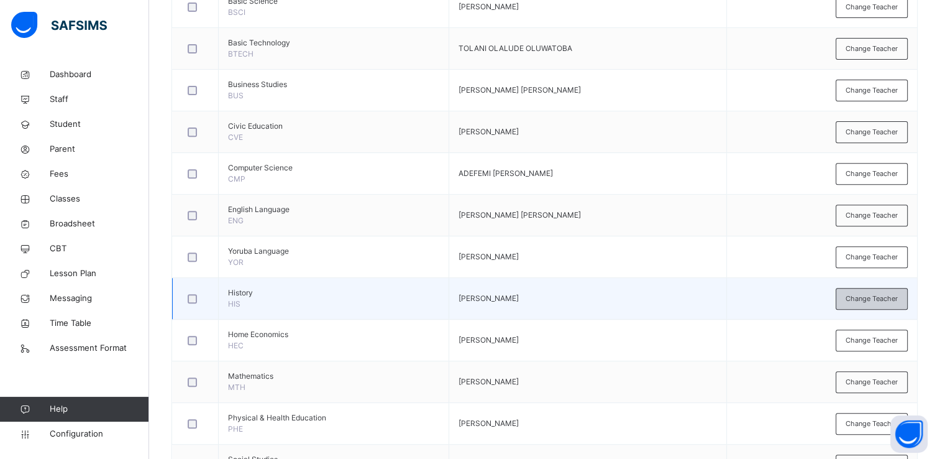
click at [883, 293] on span "Change Teacher" at bounding box center [872, 298] width 52 height 11
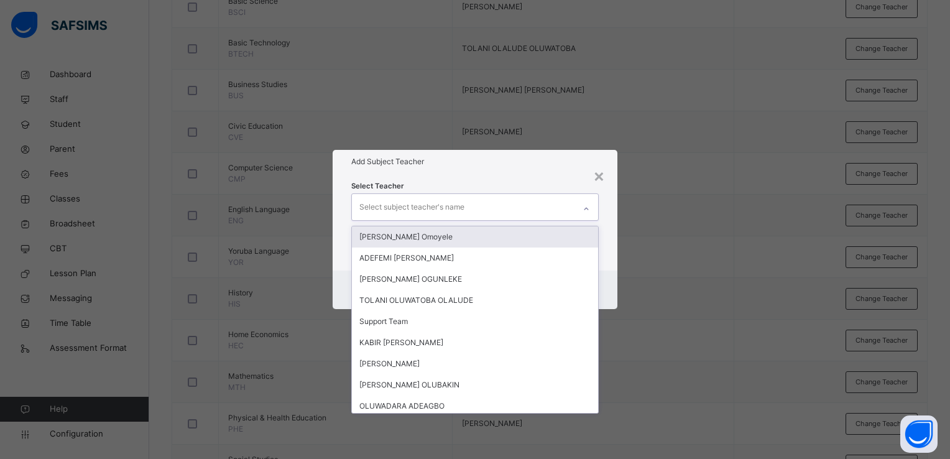
click at [586, 208] on icon at bounding box center [585, 209] width 7 height 12
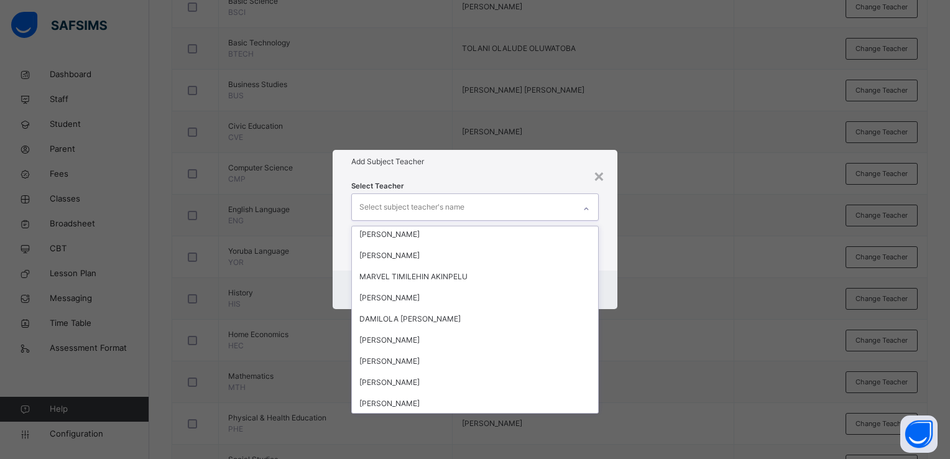
scroll to position [377, 0]
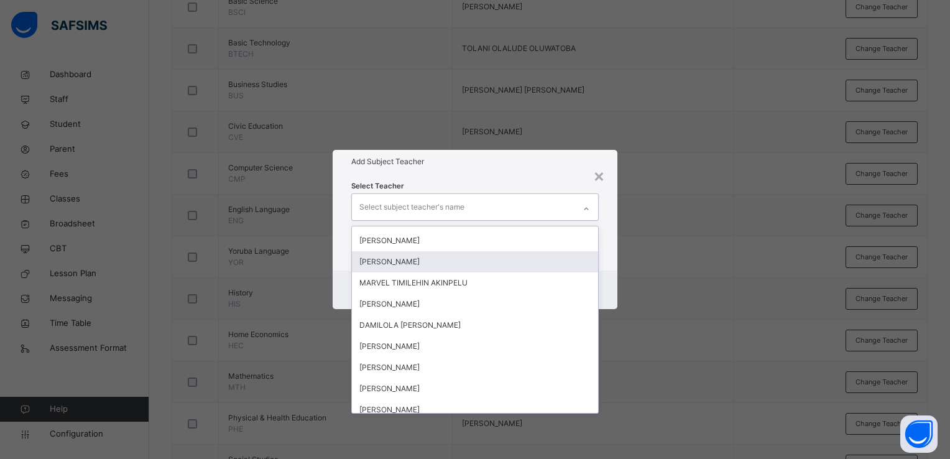
click at [553, 264] on div "[PERSON_NAME]" at bounding box center [475, 261] width 246 height 21
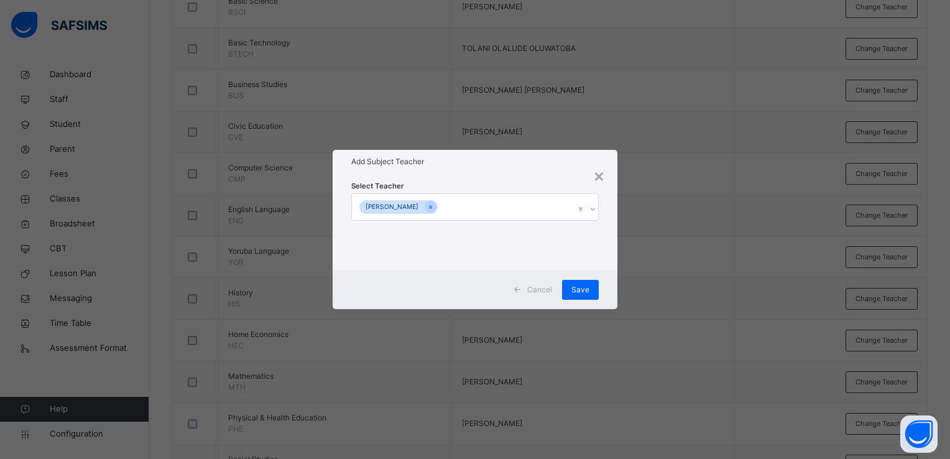
click at [618, 283] on div "× Add Subject Teacher Select Teacher [PERSON_NAME] Cancel Save" at bounding box center [475, 229] width 950 height 459
click at [587, 285] on span "Save" at bounding box center [580, 289] width 18 height 11
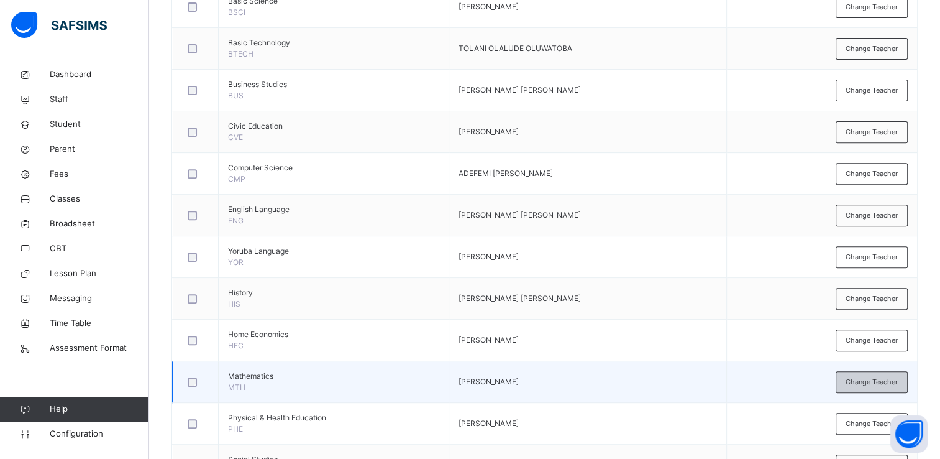
click at [855, 378] on span "Change Teacher" at bounding box center [872, 382] width 52 height 11
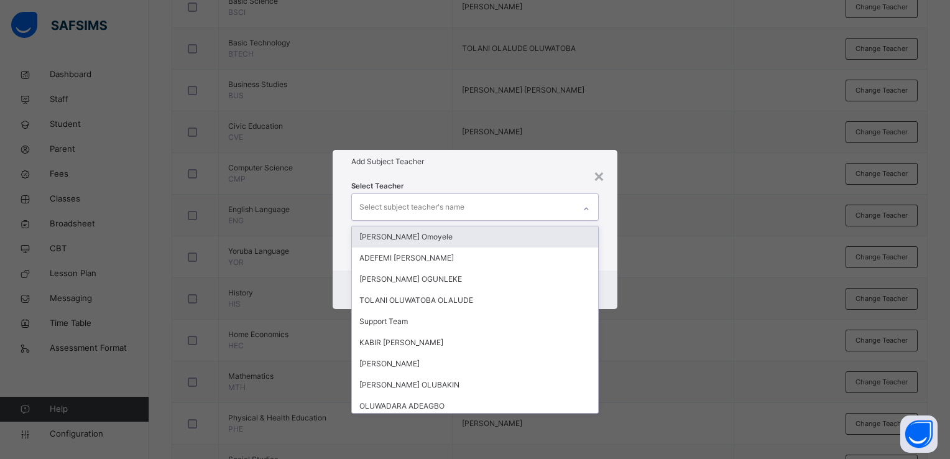
click at [582, 208] on icon at bounding box center [585, 209] width 7 height 12
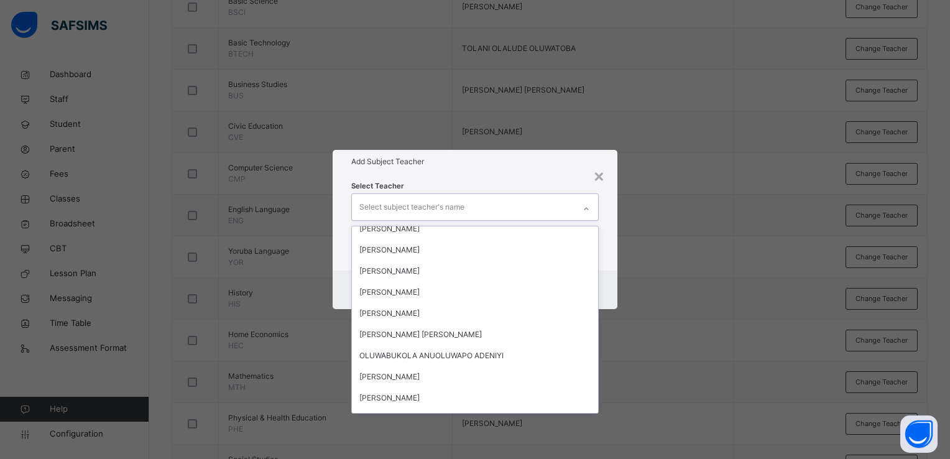
scroll to position [201, 0]
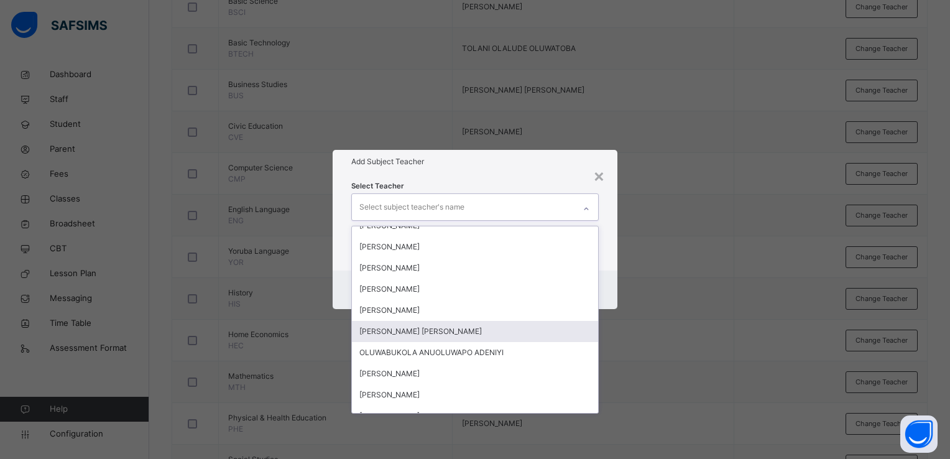
click at [549, 322] on div "[PERSON_NAME] [PERSON_NAME]" at bounding box center [475, 331] width 246 height 21
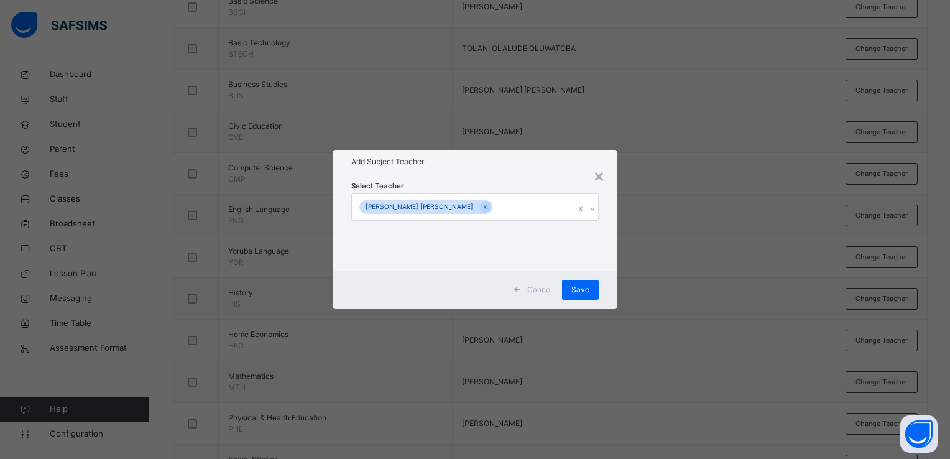
click at [600, 298] on div "Cancel Save" at bounding box center [475, 289] width 285 height 39
click at [590, 286] on div "Save" at bounding box center [580, 290] width 37 height 20
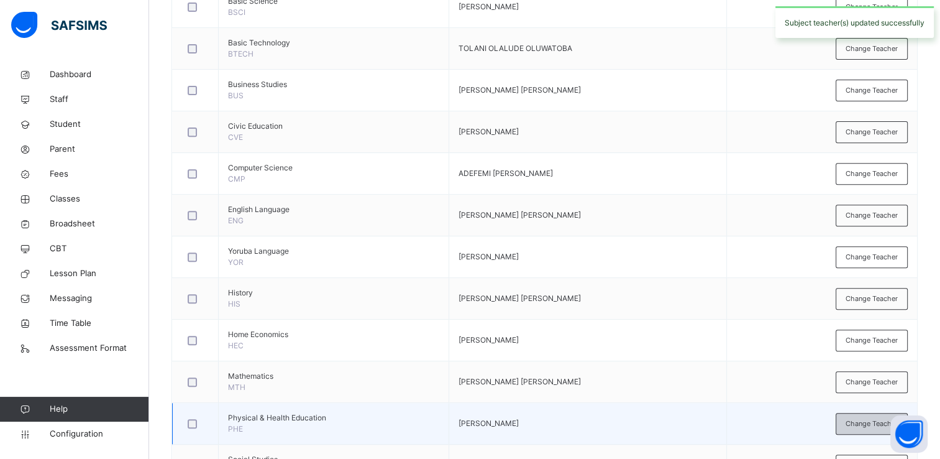
click at [849, 416] on div "Change Teacher" at bounding box center [872, 424] width 72 height 22
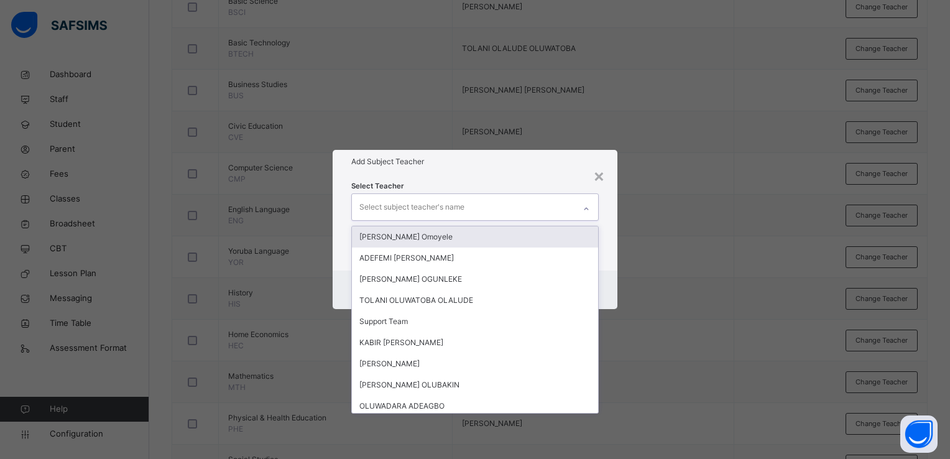
click at [584, 206] on icon at bounding box center [585, 209] width 7 height 12
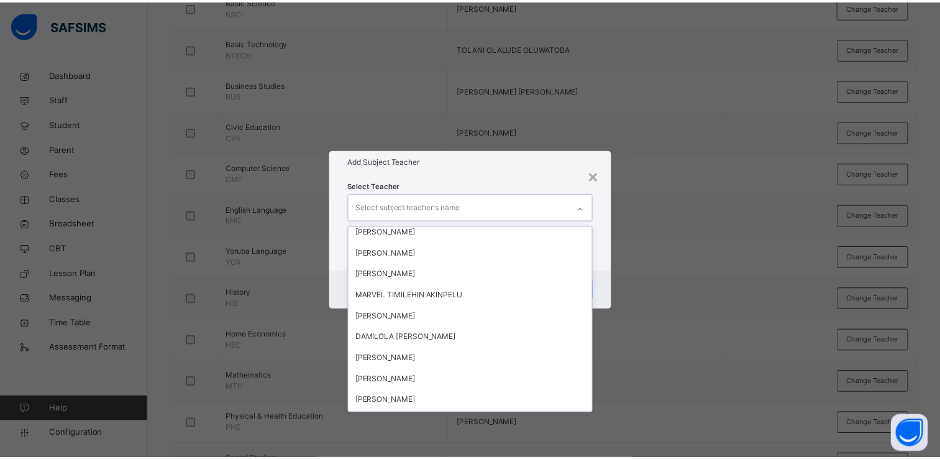
scroll to position [370, 0]
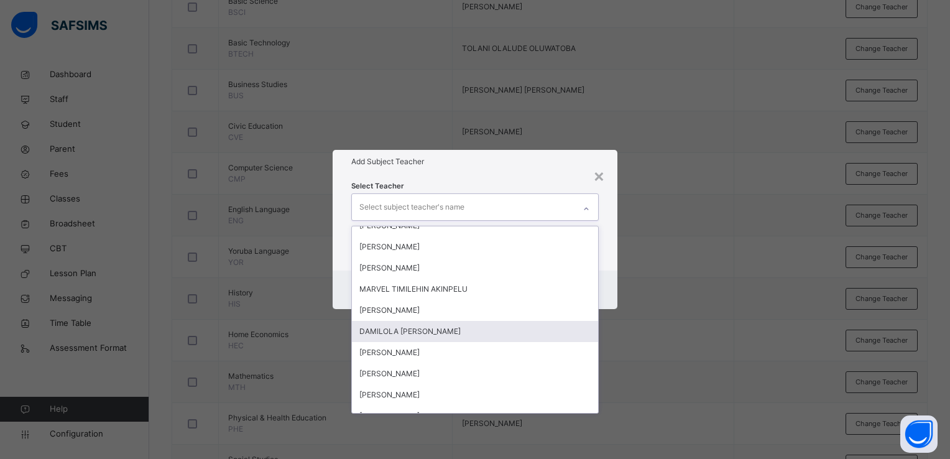
click at [562, 324] on div "DAMILOLA [PERSON_NAME]" at bounding box center [475, 331] width 246 height 21
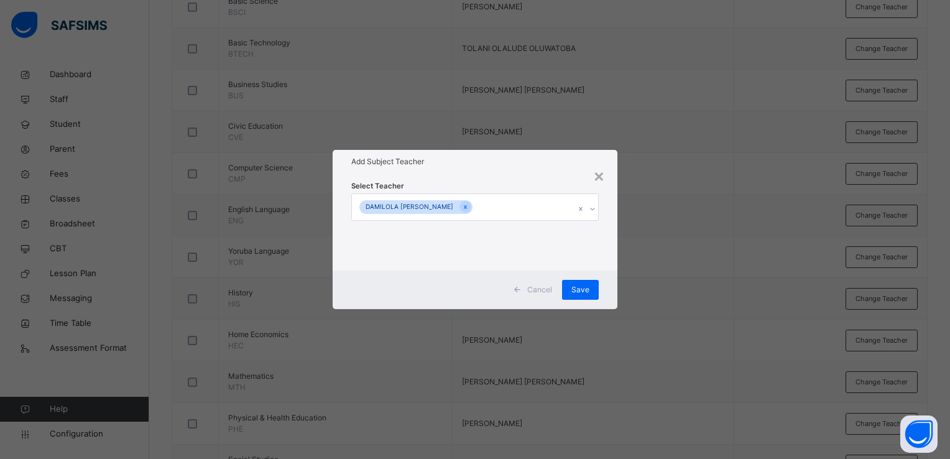
click at [607, 283] on div "Cancel Save" at bounding box center [475, 289] width 285 height 39
click at [587, 290] on span "Save" at bounding box center [580, 289] width 18 height 11
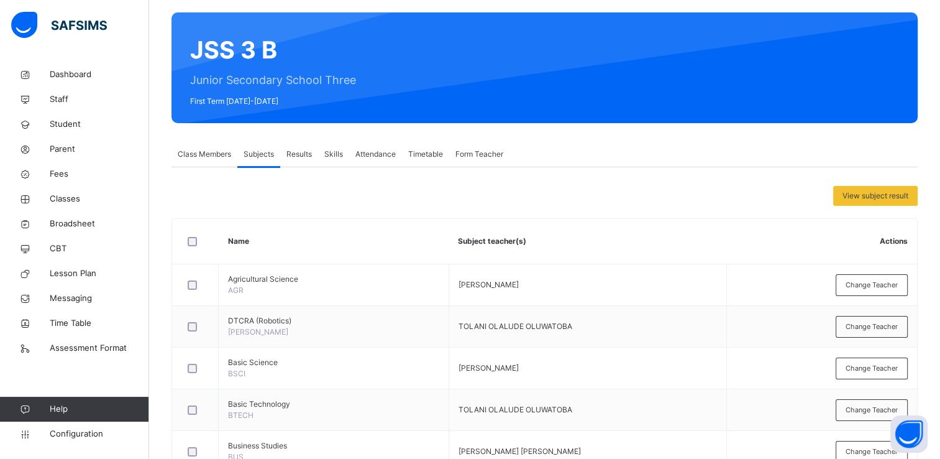
scroll to position [71, 0]
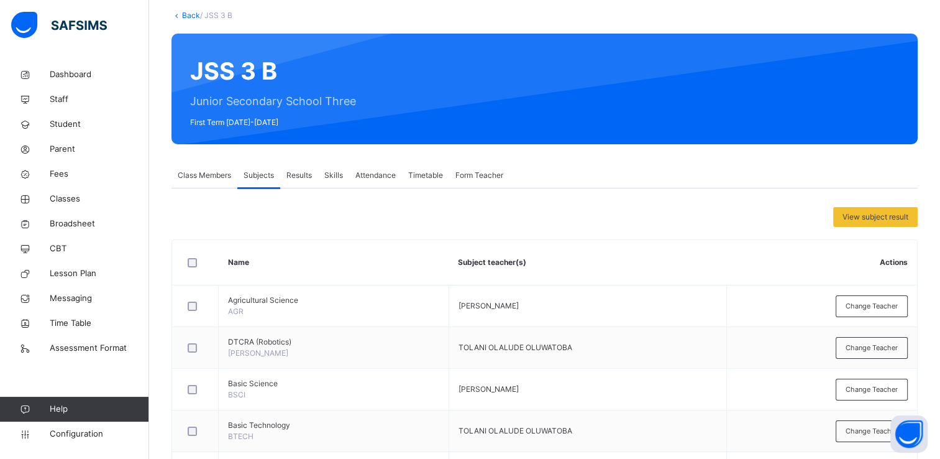
click at [195, 176] on span "Class Members" at bounding box center [204, 175] width 53 height 11
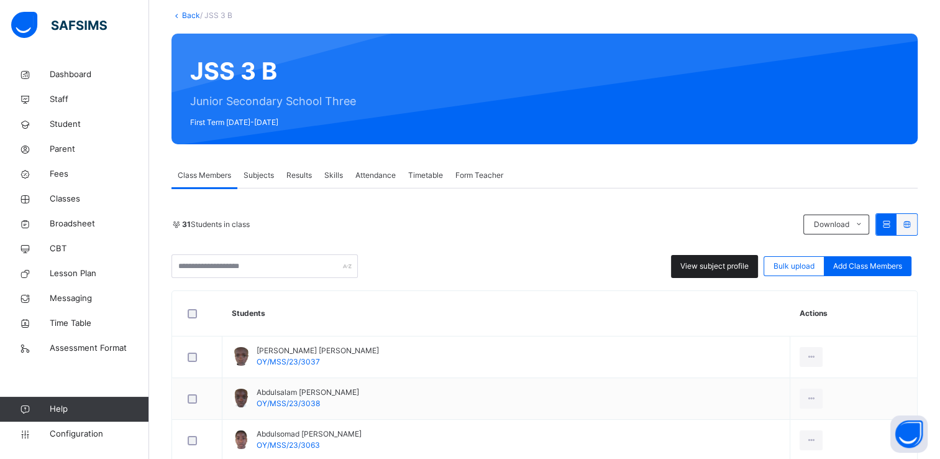
click at [709, 265] on span "View subject profile" at bounding box center [715, 265] width 68 height 11
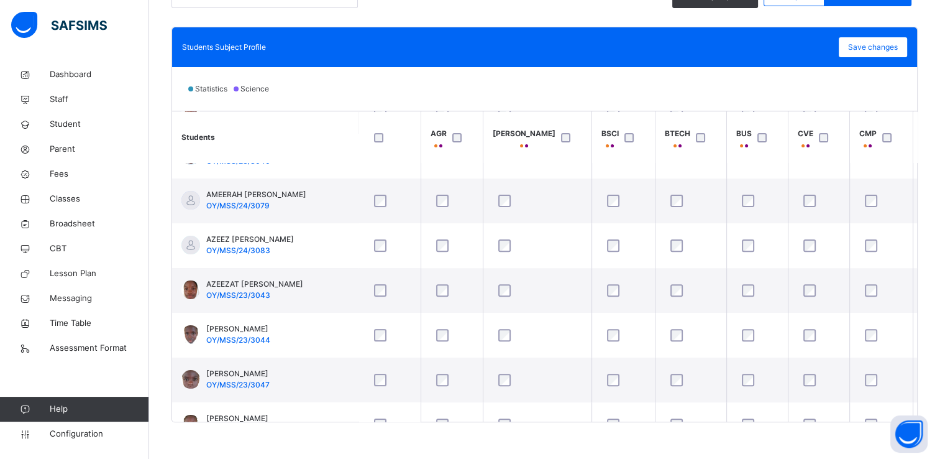
scroll to position [0, 0]
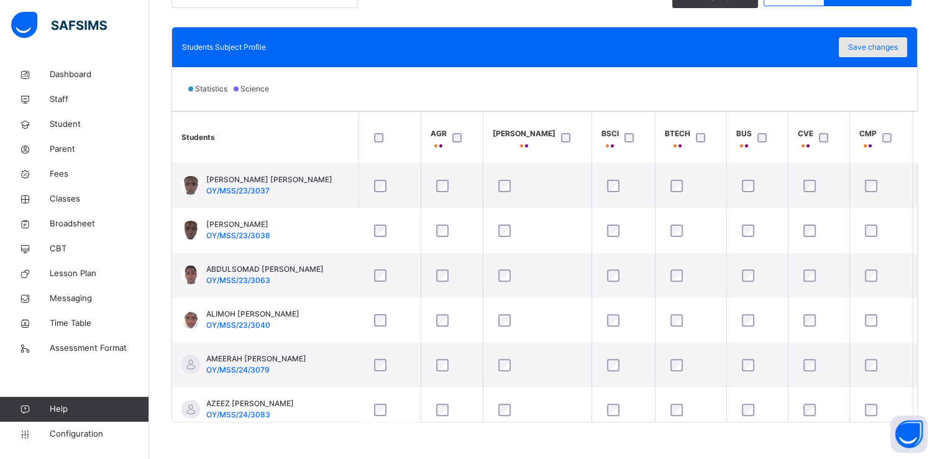
click at [896, 44] on span "Save changes" at bounding box center [873, 47] width 50 height 11
click at [65, 200] on span "Classes" at bounding box center [99, 199] width 99 height 12
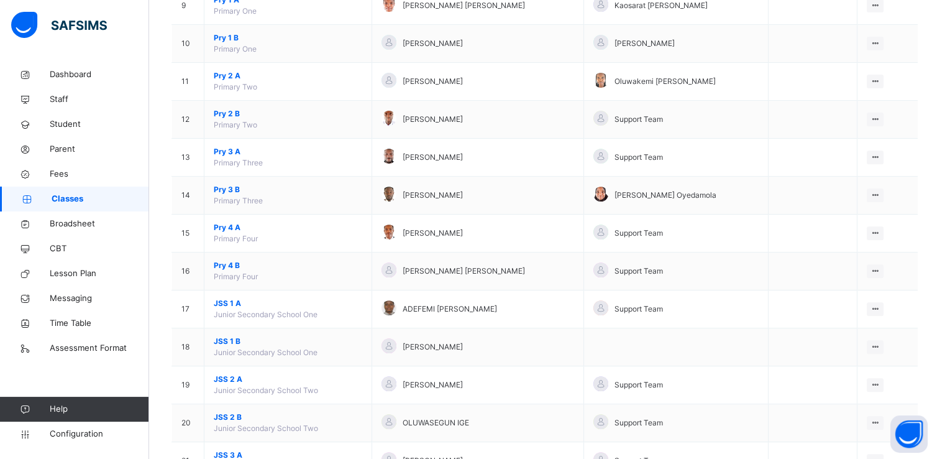
scroll to position [478, 0]
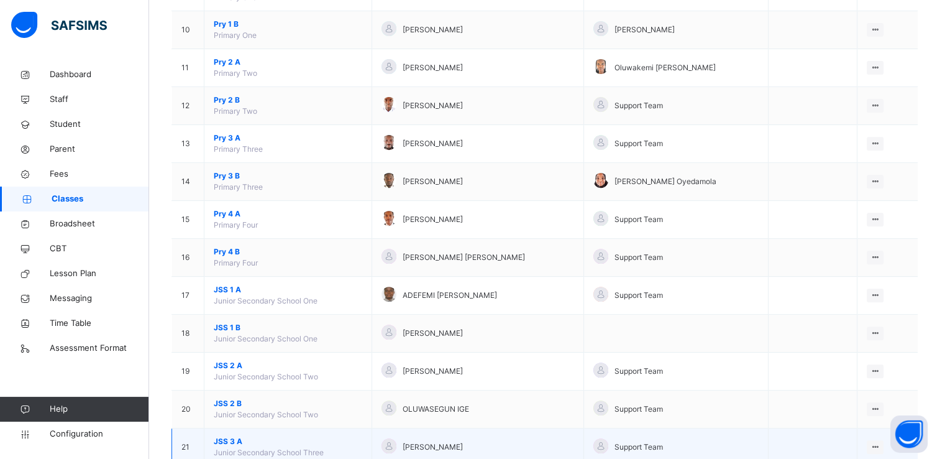
click at [228, 436] on span "JSS 3 A" at bounding box center [288, 441] width 149 height 11
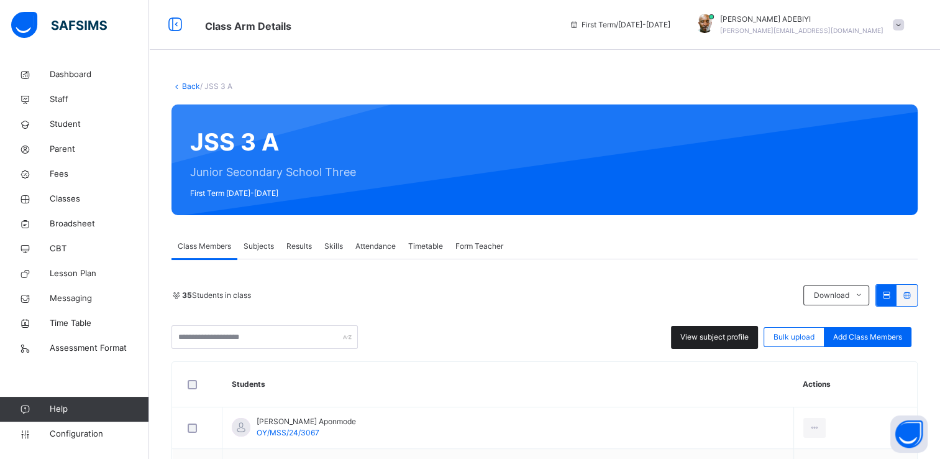
click at [701, 334] on span "View subject profile" at bounding box center [715, 336] width 68 height 11
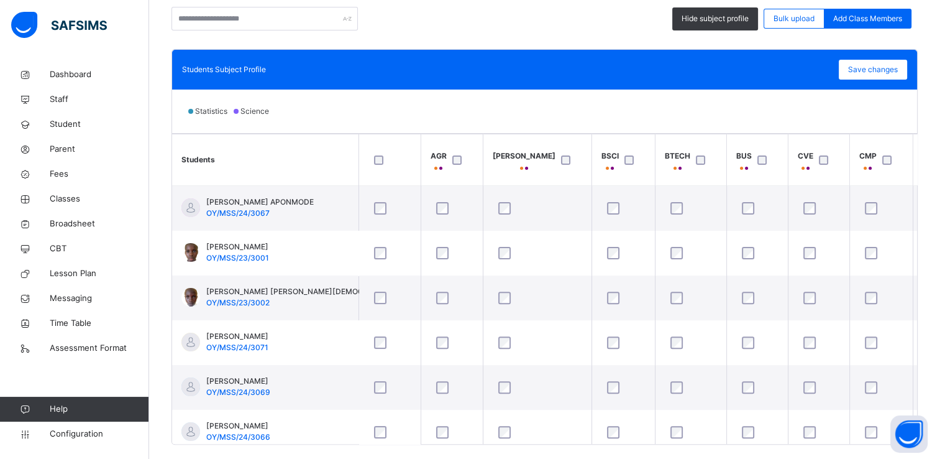
scroll to position [338, 0]
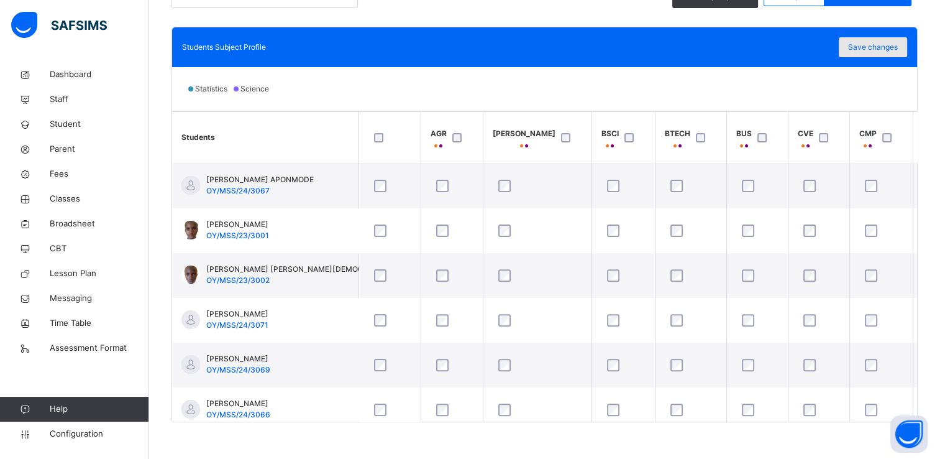
click at [893, 46] on span "Save changes" at bounding box center [873, 47] width 50 height 11
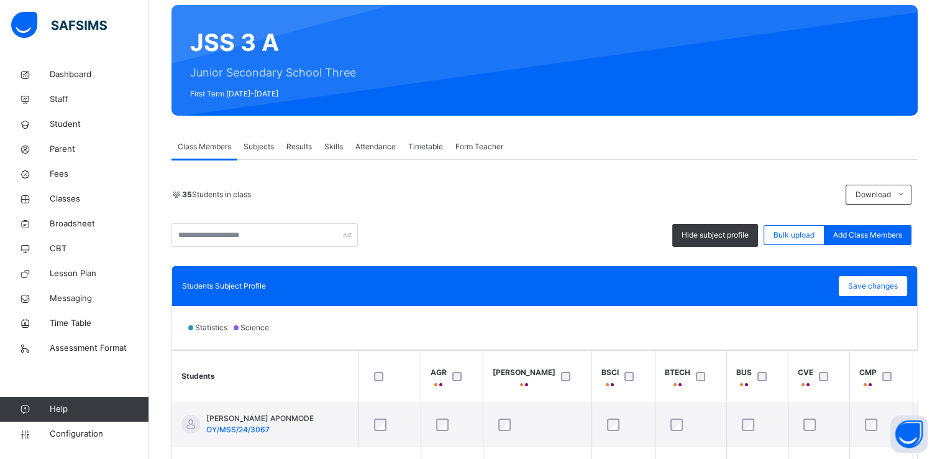
scroll to position [98, 0]
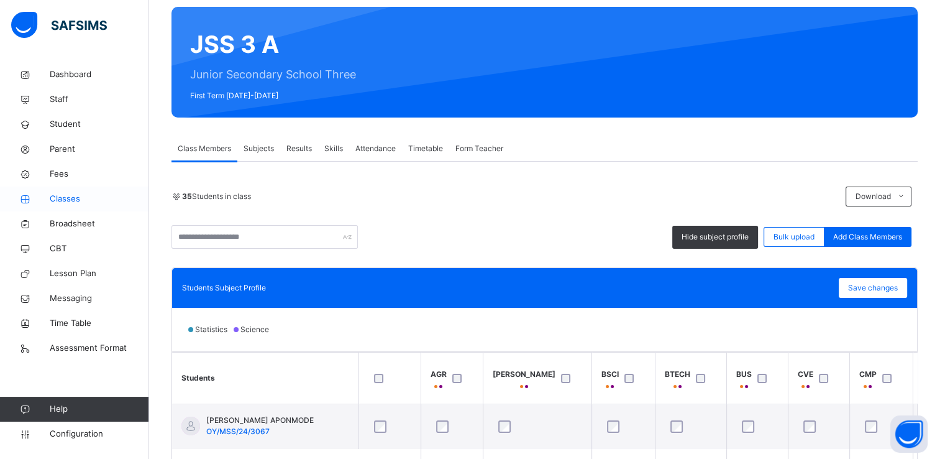
click at [52, 195] on span "Classes" at bounding box center [99, 199] width 99 height 12
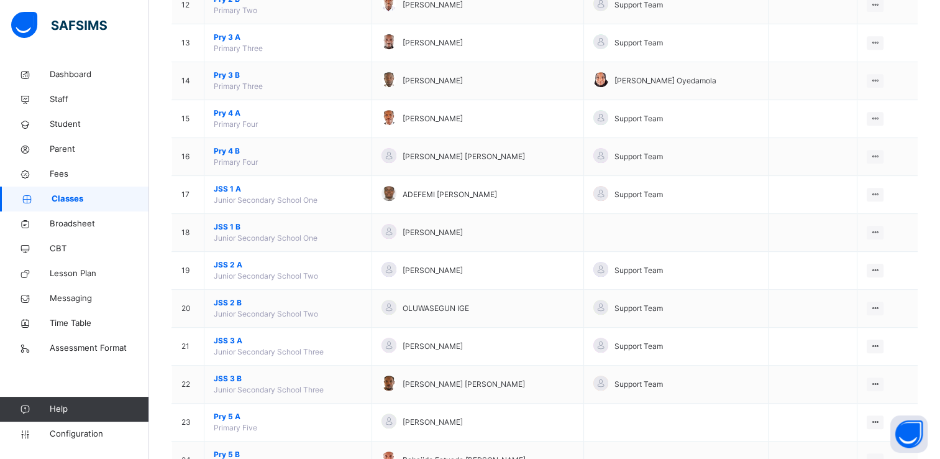
scroll to position [595, 0]
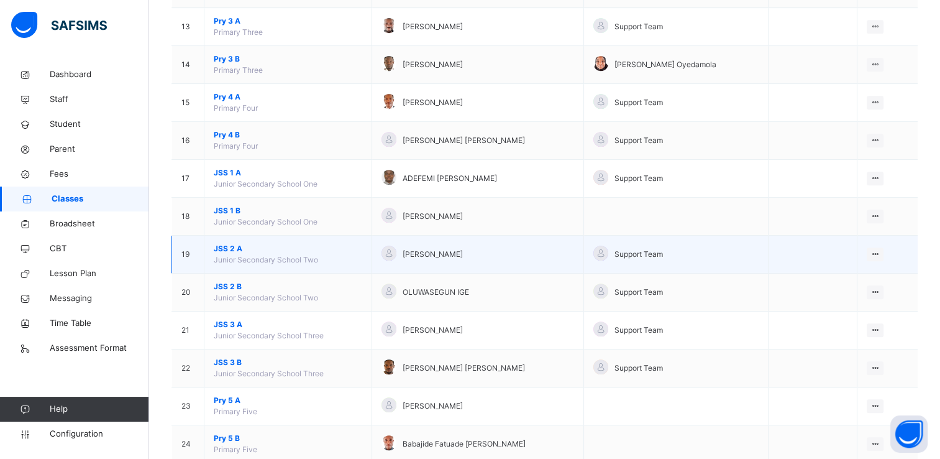
click at [232, 244] on span "JSS 2 A" at bounding box center [288, 248] width 149 height 11
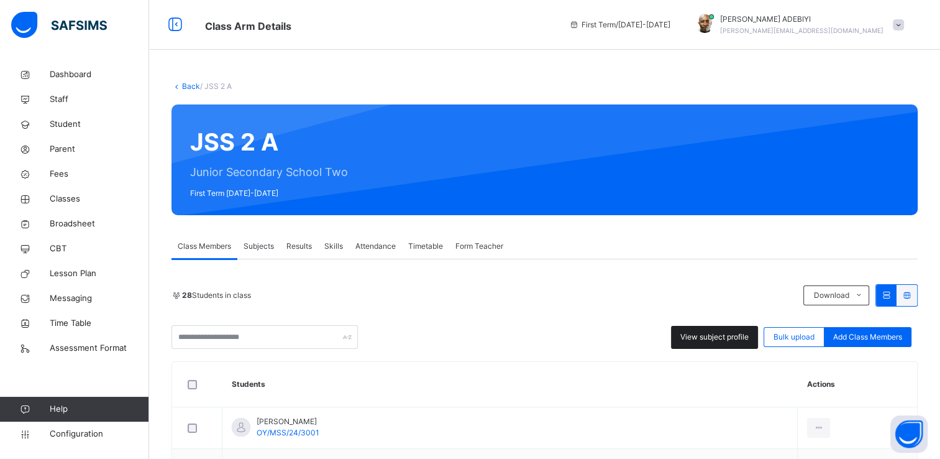
click at [709, 334] on span "View subject profile" at bounding box center [715, 336] width 68 height 11
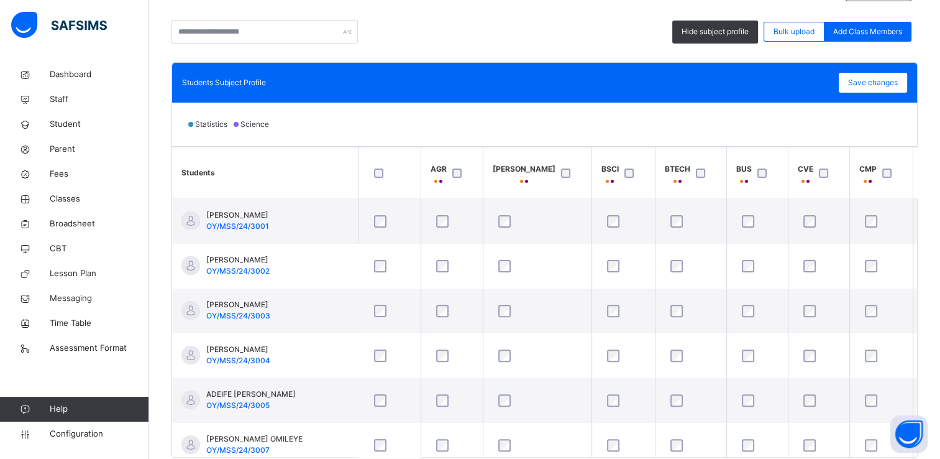
scroll to position [338, 0]
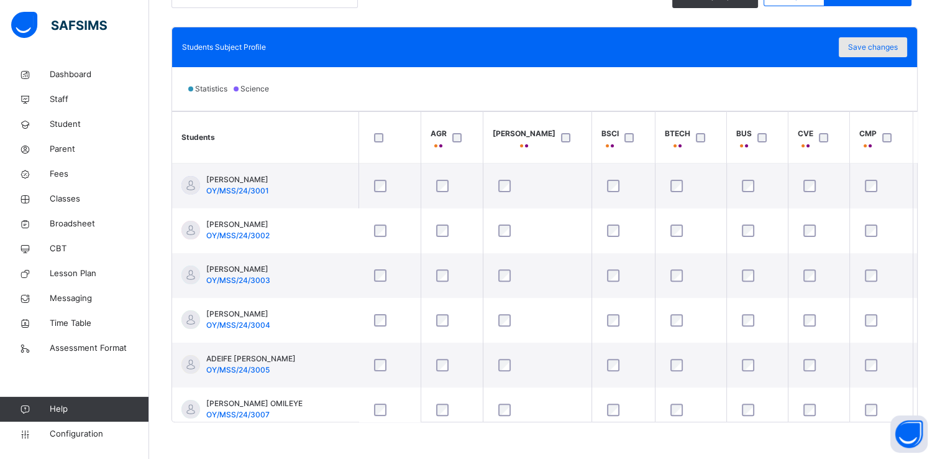
click at [883, 44] on span "Save changes" at bounding box center [873, 47] width 50 height 11
click at [69, 205] on span "Classes" at bounding box center [99, 199] width 99 height 12
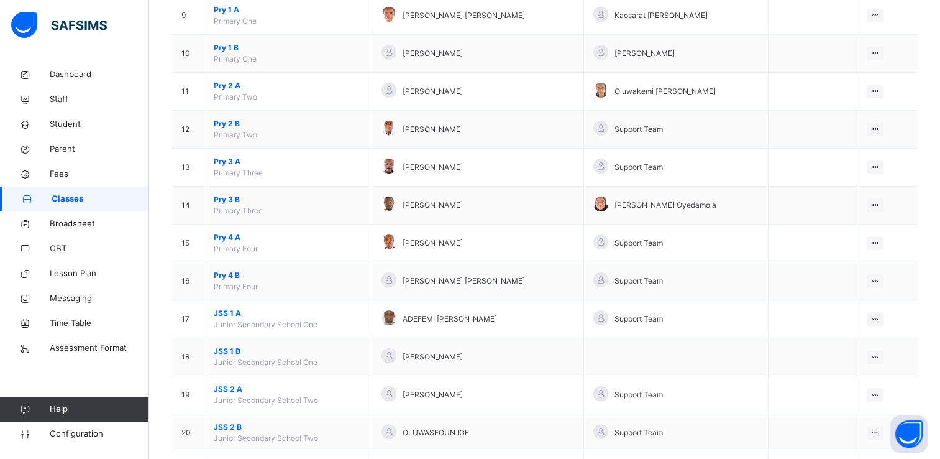
scroll to position [462, 0]
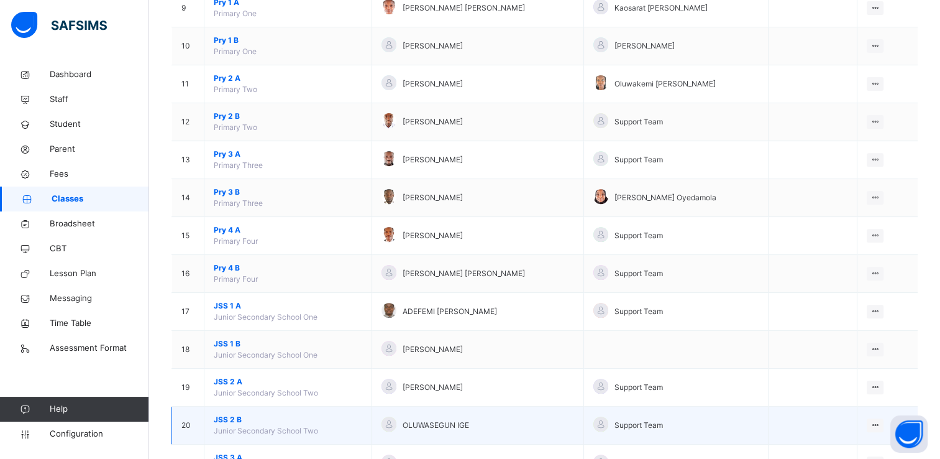
click at [231, 419] on span "JSS 2 B" at bounding box center [288, 419] width 149 height 11
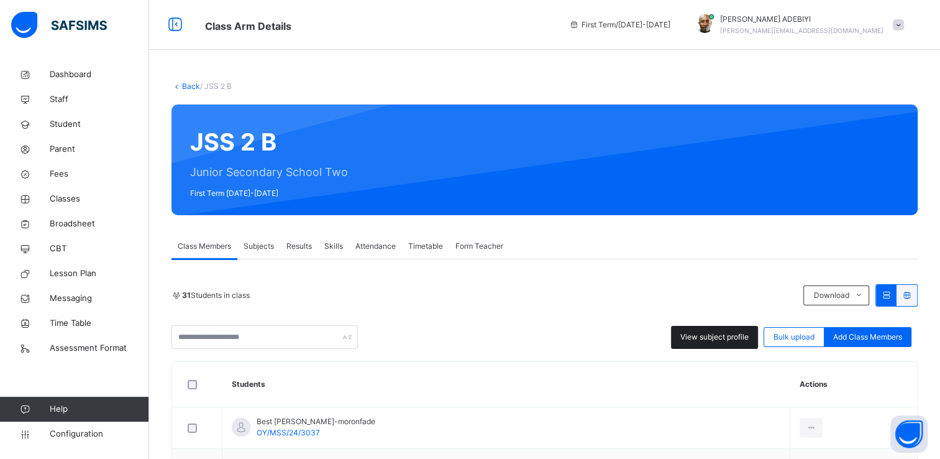
click at [696, 333] on span "View subject profile" at bounding box center [715, 336] width 68 height 11
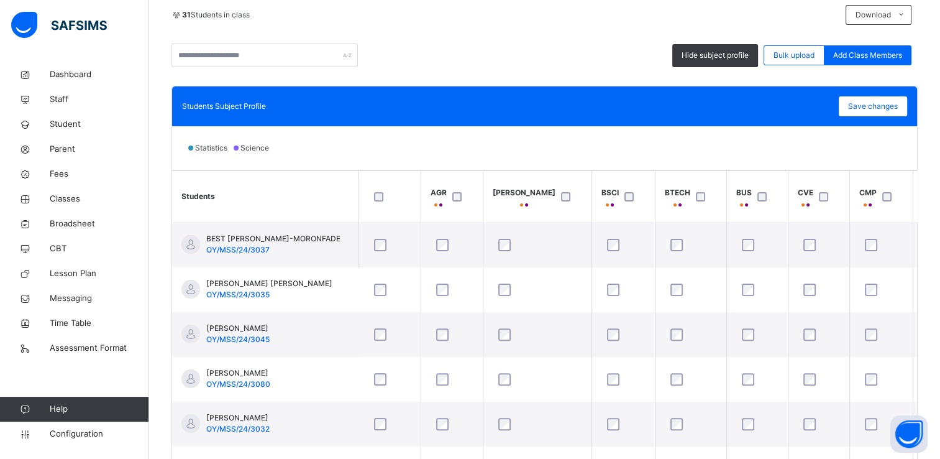
scroll to position [338, 0]
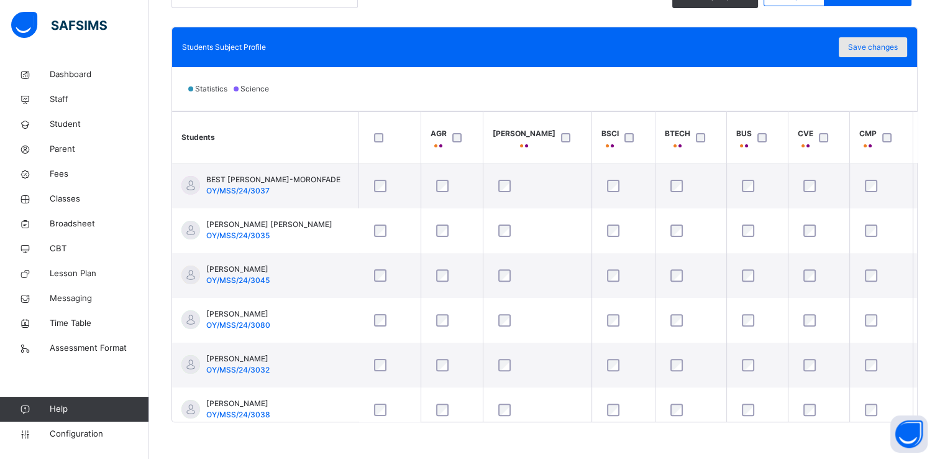
click at [865, 40] on div "Save changes" at bounding box center [873, 47] width 68 height 20
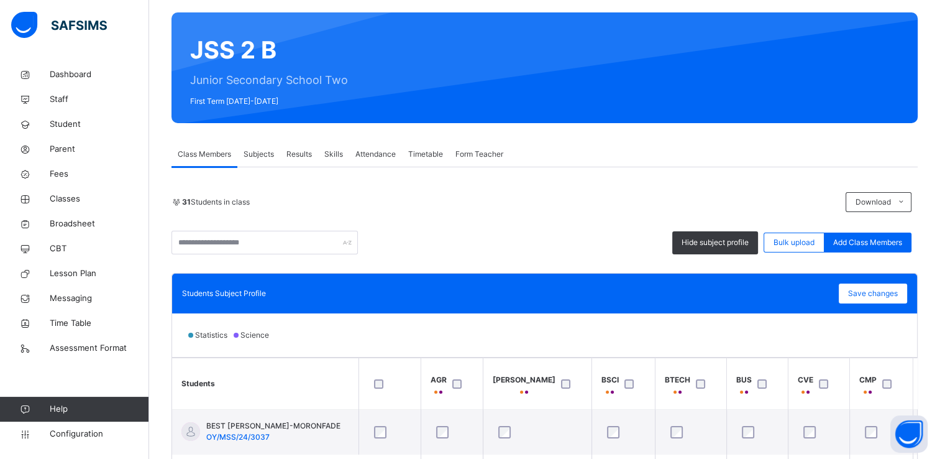
scroll to position [78, 0]
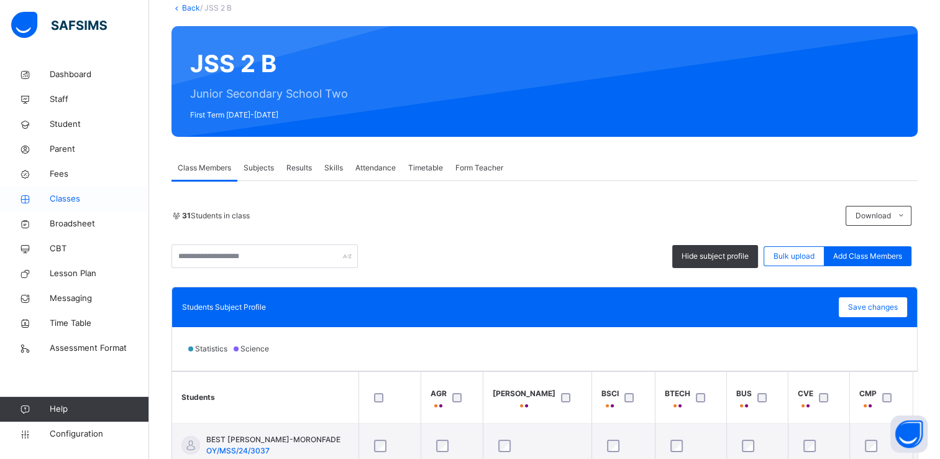
click at [67, 198] on span "Classes" at bounding box center [99, 199] width 99 height 12
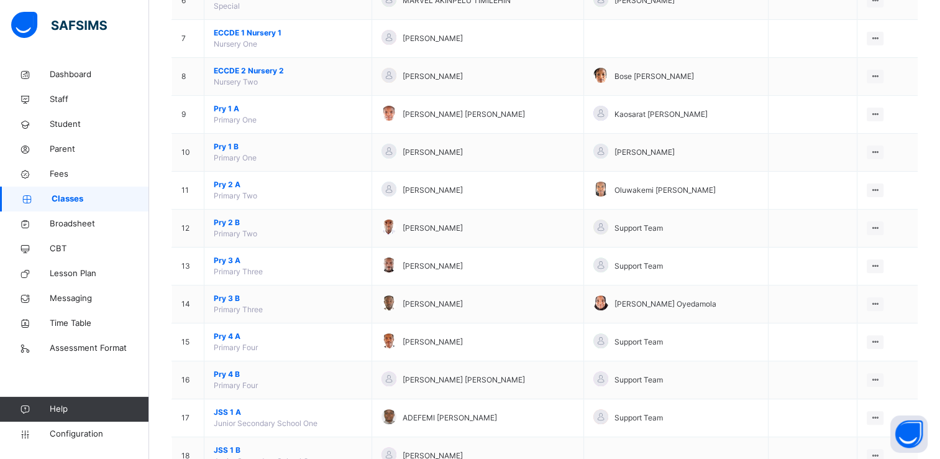
scroll to position [382, 0]
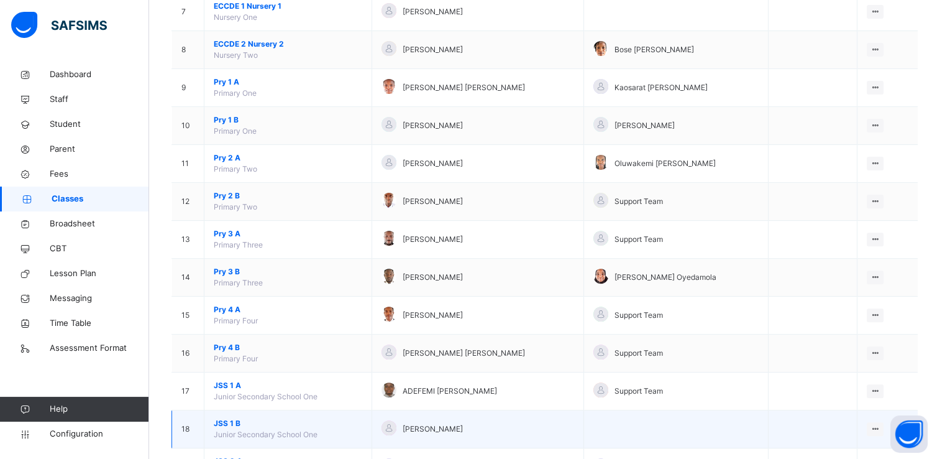
click at [219, 420] on span "JSS 1 B" at bounding box center [288, 423] width 149 height 11
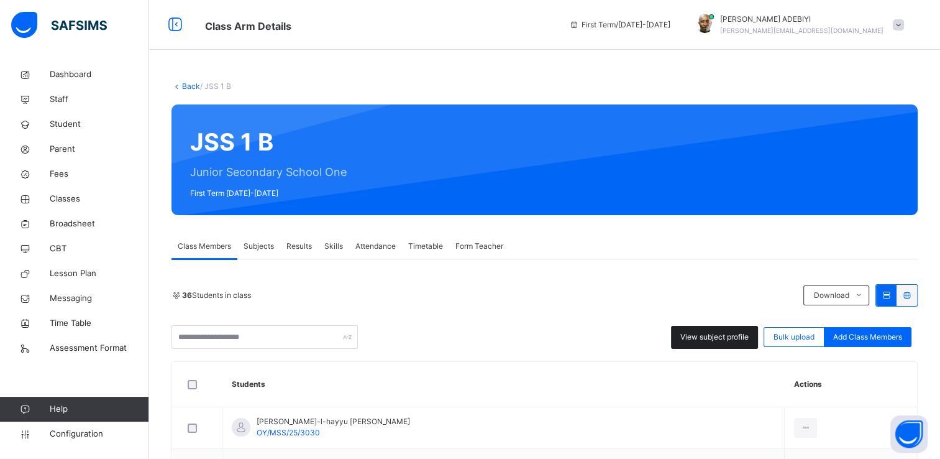
click at [706, 334] on span "View subject profile" at bounding box center [715, 336] width 68 height 11
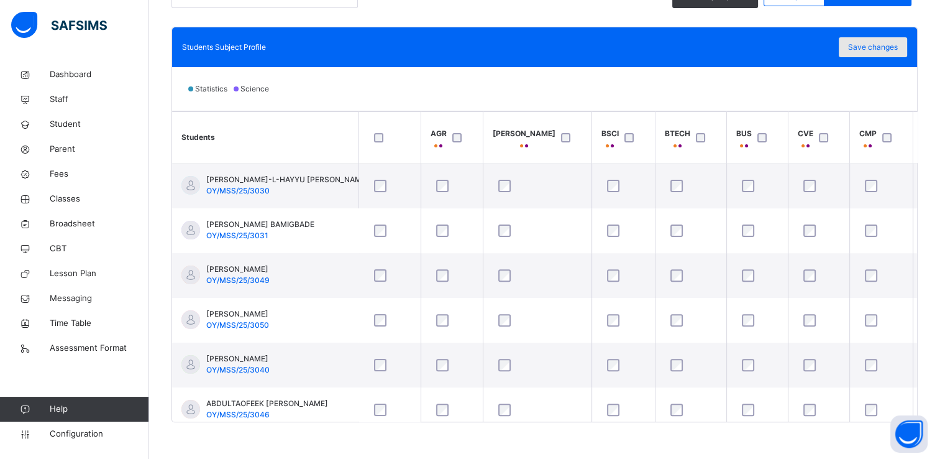
click at [889, 46] on span "Save changes" at bounding box center [873, 47] width 50 height 11
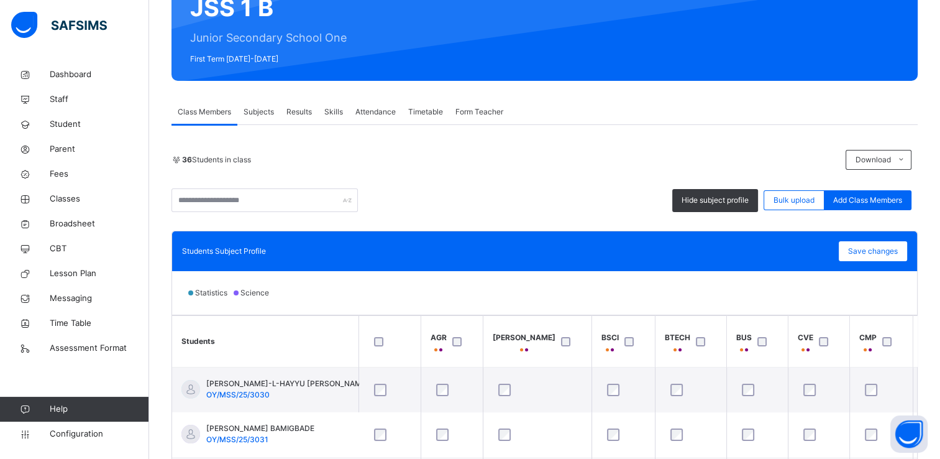
scroll to position [111, 0]
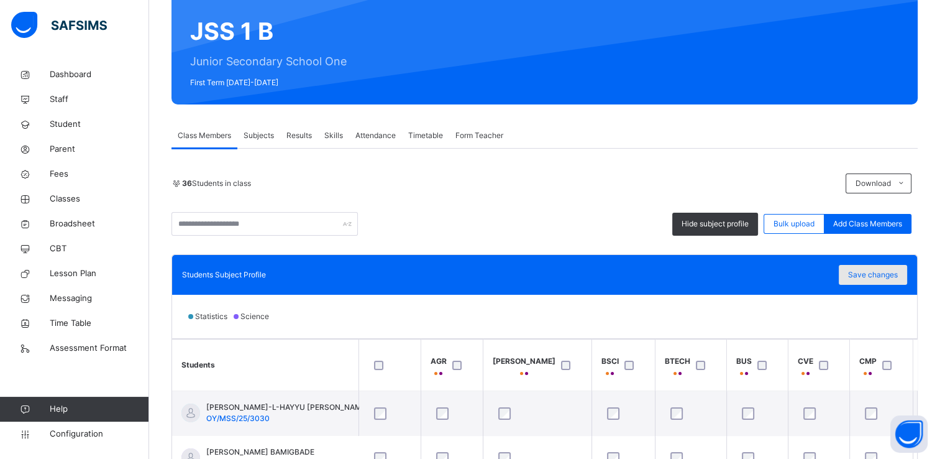
click at [878, 273] on span "Save changes" at bounding box center [873, 274] width 50 height 11
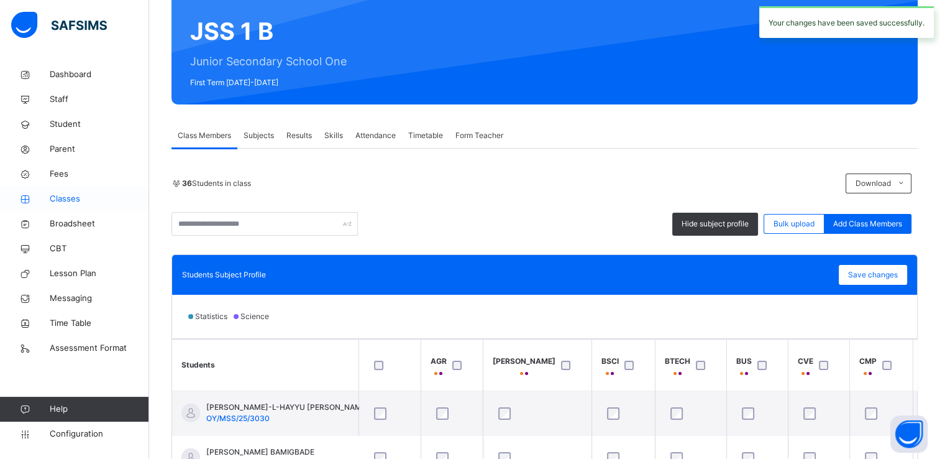
click at [72, 201] on span "Classes" at bounding box center [99, 199] width 99 height 12
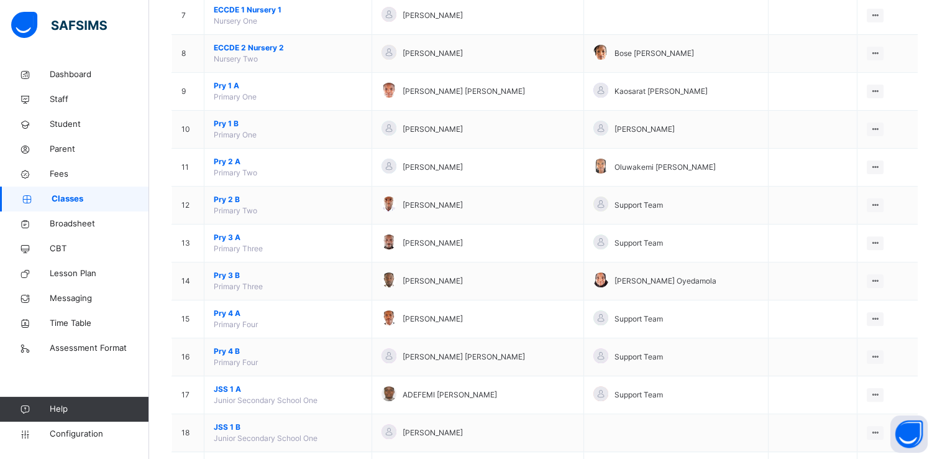
scroll to position [398, 0]
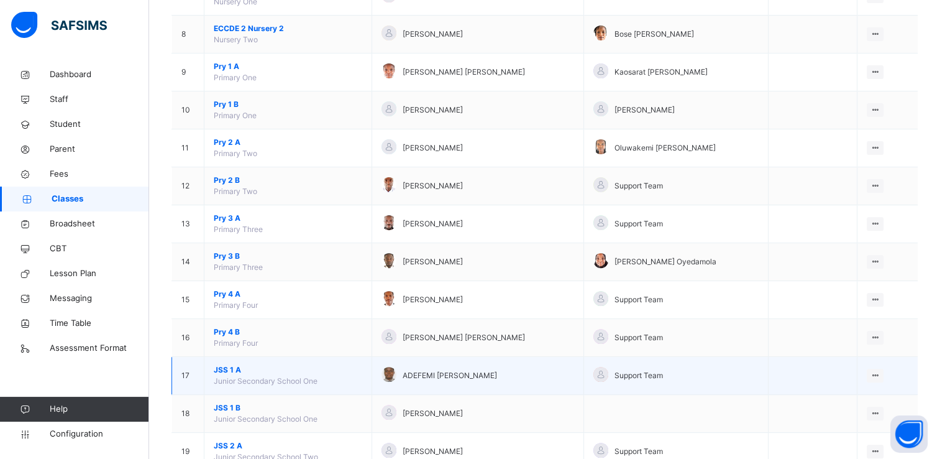
click at [228, 364] on span "JSS 1 A" at bounding box center [288, 369] width 149 height 11
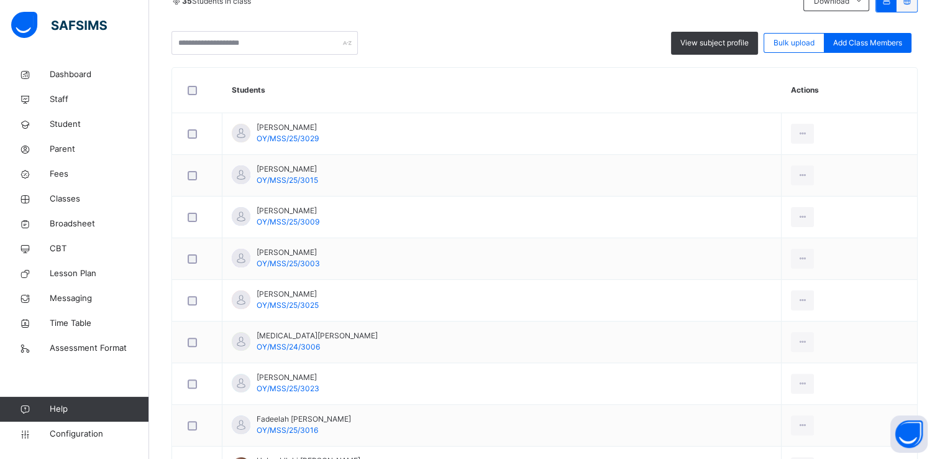
scroll to position [292, 0]
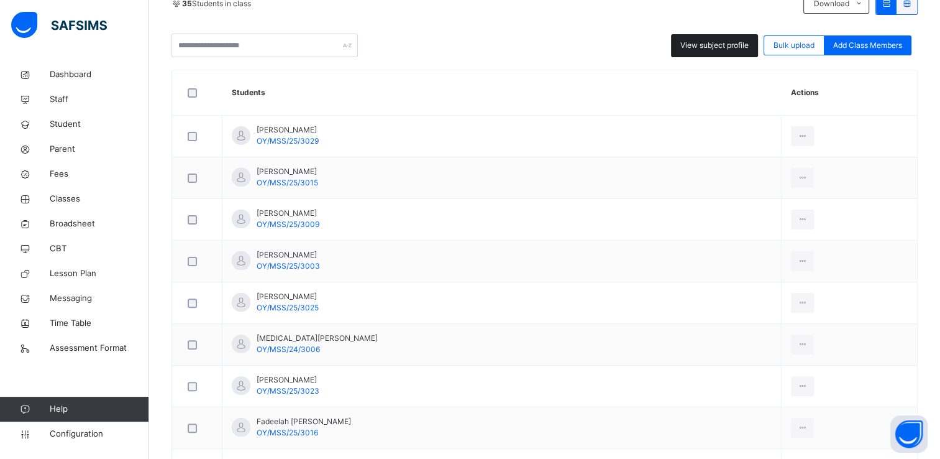
click at [740, 42] on span "View subject profile" at bounding box center [715, 45] width 68 height 11
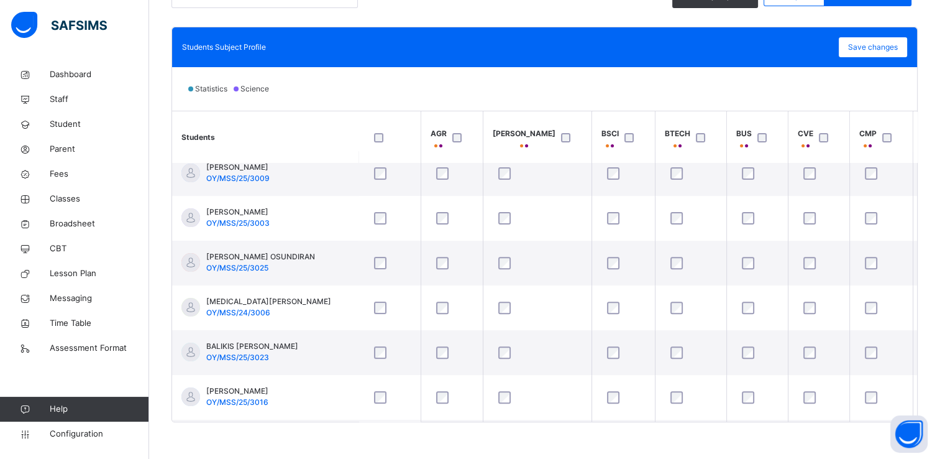
scroll to position [0, 0]
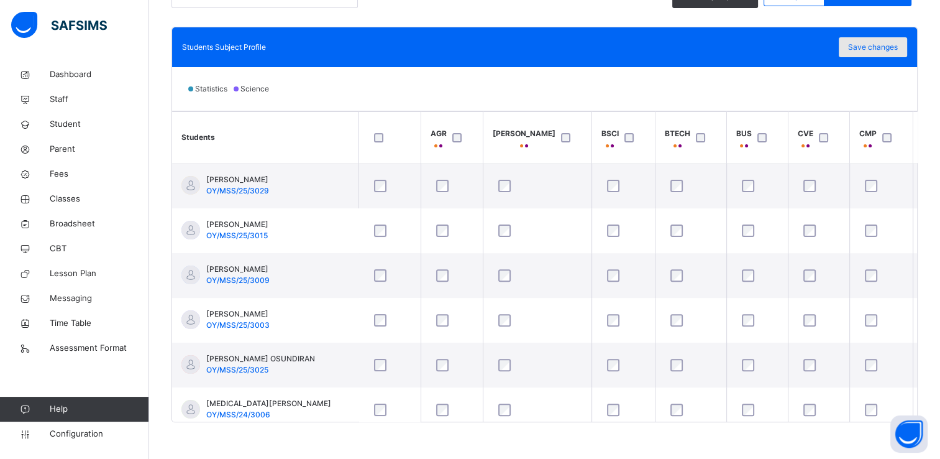
click at [891, 47] on span "Save changes" at bounding box center [873, 47] width 50 height 11
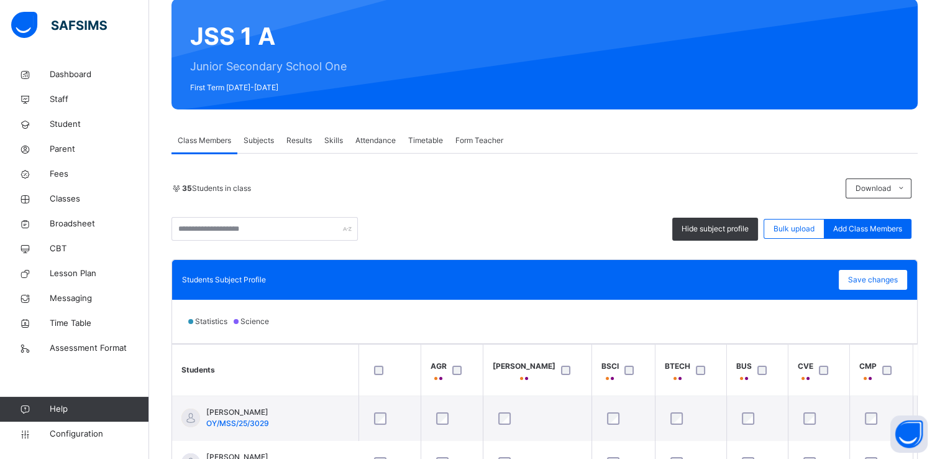
scroll to position [104, 0]
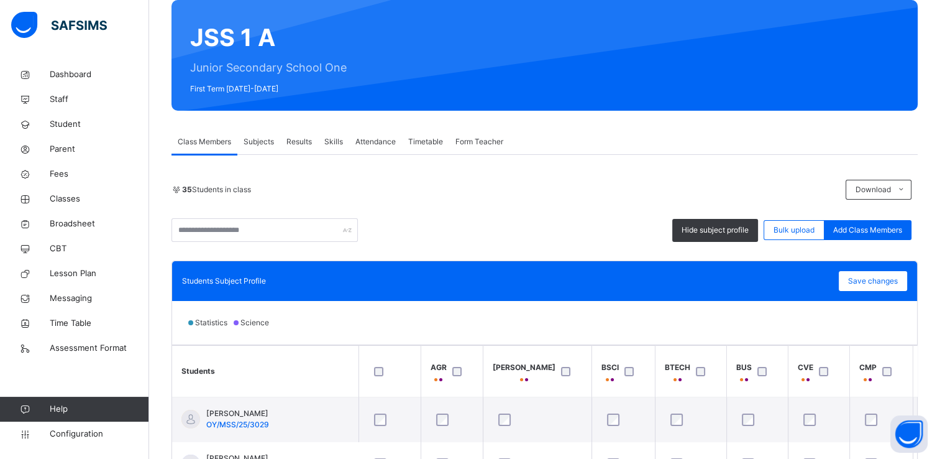
click at [476, 143] on span "Form Teacher" at bounding box center [480, 141] width 48 height 11
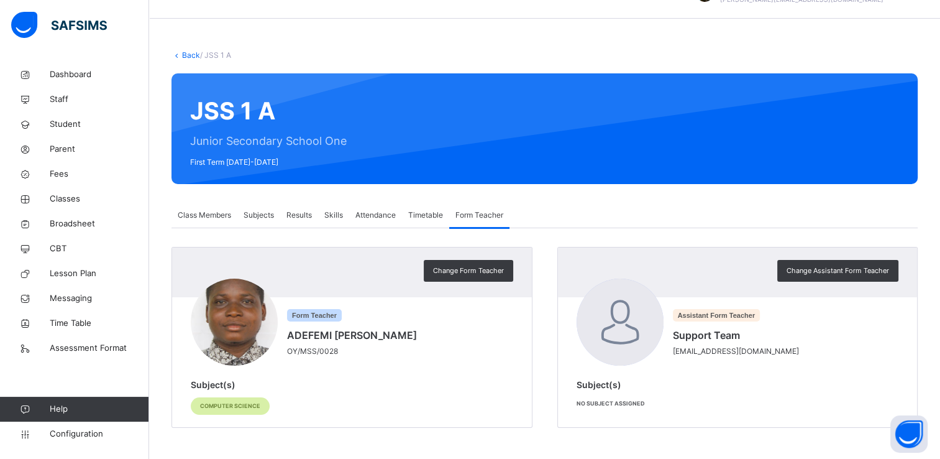
scroll to position [30, 0]
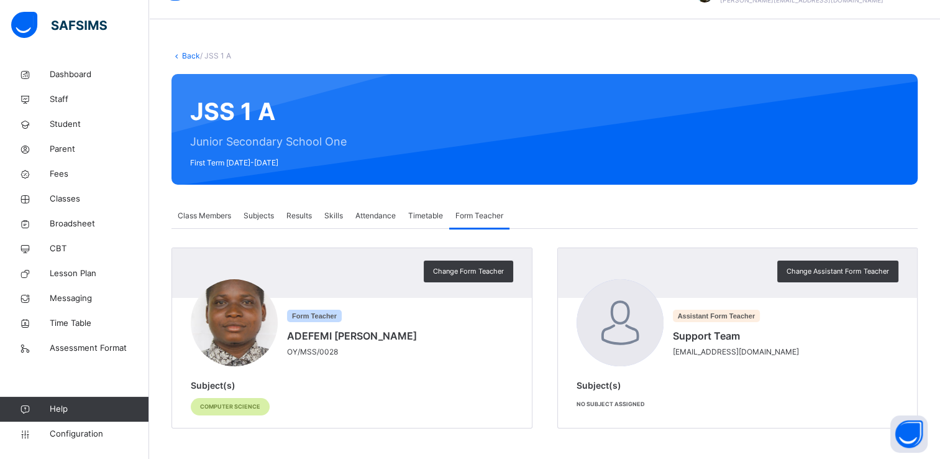
click at [216, 212] on span "Class Members" at bounding box center [204, 215] width 53 height 11
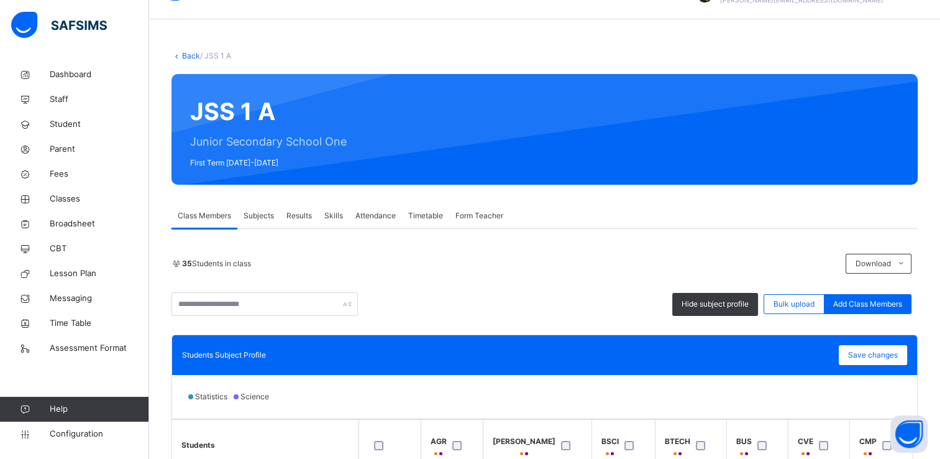
scroll to position [104, 0]
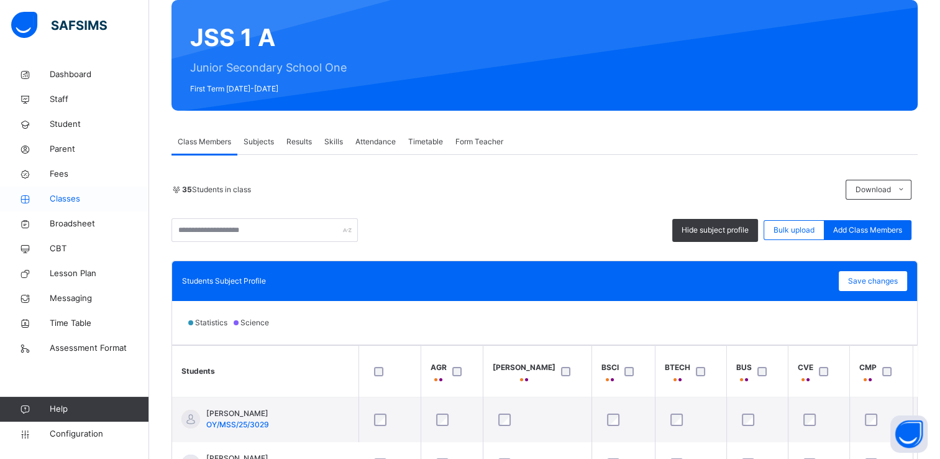
click at [78, 201] on span "Classes" at bounding box center [99, 199] width 99 height 12
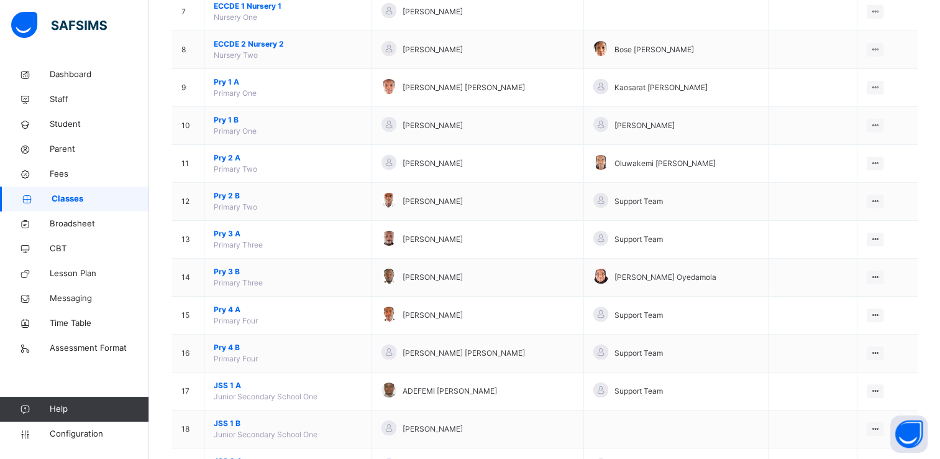
scroll to position [390, 0]
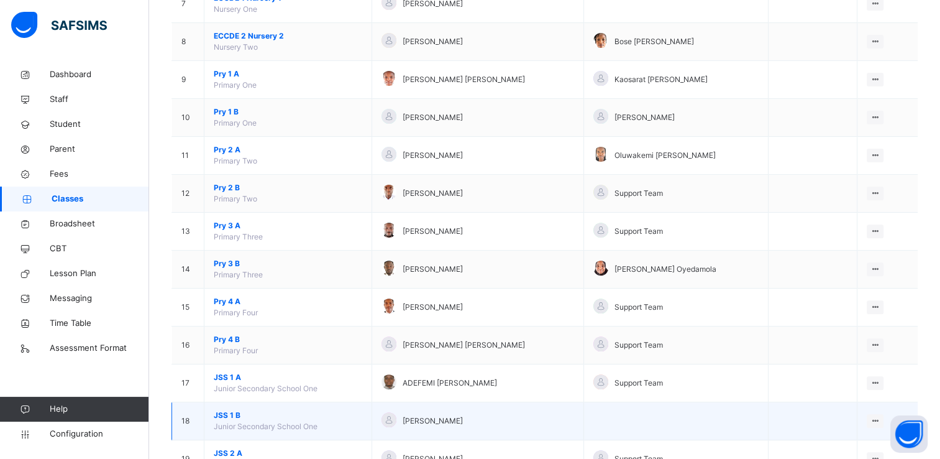
click at [216, 411] on span "JSS 1 B" at bounding box center [288, 415] width 149 height 11
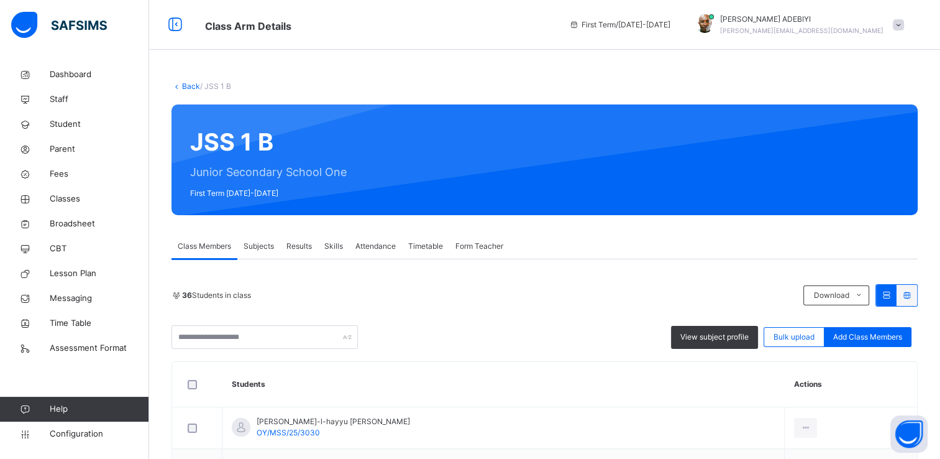
click at [492, 244] on span "Form Teacher" at bounding box center [480, 246] width 48 height 11
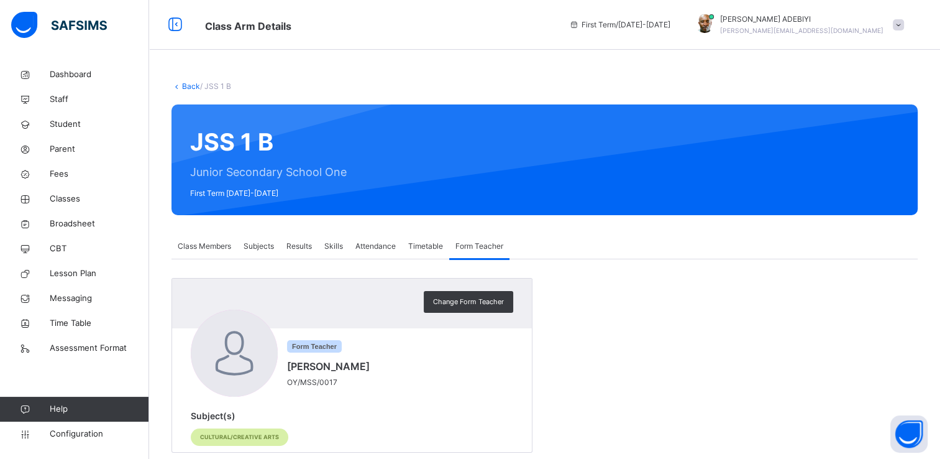
scroll to position [24, 0]
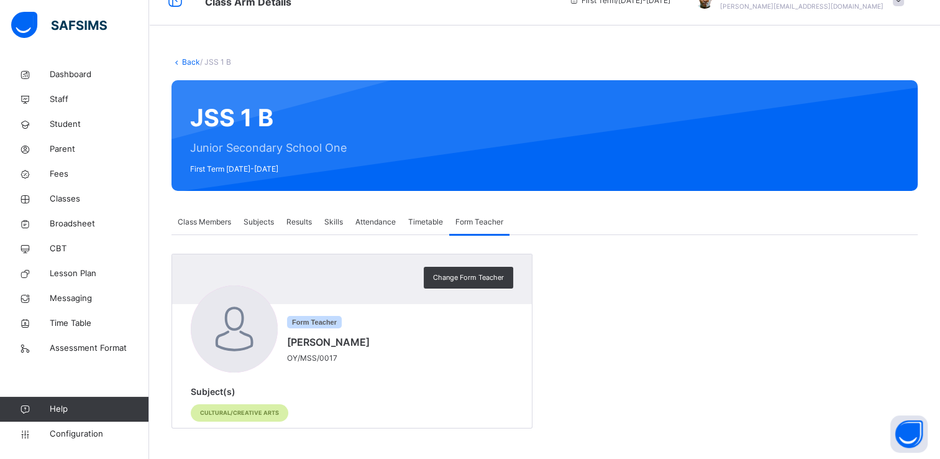
click at [374, 221] on span "Attendance" at bounding box center [376, 221] width 40 height 11
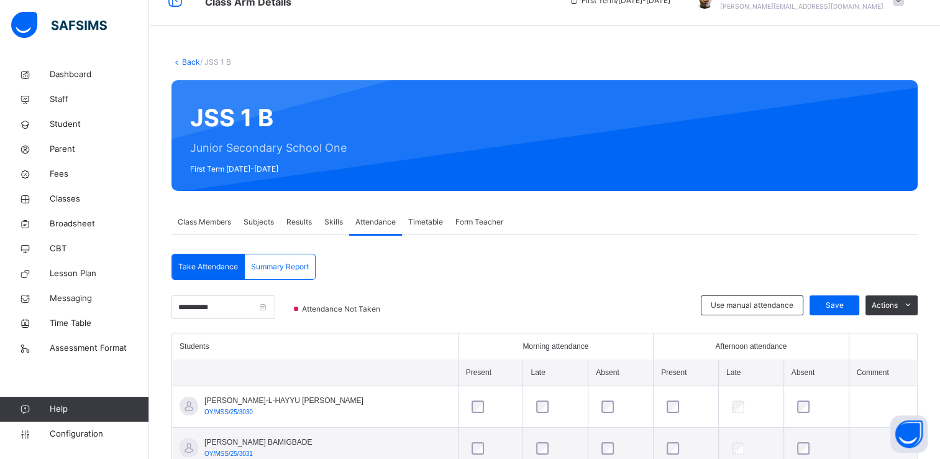
click at [218, 220] on span "Class Members" at bounding box center [204, 221] width 53 height 11
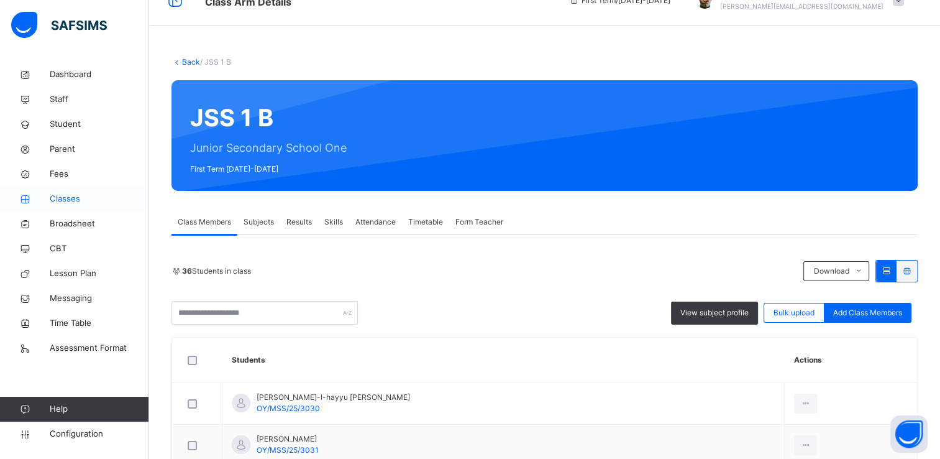
click at [70, 196] on span "Classes" at bounding box center [99, 199] width 99 height 12
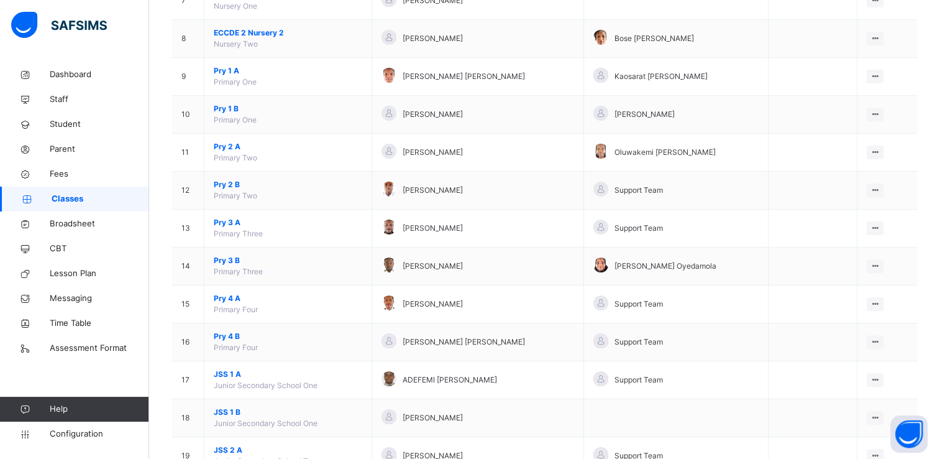
scroll to position [410, 0]
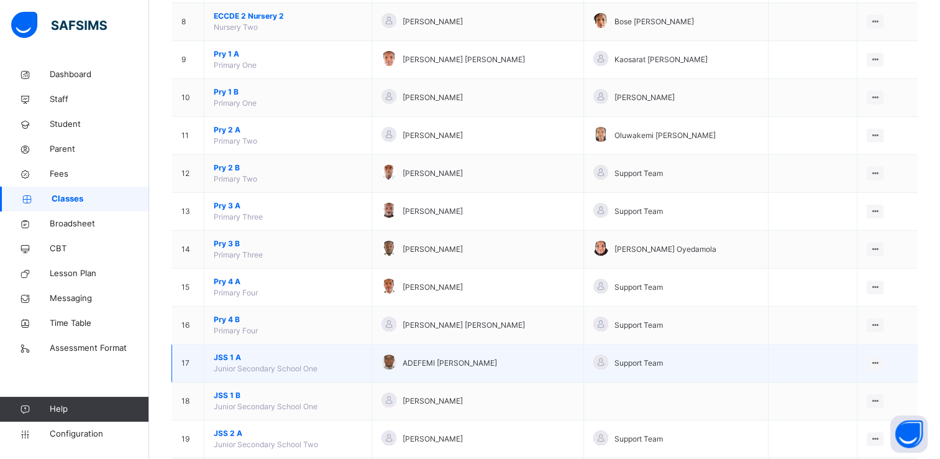
click at [225, 352] on span "JSS 1 A" at bounding box center [288, 357] width 149 height 11
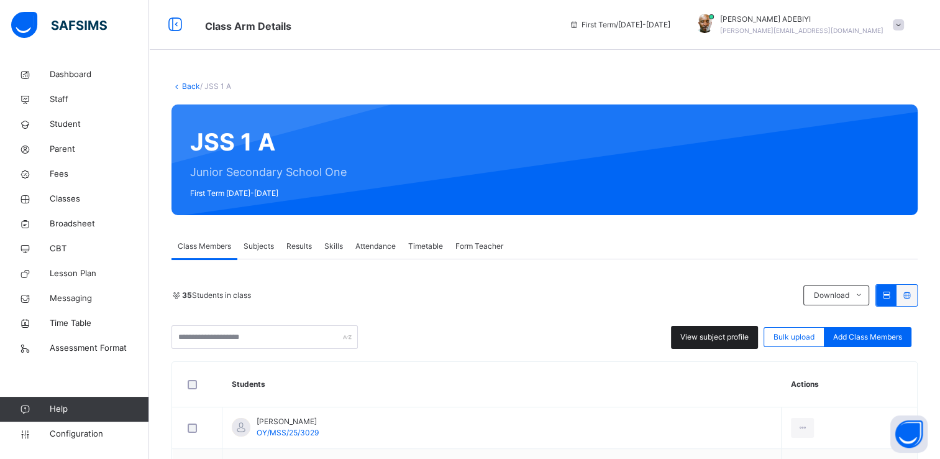
click at [720, 329] on div "View subject profile" at bounding box center [714, 337] width 87 height 23
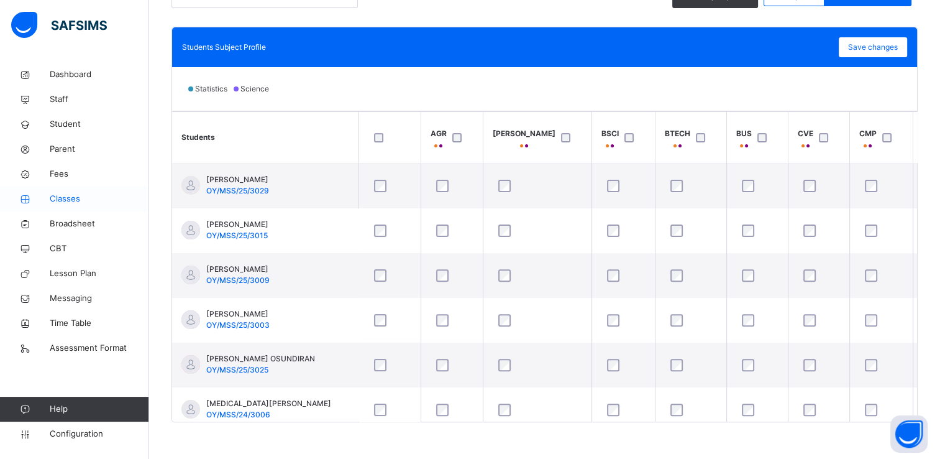
click at [53, 198] on span "Classes" at bounding box center [99, 199] width 99 height 12
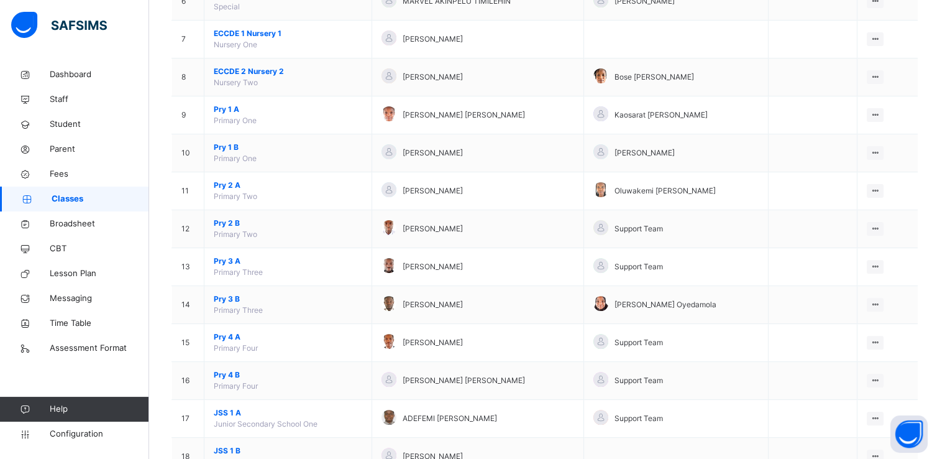
scroll to position [370, 0]
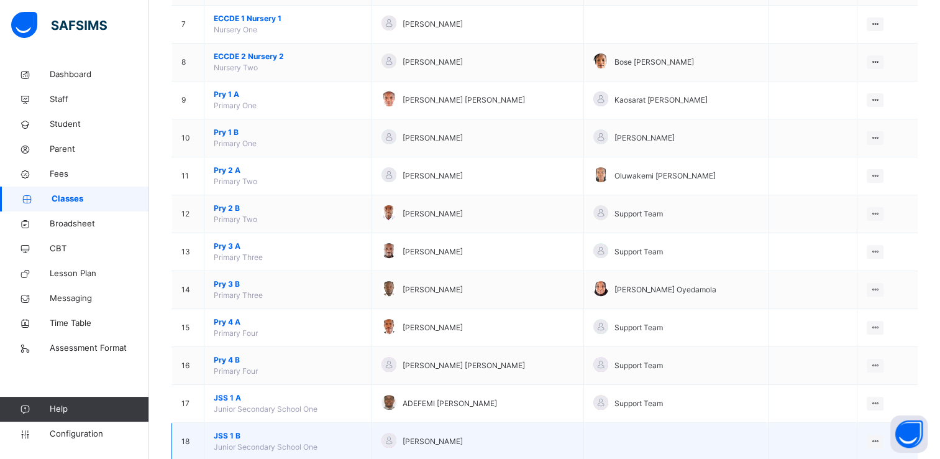
click at [229, 435] on span "JSS 1 B" at bounding box center [288, 435] width 149 height 11
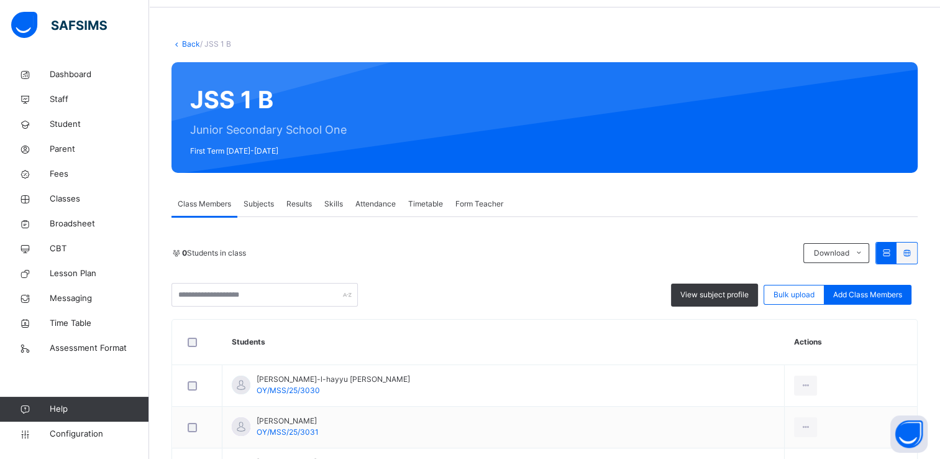
scroll to position [44, 0]
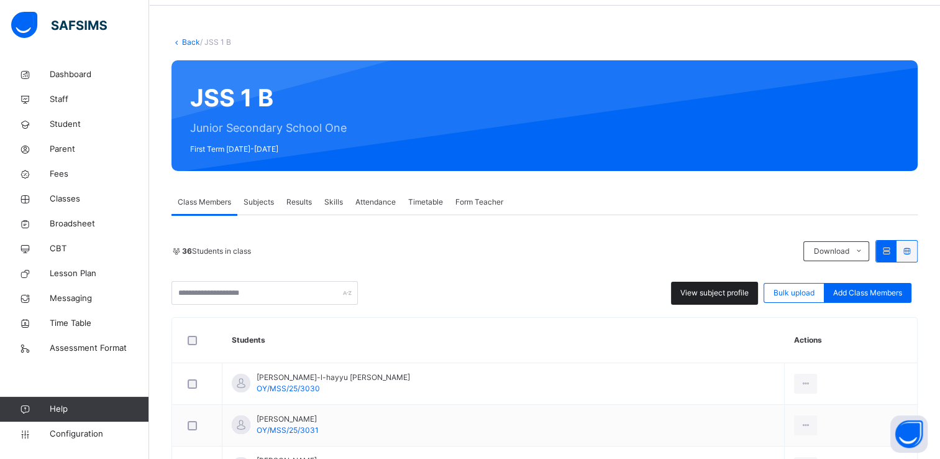
click at [724, 293] on span "View subject profile" at bounding box center [715, 292] width 68 height 11
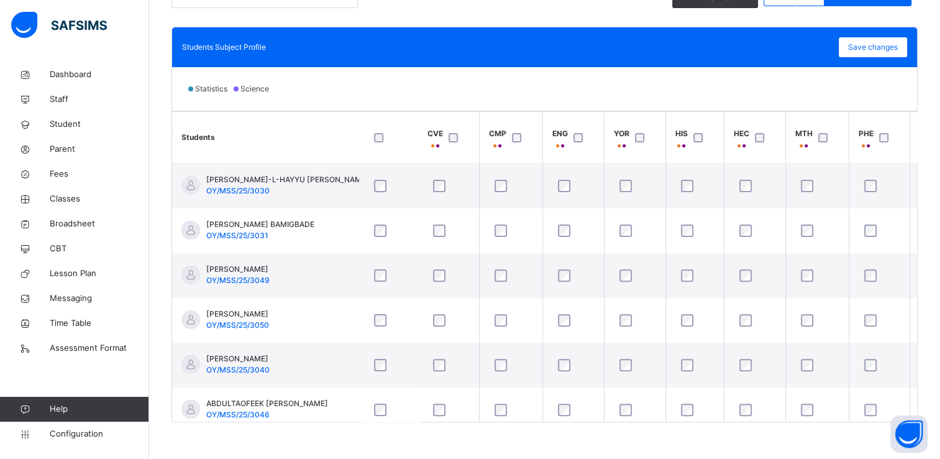
scroll to position [0, 0]
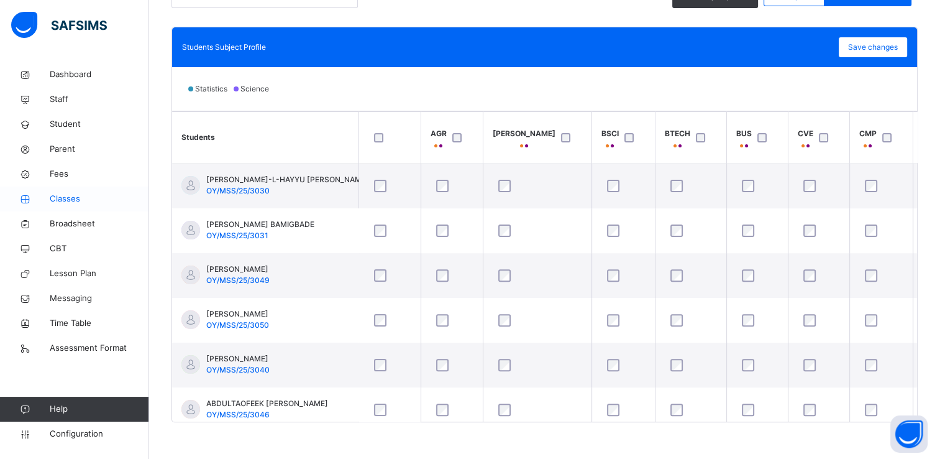
click at [70, 200] on span "Classes" at bounding box center [99, 199] width 99 height 12
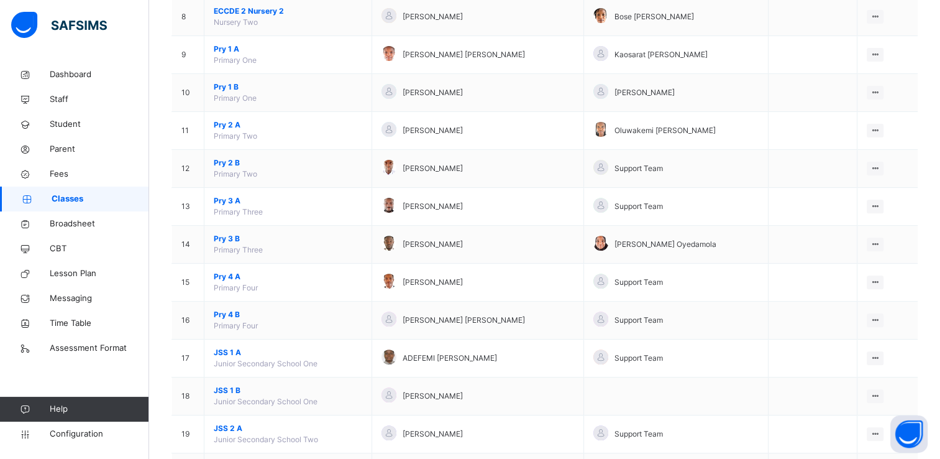
scroll to position [414, 0]
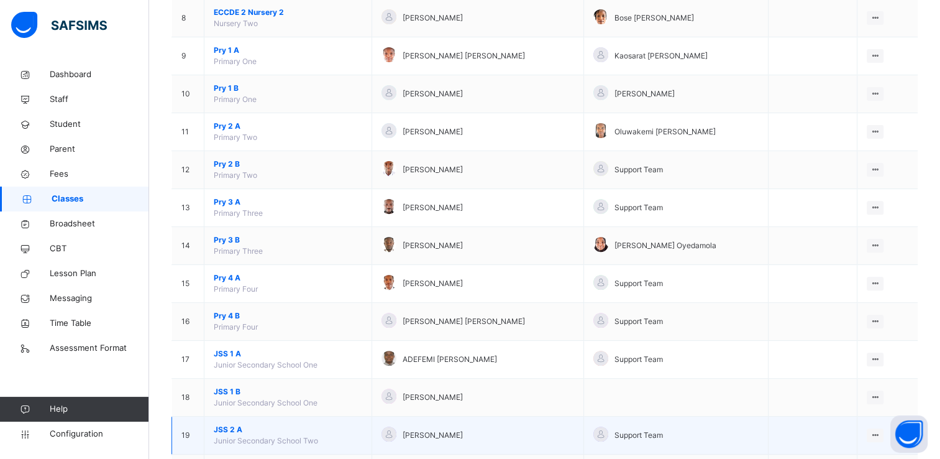
click at [229, 425] on span "JSS 2 A" at bounding box center [288, 429] width 149 height 11
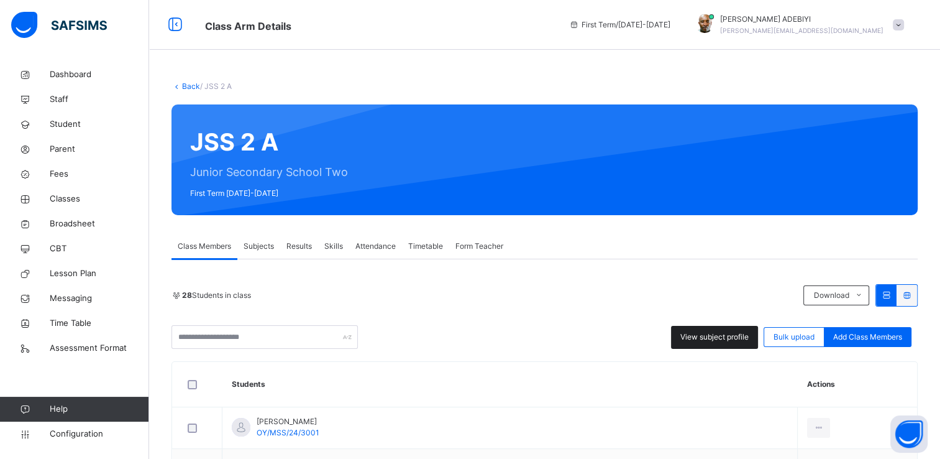
click at [724, 334] on span "View subject profile" at bounding box center [715, 336] width 68 height 11
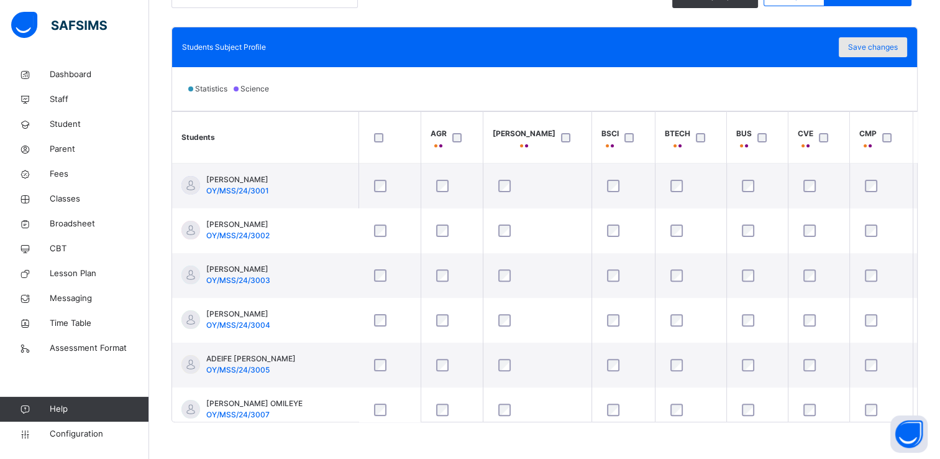
click at [881, 50] on span "Save changes" at bounding box center [873, 47] width 50 height 11
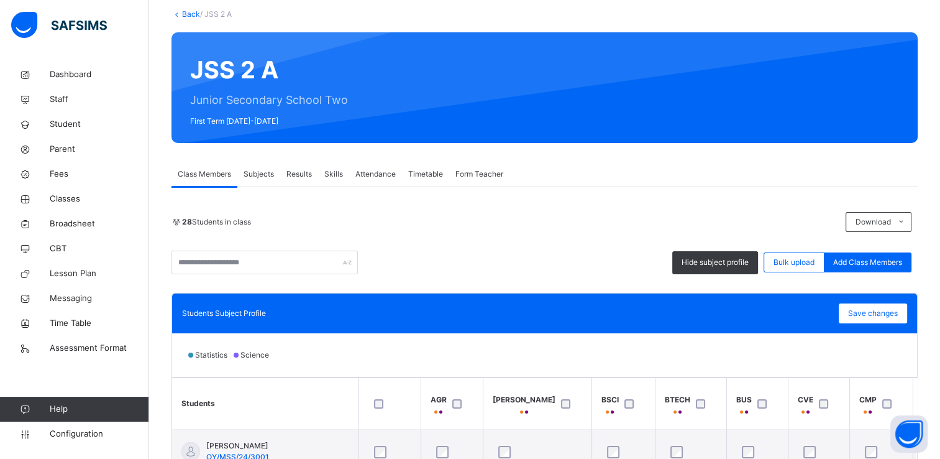
scroll to position [338, 0]
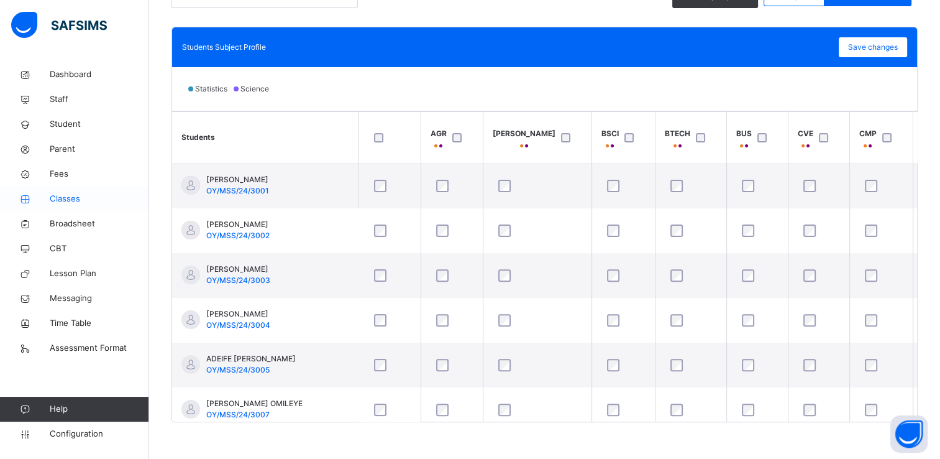
click at [56, 198] on span "Classes" at bounding box center [99, 199] width 99 height 12
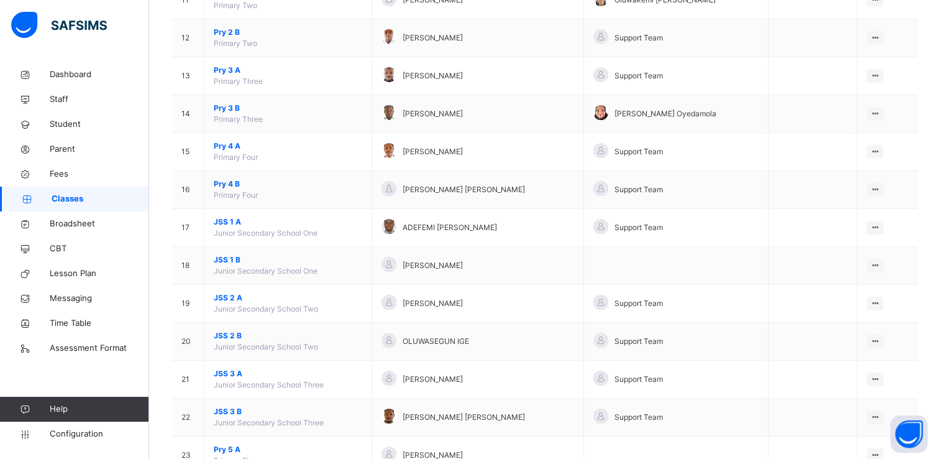
scroll to position [584, 0]
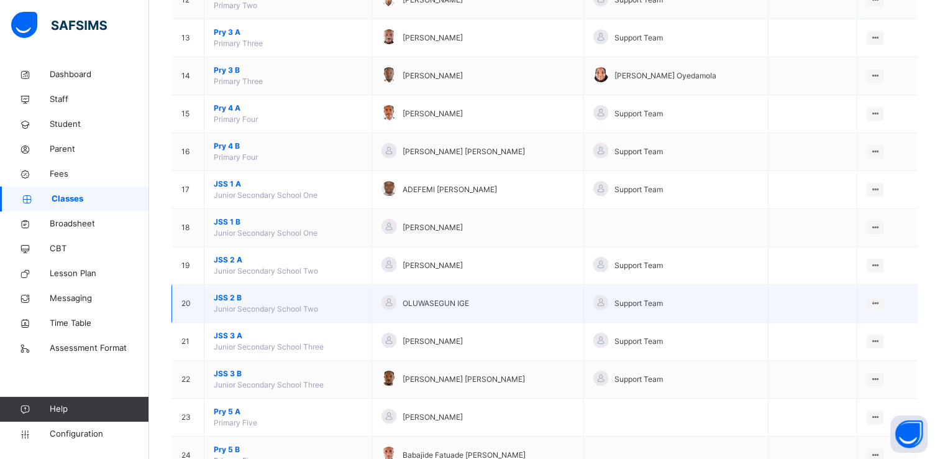
click at [221, 294] on span "JSS 2 B" at bounding box center [288, 297] width 149 height 11
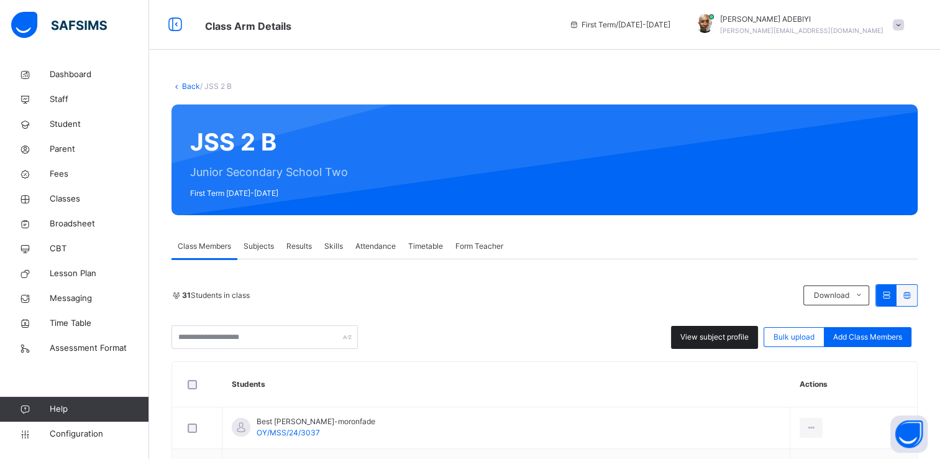
click at [703, 337] on span "View subject profile" at bounding box center [715, 336] width 68 height 11
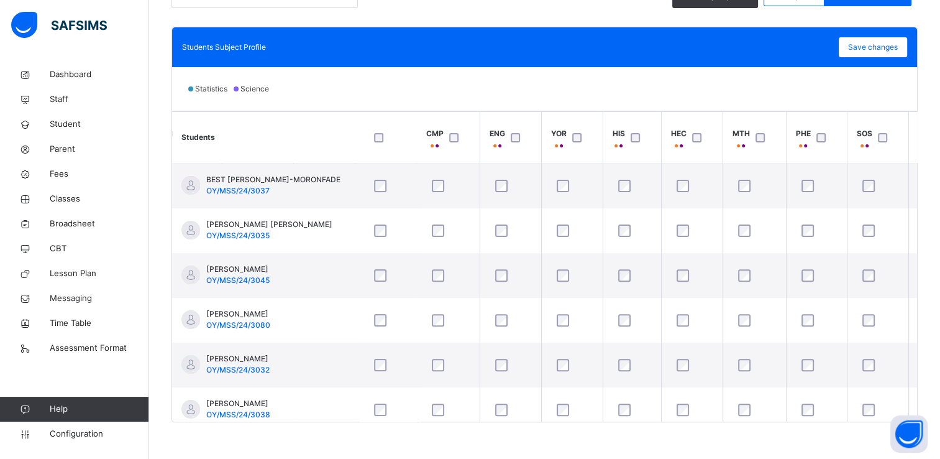
scroll to position [0, 438]
click at [866, 48] on span "Save changes" at bounding box center [873, 47] width 50 height 11
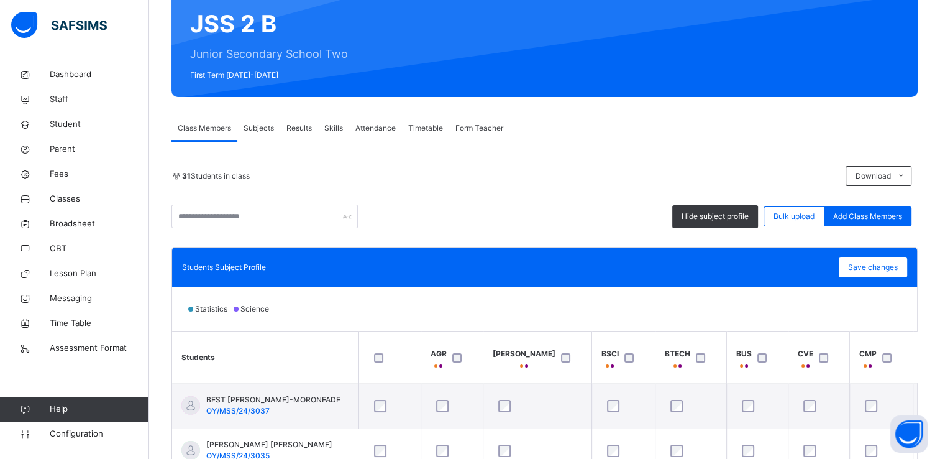
scroll to position [137, 0]
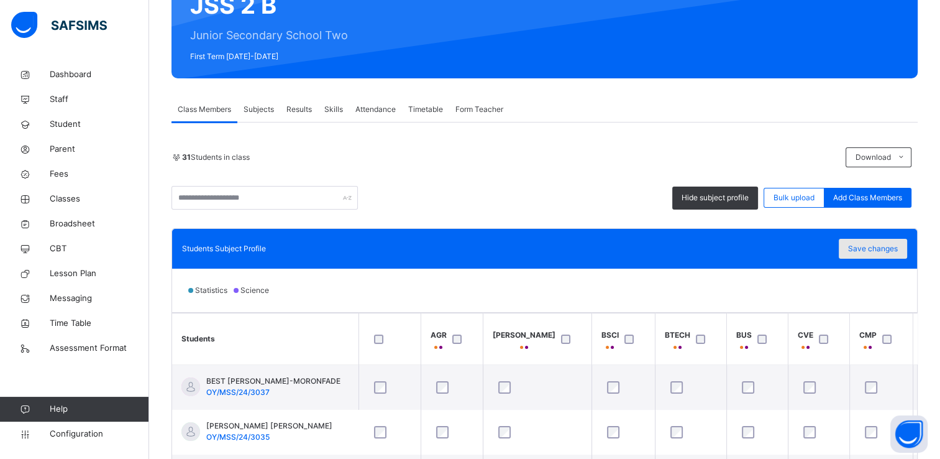
click at [876, 247] on span "Save changes" at bounding box center [873, 248] width 50 height 11
click at [67, 200] on span "Classes" at bounding box center [99, 199] width 99 height 12
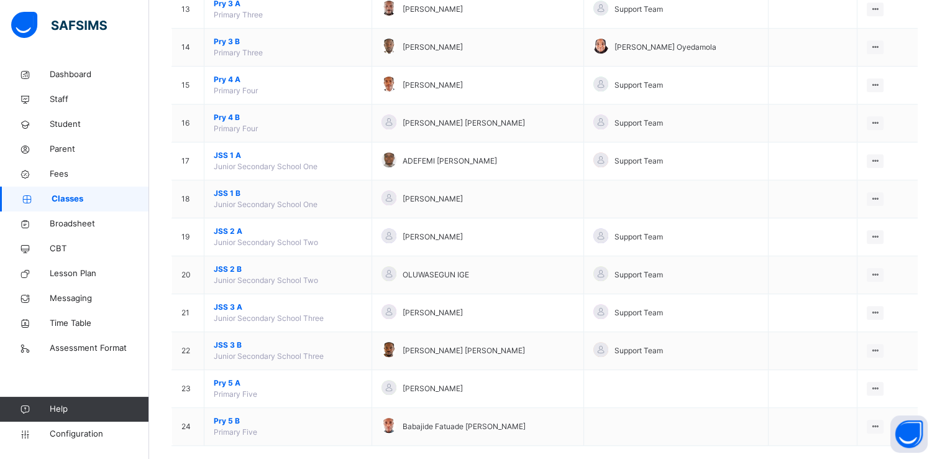
scroll to position [627, 0]
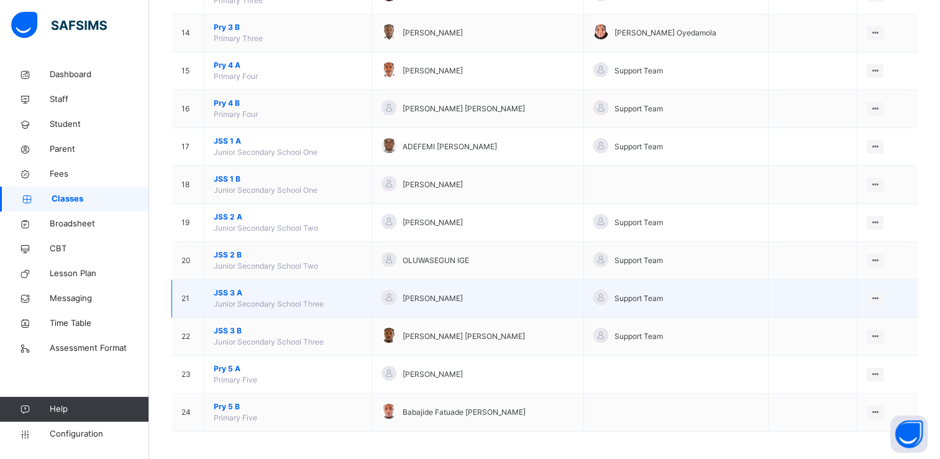
click at [227, 288] on span "JSS 3 A" at bounding box center [288, 292] width 149 height 11
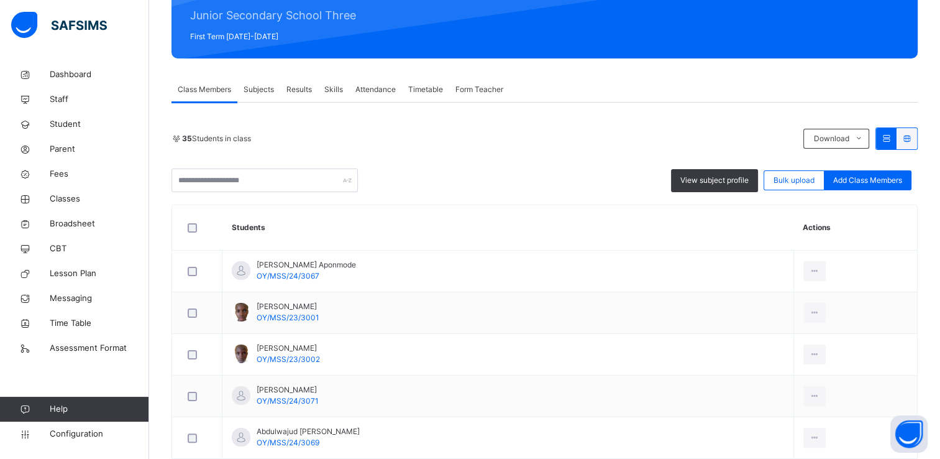
scroll to position [150, 0]
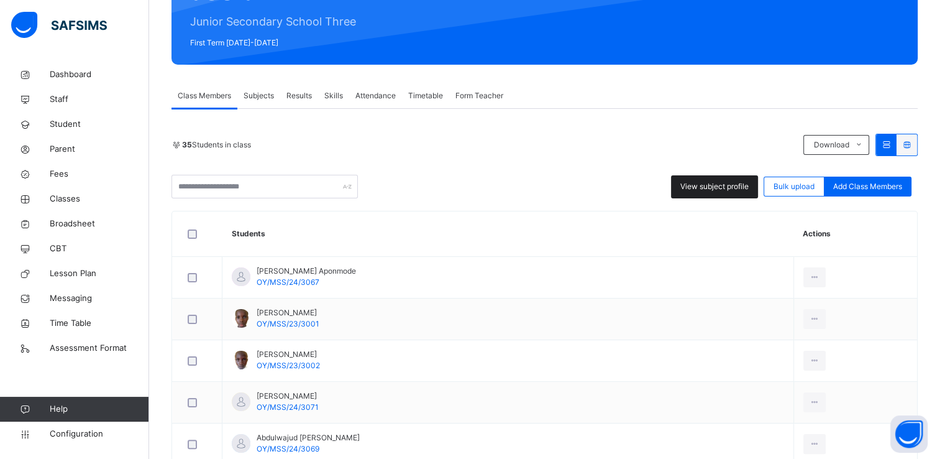
click at [725, 183] on span "View subject profile" at bounding box center [715, 186] width 68 height 11
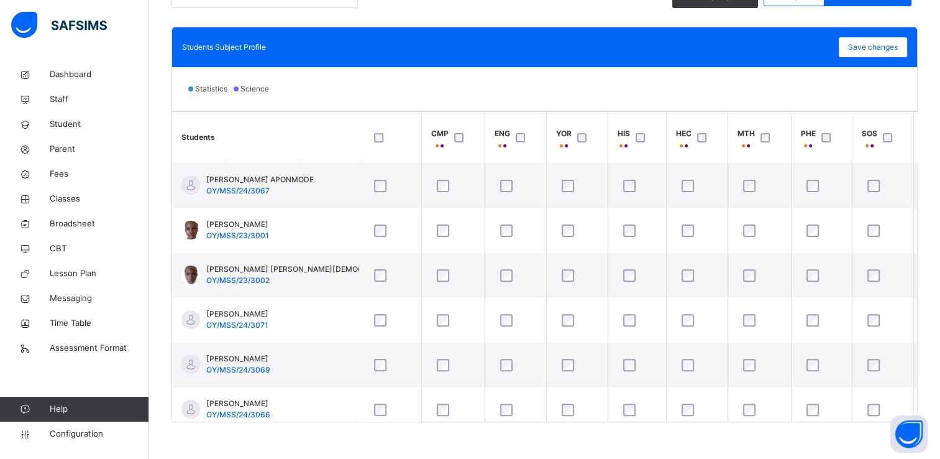
scroll to position [0, 438]
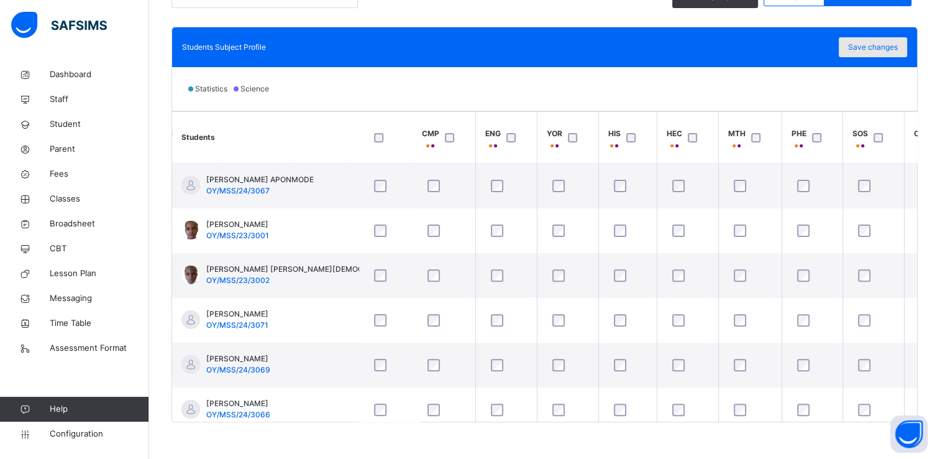
click at [894, 46] on span "Save changes" at bounding box center [873, 47] width 50 height 11
click at [67, 203] on span "Classes" at bounding box center [99, 199] width 99 height 12
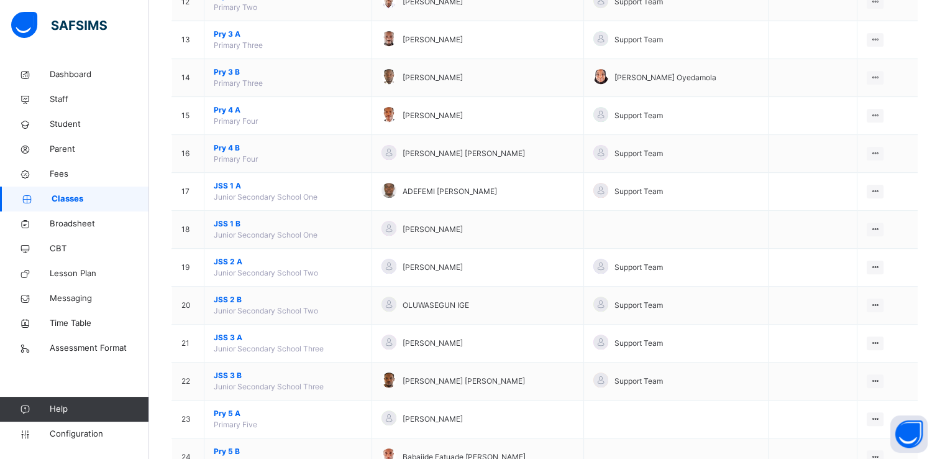
scroll to position [627, 0]
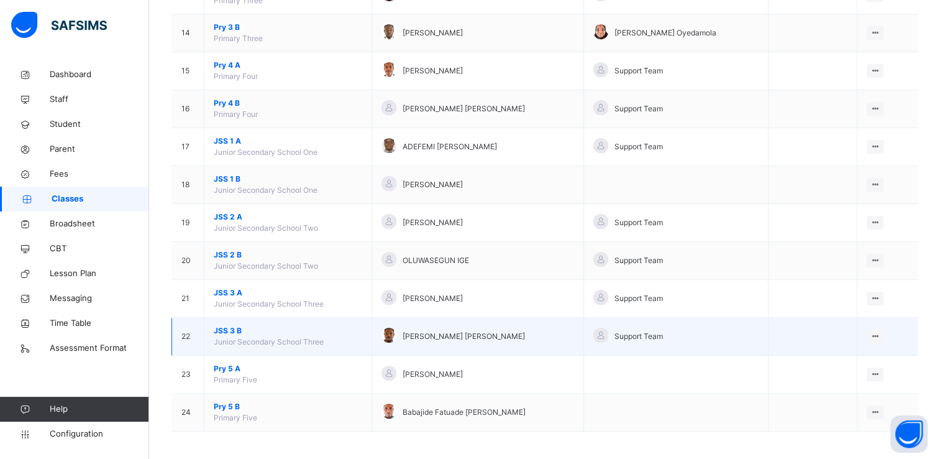
click at [226, 325] on span "JSS 3 B" at bounding box center [288, 330] width 149 height 11
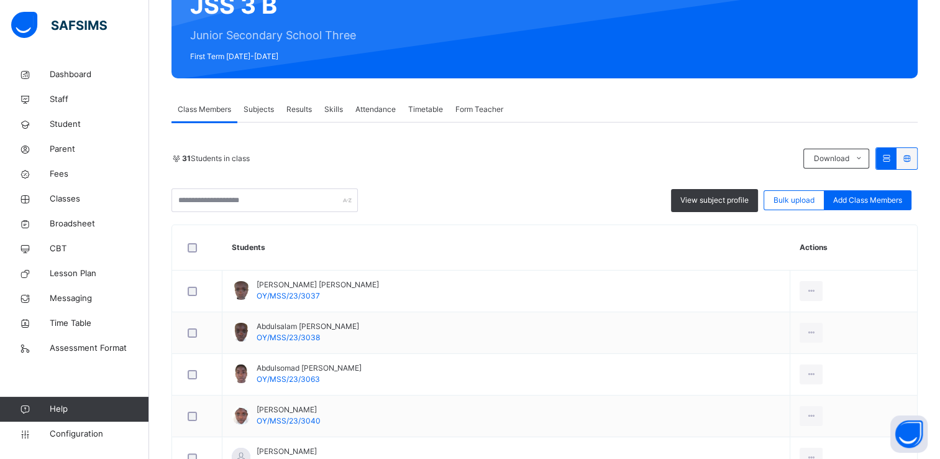
scroll to position [139, 0]
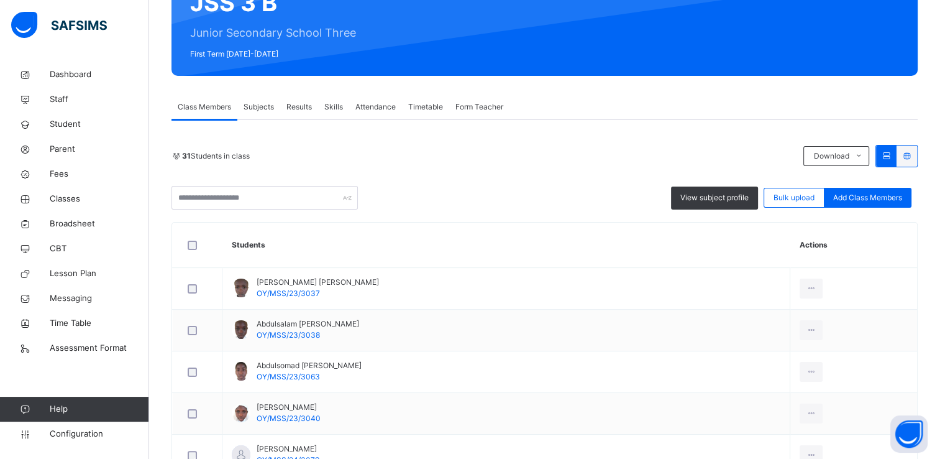
click at [489, 104] on span "Form Teacher" at bounding box center [480, 106] width 48 height 11
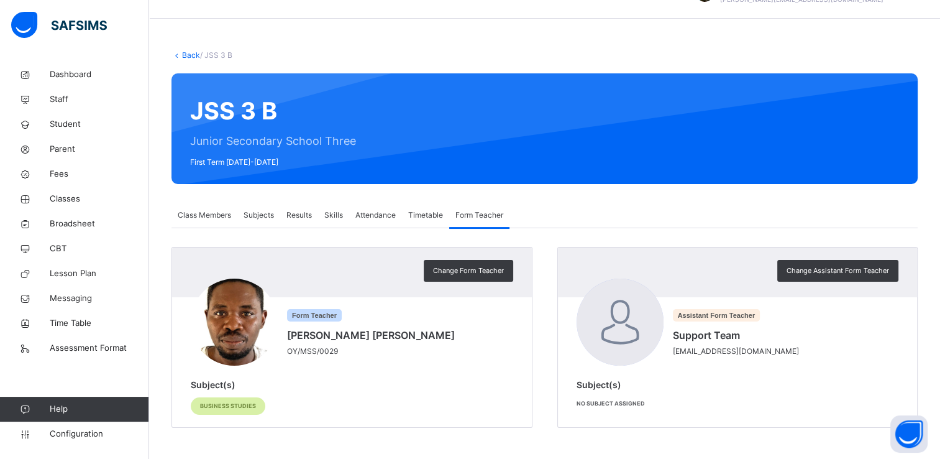
scroll to position [30, 0]
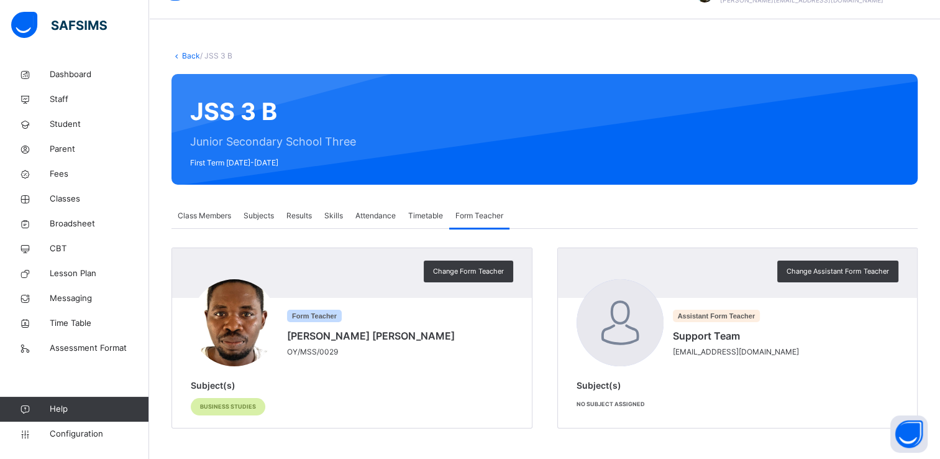
click at [195, 211] on span "Class Members" at bounding box center [204, 215] width 53 height 11
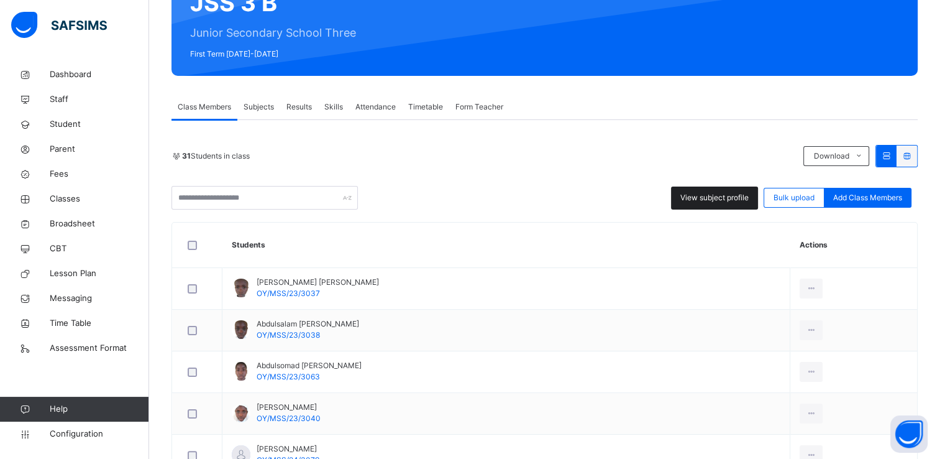
click at [725, 196] on span "View subject profile" at bounding box center [715, 197] width 68 height 11
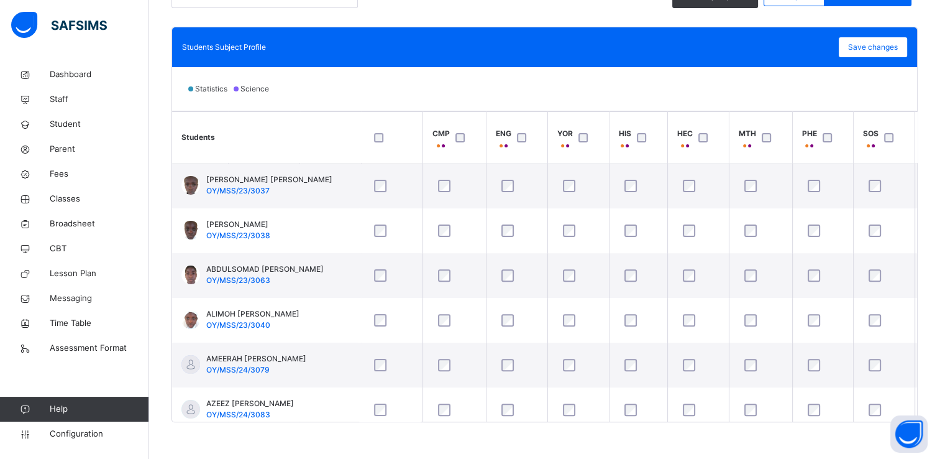
scroll to position [0, 438]
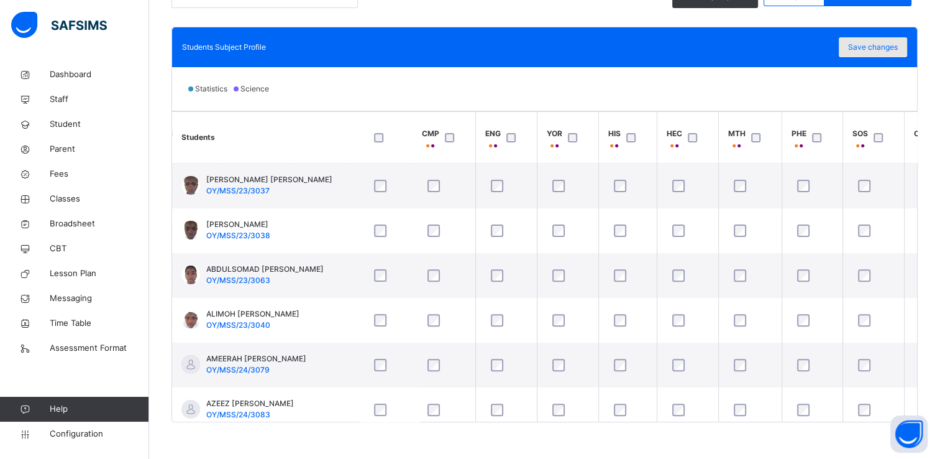
click at [893, 45] on span "Save changes" at bounding box center [873, 47] width 50 height 11
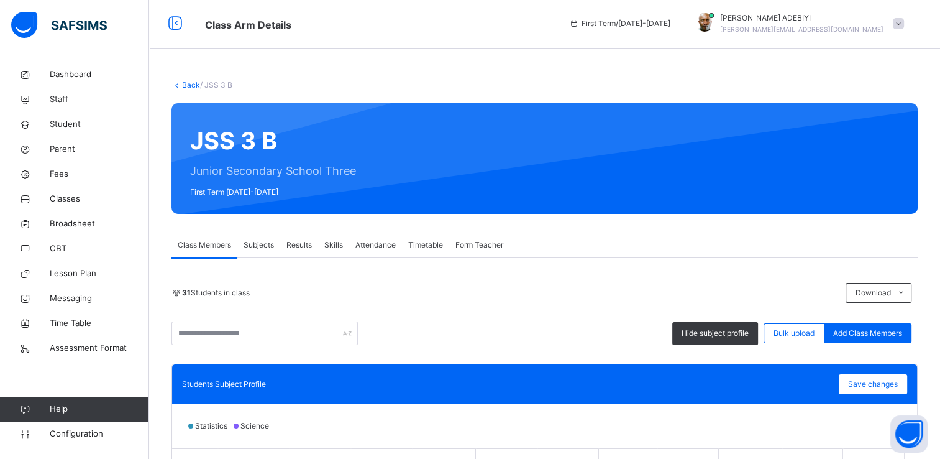
scroll to position [0, 0]
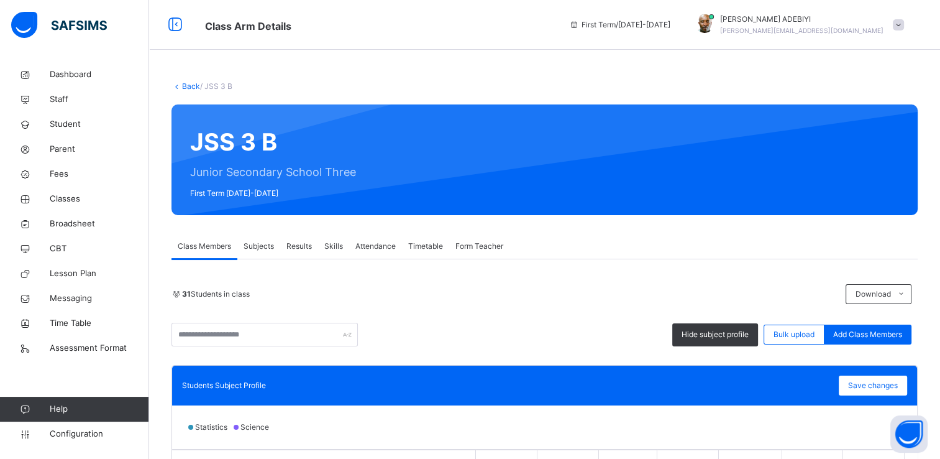
click at [461, 70] on div "Back / JSS 3 B JSS 3 B Junior Secondary School Three First Term [DATE]-[DATE] C…" at bounding box center [544, 429] width 791 height 735
click at [868, 48] on div "First Term / [DATE]-[DATE] [PERSON_NAME] [PERSON_NAME][EMAIL_ADDRESS][DOMAIN_NA…" at bounding box center [751, 25] width 377 height 50
